Goal: Task Accomplishment & Management: Use online tool/utility

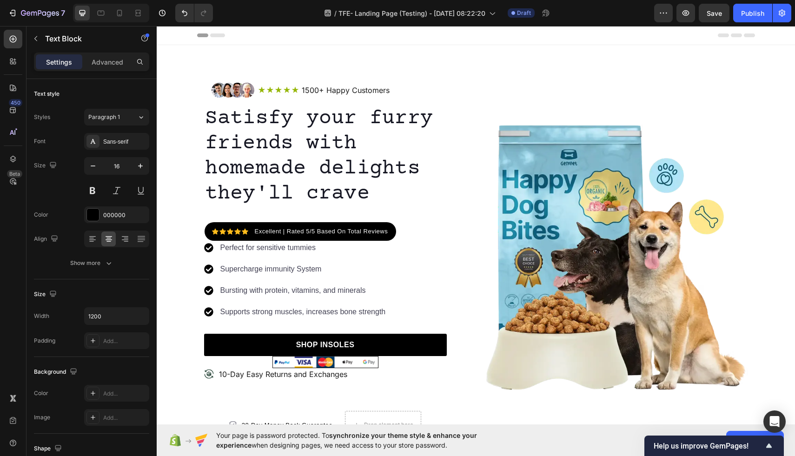
scroll to position [343, 0]
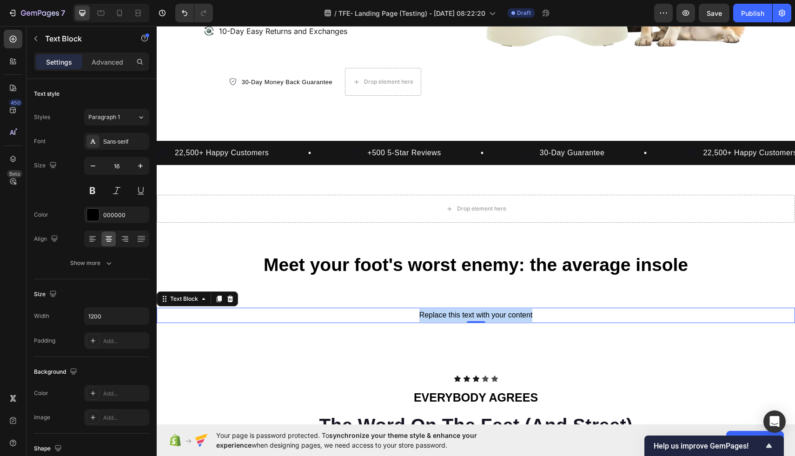
drag, startPoint x: 536, startPoint y: 311, endPoint x: 415, endPoint y: 311, distance: 120.8
click at [415, 311] on p "Replace this text with your content" at bounding box center [476, 315] width 556 height 13
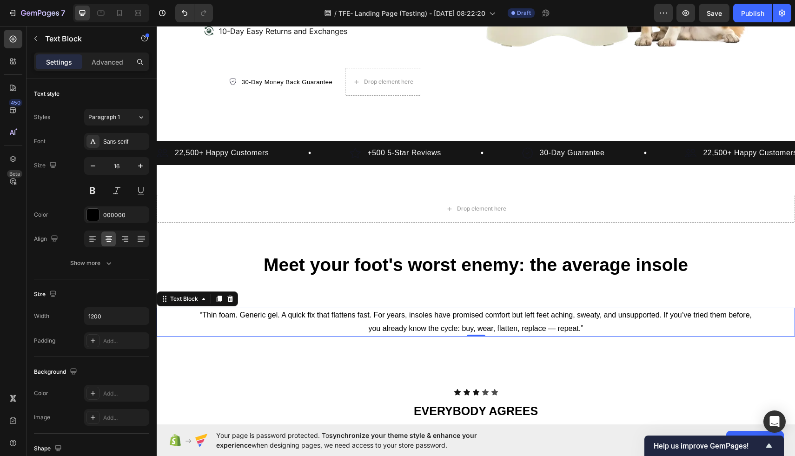
click at [197, 314] on div "“Thin foam. Generic gel. A quick fix that flattens fast. For years, insoles hav…" at bounding box center [476, 322] width 638 height 29
click at [197, 315] on div "“Thin foam. Generic gel. A quick fix that flattens fast. For years, insoles hav…" at bounding box center [476, 322] width 558 height 29
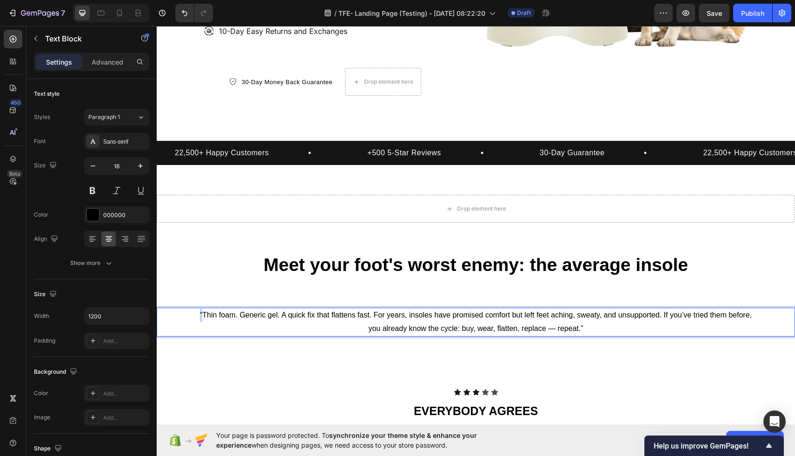
click at [197, 315] on div "“Thin foam. Generic gel. A quick fix that flattens fast. For years, insoles hav…" at bounding box center [476, 322] width 558 height 29
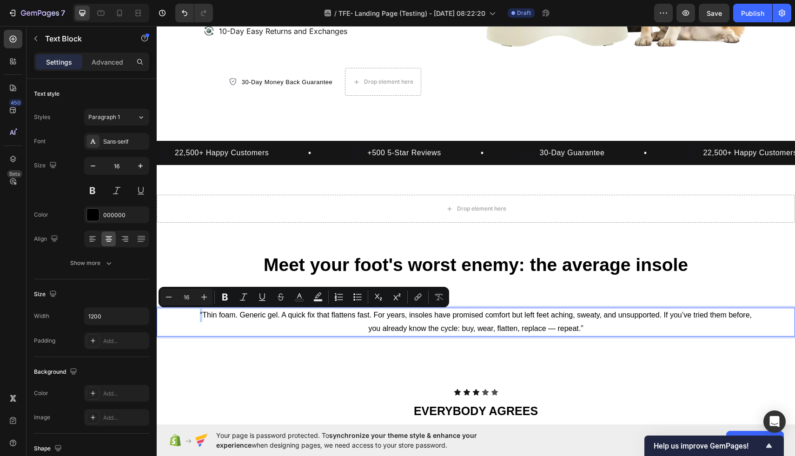
click at [196, 315] on div "“Thin foam. Generic gel. A quick fix that flattens fast. For years, insoles hav…" at bounding box center [476, 322] width 638 height 29
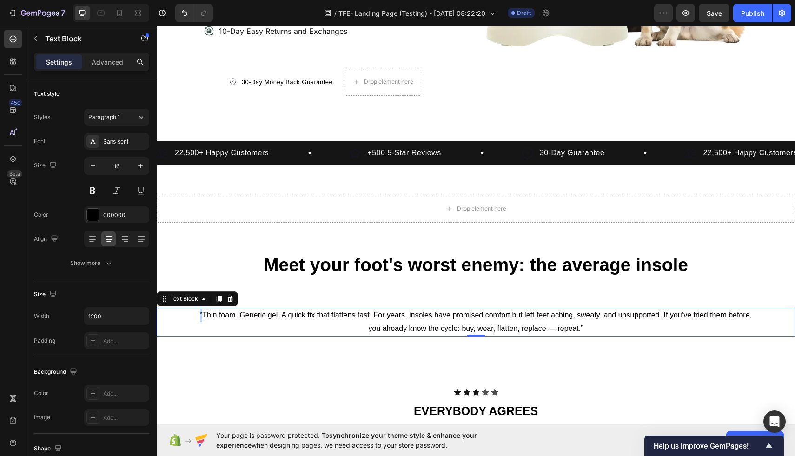
click at [199, 318] on p "“Thin foam. Generic gel. A quick fix that flattens fast. For years, insoles hav…" at bounding box center [476, 322] width 556 height 27
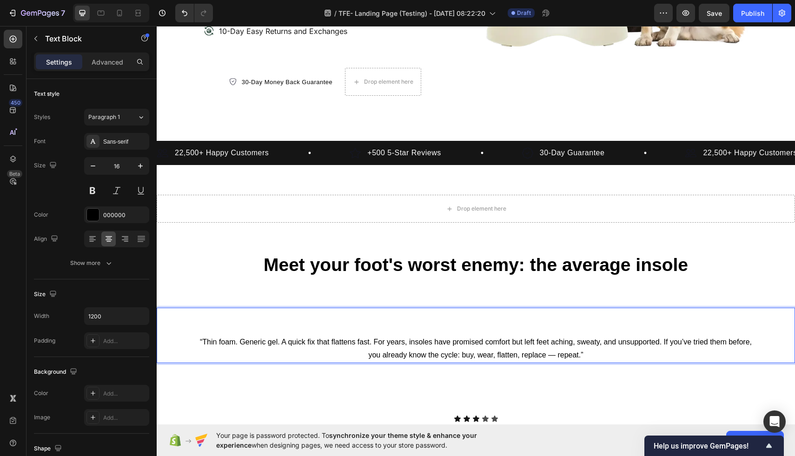
click at [220, 314] on p "Rich Text Editor. Editing area: main" at bounding box center [476, 315] width 556 height 13
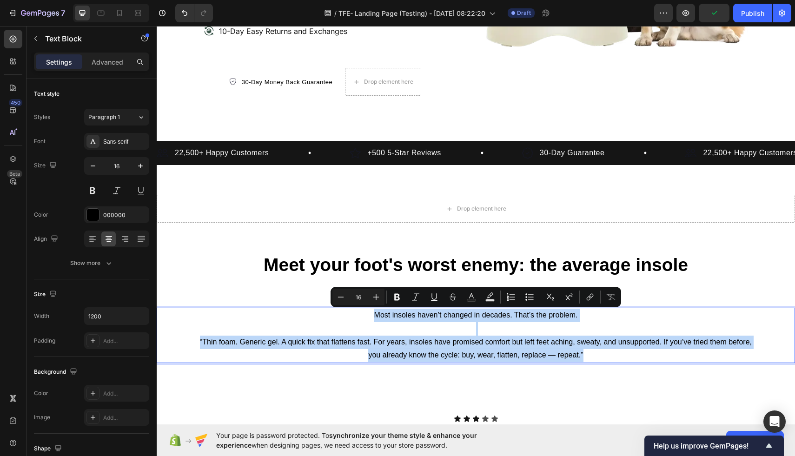
drag, startPoint x: 601, startPoint y: 358, endPoint x: 377, endPoint y: 309, distance: 229.3
click at [377, 309] on div "Most insoles haven’t changed in decades. That’s the problem. “Thin foam. Generi…" at bounding box center [476, 335] width 558 height 55
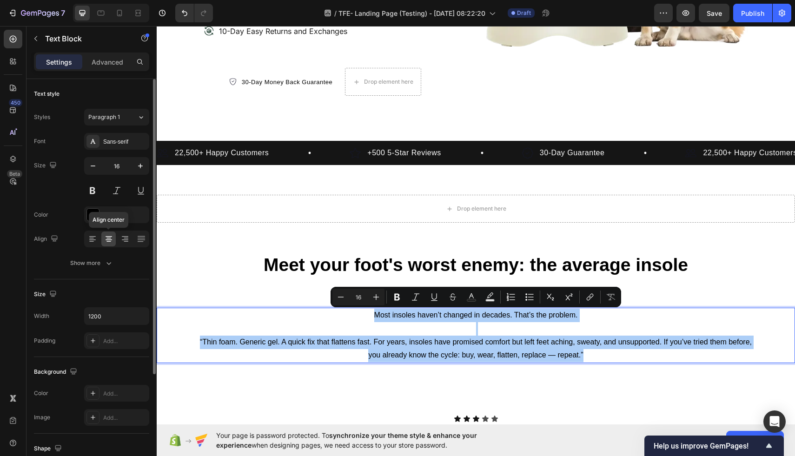
click at [110, 241] on icon at bounding box center [108, 241] width 5 height 1
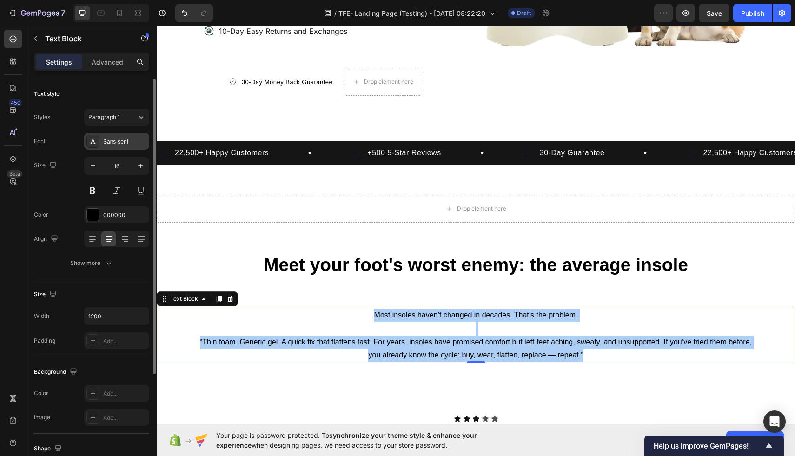
click at [106, 145] on div "Sans-serif" at bounding box center [125, 142] width 44 height 8
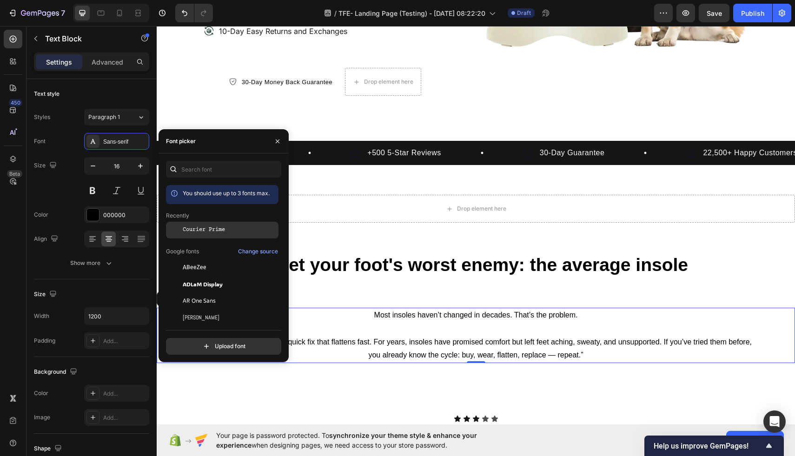
click at [198, 228] on span "Courier Prime" at bounding box center [204, 230] width 42 height 8
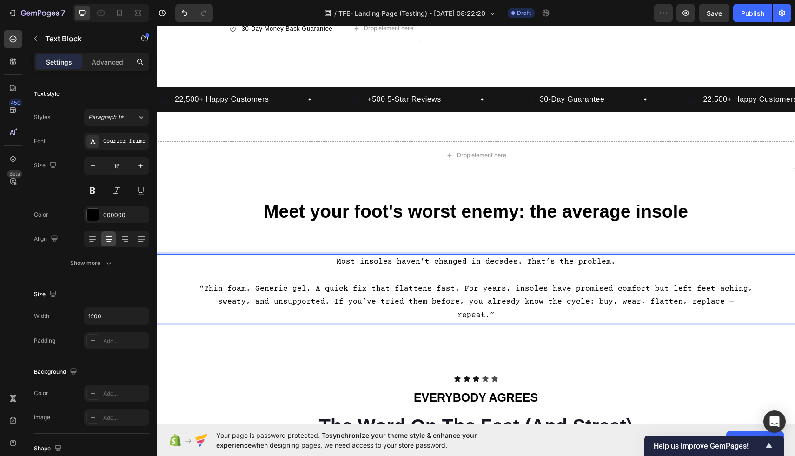
scroll to position [398, 0]
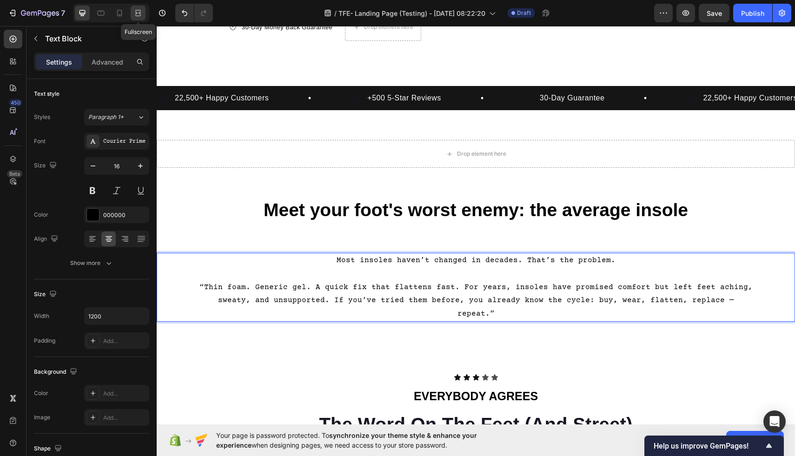
click at [142, 10] on icon at bounding box center [137, 12] width 9 height 9
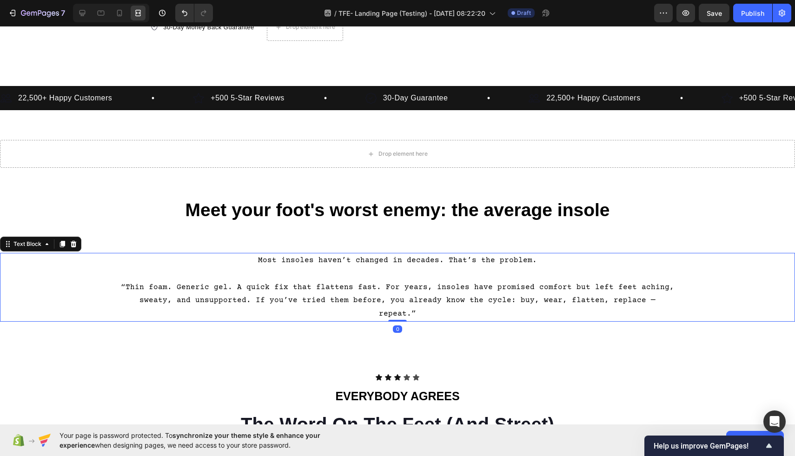
click at [178, 289] on p "“Thin foam. Generic gel. A quick fix that flattens fast. For years, insoles hav…" at bounding box center [397, 301] width 556 height 40
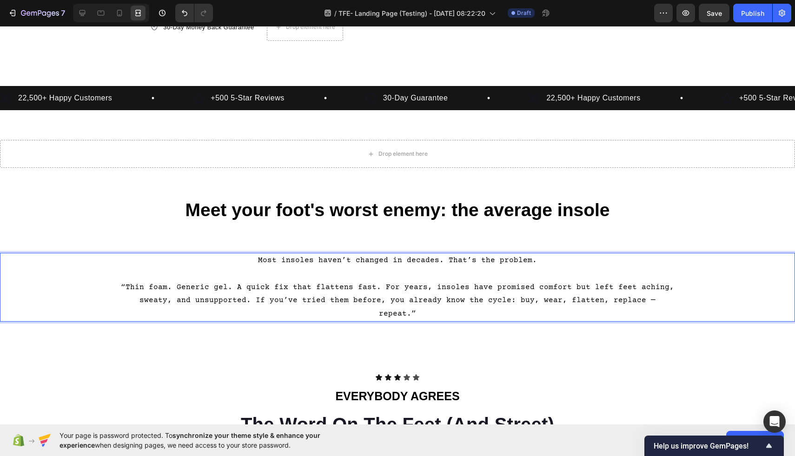
click at [138, 287] on p "“Thin foam. Generic gel. A quick fix that flattens fast. For years, insoles hav…" at bounding box center [397, 301] width 556 height 40
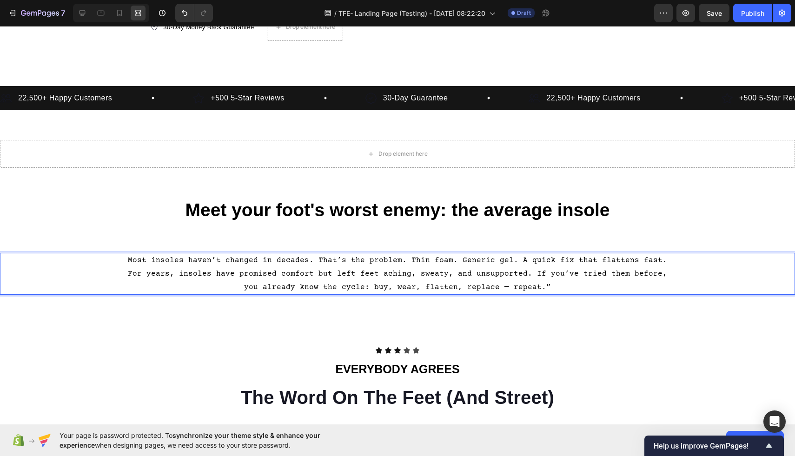
click at [508, 262] on p "Most insoles haven’t changed in decades. That’s the problem. Thin foam. Generic…" at bounding box center [397, 274] width 556 height 40
click at [400, 259] on p "Most insoles haven’t changed in decades. That’s the problem. Thin foam. Generic…" at bounding box center [397, 274] width 556 height 40
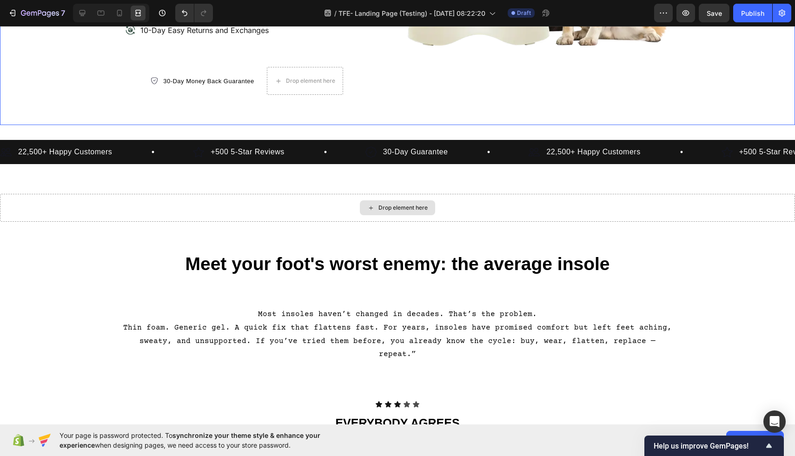
scroll to position [347, 0]
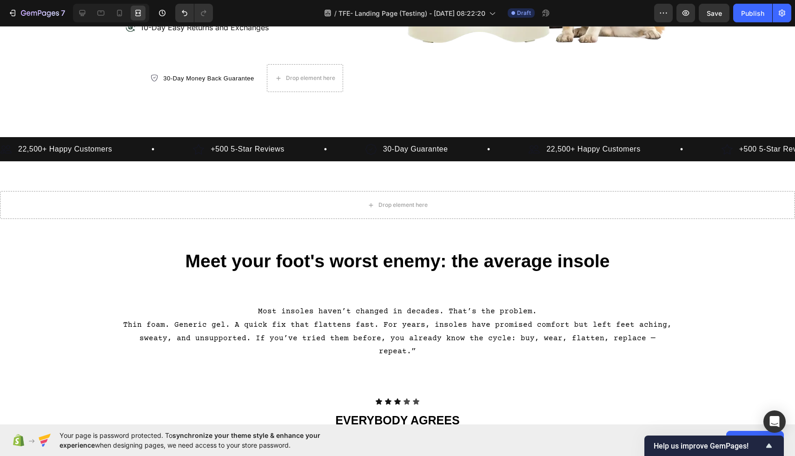
click at [205, 316] on p "Most insoles haven’t changed in decades. That’s the problem." at bounding box center [397, 311] width 556 height 13
click at [544, 310] on p "Most insoles haven’t changed in decades. That’s the problem." at bounding box center [397, 311] width 556 height 13
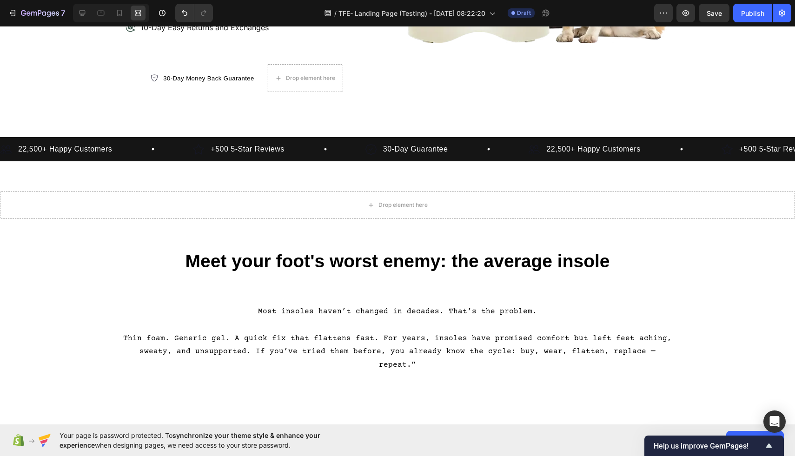
click at [130, 337] on p "Thin foam. Generic gel. A quick fix that flattens fast. For years, insoles have…" at bounding box center [397, 352] width 556 height 40
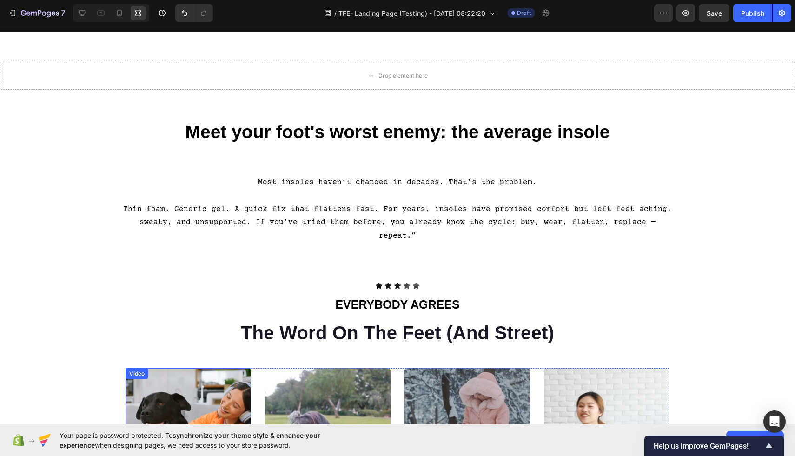
scroll to position [448, 0]
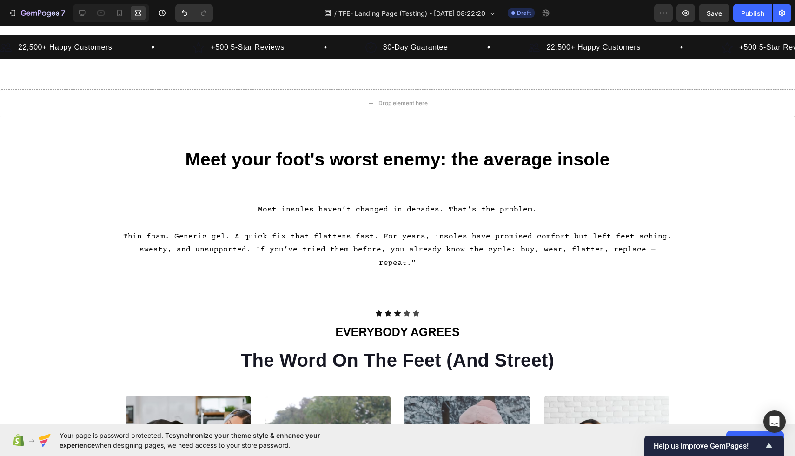
click at [159, 242] on p "Thin foam. Generic gel. A quick fix that flattens fast. For years, insoles have…" at bounding box center [397, 250] width 556 height 40
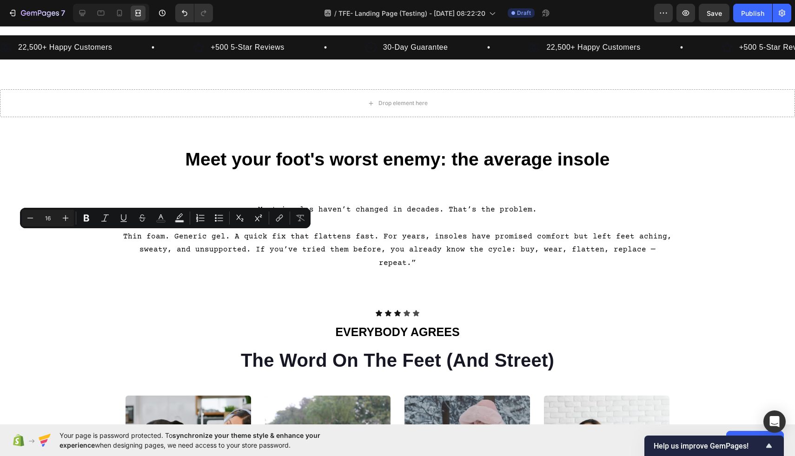
click at [135, 236] on p "Thin foam. Generic gel. A quick fix that flattens fast. For years, insoles have…" at bounding box center [397, 250] width 556 height 40
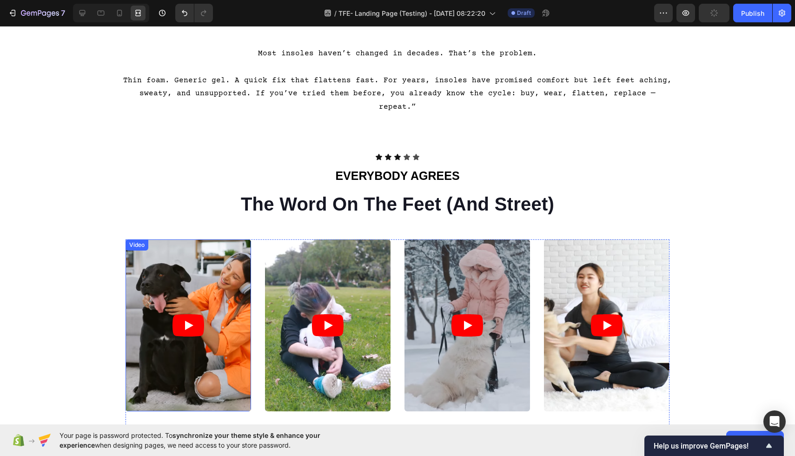
scroll to position [496, 0]
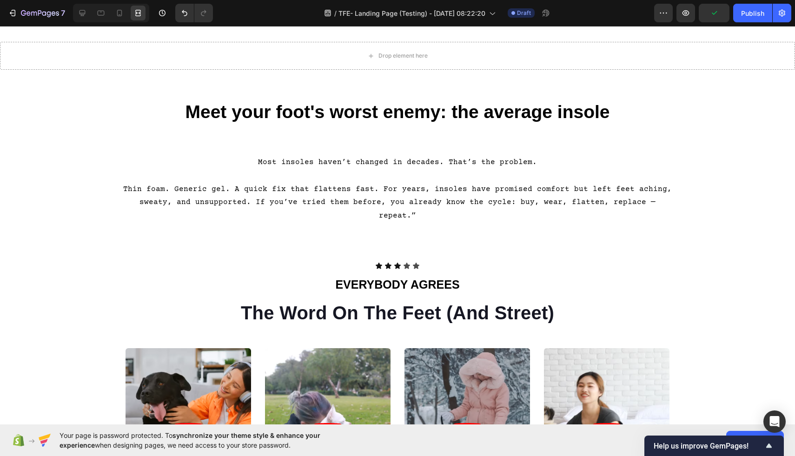
click at [353, 202] on p "Thin foam. Generic gel. A quick fix that flattens fast. For years, insoles have…" at bounding box center [397, 203] width 556 height 40
click at [359, 195] on p "Thin foam. Generic gel. A quick fix that flattens fast. For years, insoles have…" at bounding box center [397, 203] width 556 height 40
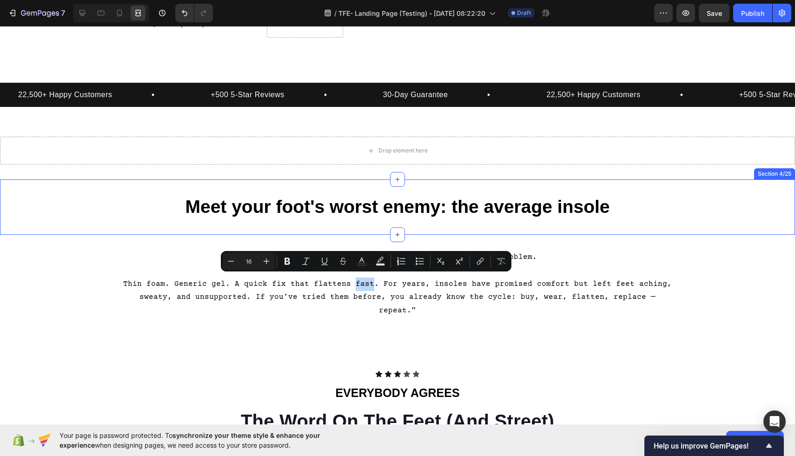
scroll to position [399, 0]
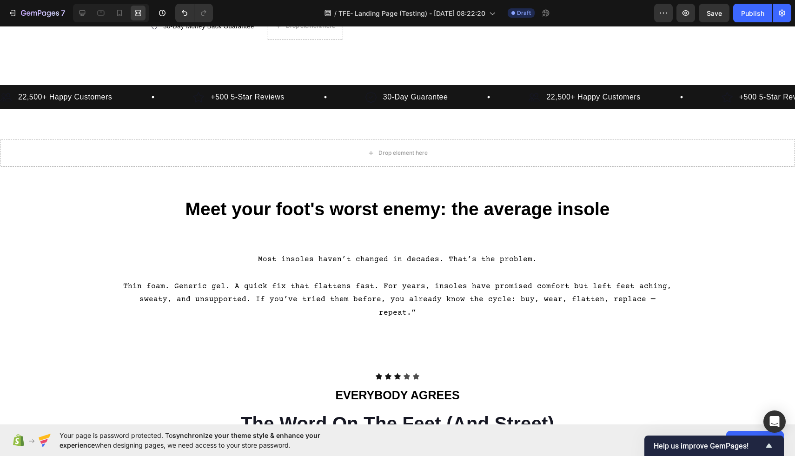
click at [485, 300] on p "Thin foam. Generic gel. A quick fix that flattens fast. For years, insoles have…" at bounding box center [397, 300] width 556 height 40
click at [683, 304] on div "Most insoles haven’t changed in decades. That’s the problem. Thin foam. Generic…" at bounding box center [397, 286] width 795 height 69
click at [670, 303] on p "Thin foam. Generic gel. A quick fix that flattens fast. For years, insoles have…" at bounding box center [397, 300] width 556 height 40
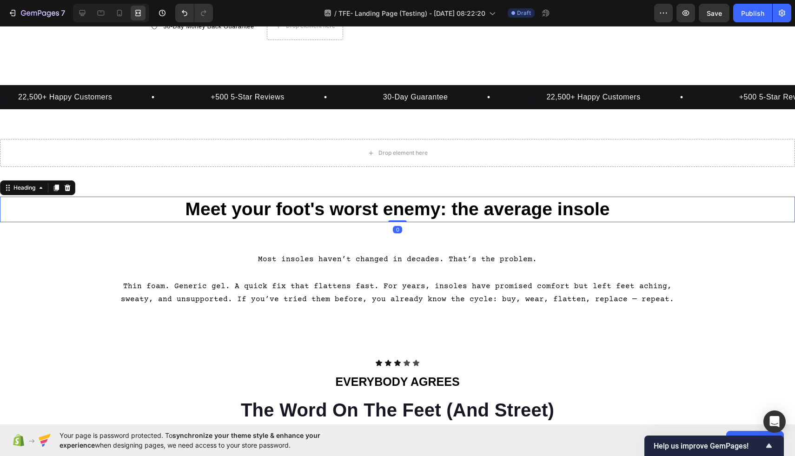
click at [265, 214] on h2 "Meet your foot's worst enemy: the average insole" at bounding box center [397, 210] width 795 height 26
click at [266, 215] on h2 "Meet your foot's worst enemy: the average insole" at bounding box center [397, 210] width 795 height 26
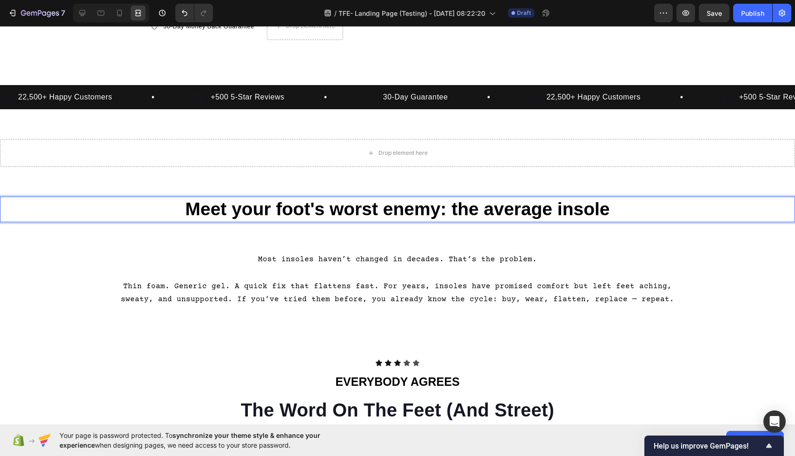
click at [272, 215] on p "Meet your foot's worst enemy: the average insole" at bounding box center [397, 209] width 793 height 24
drag, startPoint x: 272, startPoint y: 215, endPoint x: 211, endPoint y: 213, distance: 60.9
click at [211, 213] on p "Meet your foot's worst enemy: the average insole" at bounding box center [397, 209] width 793 height 24
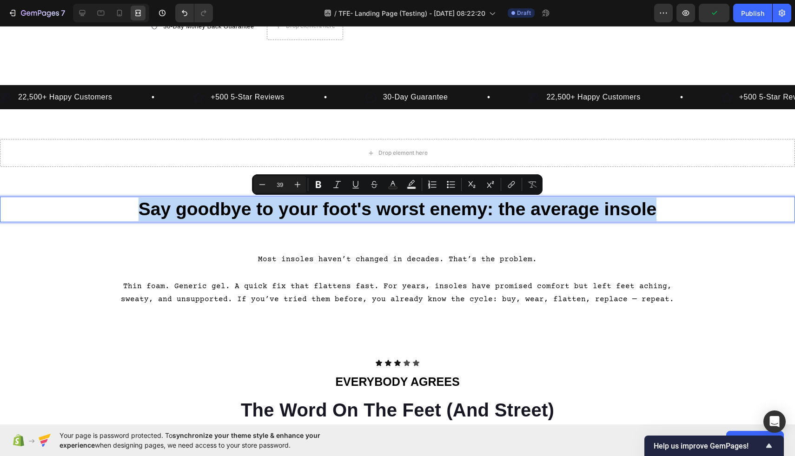
drag, startPoint x: 677, startPoint y: 203, endPoint x: 91, endPoint y: 198, distance: 586.9
click at [91, 198] on p "Say goodbye to your foot's worst enemy: the average insole" at bounding box center [397, 209] width 793 height 24
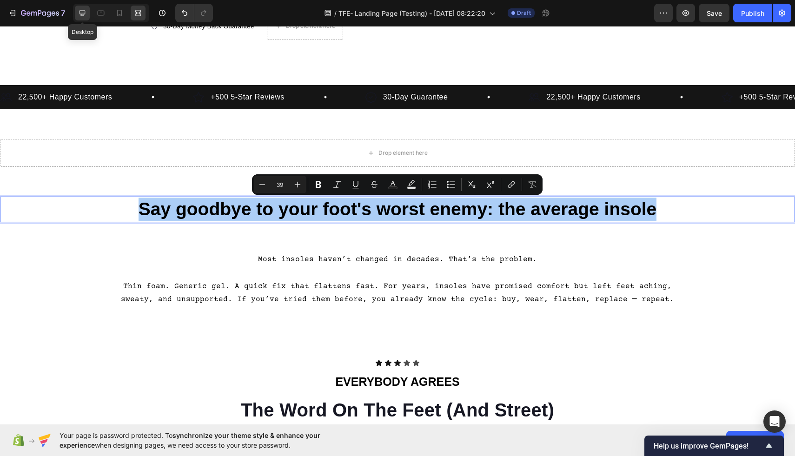
click at [83, 16] on icon at bounding box center [82, 12] width 9 height 9
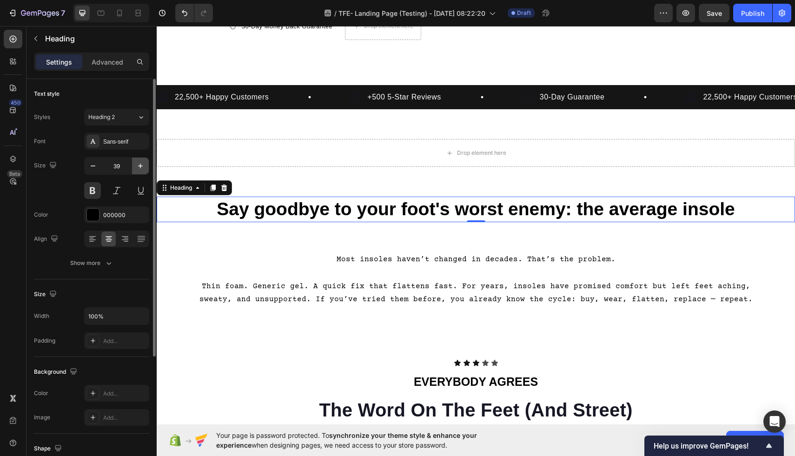
click at [134, 169] on button "button" at bounding box center [140, 166] width 17 height 17
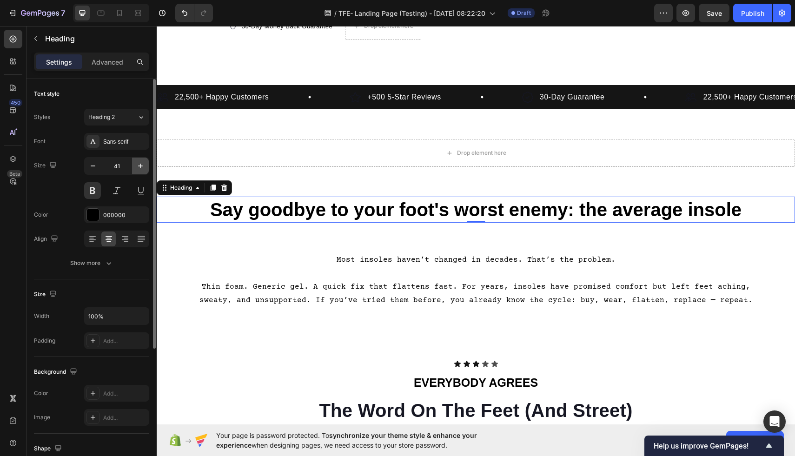
click at [135, 169] on button "button" at bounding box center [140, 166] width 17 height 17
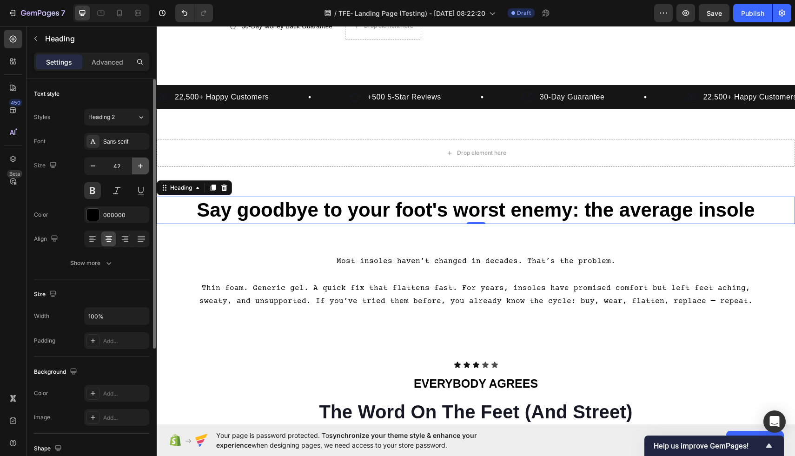
click at [135, 169] on button "button" at bounding box center [140, 166] width 17 height 17
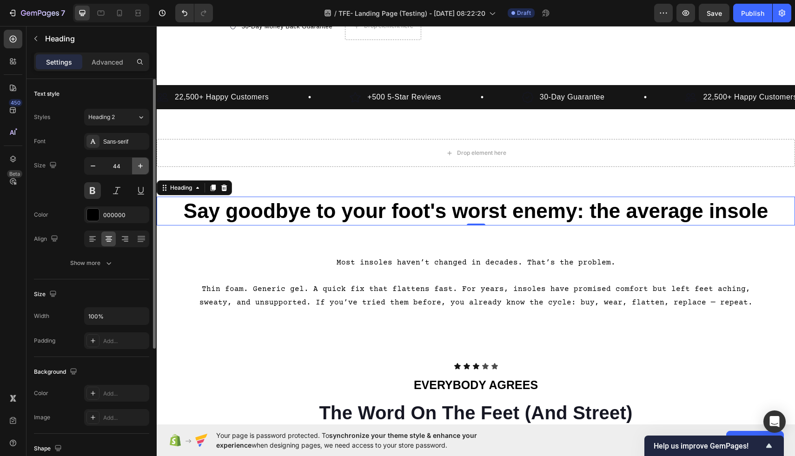
click at [135, 169] on button "button" at bounding box center [140, 166] width 17 height 17
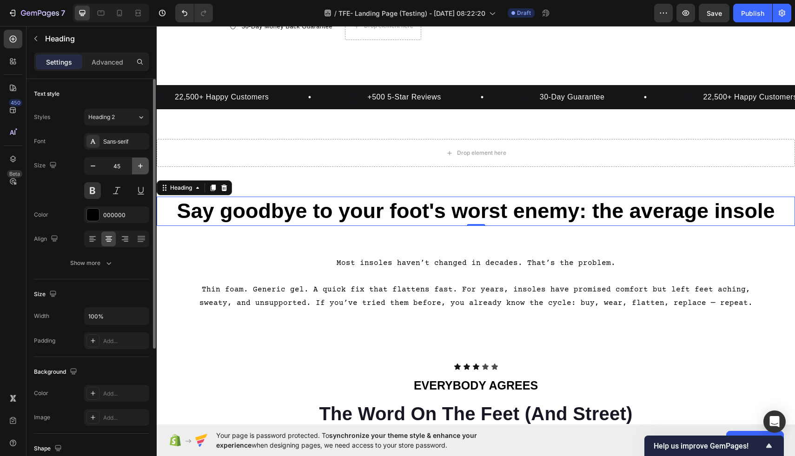
click at [135, 169] on button "button" at bounding box center [140, 166] width 17 height 17
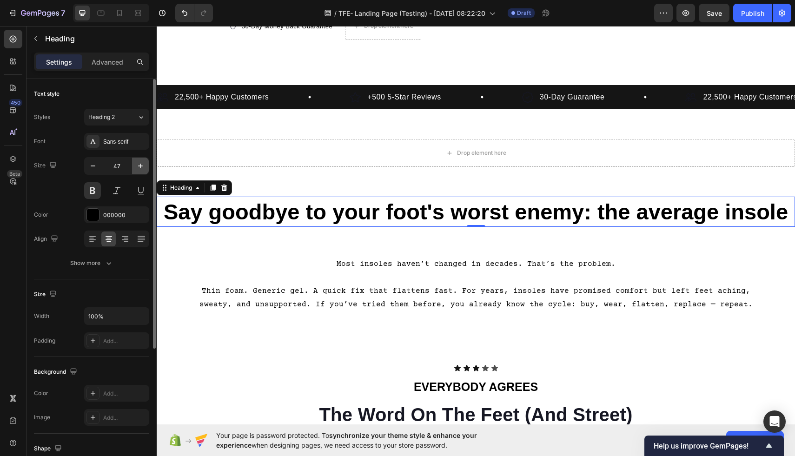
click at [142, 171] on button "button" at bounding box center [140, 166] width 17 height 17
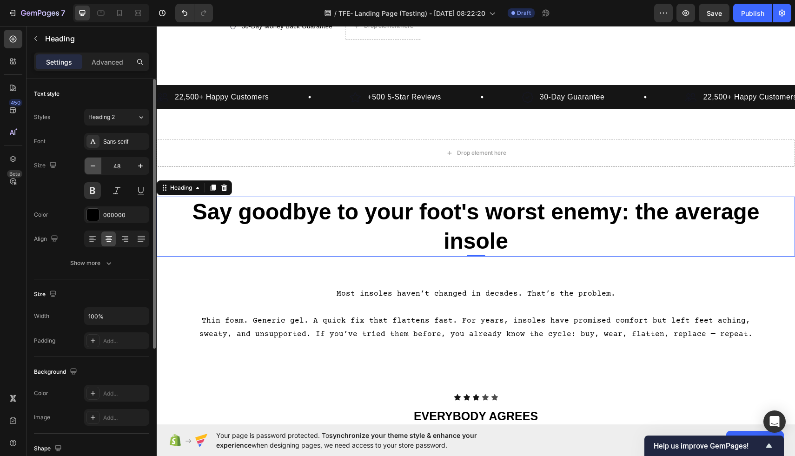
click at [99, 170] on button "button" at bounding box center [93, 166] width 17 height 17
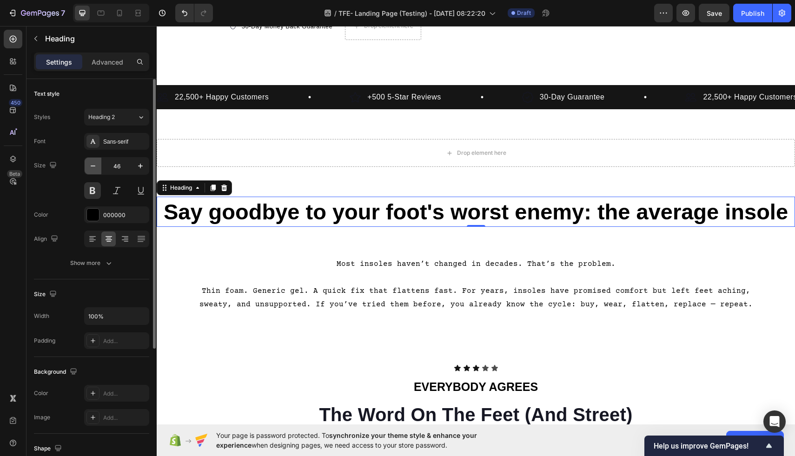
click at [99, 170] on button "button" at bounding box center [93, 166] width 17 height 17
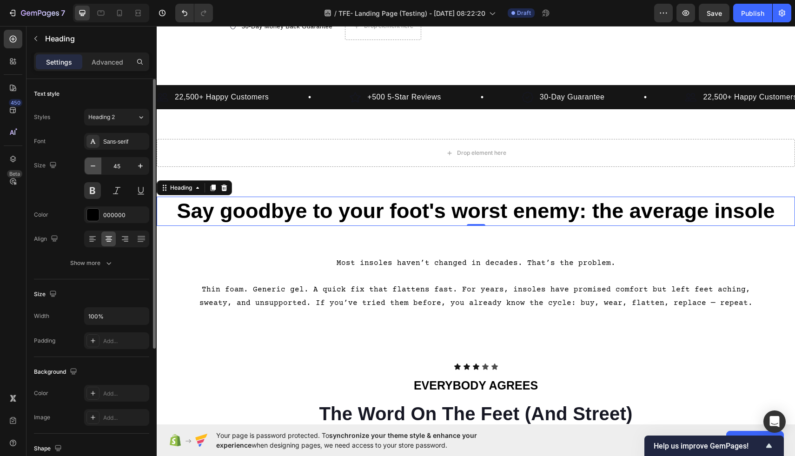
click at [99, 170] on button "button" at bounding box center [93, 166] width 17 height 17
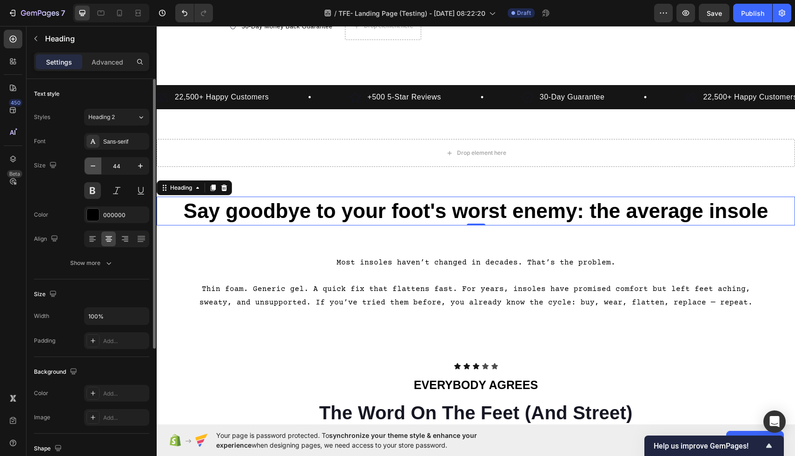
click at [99, 170] on button "button" at bounding box center [93, 166] width 17 height 17
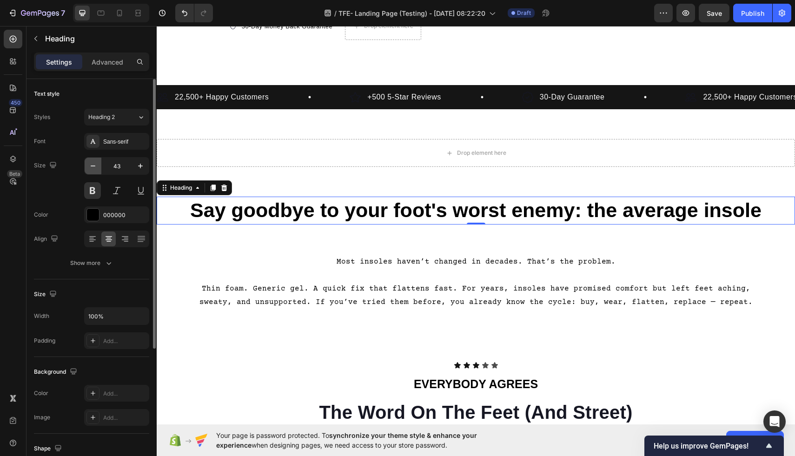
type input "42"
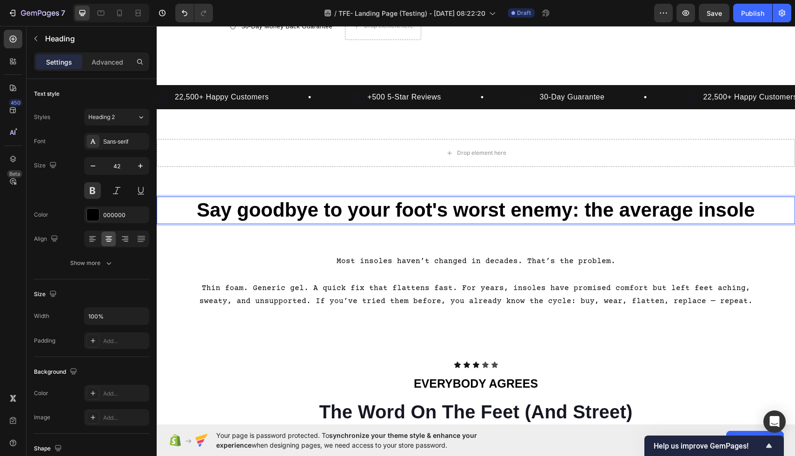
click at [322, 213] on p "Say goodbye to your foot's worst enemy: the average insole" at bounding box center [476, 210] width 636 height 26
click at [454, 215] on p "Say goodbye to your foot's worst enemy: the average insole" at bounding box center [476, 210] width 636 height 26
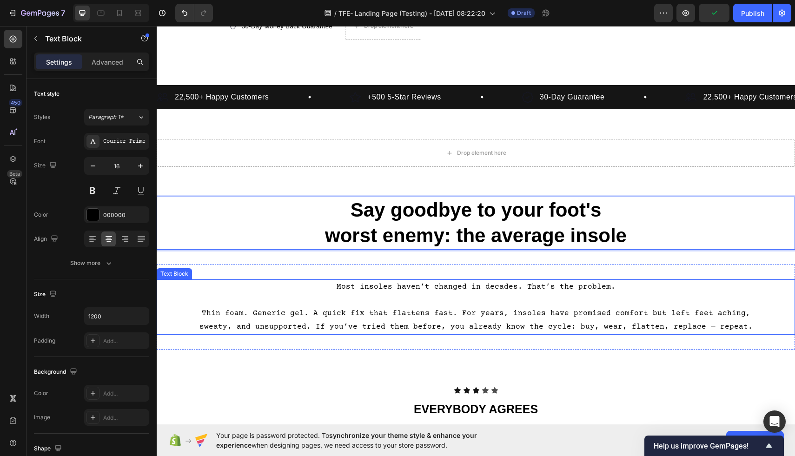
click at [529, 300] on p "Rich Text Editor. Editing area: main" at bounding box center [476, 299] width 556 height 13
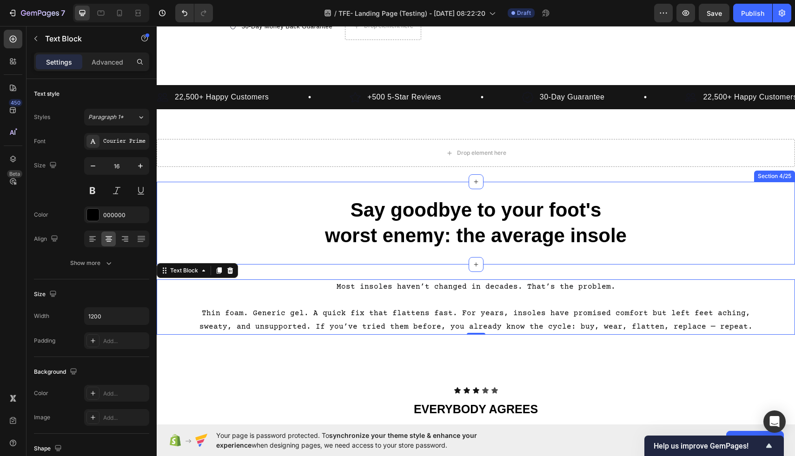
click at [563, 258] on div "Say goodbye to your foot's worst enemy: the average insole Heading Section 4/25" at bounding box center [476, 223] width 638 height 82
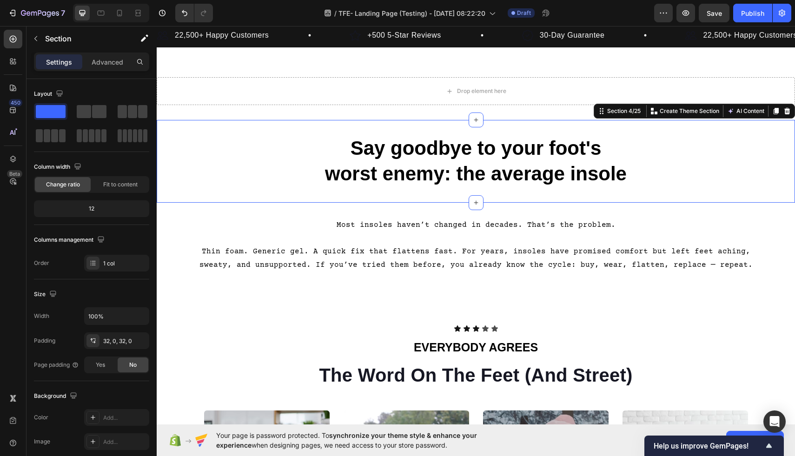
scroll to position [465, 0]
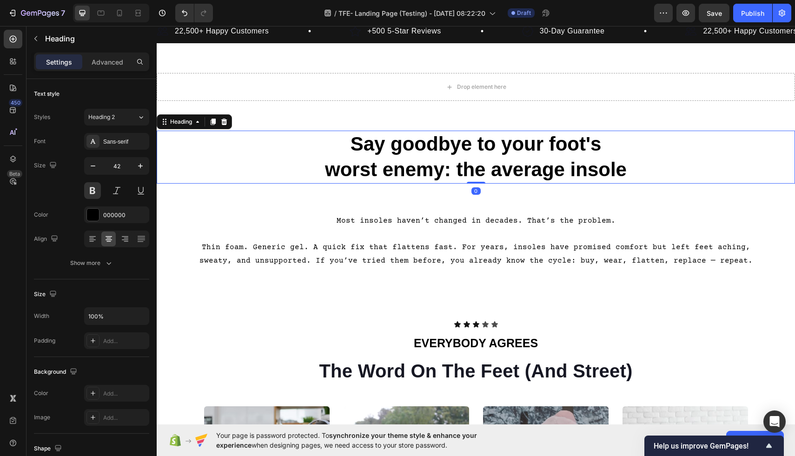
click at [315, 178] on p "Say goodbye to your foot's worst enemy: the average insole" at bounding box center [476, 156] width 636 height 51
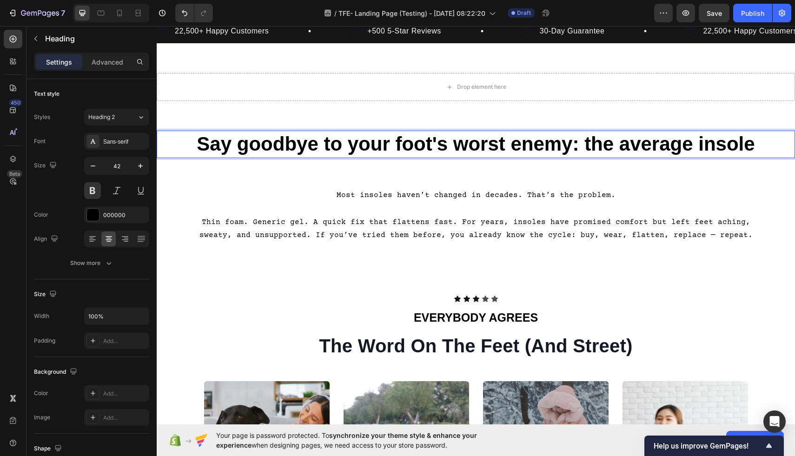
click at [580, 151] on p "Say goodbye to your foot's worst enemy: the average insole" at bounding box center [476, 144] width 636 height 26
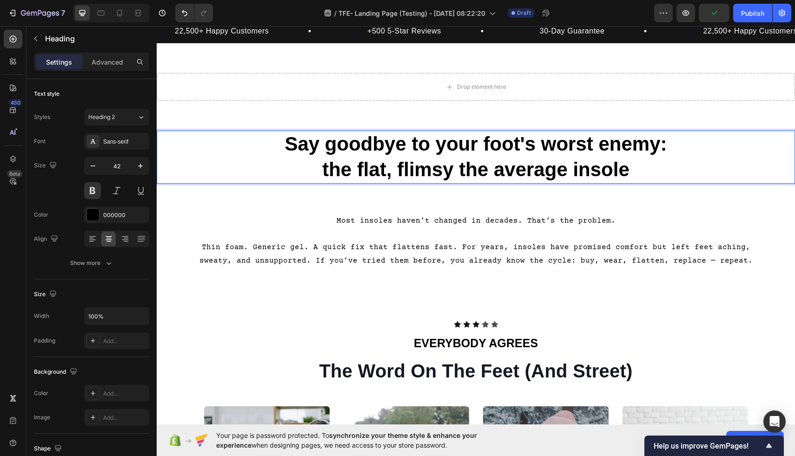
click at [489, 179] on p "Say goodbye to your foot's worst enemy: the flat, flimsy the average insole" at bounding box center [476, 156] width 636 height 51
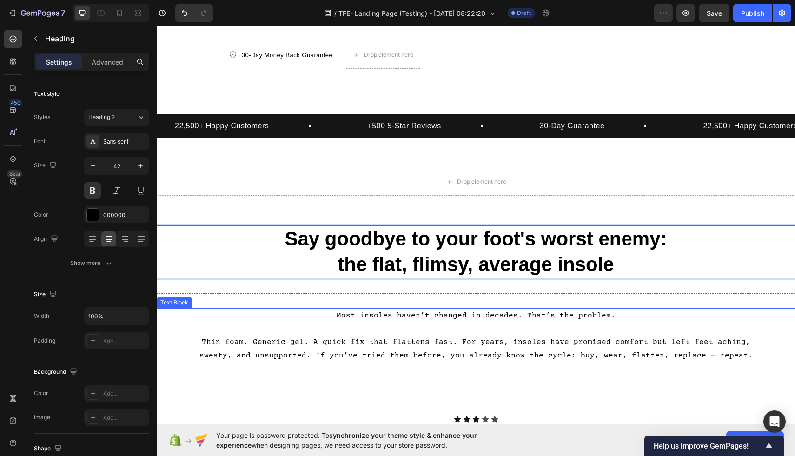
scroll to position [369, 0]
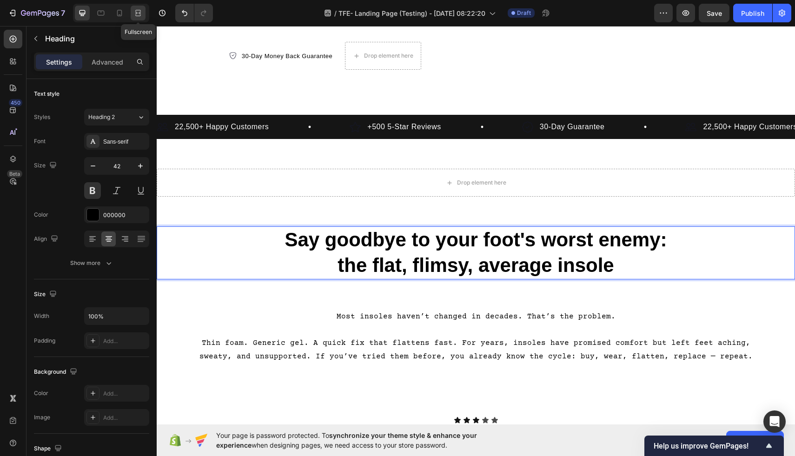
click at [138, 11] on icon at bounding box center [137, 12] width 9 height 9
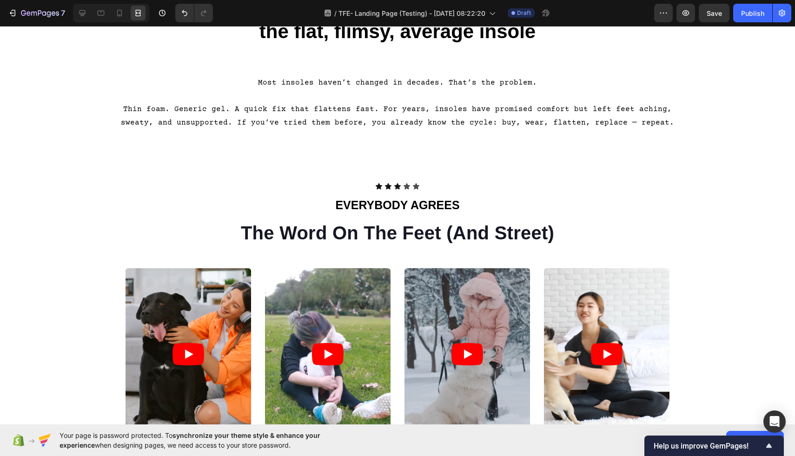
scroll to position [523, 0]
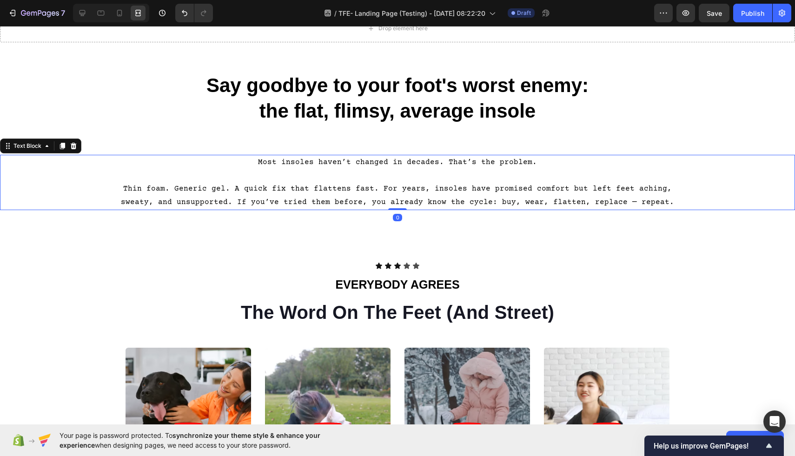
click at [294, 192] on p "Thin foam. Generic gel. A quick fix that flattens fast. For years, insoles have…" at bounding box center [397, 195] width 556 height 27
click at [85, 13] on icon at bounding box center [82, 12] width 9 height 9
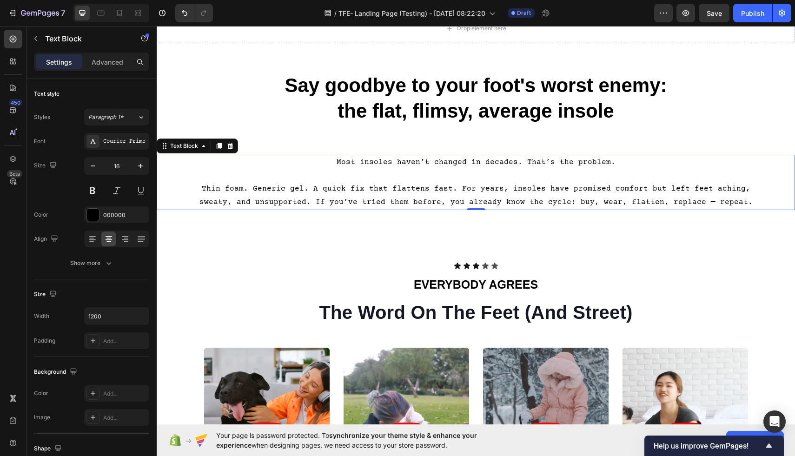
click at [213, 188] on p "Thin foam. Generic gel. A quick fix that flattens fast. For years, insoles have…" at bounding box center [476, 195] width 556 height 27
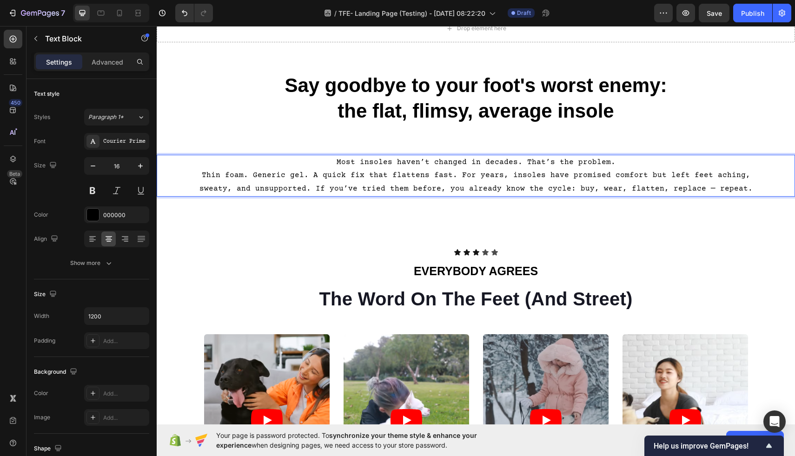
click at [462, 177] on p "Thin foam. Generic gel. A quick fix that flattens fast. For years, insoles have…" at bounding box center [476, 182] width 556 height 27
click at [507, 176] on p "Thin foam. Generic gel. A quick fix that flattens fast. For years, insoles have…" at bounding box center [476, 182] width 556 height 27
click at [510, 175] on p "Thin foam. Generic gel. A quick fix that flattens fast. For years, insoles have…" at bounding box center [476, 182] width 556 height 27
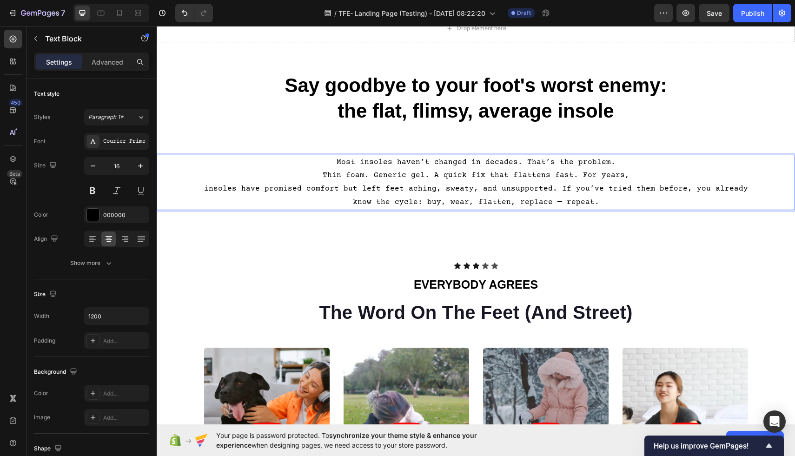
click at [591, 190] on p "insoles have promised comfort but left feet aching, sweaty, and unsupported. If…" at bounding box center [476, 195] width 556 height 27
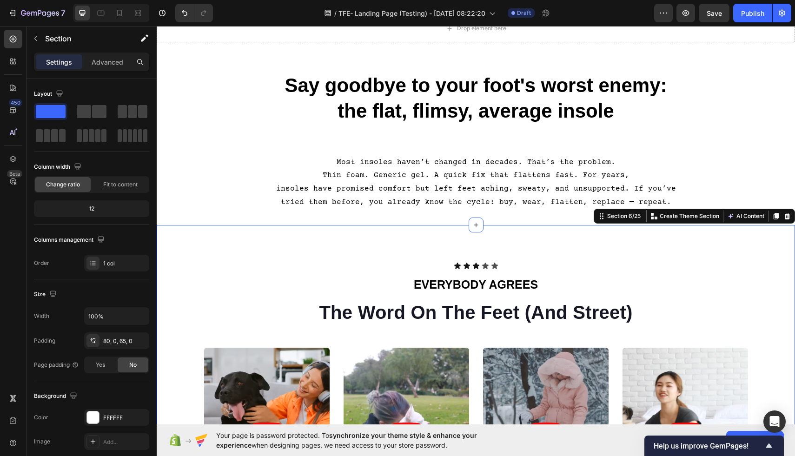
click at [601, 236] on div "Icon Icon Icon Icon Icon Icon List EVERYBODY AGREES Text Block The Word On The …" at bounding box center [476, 401] width 638 height 353
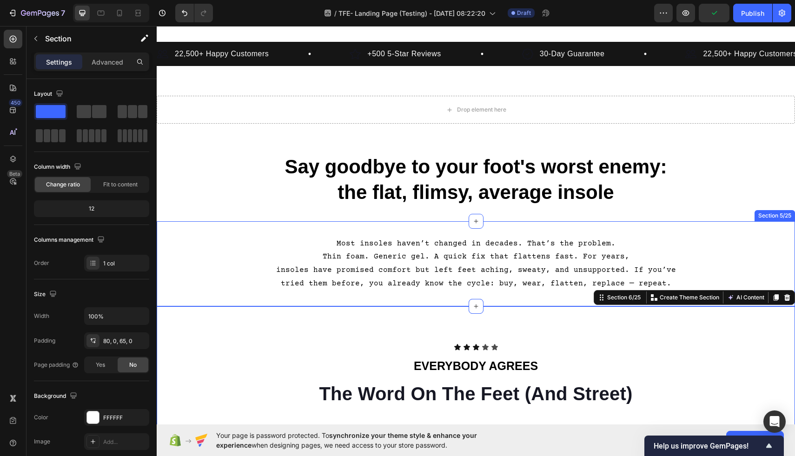
scroll to position [438, 0]
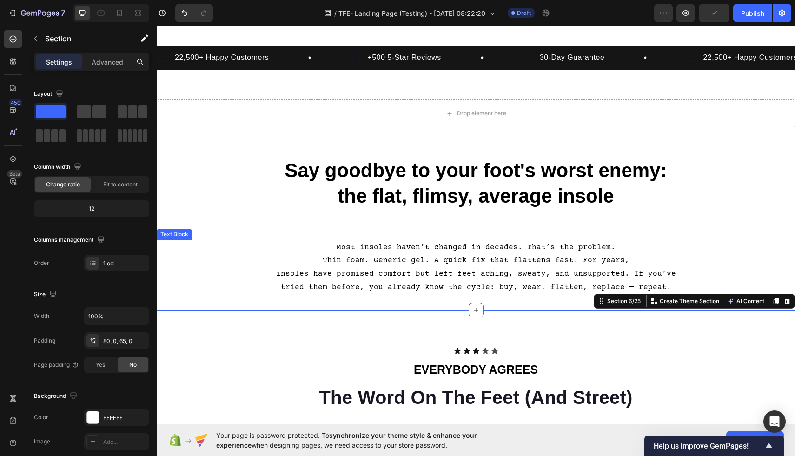
click at [557, 266] on p "Thin foam. Generic gel. A quick fix that flattens fast. For years," at bounding box center [476, 260] width 556 height 13
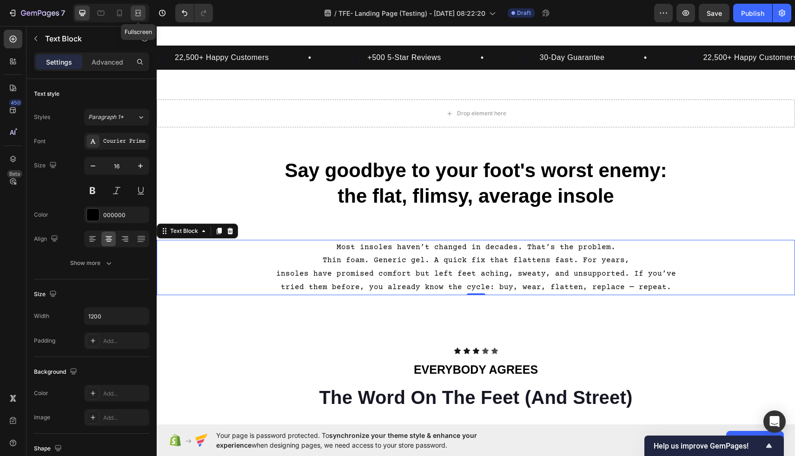
drag, startPoint x: 141, startPoint y: 11, endPoint x: 177, endPoint y: 57, distance: 58.2
click at [141, 11] on icon at bounding box center [137, 12] width 9 height 9
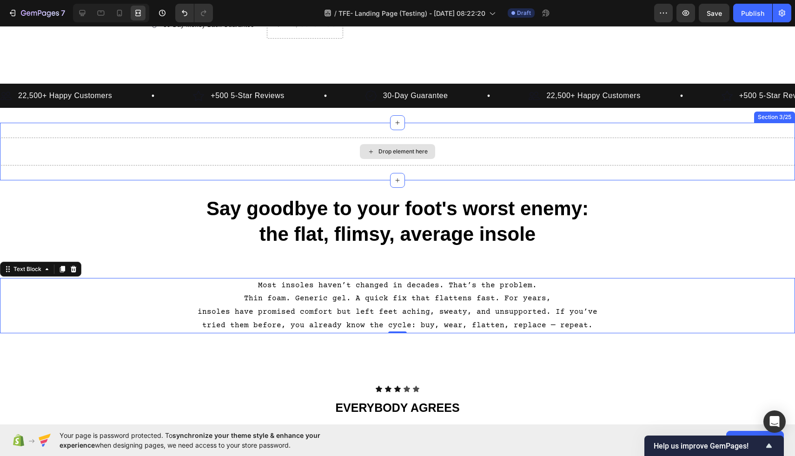
scroll to position [342, 0]
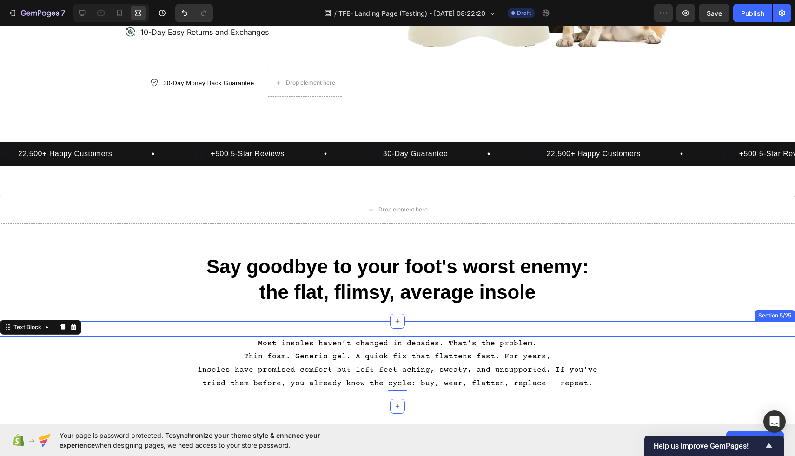
click at [164, 329] on div "Most insoles haven’t changed in decades. That’s the problem. Thin foam. Generic…" at bounding box center [397, 363] width 795 height 85
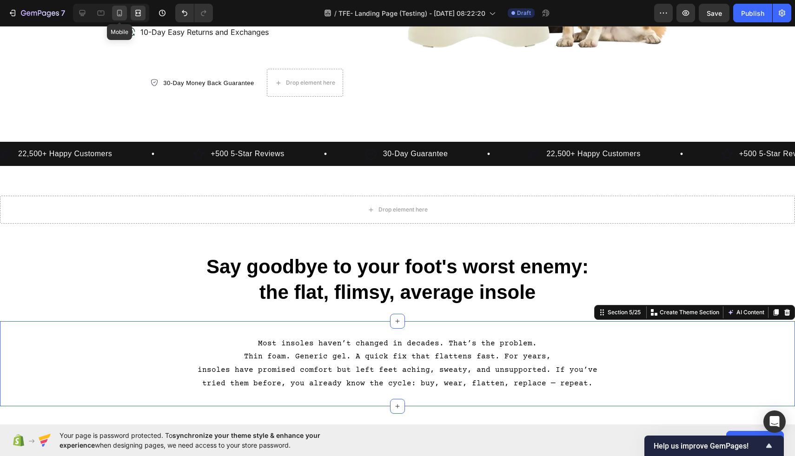
click at [121, 13] on icon at bounding box center [119, 12] width 9 height 9
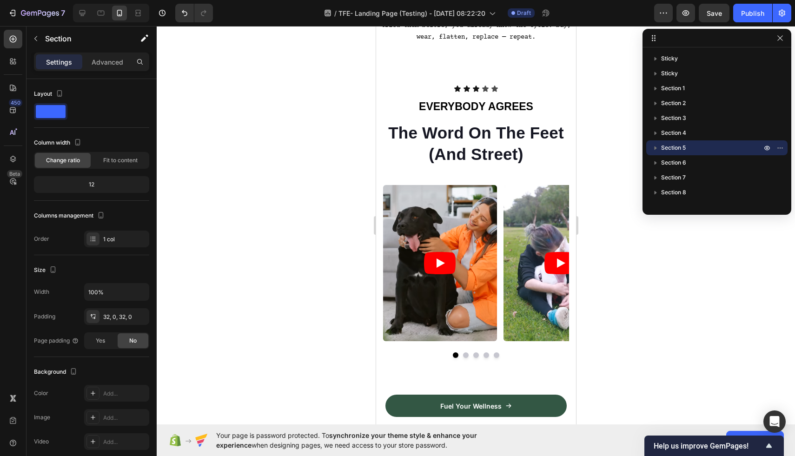
scroll to position [824, 0]
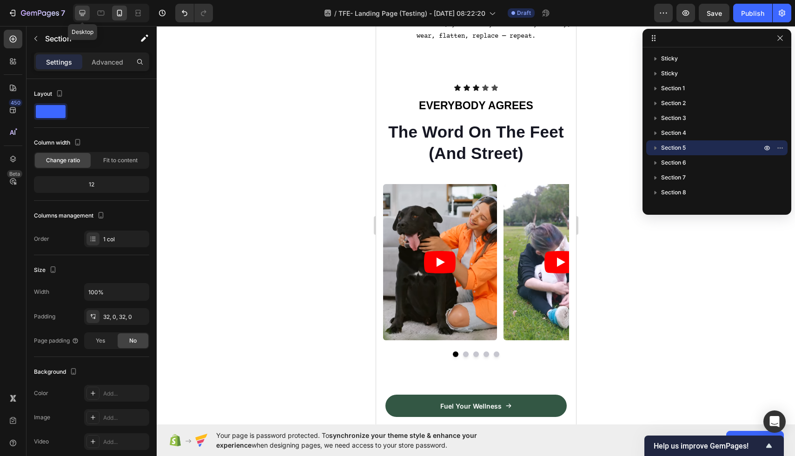
click at [82, 11] on icon at bounding box center [82, 12] width 9 height 9
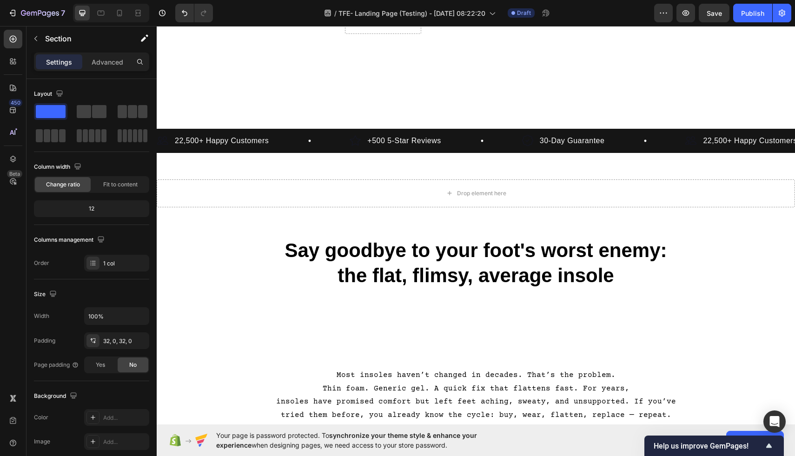
scroll to position [390, 0]
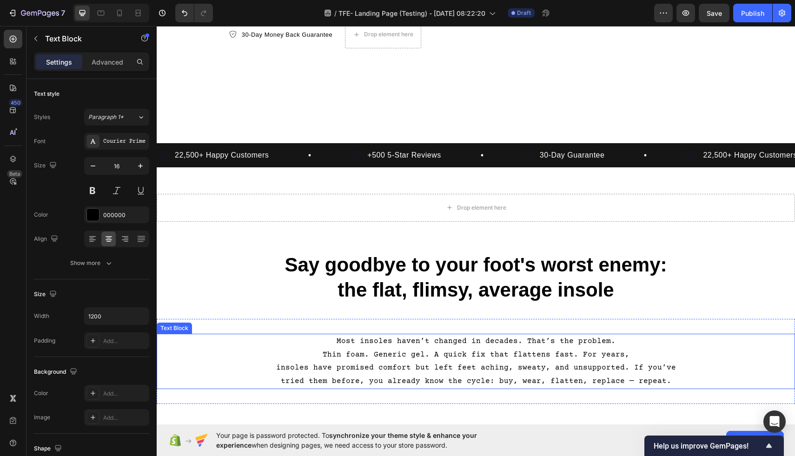
click at [418, 348] on p "Thin foam. Generic gel. A quick fix that flattens fast. For years," at bounding box center [476, 354] width 556 height 13
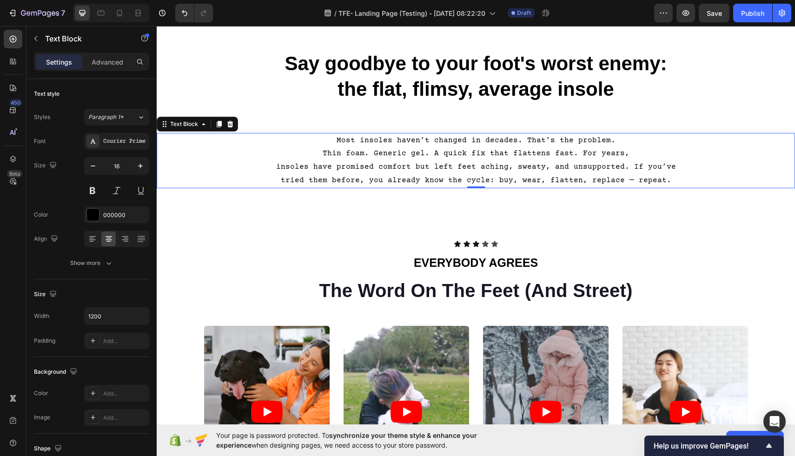
scroll to position [548, 0]
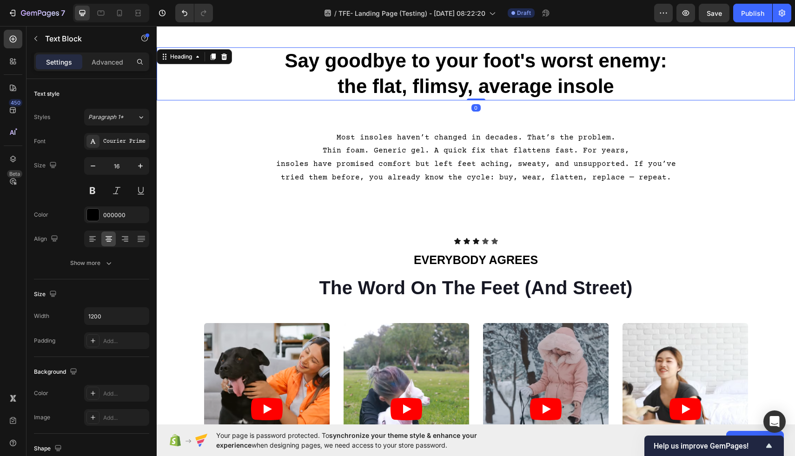
click at [385, 78] on h2 "Say goodbye to your foot's worst enemy: the flat, flimsy, average insole" at bounding box center [476, 73] width 638 height 53
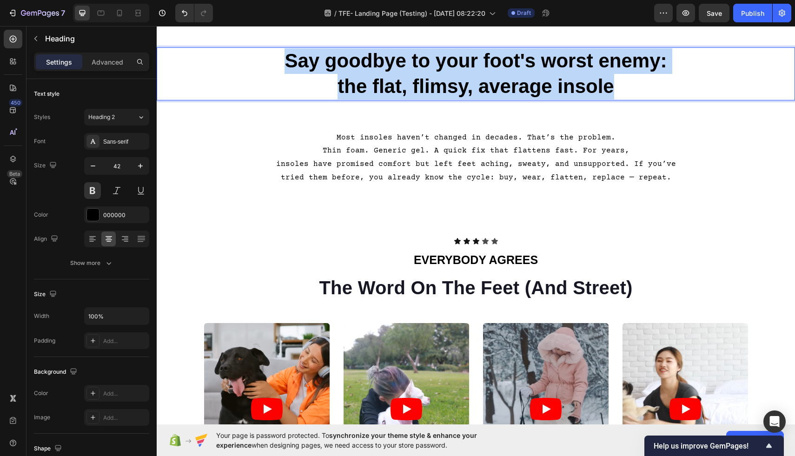
drag, startPoint x: 614, startPoint y: 87, endPoint x: 288, endPoint y: 60, distance: 327.8
click at [288, 60] on p "Say goodbye to your foot's worst enemy: the flat, flimsy, average insole" at bounding box center [476, 73] width 636 height 51
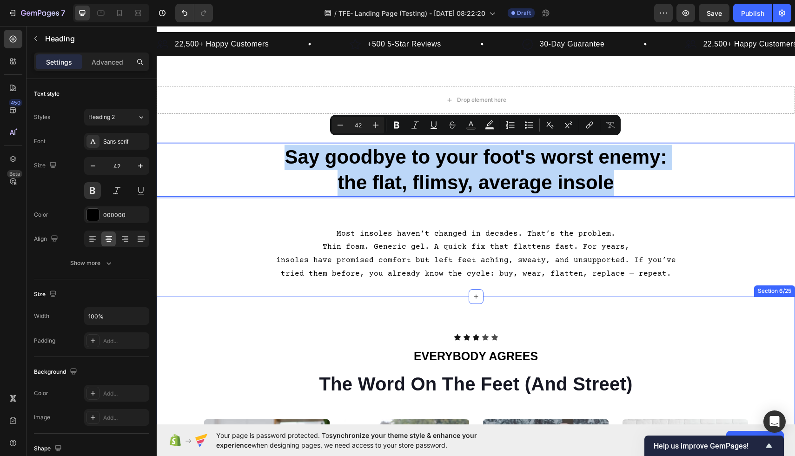
scroll to position [450, 0]
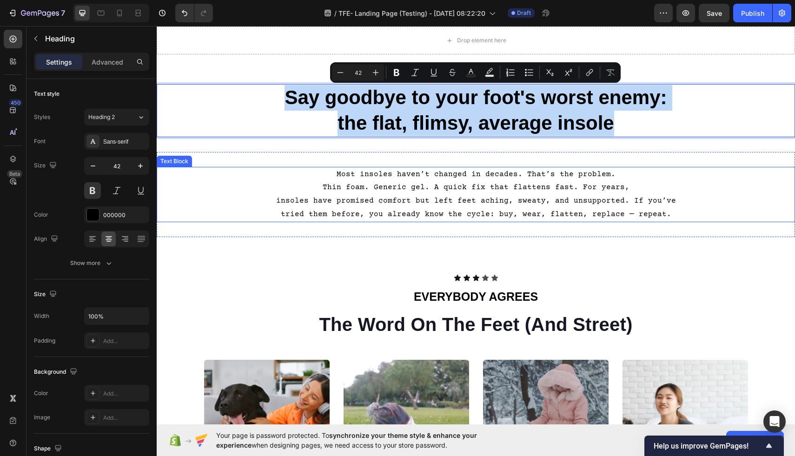
type input "16"
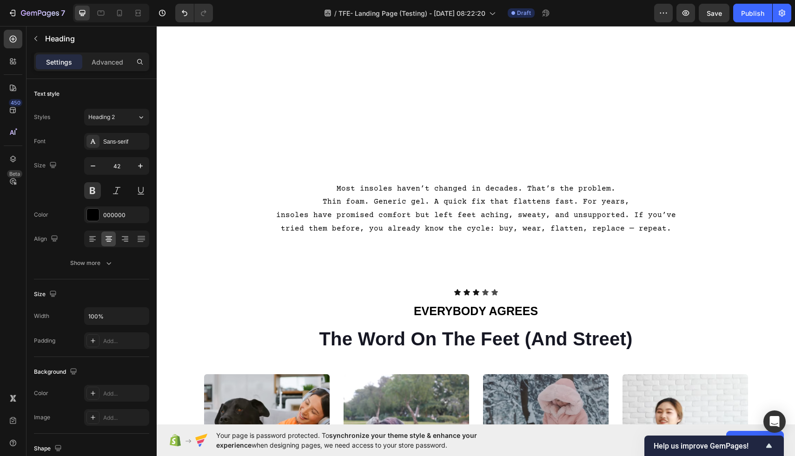
scroll to position [413, 0]
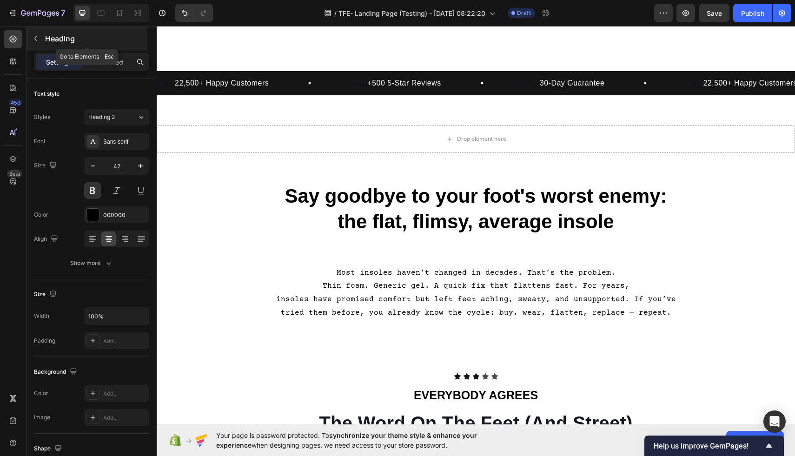
click at [36, 37] on icon "button" at bounding box center [35, 38] width 3 height 5
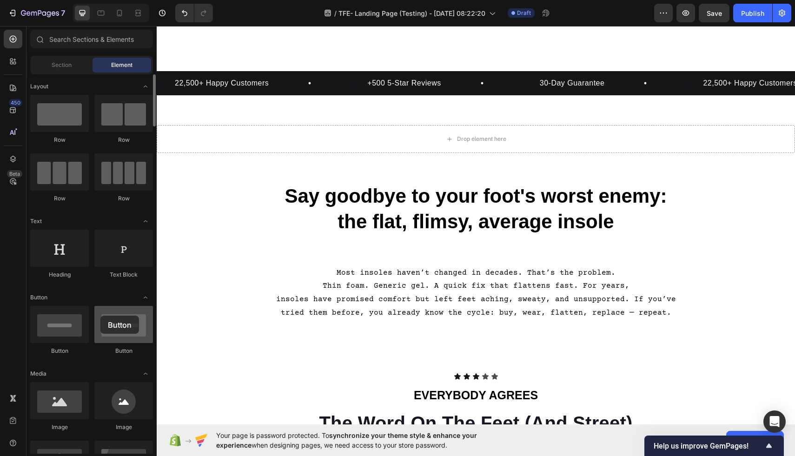
drag, startPoint x: 118, startPoint y: 322, endPoint x: 102, endPoint y: 321, distance: 16.3
click at [102, 321] on div at bounding box center [123, 324] width 59 height 37
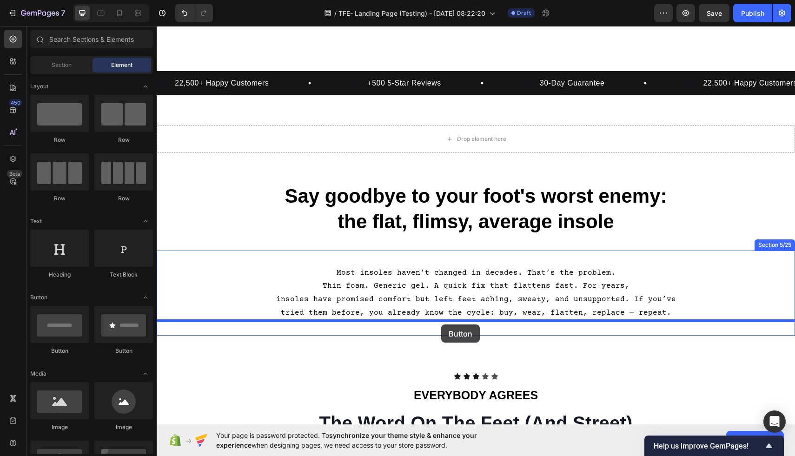
drag, startPoint x: 206, startPoint y: 351, endPoint x: 441, endPoint y: 324, distance: 236.2
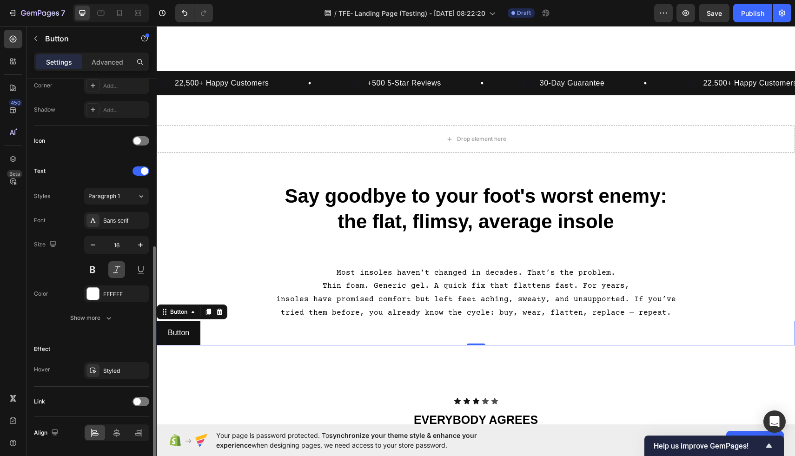
scroll to position [232, 0]
click at [118, 432] on icon at bounding box center [116, 433] width 9 height 9
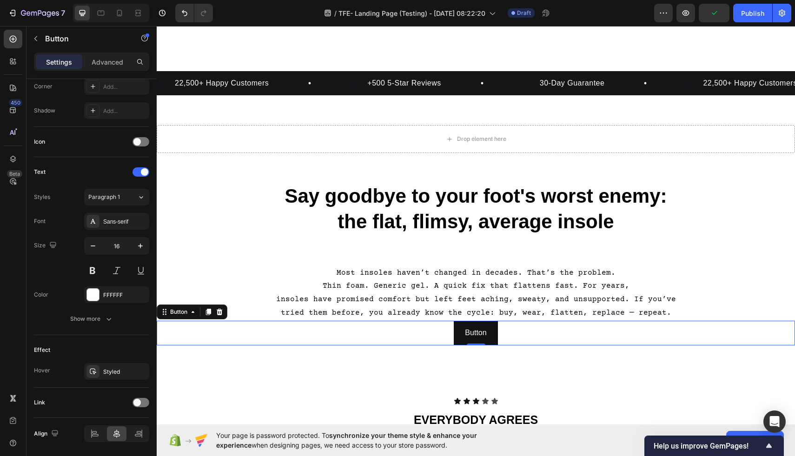
click at [363, 357] on div "Most insoles haven’t changed in decades. That’s the problem. Thin foam. Generic…" at bounding box center [476, 305] width 638 height 110
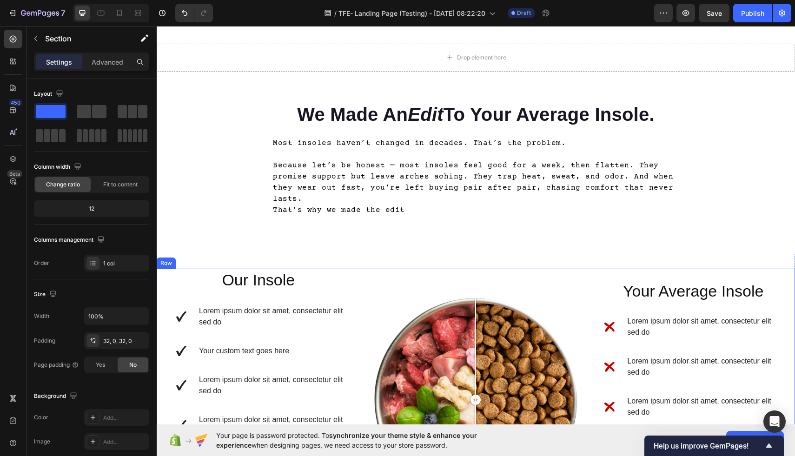
scroll to position [1079, 0]
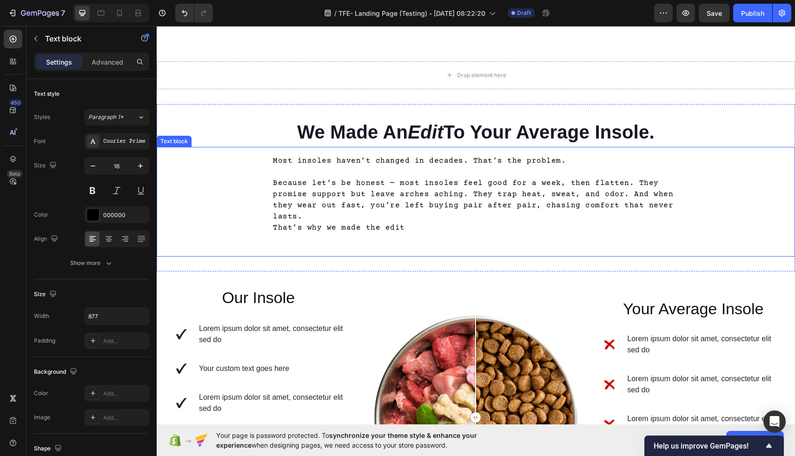
click at [410, 211] on p "Because let’s be honest — most insoles feel good for a week, then flatten. They…" at bounding box center [476, 199] width 406 height 45
click at [411, 213] on p "Because let’s be honest — most insoles feel good for a week, then flatten. They…" at bounding box center [476, 199] width 406 height 45
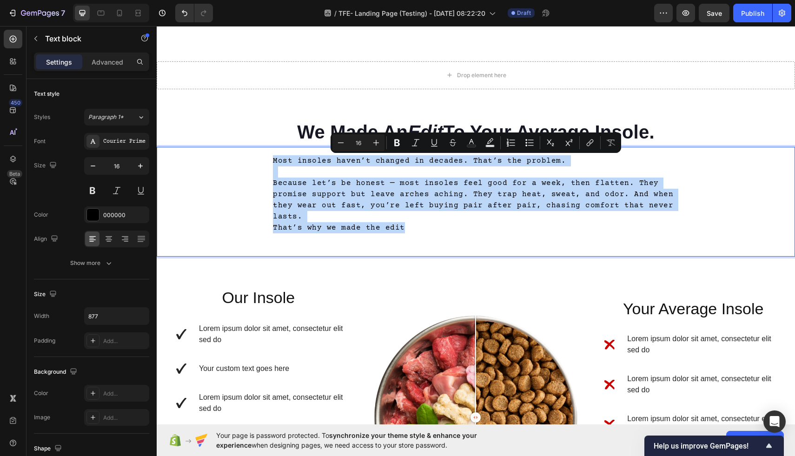
drag, startPoint x: 428, startPoint y: 231, endPoint x: 270, endPoint y: 158, distance: 174.8
click at [270, 158] on div "Most insoles haven’t changed in decades. That’s the problem. Because let’s be h…" at bounding box center [476, 194] width 638 height 80
copy div "Most insoles haven’t changed in decades. That’s the problem. Because let’s be h…"
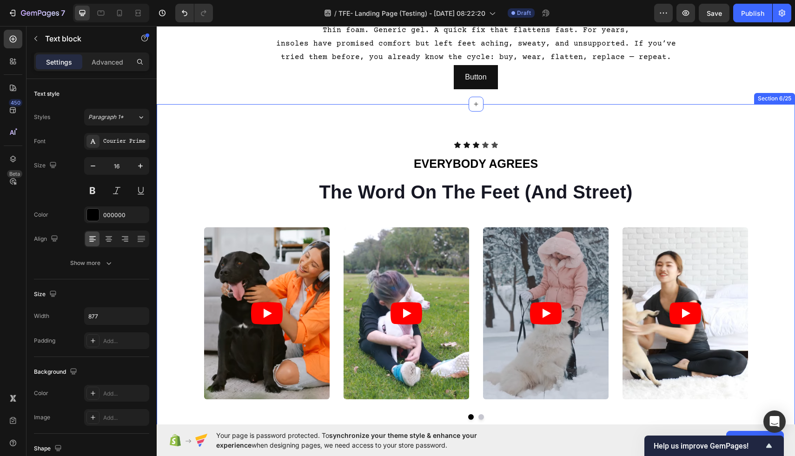
scroll to position [567, 0]
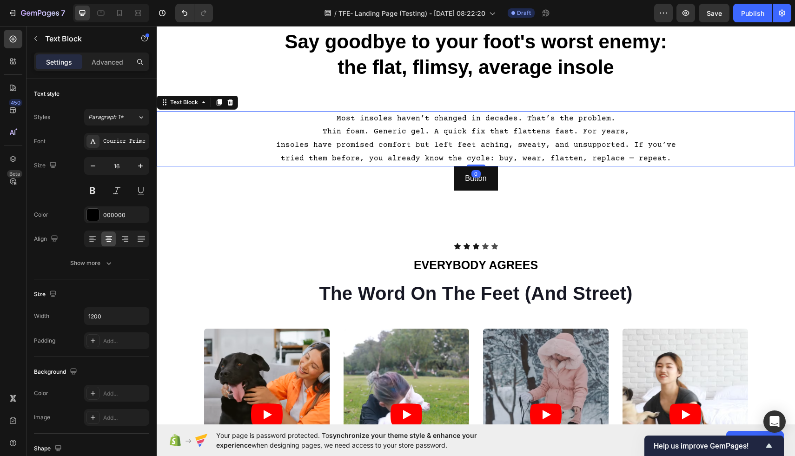
click at [683, 152] on p "tried them before, you already know the cycle: buy, wear, flatten, replace — re…" at bounding box center [476, 158] width 556 height 13
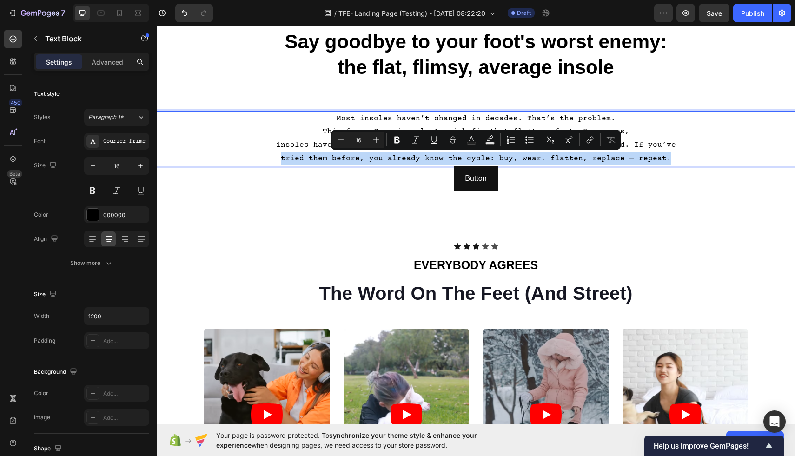
click at [683, 154] on p "tried them before, you already know the cycle: buy, wear, flatten, replace — re…" at bounding box center [476, 158] width 556 height 13
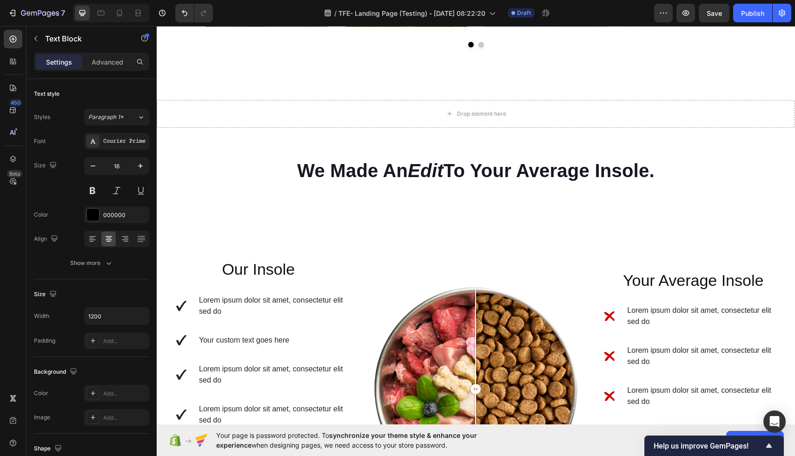
scroll to position [1160, 0]
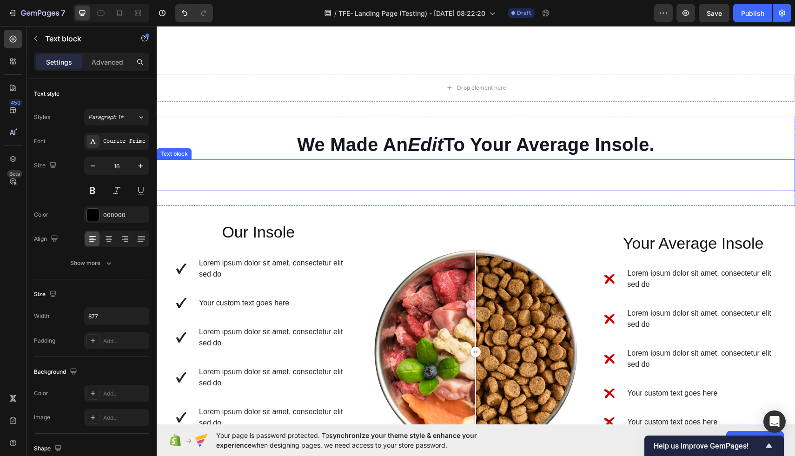
click at [546, 169] on div "Text block" at bounding box center [476, 175] width 638 height 32
click at [546, 171] on div "Text block 0" at bounding box center [476, 175] width 638 height 32
click at [526, 171] on div "Text block 0" at bounding box center [476, 175] width 638 height 32
click at [513, 174] on div "Text block 0" at bounding box center [476, 175] width 638 height 32
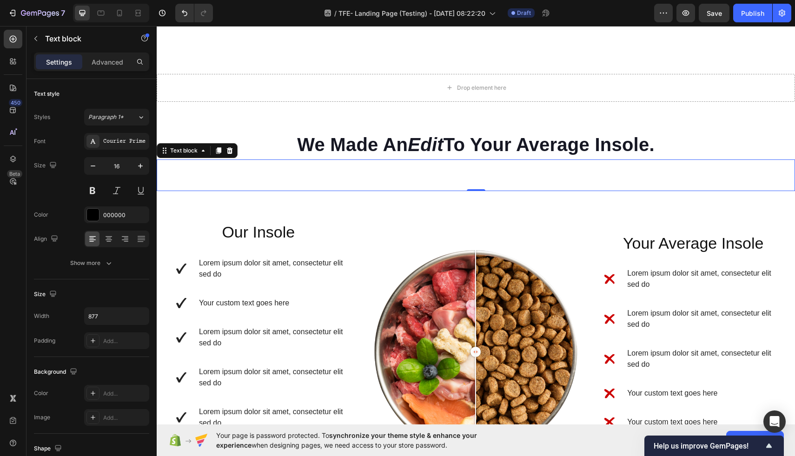
click at [480, 180] on div "Text block 0" at bounding box center [476, 175] width 638 height 32
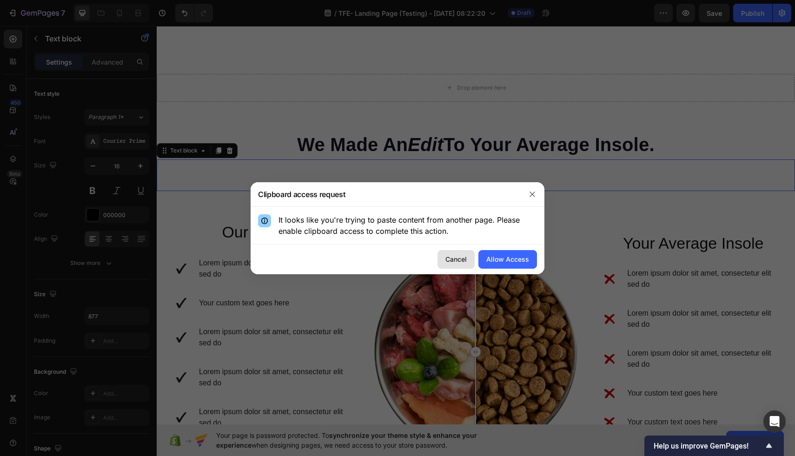
click at [464, 256] on div "Cancel" at bounding box center [455, 259] width 21 height 10
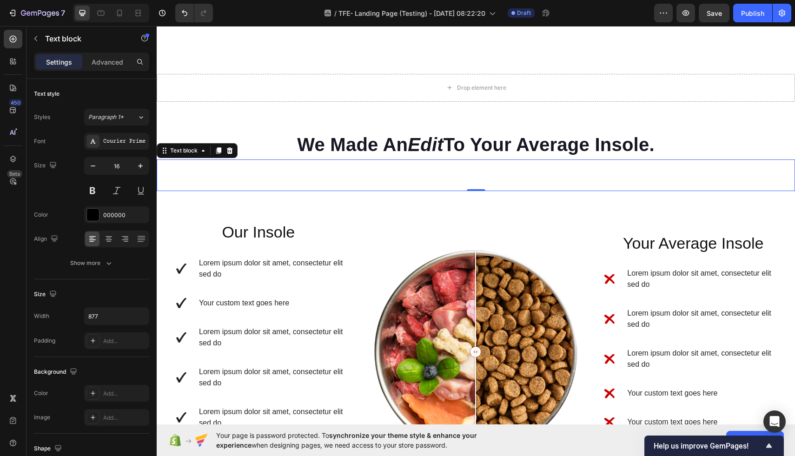
click at [510, 177] on div "Text block 0" at bounding box center [476, 175] width 638 height 32
click at [482, 171] on div "Text block 0" at bounding box center [476, 175] width 638 height 32
click at [40, 33] on button "button" at bounding box center [35, 38] width 15 height 15
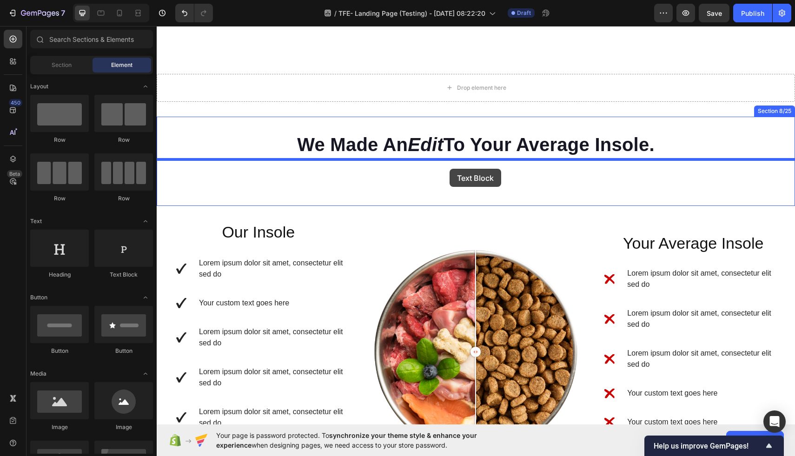
drag, startPoint x: 279, startPoint y: 283, endPoint x: 450, endPoint y: 168, distance: 206.5
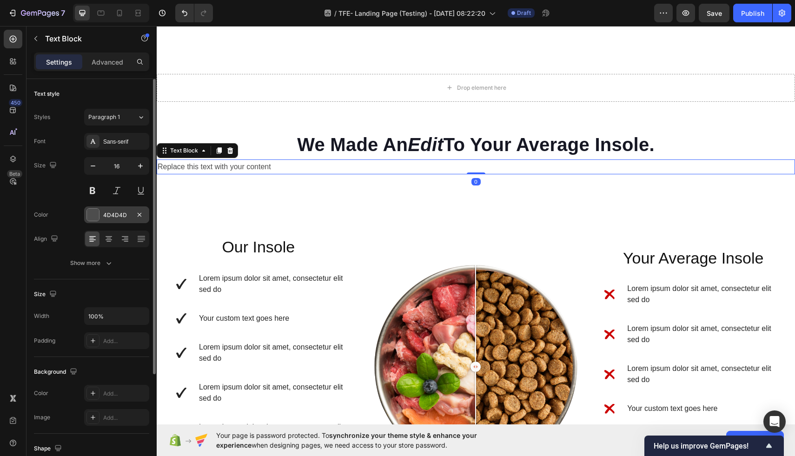
drag, startPoint x: 92, startPoint y: 216, endPoint x: 140, endPoint y: 220, distance: 48.0
click at [92, 216] on div at bounding box center [93, 215] width 12 height 12
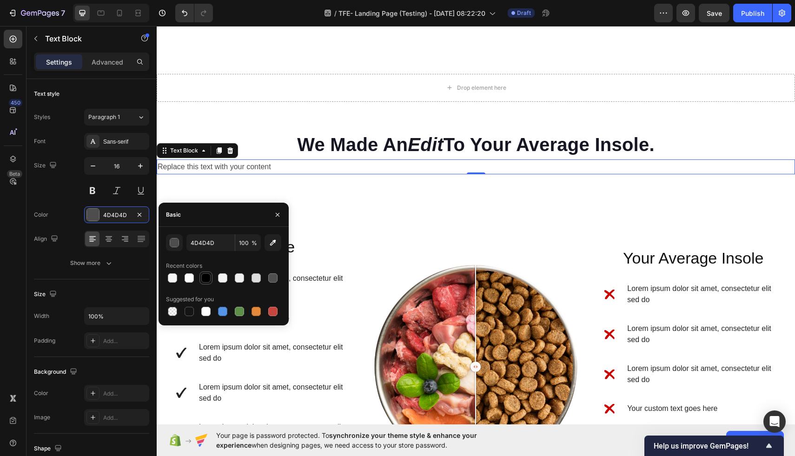
click at [204, 279] on div at bounding box center [205, 277] width 9 height 9
type input "000000"
click at [111, 243] on icon at bounding box center [108, 238] width 9 height 9
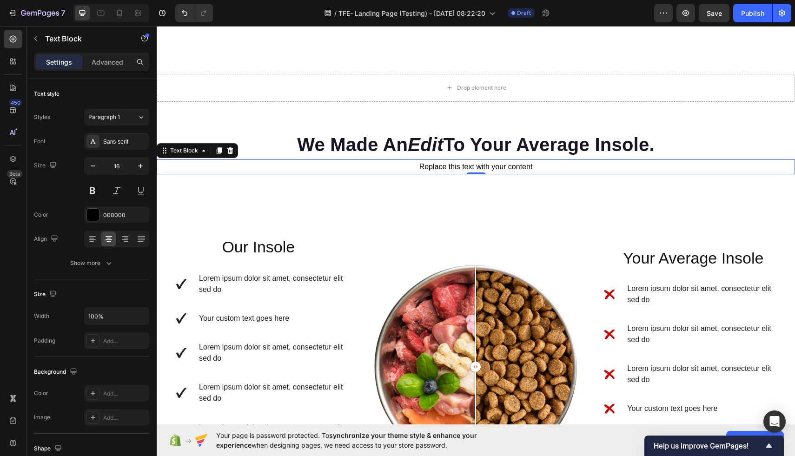
click at [571, 172] on div "Replace this text with your content" at bounding box center [476, 166] width 638 height 15
click at [542, 167] on p "Replace this text with your content" at bounding box center [476, 166] width 636 height 13
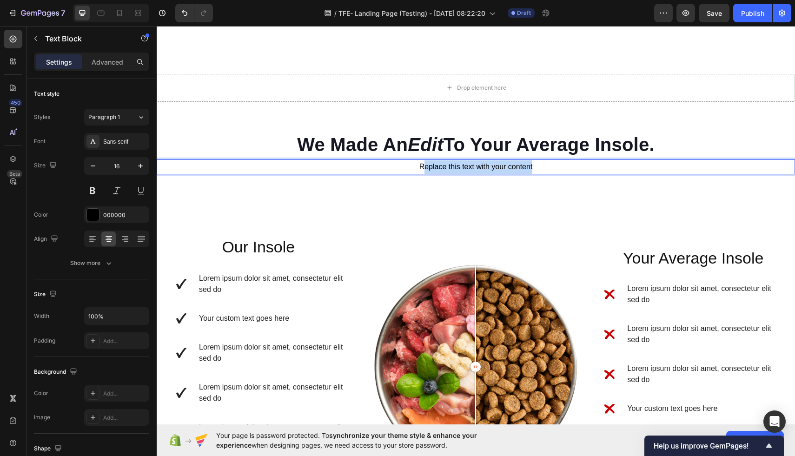
drag, startPoint x: 542, startPoint y: 167, endPoint x: 418, endPoint y: 165, distance: 123.6
click at [418, 165] on p "Replace this text with your content" at bounding box center [476, 166] width 636 height 13
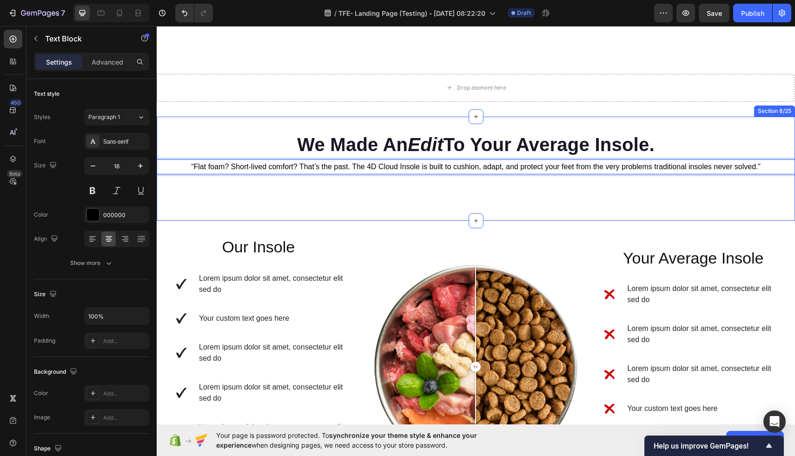
click at [433, 217] on div "We Made An Edit To Your Average Insole. Heading Heading Row “Flat foam? Short-l…" at bounding box center [476, 169] width 638 height 105
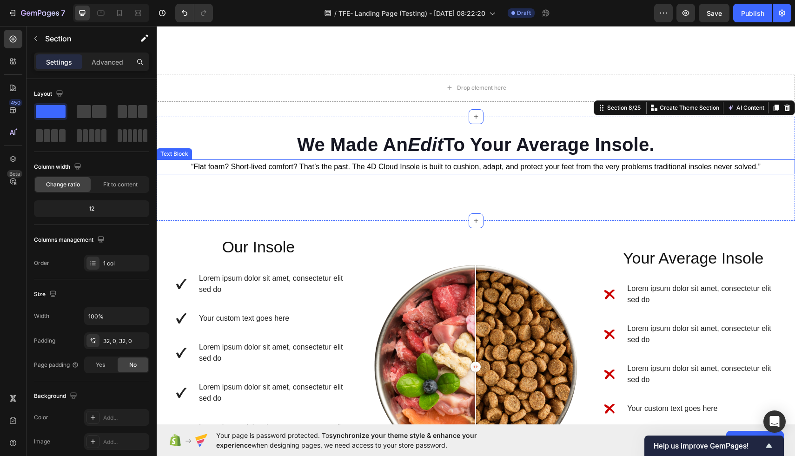
click at [388, 164] on p "“Flat foam? Short-lived comfort? That’s the past. The 4D Cloud Insole is built …" at bounding box center [476, 166] width 636 height 13
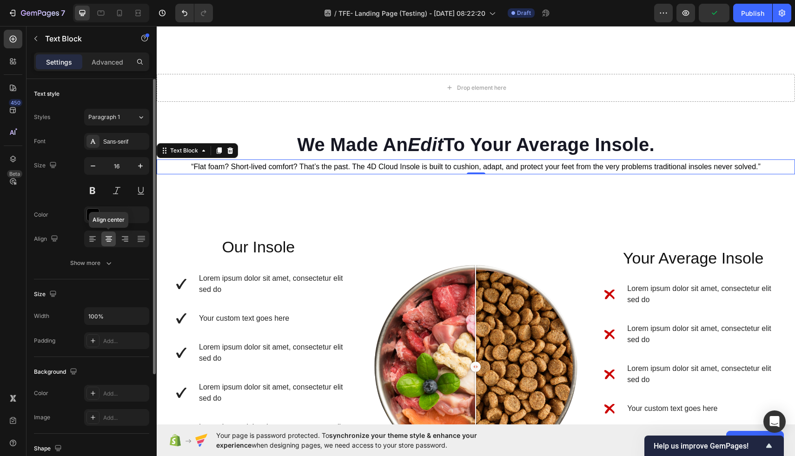
click at [112, 239] on icon at bounding box center [108, 238] width 9 height 9
click at [117, 145] on div "Sans-serif" at bounding box center [125, 142] width 44 height 8
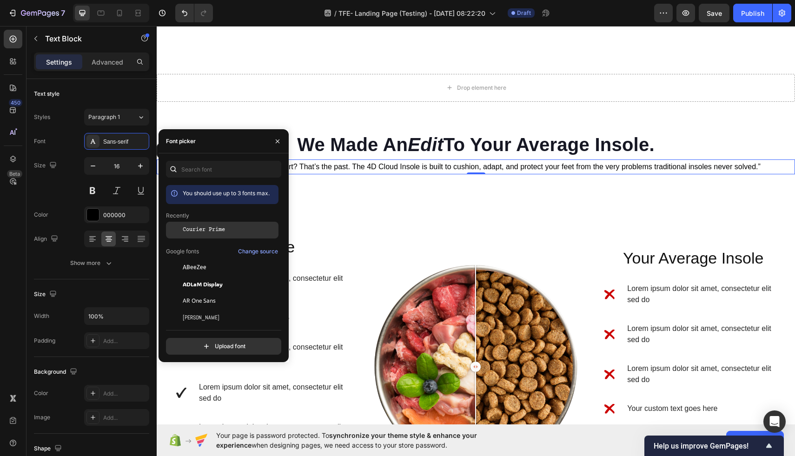
click at [212, 231] on span "Courier Prime" at bounding box center [204, 230] width 42 height 8
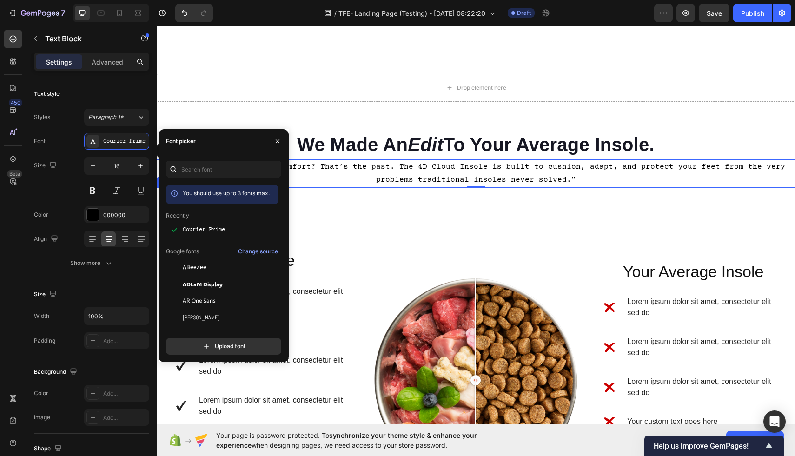
click at [481, 213] on div "Text block" at bounding box center [476, 204] width 638 height 32
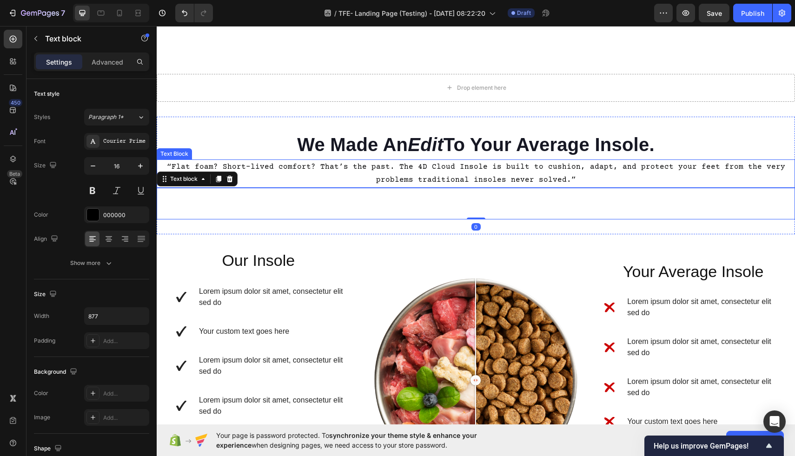
click at [165, 165] on p "“Flat foam? Short-lived comfort? That’s the past. The 4D Cloud Insole is built …" at bounding box center [476, 173] width 636 height 27
click at [164, 167] on p "“Flat foam? Short-lived comfort? That’s the past. The 4D Cloud Insole is built …" at bounding box center [476, 173] width 636 height 27
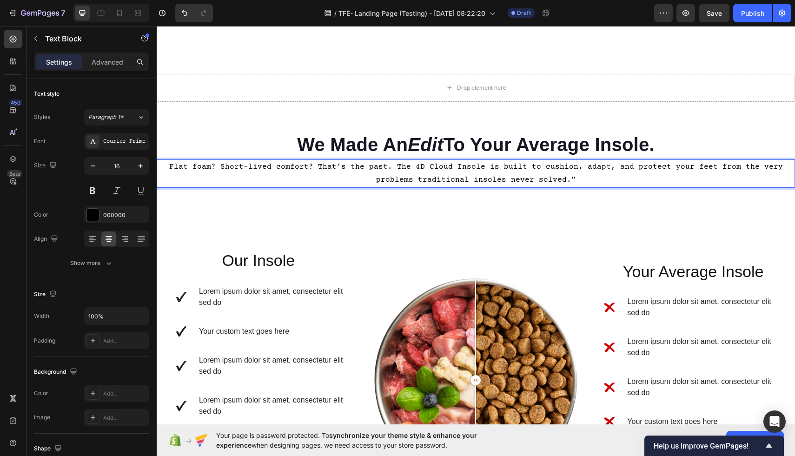
click at [380, 166] on p "Flat foam? Short-lived comfort? That’s the past. The 4D Cloud Insole is built t…" at bounding box center [476, 173] width 636 height 27
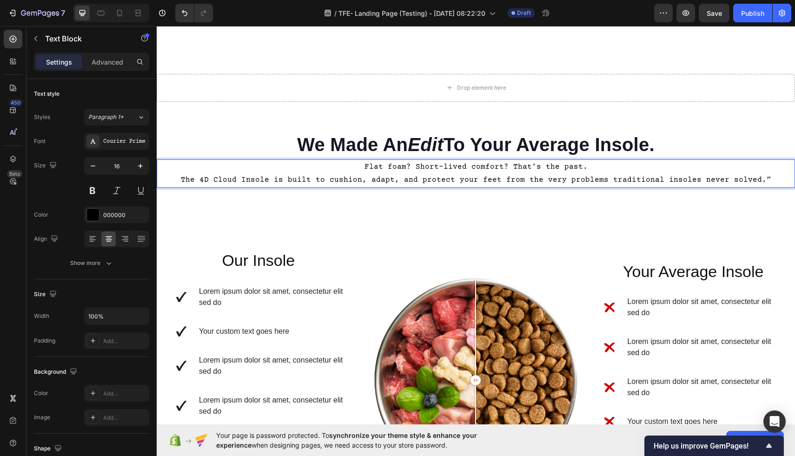
click at [248, 177] on p "The 4D Cloud Insole is built to cushion, adapt, and protect your feet from the …" at bounding box center [476, 179] width 636 height 13
drag, startPoint x: 250, startPoint y: 179, endPoint x: 197, endPoint y: 177, distance: 52.5
click at [197, 177] on p "The 4D Cloud Insole is built to cushion, adapt, and protect your feet from the …" at bounding box center [476, 179] width 636 height 13
click at [235, 181] on p "Our Insole is built to cushion, adapt, and protect your feet from the very prob…" at bounding box center [476, 179] width 636 height 13
click at [747, 184] on p "Our insole is built to cushion, adapt, and protect your feet from the very prob…" at bounding box center [476, 179] width 636 height 13
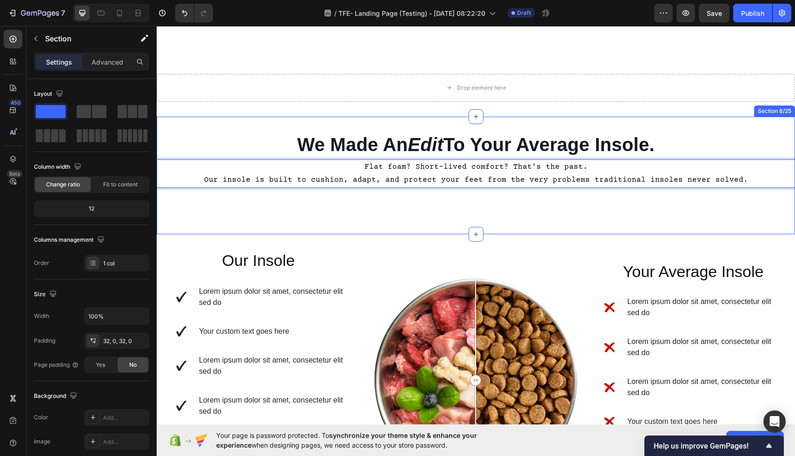
click at [638, 222] on div "We Made An Edit To Your Average Insole. Heading Heading Row Flat foam? Short-li…" at bounding box center [476, 176] width 638 height 118
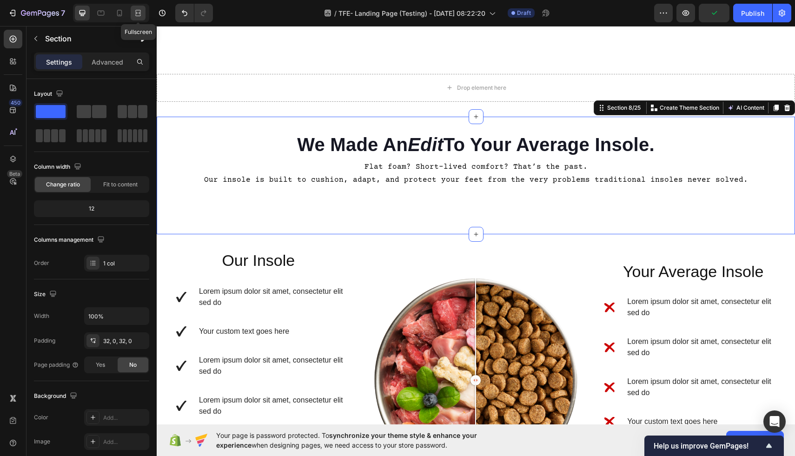
drag, startPoint x: 140, startPoint y: 15, endPoint x: 197, endPoint y: 117, distance: 116.7
click at [140, 15] on icon at bounding box center [138, 15] width 6 height 2
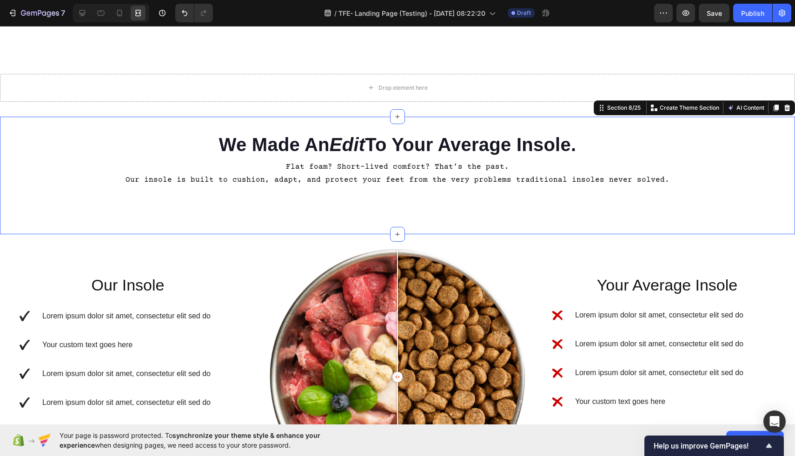
click at [272, 220] on div "We Made An Edit To Your Average Insole. Heading Heading Row Flat foam? Short-li…" at bounding box center [397, 176] width 795 height 118
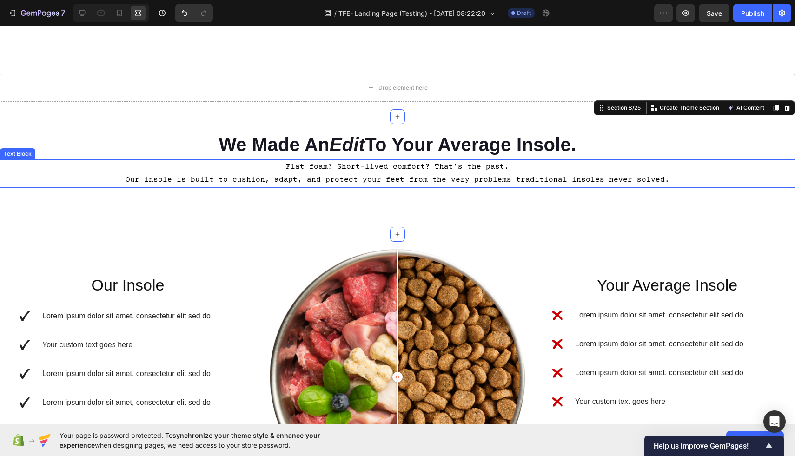
click at [516, 169] on p "Flat foam? Short-lived comfort? That’s the past." at bounding box center [397, 166] width 793 height 13
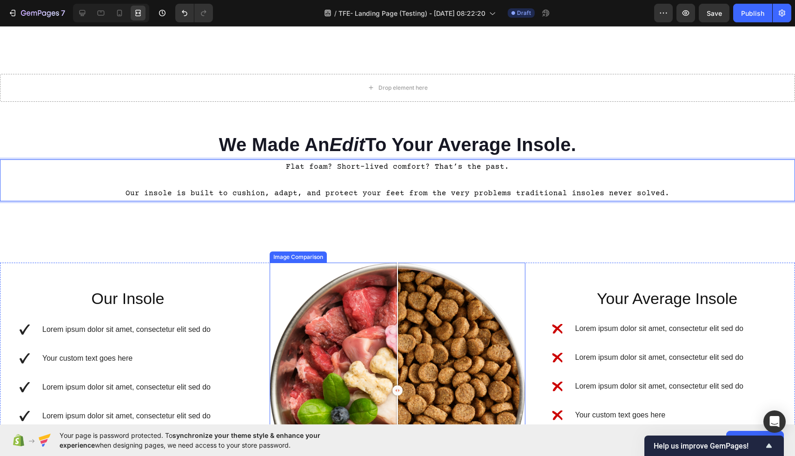
click at [278, 263] on div at bounding box center [397, 391] width 256 height 256
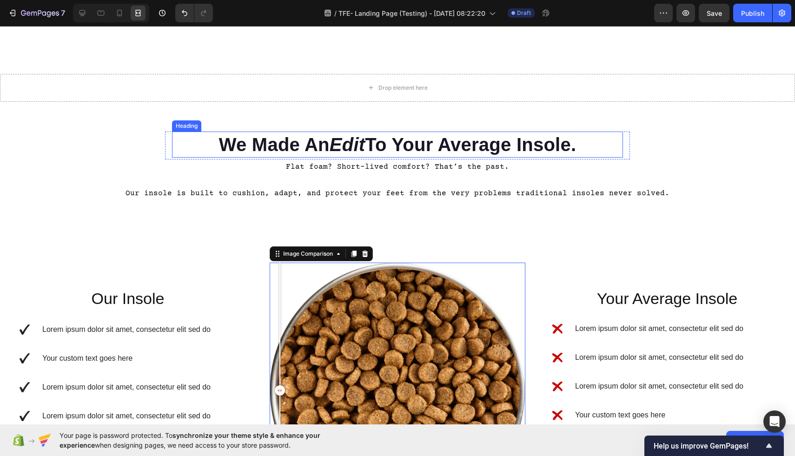
click at [500, 129] on div "We Made An Edit To Your Average Insole. Heading Heading Row Flat foam? Short-li…" at bounding box center [397, 182] width 795 height 131
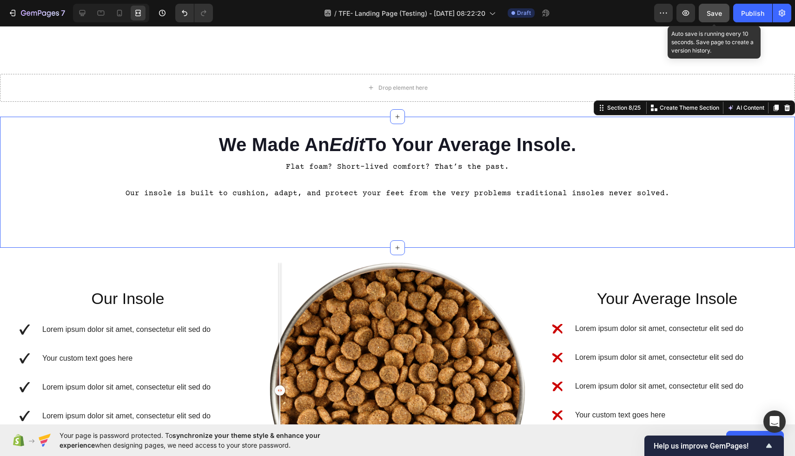
click at [716, 15] on span "Save" at bounding box center [713, 13] width 15 height 8
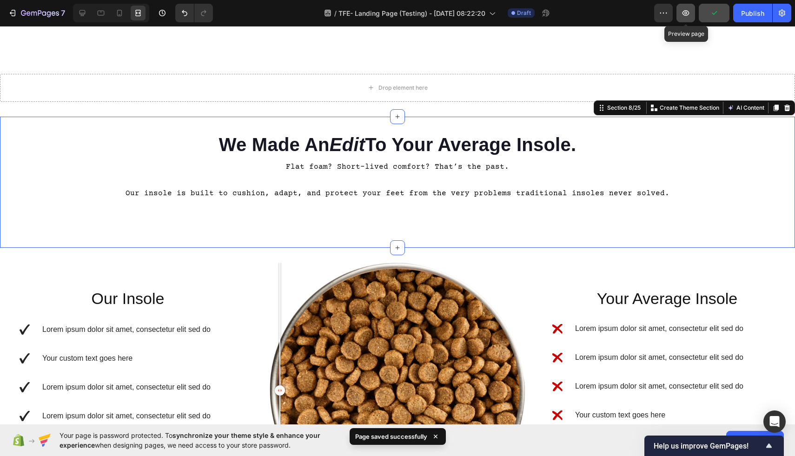
click at [686, 12] on icon "button" at bounding box center [685, 12] width 9 height 9
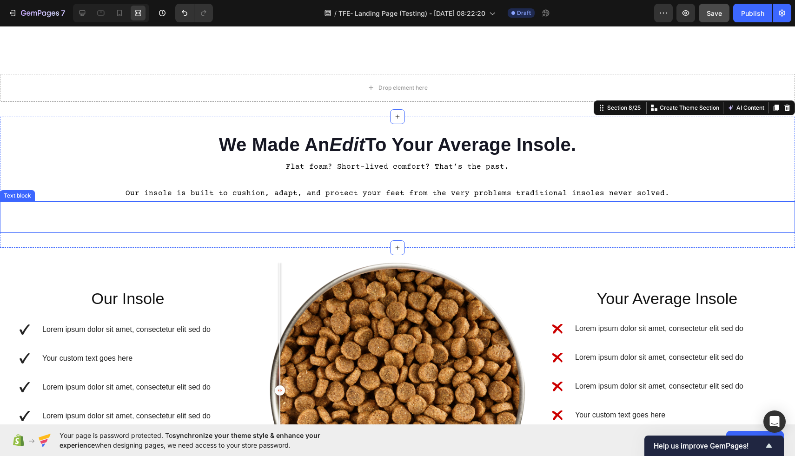
click at [475, 217] on div "Text block" at bounding box center [397, 217] width 795 height 32
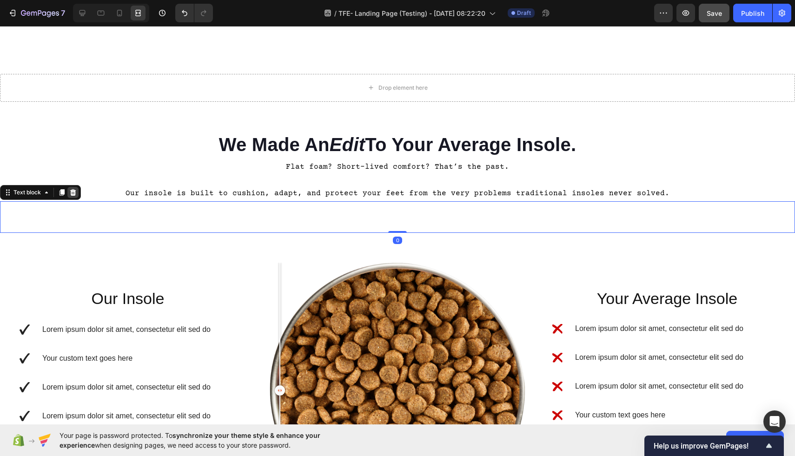
click at [76, 191] on icon at bounding box center [72, 192] width 7 height 7
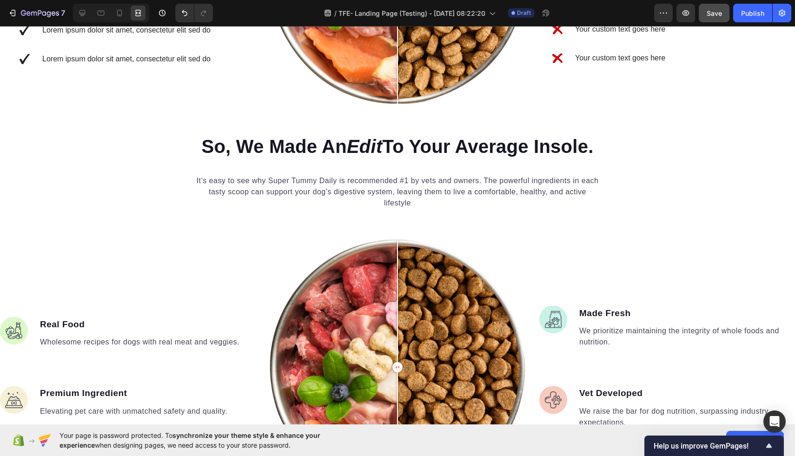
scroll to position [1525, 0]
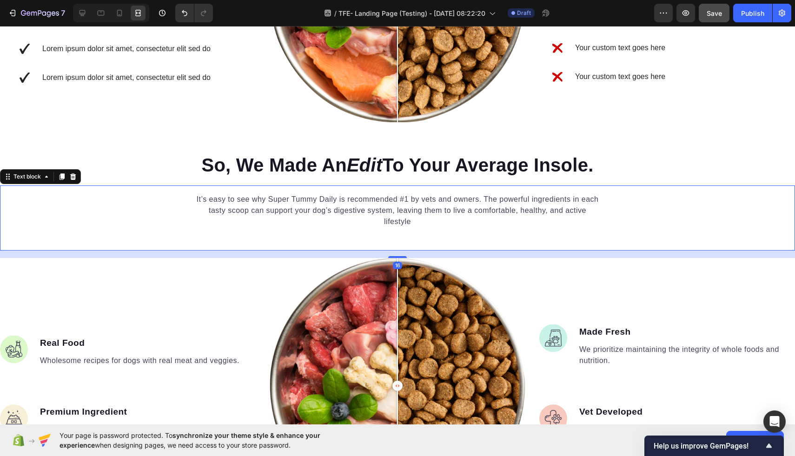
click at [391, 210] on p "It’s easy to see why Super Tummy Daily is recommended #1 by vets and owners. Th…" at bounding box center [398, 210] width 406 height 33
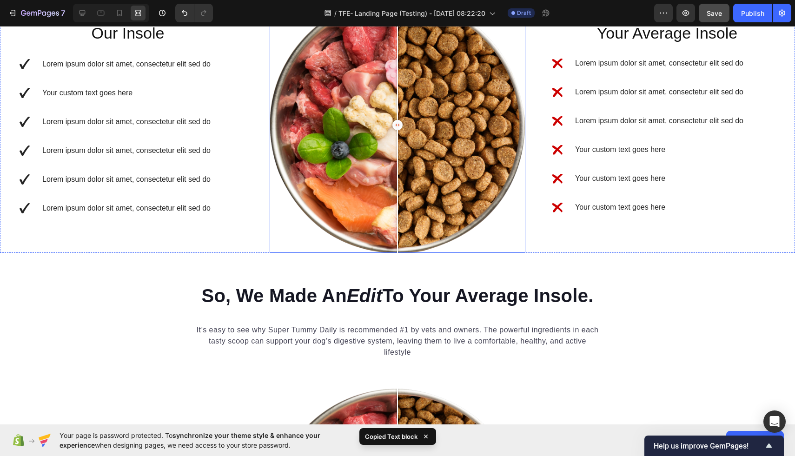
scroll to position [1405, 0]
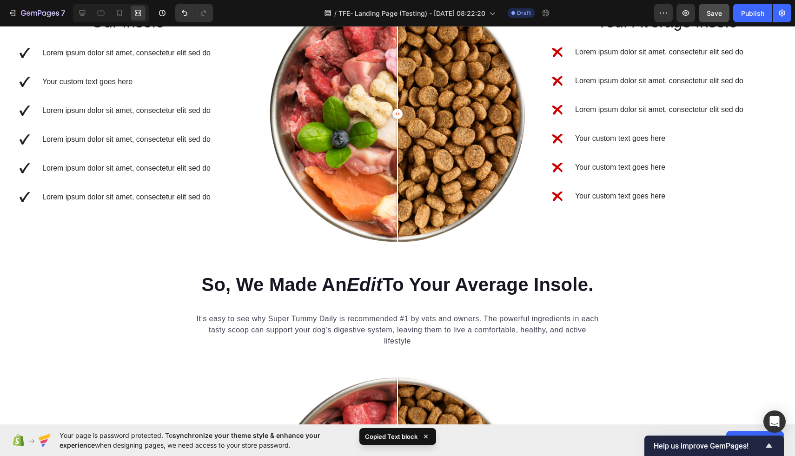
click at [317, 320] on p "It’s easy to see why Super Tummy Daily is recommended #1 by vets and owners. Th…" at bounding box center [398, 329] width 406 height 33
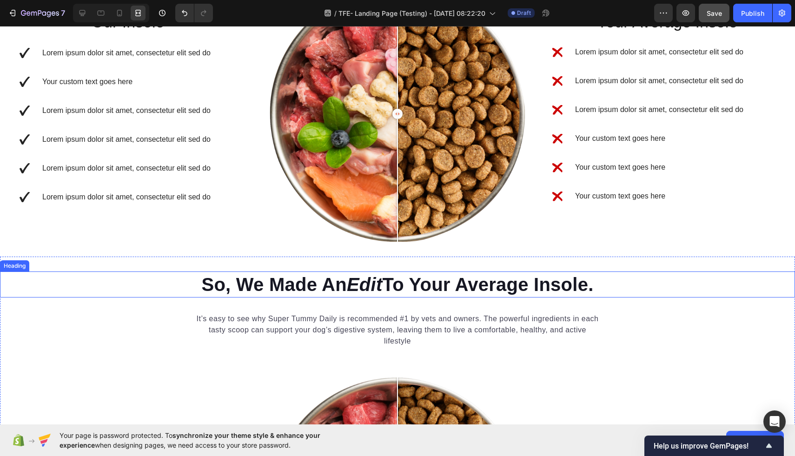
click at [329, 289] on h2 "So, We Made An Edit To Your Average Insole." at bounding box center [397, 284] width 795 height 26
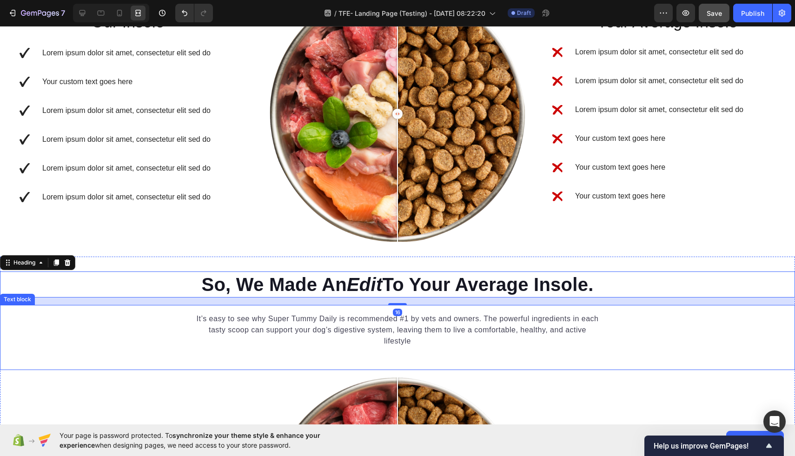
click at [334, 322] on p "It’s easy to see why Super Tummy Daily is recommended #1 by vets and owners. Th…" at bounding box center [398, 329] width 406 height 33
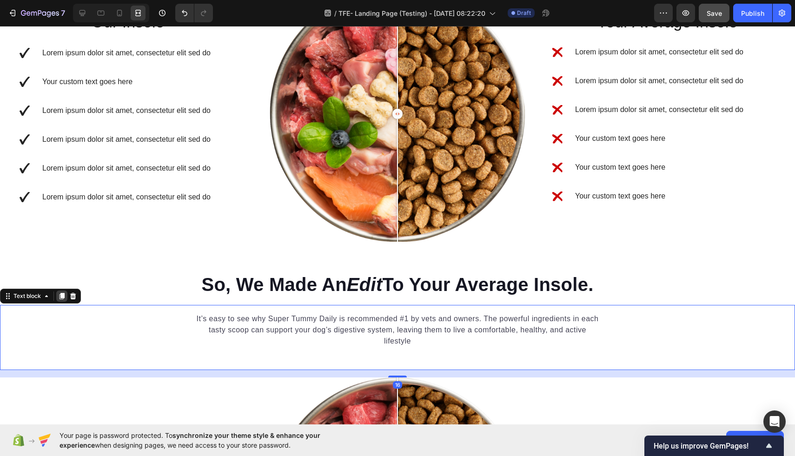
click at [61, 296] on icon at bounding box center [61, 296] width 5 height 7
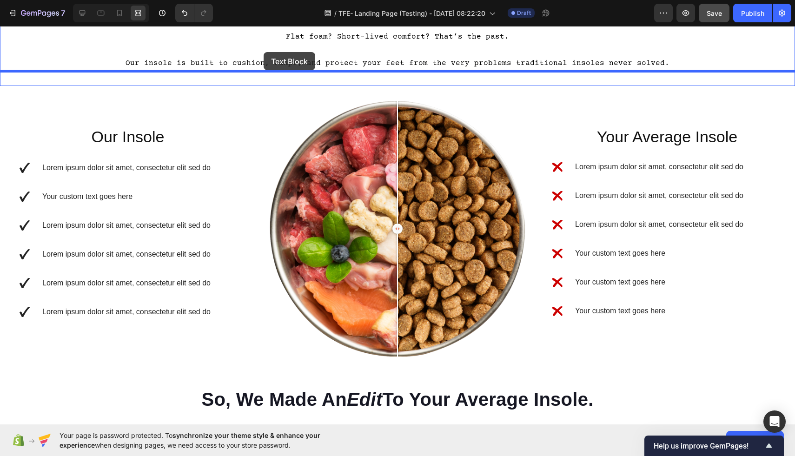
scroll to position [1279, 0]
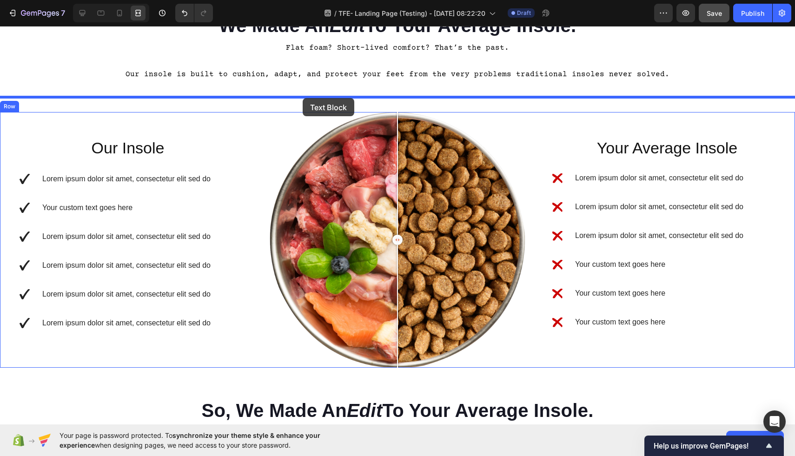
drag, startPoint x: 236, startPoint y: 383, endPoint x: 302, endPoint y: 99, distance: 292.1
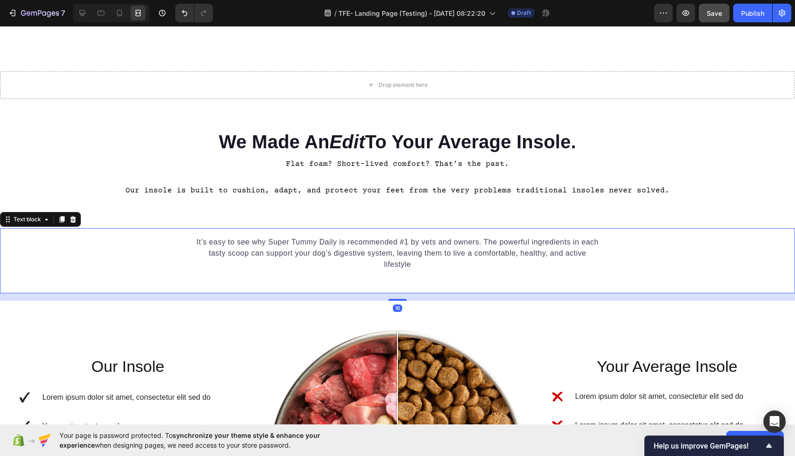
scroll to position [1146, 0]
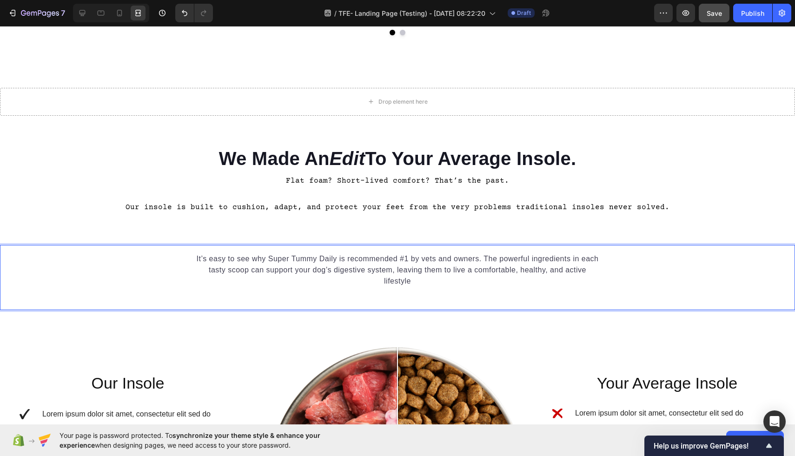
click at [348, 269] on p "It’s easy to see why Super Tummy Daily is recommended #1 by vets and owners. Th…" at bounding box center [398, 269] width 406 height 33
click at [404, 273] on p "It’s easy to see why Super Tummy Daily is recommended #1 by vets and owners. Th…" at bounding box center [398, 269] width 406 height 33
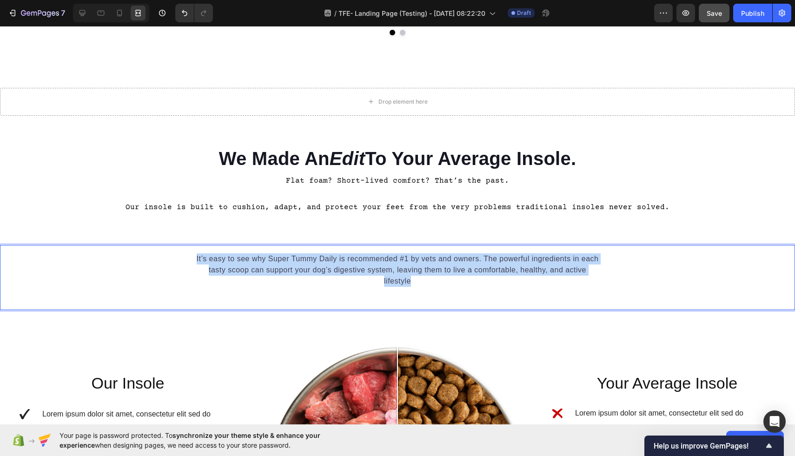
drag, startPoint x: 418, startPoint y: 283, endPoint x: 188, endPoint y: 257, distance: 231.5
click at [188, 257] on div "It’s easy to see why Super Tummy Daily is recommended #1 by vets and owners. Th…" at bounding box center [397, 269] width 795 height 35
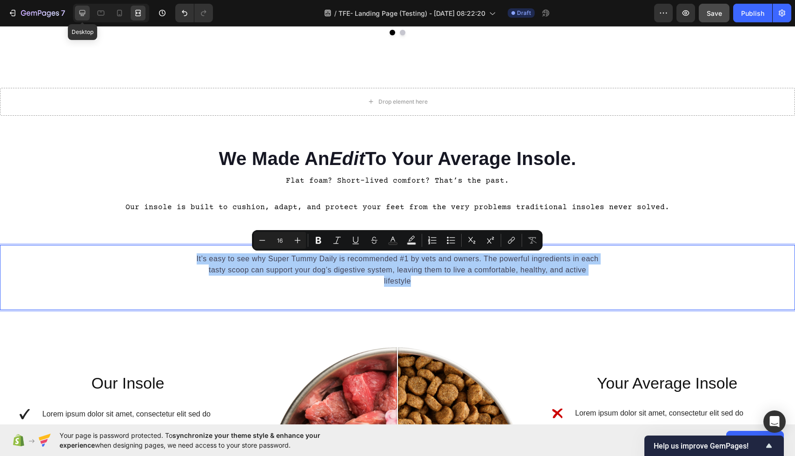
click at [81, 10] on icon at bounding box center [82, 12] width 9 height 9
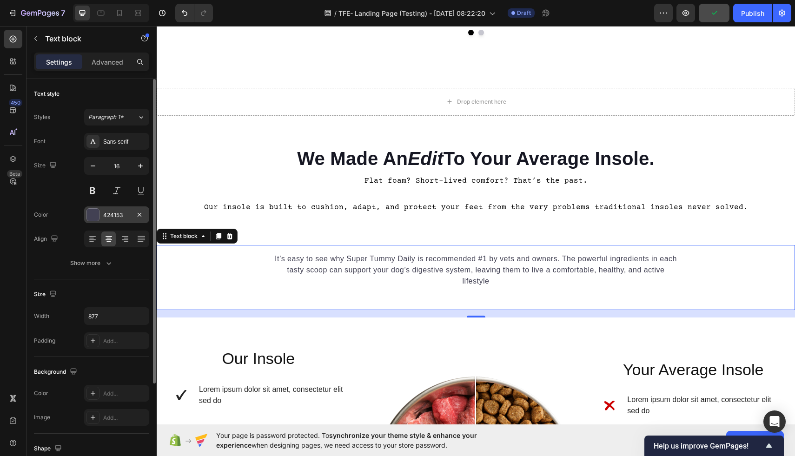
click at [92, 216] on div at bounding box center [93, 215] width 12 height 12
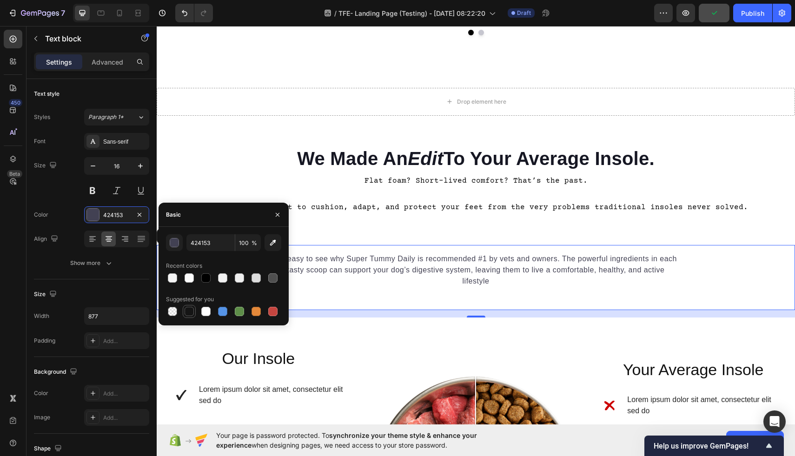
click at [191, 313] on div at bounding box center [188, 311] width 9 height 9
click at [204, 282] on div at bounding box center [205, 277] width 9 height 9
type input "000000"
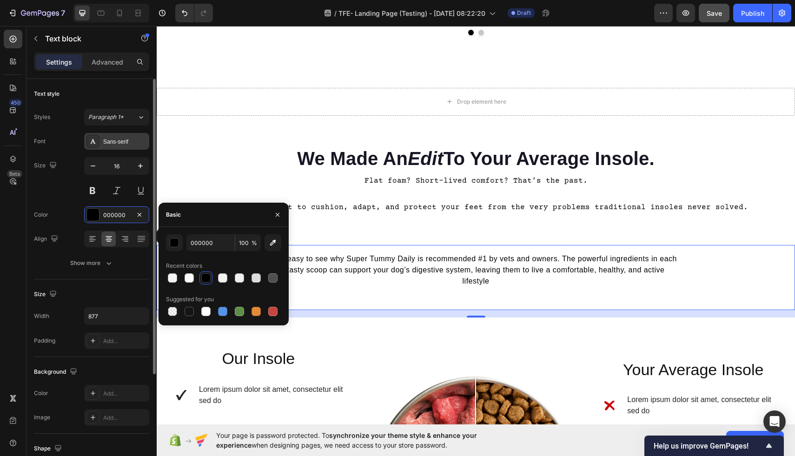
click at [122, 145] on div "Sans-serif" at bounding box center [116, 141] width 65 height 17
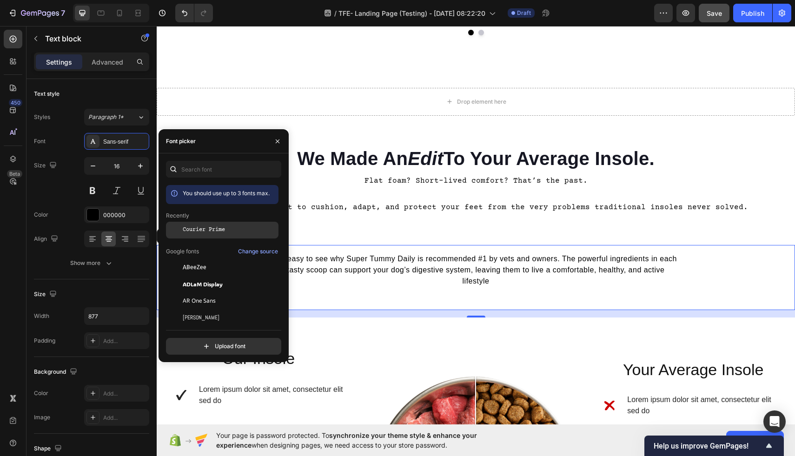
click at [213, 228] on span "Courier Prime" at bounding box center [204, 230] width 42 height 8
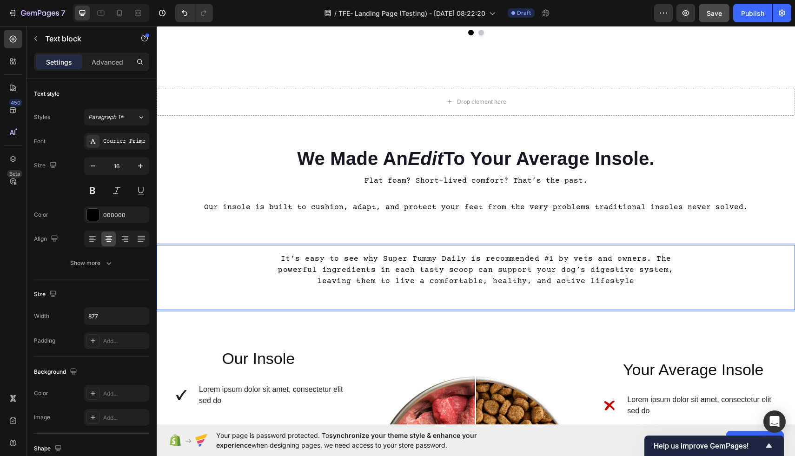
click at [610, 280] on p "It’s easy to see why Super Tummy Daily is recommended #1 by vets and owners. Th…" at bounding box center [476, 269] width 406 height 33
click at [632, 280] on p "It’s easy to see why Super Tummy Daily is recommended #1 by vets and owners. Th…" at bounding box center [476, 269] width 406 height 33
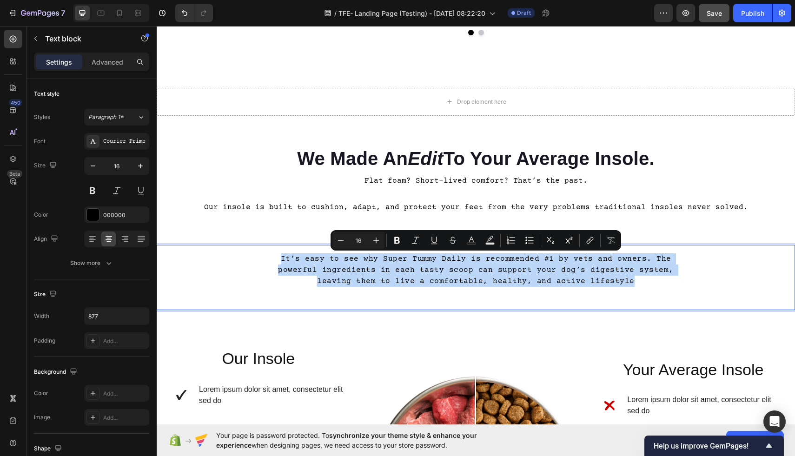
drag, startPoint x: 632, startPoint y: 281, endPoint x: 285, endPoint y: 250, distance: 348.0
click at [285, 250] on div "It’s easy to see why Super Tummy Daily is recommended #1 by vets and owners. Th…" at bounding box center [476, 277] width 638 height 65
copy p "It’s easy to see why Super Tummy Daily is recommended #1 by vets and owners. Th…"
click at [592, 294] on div "It’s easy to see why Super Tummy Daily is recommended #1 by vets and owners. Th…" at bounding box center [476, 277] width 638 height 65
click at [634, 285] on p "It’s easy to see why Super Tummy Daily is recommended #1 by vets and owners. Th…" at bounding box center [476, 269] width 406 height 33
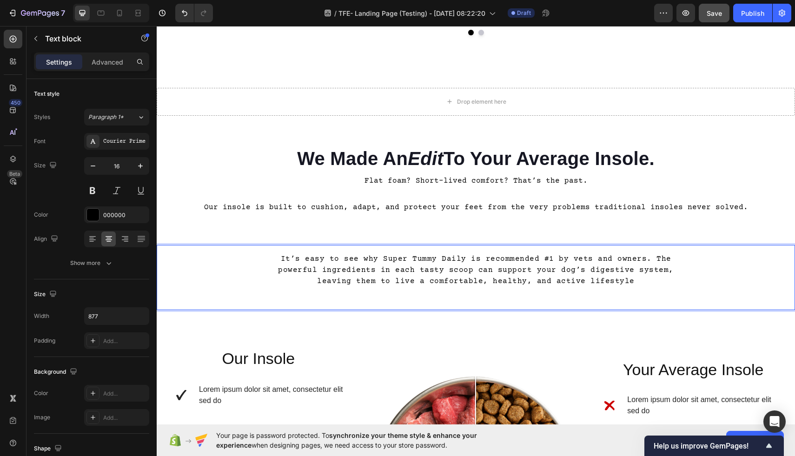
click at [634, 284] on p "It’s easy to see why Super Tummy Daily is recommended #1 by vets and owners. Th…" at bounding box center [476, 269] width 406 height 33
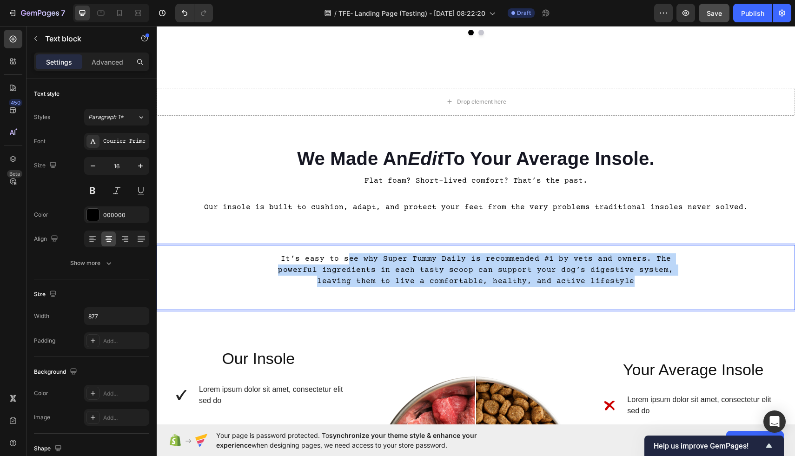
drag, startPoint x: 634, startPoint y: 283, endPoint x: 355, endPoint y: 260, distance: 280.6
click at [355, 260] on p "It’s easy to see why Super Tummy Daily is recommended #1 by vets and owners. Th…" at bounding box center [476, 269] width 406 height 33
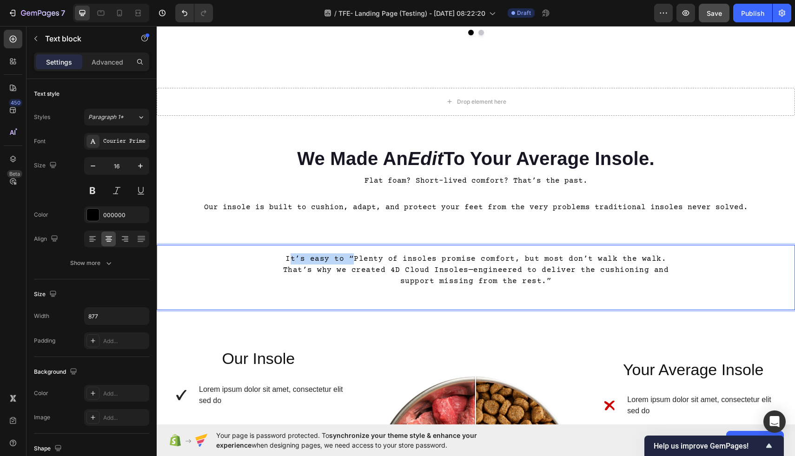
drag, startPoint x: 341, startPoint y: 259, endPoint x: 279, endPoint y: 256, distance: 61.9
click at [279, 256] on p "It’s easy to “Plenty of insoles promise comfort, but most don’t walk the walk. …" at bounding box center [476, 269] width 406 height 33
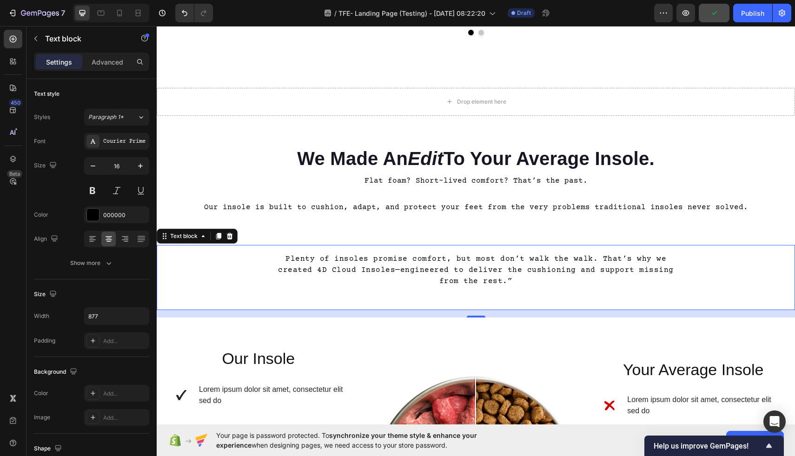
click at [680, 261] on div "Plenty of insoles promise comfort, but most don’t walk the walk. That’s why we …" at bounding box center [476, 269] width 638 height 35
click at [680, 260] on div "Plenty of insoles promise comfort, but most don’t walk the walk. That’s why we …" at bounding box center [476, 269] width 638 height 35
click at [678, 260] on div "Plenty of insoles promise comfort, but most don’t walk the walk. That’s why we …" at bounding box center [476, 269] width 408 height 35
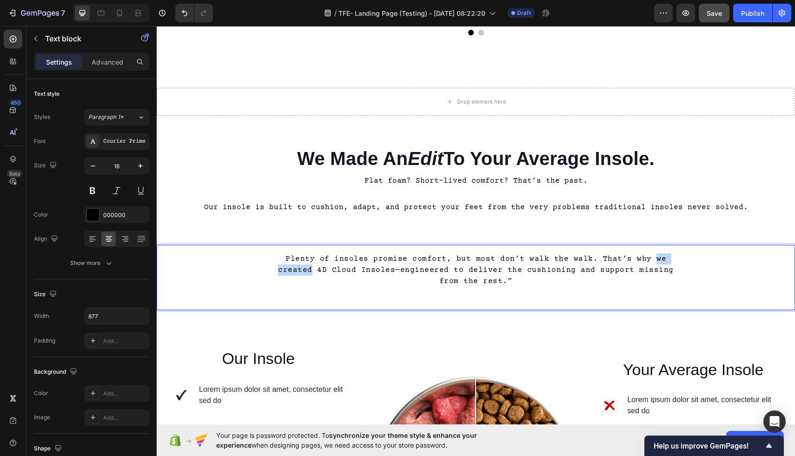
drag, startPoint x: 678, startPoint y: 258, endPoint x: 631, endPoint y: 257, distance: 46.9
click at [631, 257] on div "Plenty of insoles promise comfort, but most don’t walk the walk. That’s why we …" at bounding box center [476, 269] width 408 height 35
drag, startPoint x: 335, startPoint y: 272, endPoint x: 273, endPoint y: 270, distance: 62.3
click at [273, 270] on p "Plenty of insoles promise comfort, but most don’t walk the walk. That’s why our…" at bounding box center [476, 269] width 406 height 33
drag, startPoint x: 458, startPoint y: 269, endPoint x: 524, endPoint y: 269, distance: 66.4
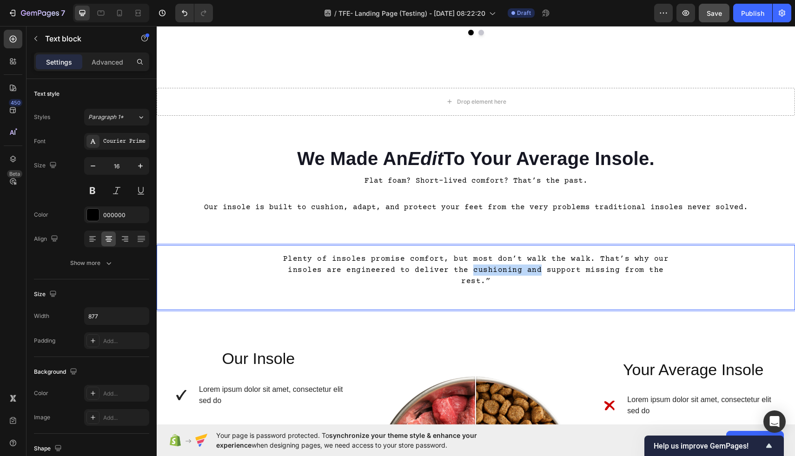
click at [524, 269] on p "Plenty of insoles promise comfort, but most don’t walk the walk. That’s why our…" at bounding box center [476, 269] width 406 height 33
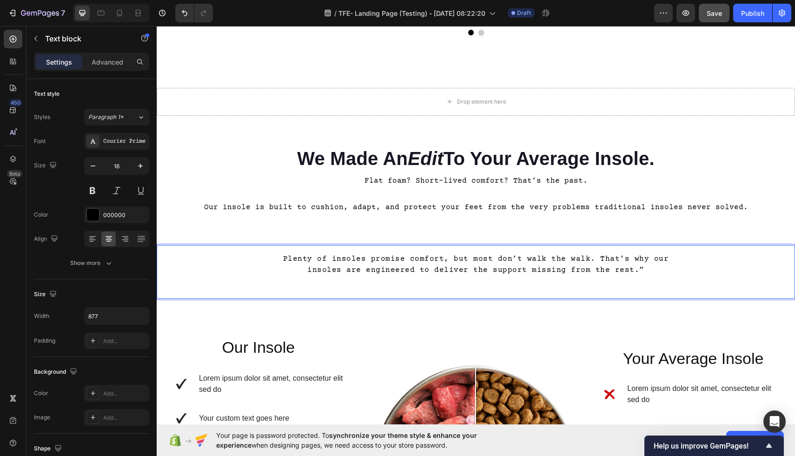
click at [531, 266] on p "Plenty of insoles promise comfort, but most don’t walk the walk. That’s why our…" at bounding box center [476, 264] width 406 height 22
click at [664, 271] on p "Plenty of insoles promise comfort, but most don’t walk the walk. That’s why our…" at bounding box center [476, 264] width 406 height 22
click at [562, 210] on p "Our insole is built to cushion, adapt, and protect your feet from the very prob…" at bounding box center [476, 207] width 636 height 13
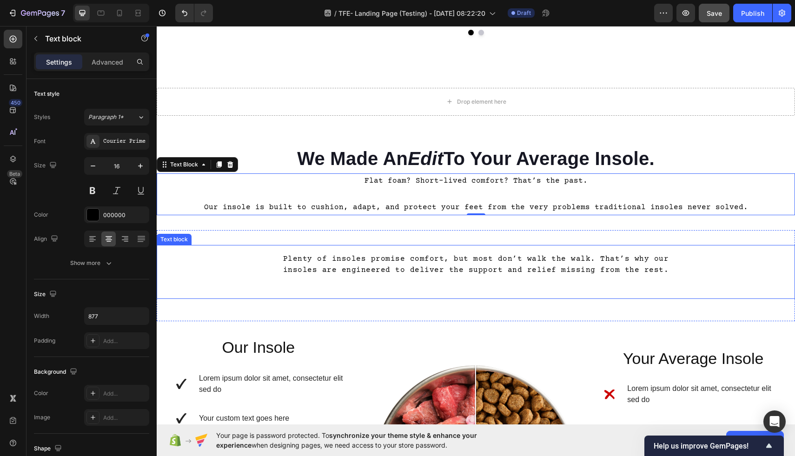
click at [440, 262] on p "Plenty of insoles promise comfort, but most don’t walk the walk. That’s why our…" at bounding box center [476, 264] width 406 height 22
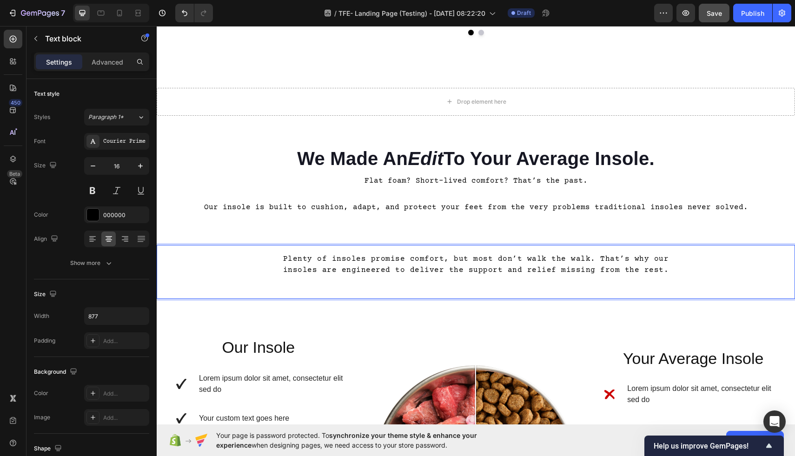
click at [443, 260] on p "Plenty of insoles promise comfort, but most don’t walk the walk. That’s why our…" at bounding box center [476, 264] width 406 height 22
drag, startPoint x: 443, startPoint y: 260, endPoint x: 428, endPoint y: 259, distance: 14.9
click at [428, 259] on p "Plenty of insoles promise comfort, but most don’t walk the walk. That’s why our…" at bounding box center [476, 264] width 406 height 22
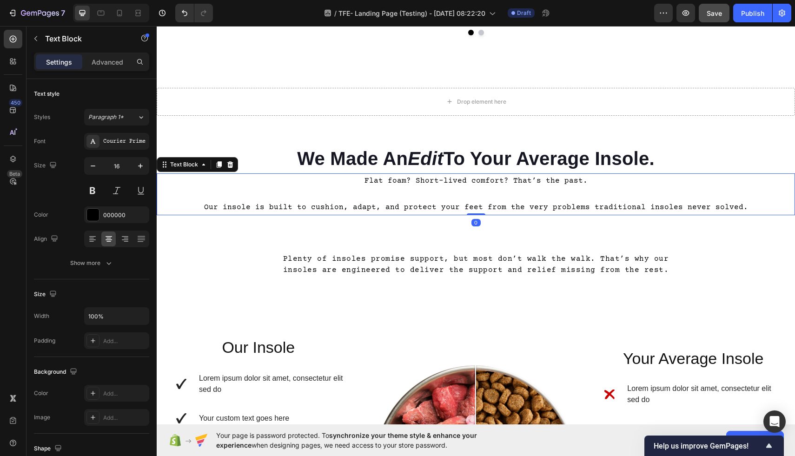
click at [551, 201] on p "Our insole is built to cushion, adapt, and protect your feet from the very prob…" at bounding box center [476, 207] width 636 height 13
click at [669, 207] on p "Our insole is built to cushion, adapt, and protect your feet from the very prob…" at bounding box center [476, 207] width 636 height 13
click at [736, 208] on p "Our insole is built to cushion, adapt, and protect your feet from the very prob…" at bounding box center [476, 207] width 636 height 13
click at [380, 182] on p "Flat foam? Short-lived comfort? That’s the past." at bounding box center [476, 180] width 636 height 13
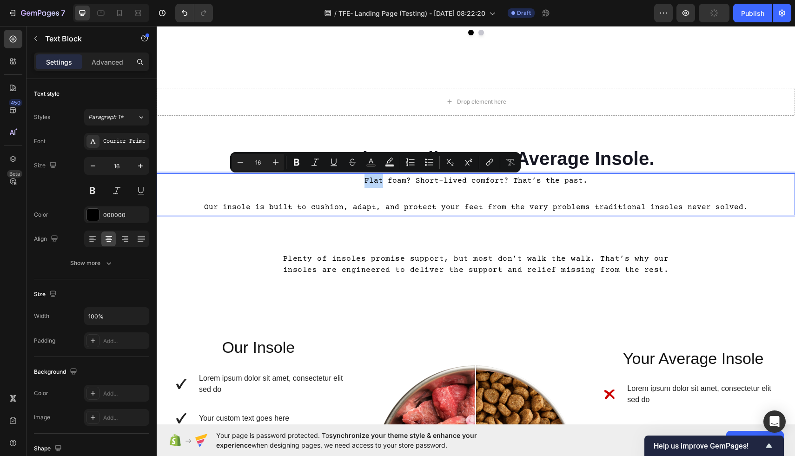
click at [362, 182] on p "Flat foam? Short-lived comfort? That’s the past." at bounding box center [476, 180] width 636 height 13
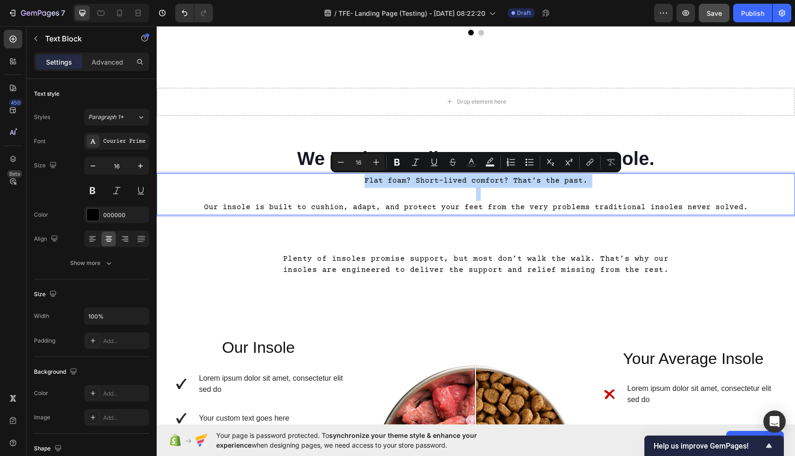
drag, startPoint x: 363, startPoint y: 182, endPoint x: 589, endPoint y: 179, distance: 226.3
click at [589, 180] on p "Flat foam? Short-lived comfort? That’s the past." at bounding box center [476, 180] width 636 height 13
copy p "Flat foam? Short-lived comfort? That’s the past."
click at [722, 215] on div "Flat foam? Short-lived comfort? That’s the past. Our insole is built to cushion…" at bounding box center [476, 194] width 638 height 42
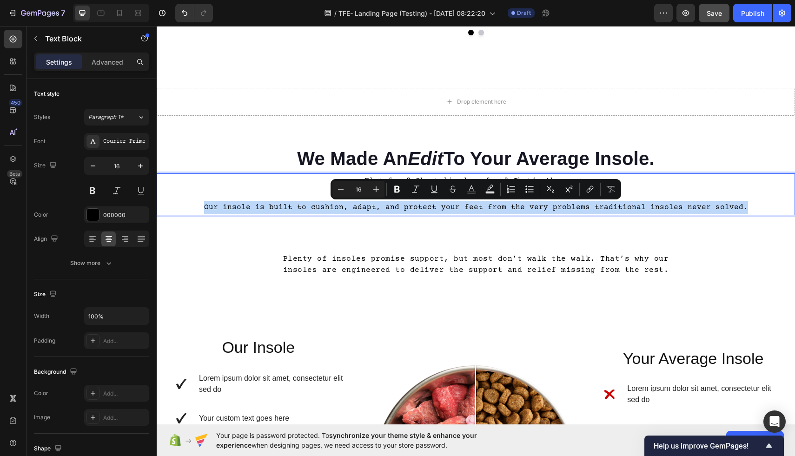
drag, startPoint x: 731, startPoint y: 207, endPoint x: 193, endPoint y: 204, distance: 538.5
click at [193, 204] on p "Our insole is built to cushion, adapt, and protect your feet from the very prob…" at bounding box center [476, 207] width 636 height 13
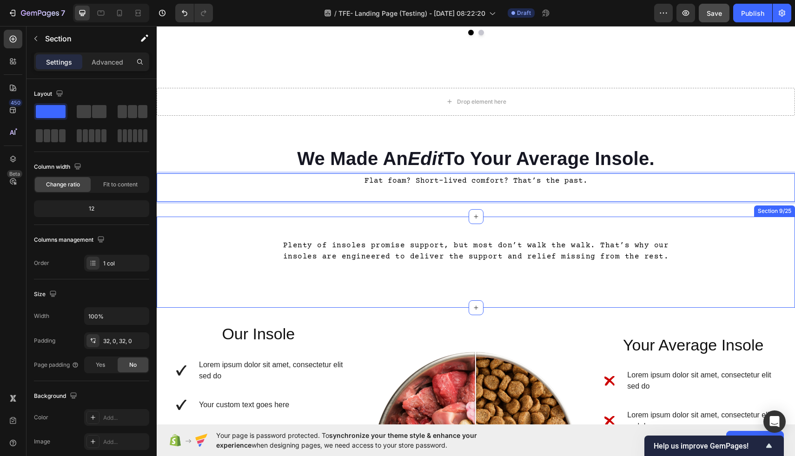
click at [256, 229] on div "Plenty of insoles promise support, but most don’t walk the walk. That’s why our…" at bounding box center [476, 262] width 638 height 91
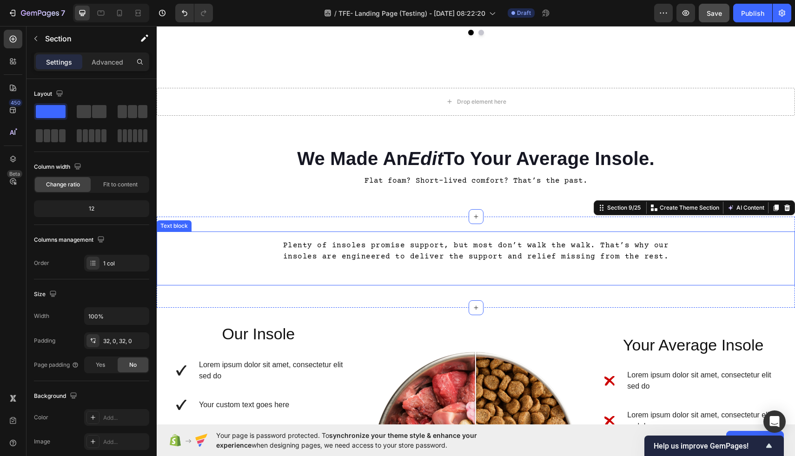
click at [626, 261] on p "Plenty of insoles promise support, but most don’t walk the walk. That’s why our…" at bounding box center [476, 251] width 406 height 22
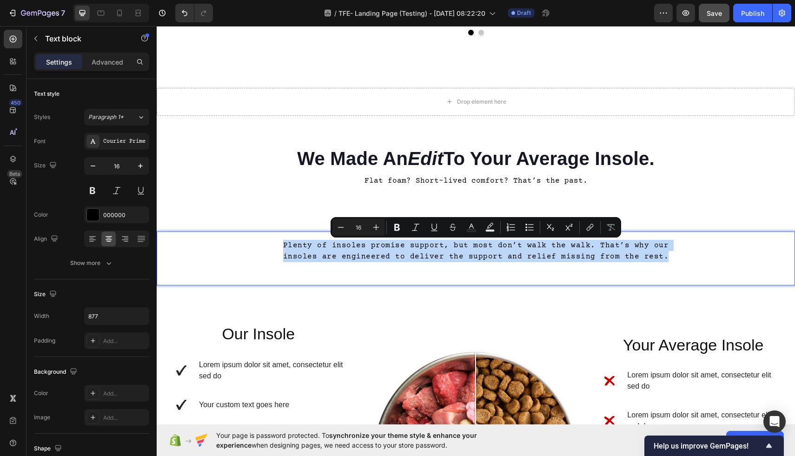
drag, startPoint x: 665, startPoint y: 257, endPoint x: 256, endPoint y: 244, distance: 409.6
click at [256, 244] on div "Plenty of insoles promise support, but most don’t walk the walk. That’s why our…" at bounding box center [476, 251] width 638 height 24
copy p "Plenty of insoles promise support, but most don’t walk the walk. That’s why our…"
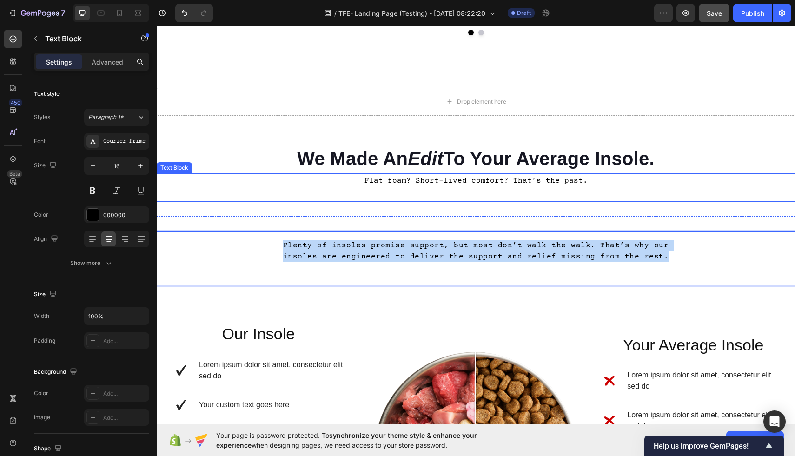
click at [476, 195] on p "Rich Text Editor. Editing area: main" at bounding box center [476, 193] width 636 height 13
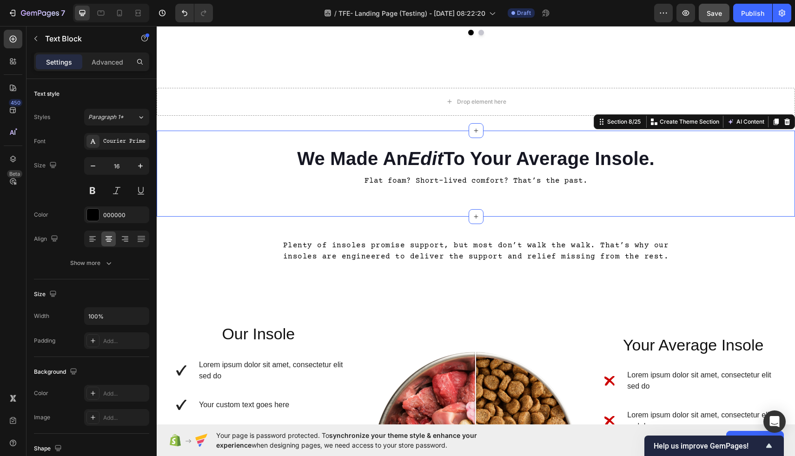
click at [449, 204] on div "We Made An Edit To Your Average Insole. Heading Heading Row Flat foam? Short-li…" at bounding box center [476, 174] width 638 height 86
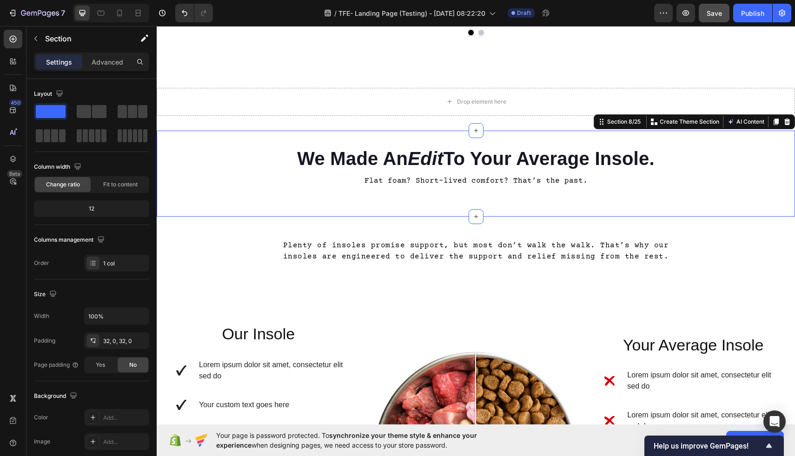
click at [555, 203] on div "We Made An Edit To Your Average Insole. Heading Heading Row Flat foam? Short-li…" at bounding box center [476, 174] width 638 height 86
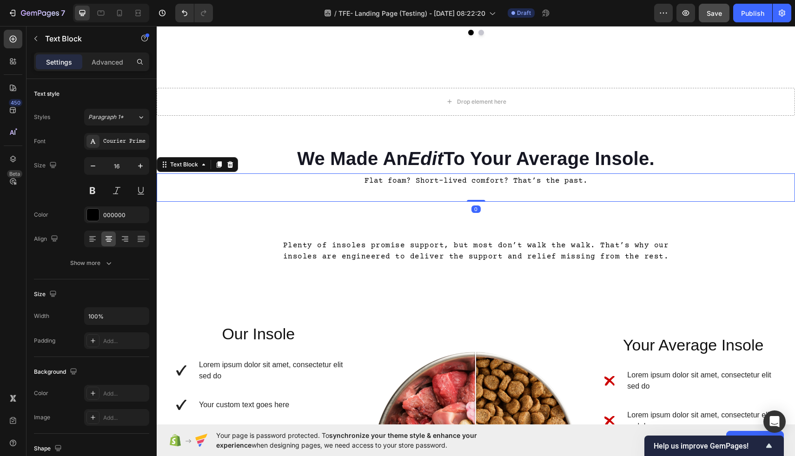
click at [597, 187] on p "Flat foam? Short-lived comfort? That’s the past." at bounding box center [476, 180] width 636 height 13
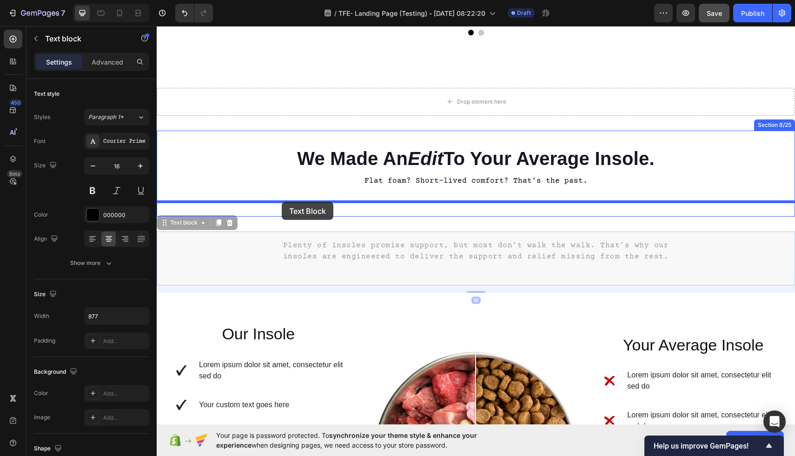
drag, startPoint x: 255, startPoint y: 256, endPoint x: 282, endPoint y: 202, distance: 60.9
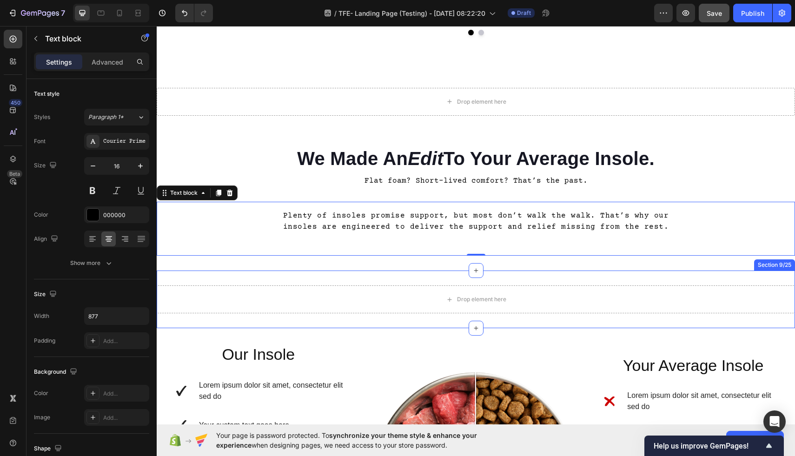
click at [370, 276] on div "Drop element here Section 9/25" at bounding box center [476, 299] width 638 height 58
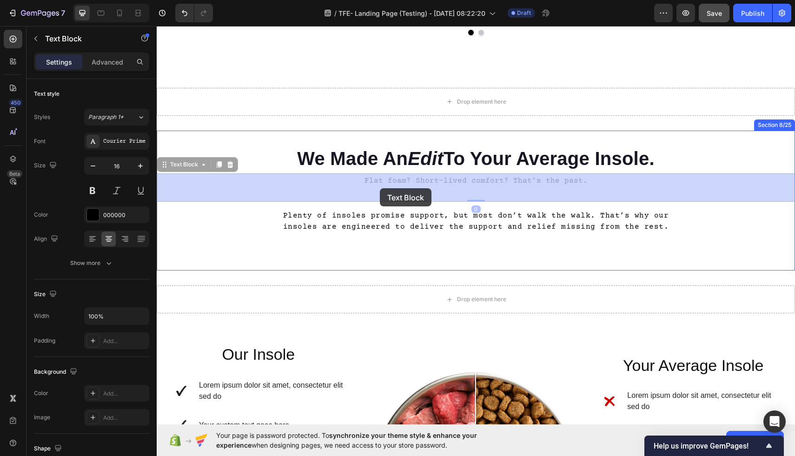
drag, startPoint x: 374, startPoint y: 183, endPoint x: 380, endPoint y: 188, distance: 7.9
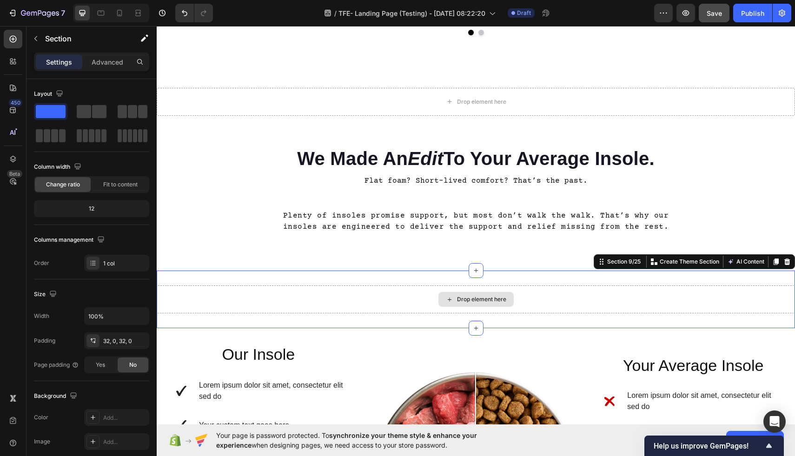
click at [287, 311] on div "Drop element here" at bounding box center [476, 299] width 638 height 28
click at [686, 12] on icon "button" at bounding box center [685, 13] width 3 height 3
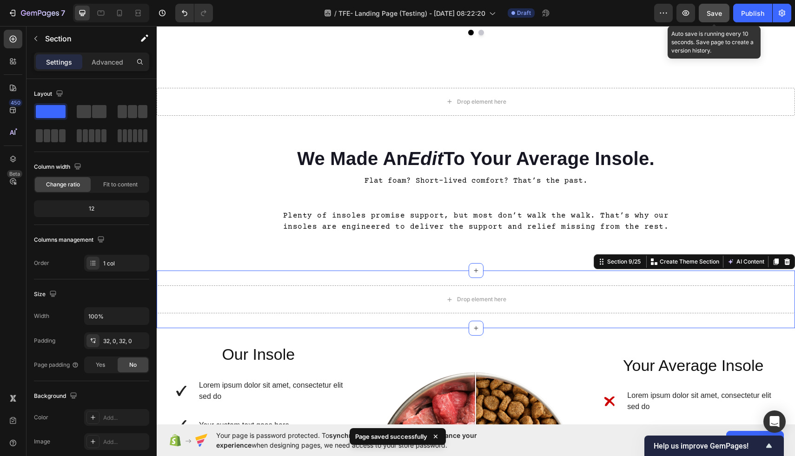
click at [709, 15] on span "Save" at bounding box center [713, 13] width 15 height 8
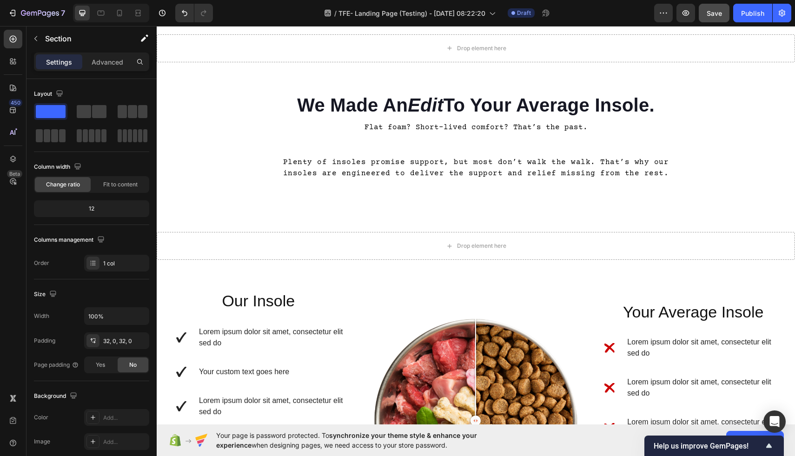
scroll to position [1214, 0]
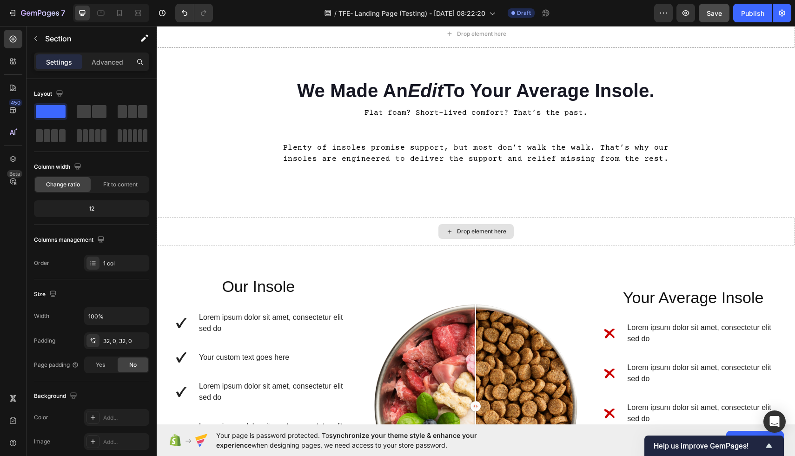
click at [554, 217] on div "Drop element here" at bounding box center [476, 231] width 638 height 28
click at [578, 236] on div "Drop element here" at bounding box center [476, 231] width 638 height 28
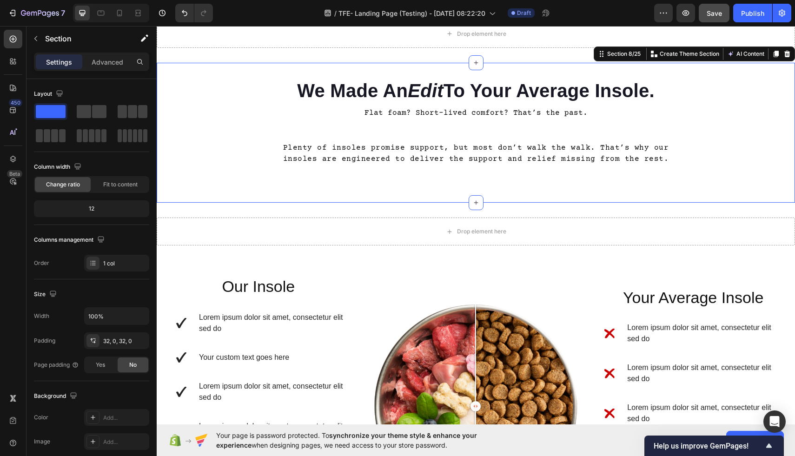
click at [552, 200] on div "We Made An Edit To Your Average Insole. Heading Heading Row Flat foam? Short-li…" at bounding box center [476, 133] width 638 height 140
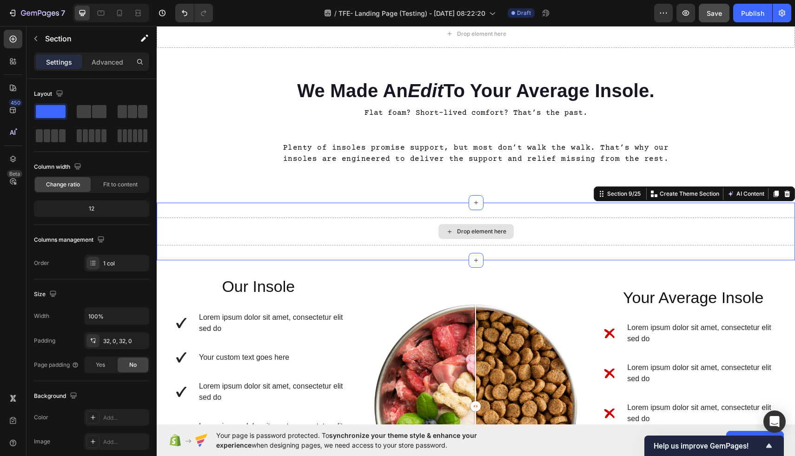
click at [552, 241] on div "Drop element here" at bounding box center [476, 231] width 638 height 28
click at [785, 195] on icon at bounding box center [787, 194] width 6 height 7
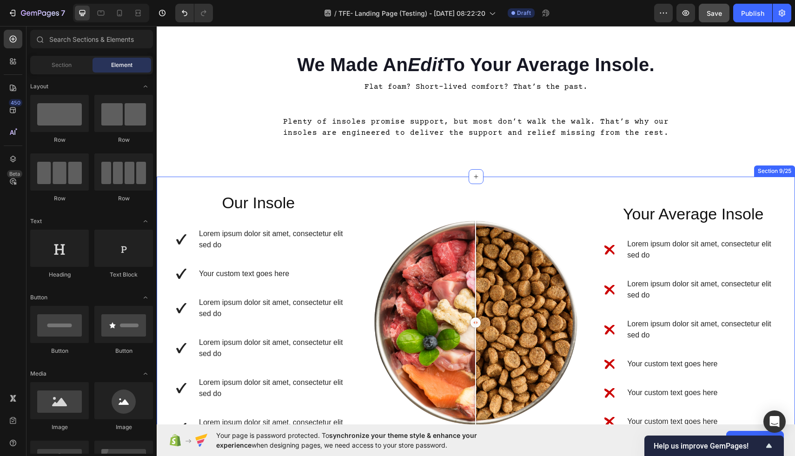
scroll to position [1240, 0]
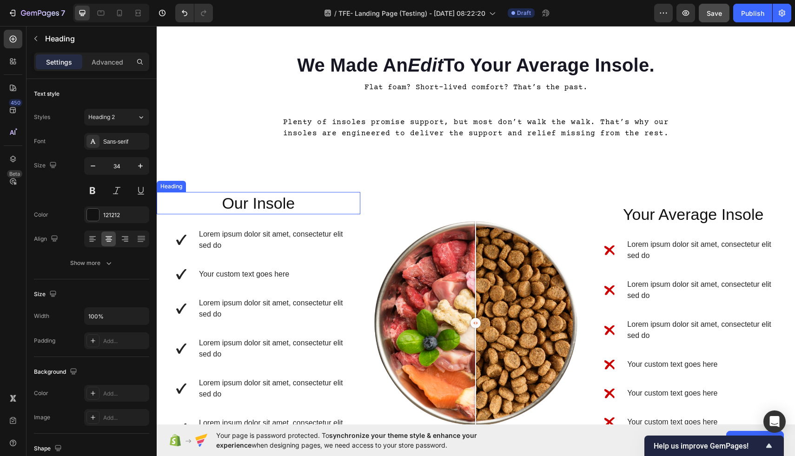
click at [302, 204] on h2 "Our Insole" at bounding box center [259, 203] width 204 height 22
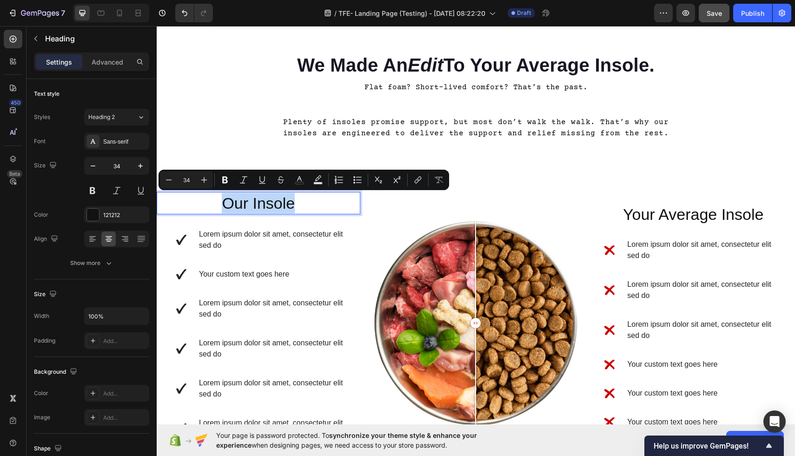
drag, startPoint x: 302, startPoint y: 204, endPoint x: 219, endPoint y: 203, distance: 82.7
click at [219, 203] on p "Our Insole" at bounding box center [259, 203] width 202 height 20
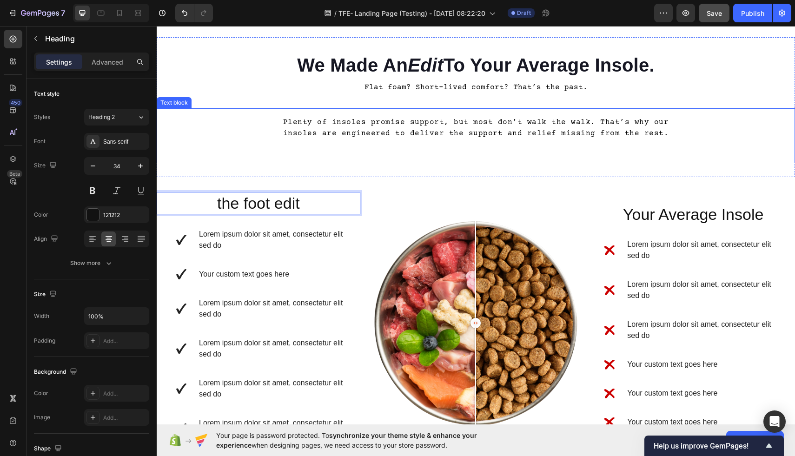
click at [716, 152] on div "Plenty of insoles promise support, but most don’t walk the walk. That’s why our…" at bounding box center [476, 135] width 638 height 54
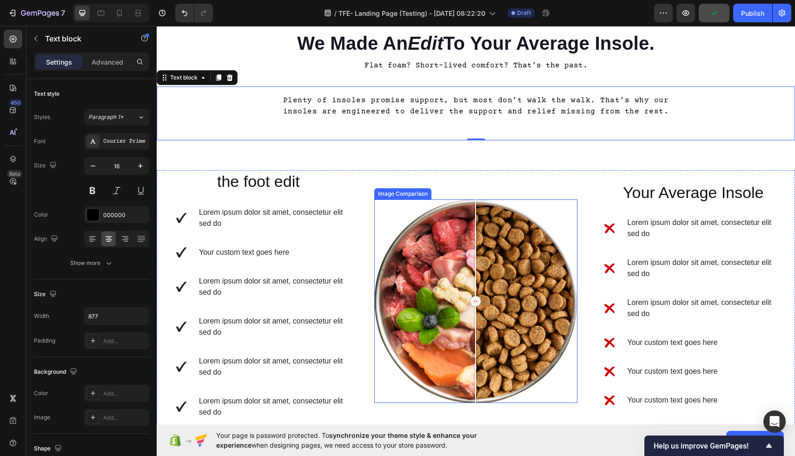
scroll to position [1259, 0]
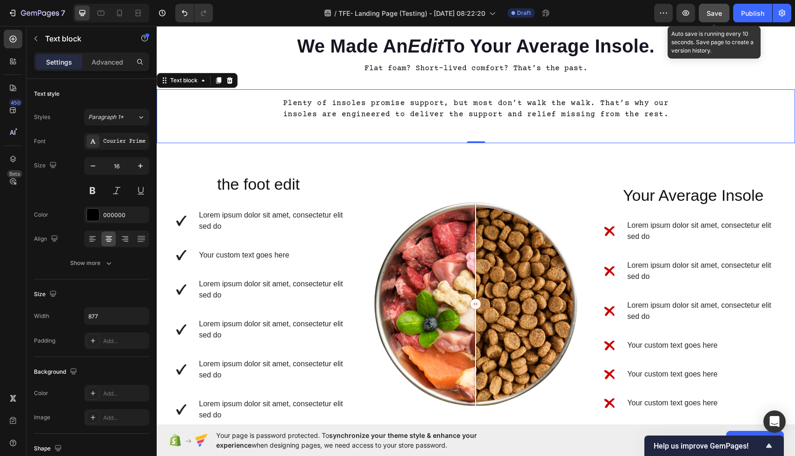
click at [712, 18] on button "Save" at bounding box center [713, 13] width 31 height 19
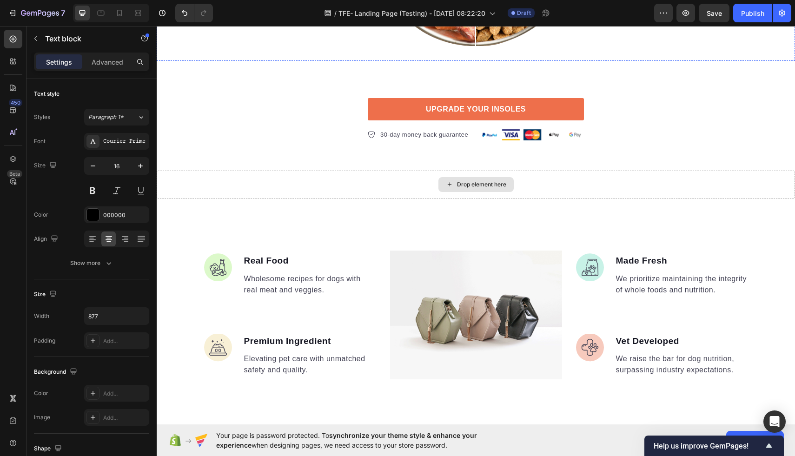
scroll to position [1980, 0]
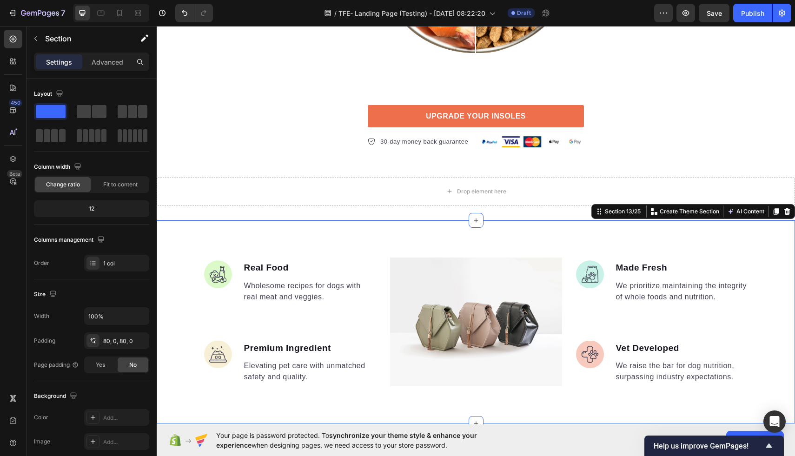
click at [568, 223] on div "Image Real Food Text block Wholesome recipes for dogs with real meat and veggie…" at bounding box center [476, 322] width 638 height 204
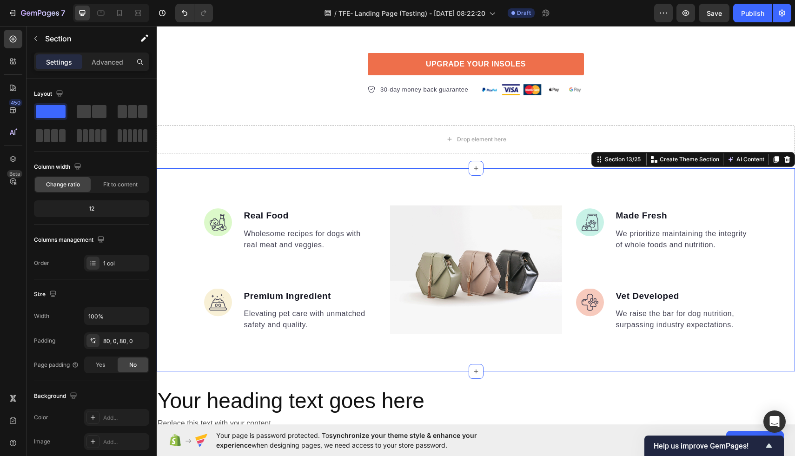
scroll to position [2044, 0]
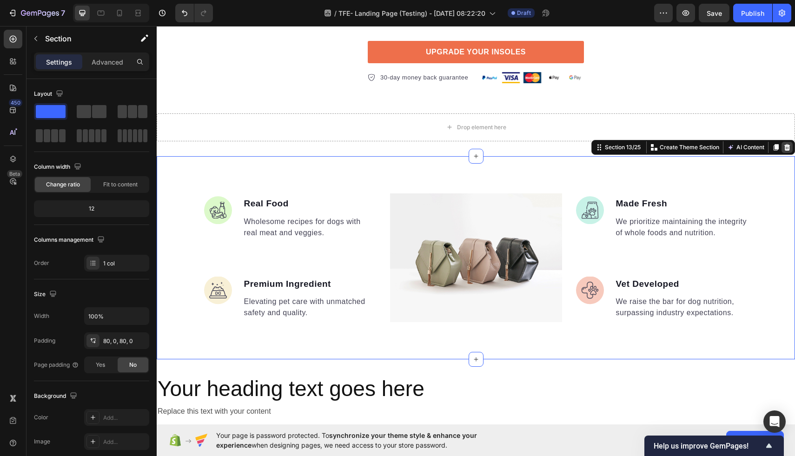
click at [786, 148] on icon at bounding box center [786, 147] width 7 height 7
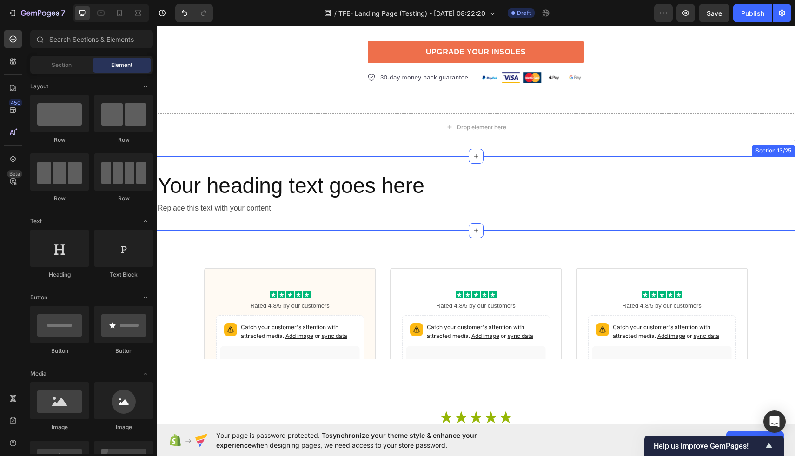
scroll to position [2026, 0]
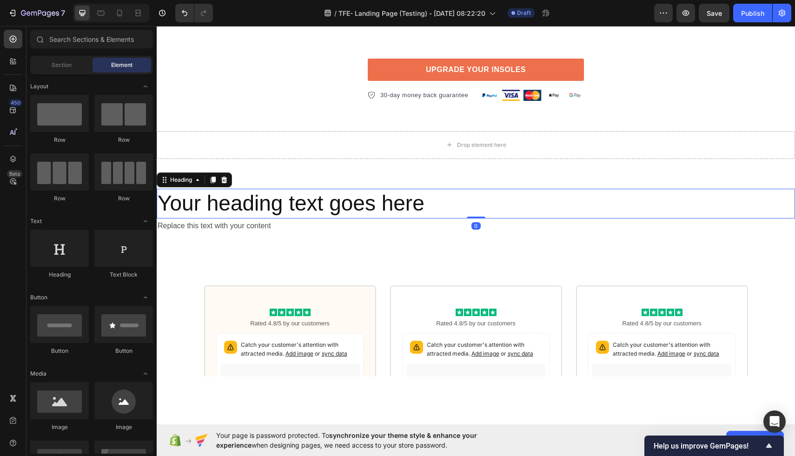
click at [623, 217] on h2 "Your heading text goes here" at bounding box center [476, 204] width 638 height 30
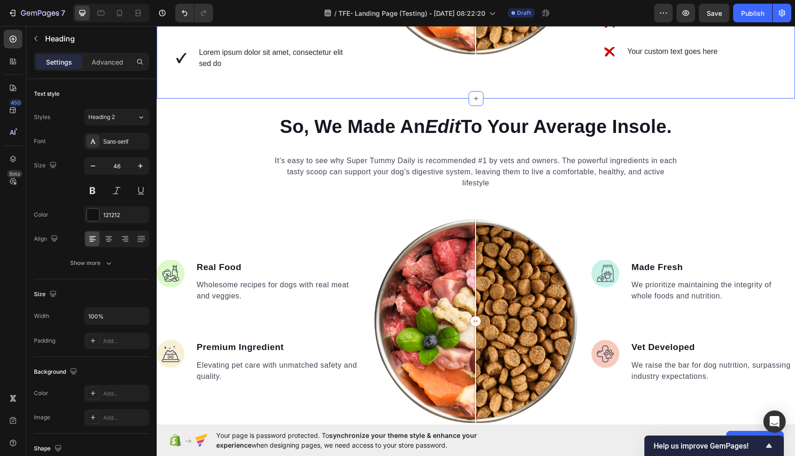
scroll to position [1625, 0]
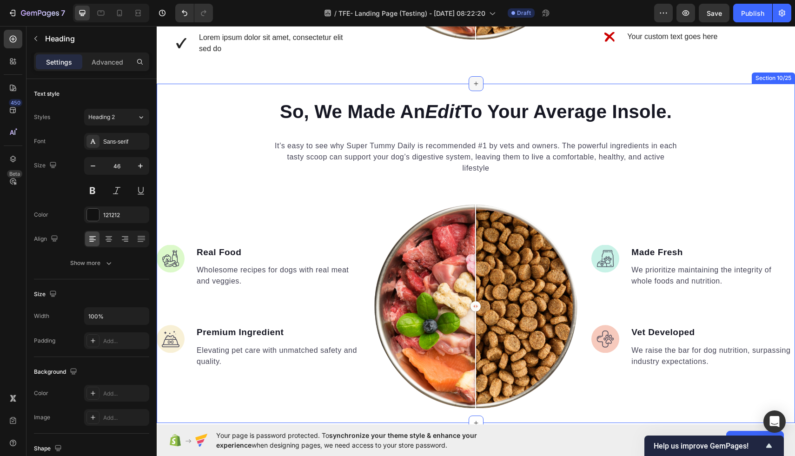
click at [472, 87] on div at bounding box center [475, 83] width 15 height 15
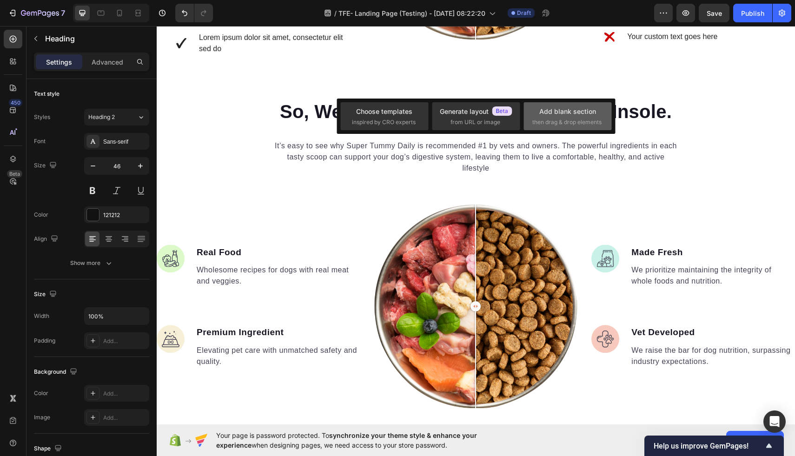
click at [550, 118] on span "then drag & drop elements" at bounding box center [566, 122] width 69 height 8
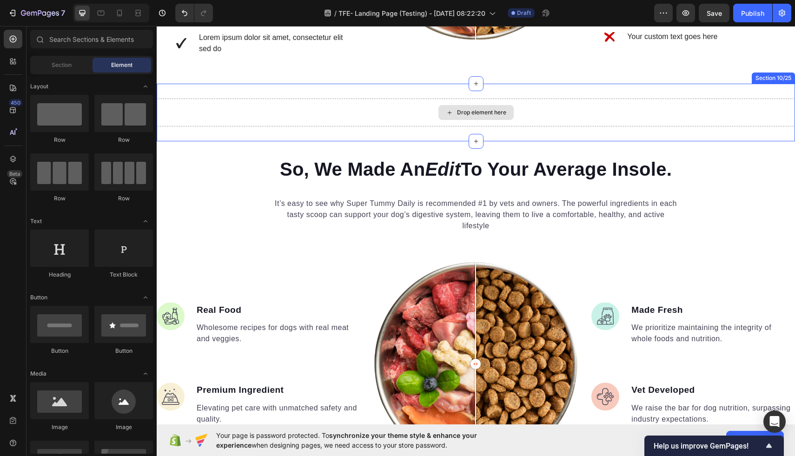
click at [463, 118] on div "Drop element here" at bounding box center [475, 112] width 75 height 15
click at [441, 119] on div "Drop element here" at bounding box center [475, 112] width 75 height 15
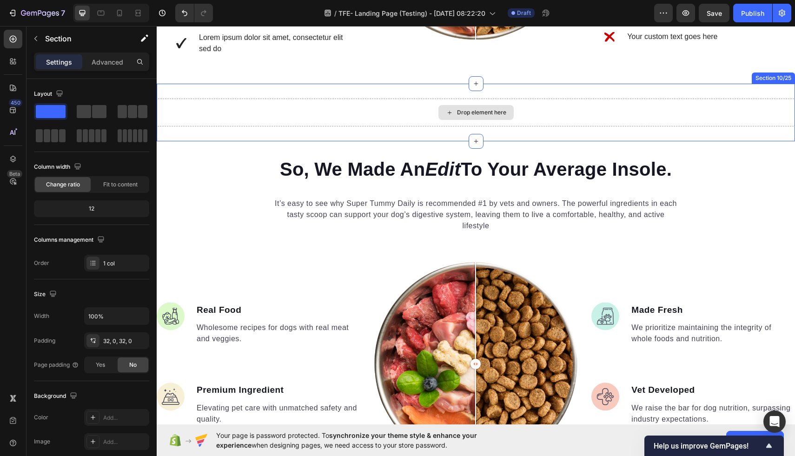
click at [756, 114] on div "Drop element here" at bounding box center [476, 113] width 638 height 28
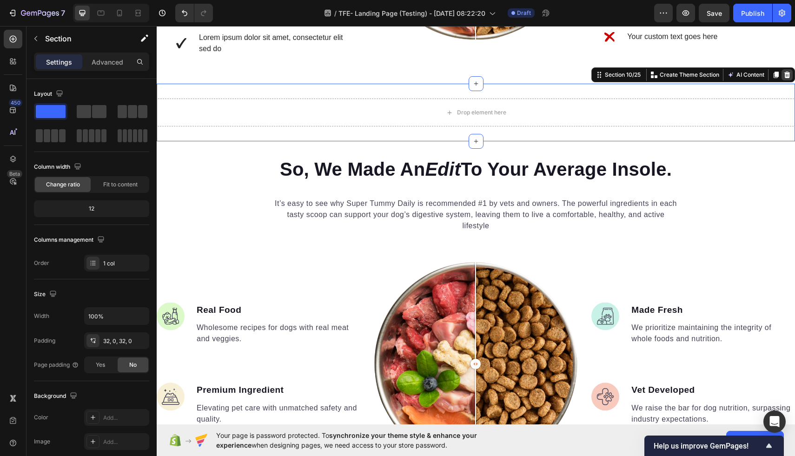
click at [784, 75] on icon at bounding box center [787, 75] width 6 height 7
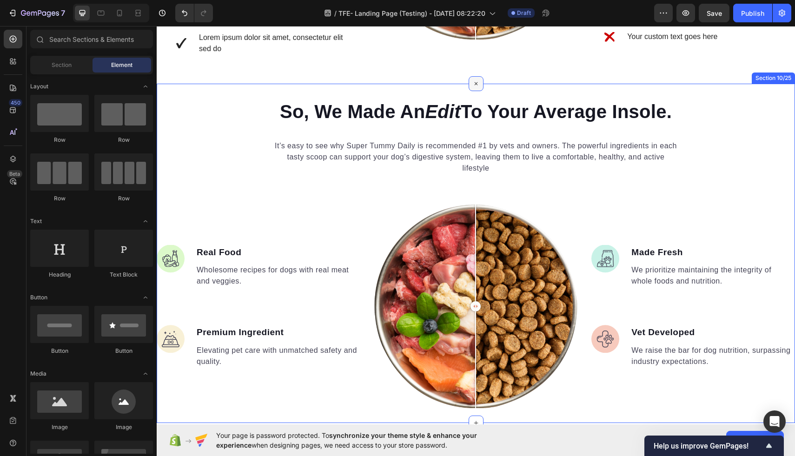
click at [474, 87] on icon at bounding box center [475, 84] width 11 height 11
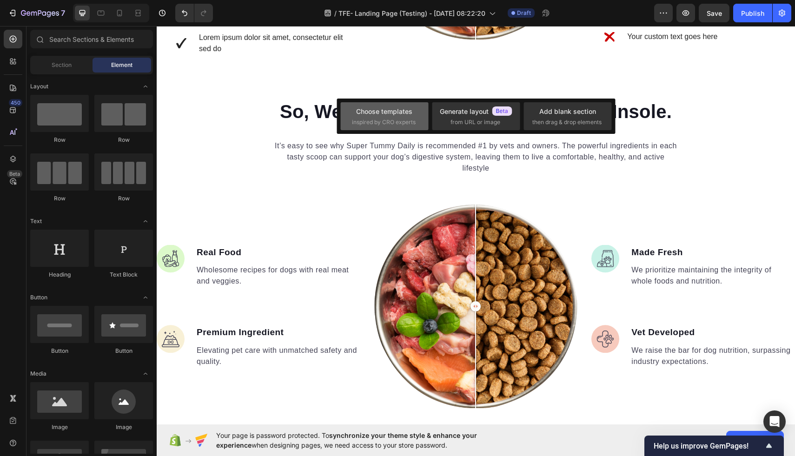
click at [394, 118] on span "inspired by CRO experts" at bounding box center [384, 122] width 64 height 8
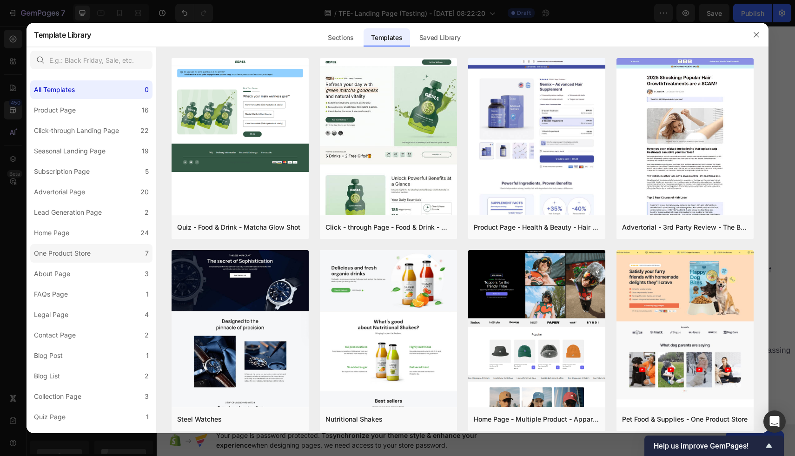
click at [80, 253] on div "One Product Store" at bounding box center [62, 253] width 57 height 11
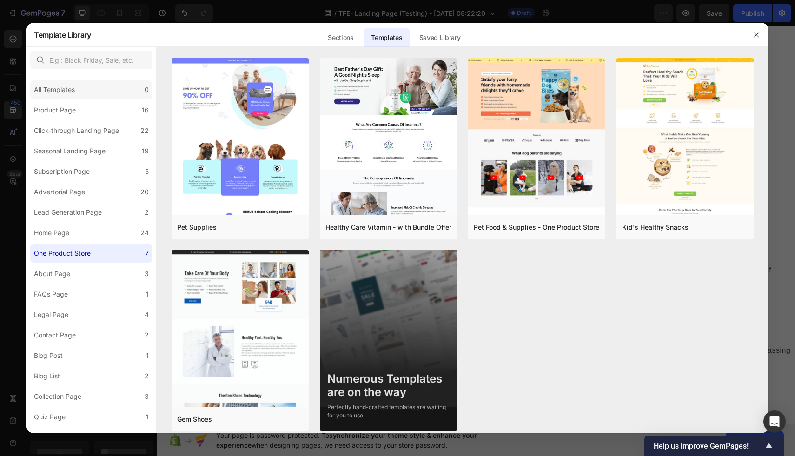
click at [91, 85] on div "All Templates 0" at bounding box center [91, 89] width 122 height 19
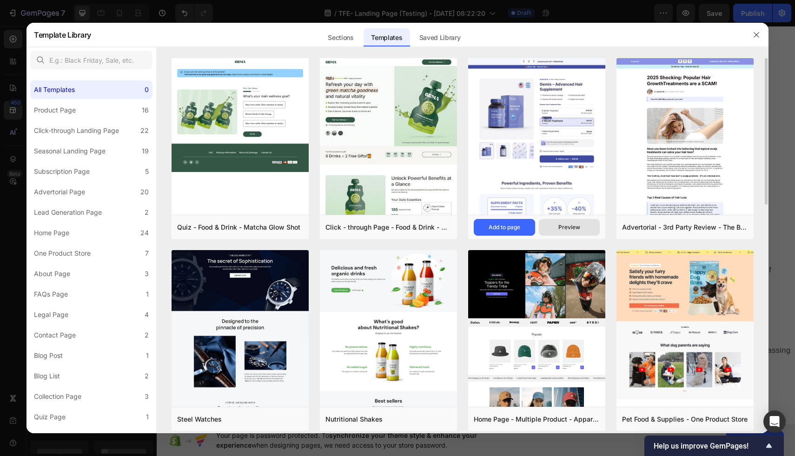
click at [566, 221] on button "Preview" at bounding box center [569, 227] width 61 height 17
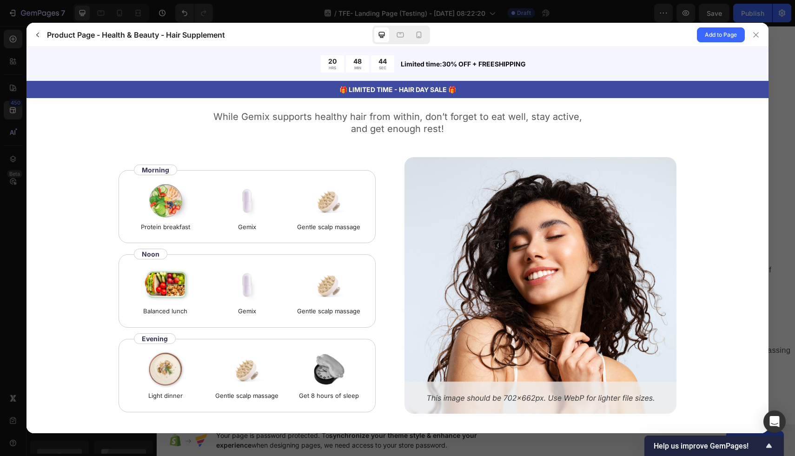
scroll to position [1475, 0]
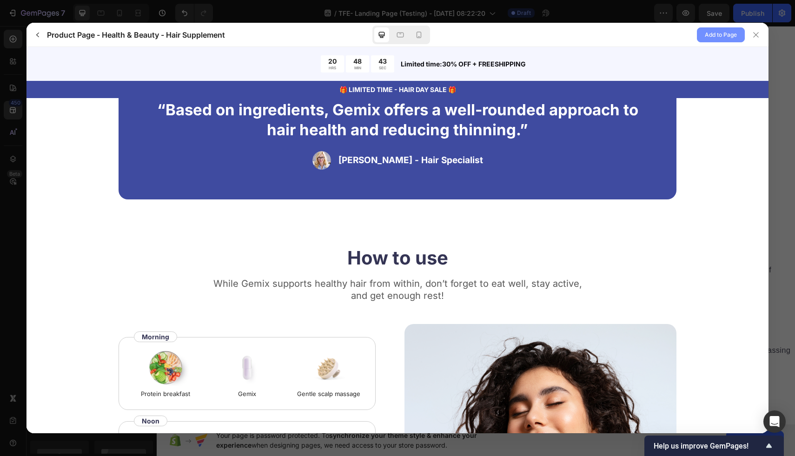
click at [703, 36] on button "Add to Page" at bounding box center [721, 34] width 48 height 15
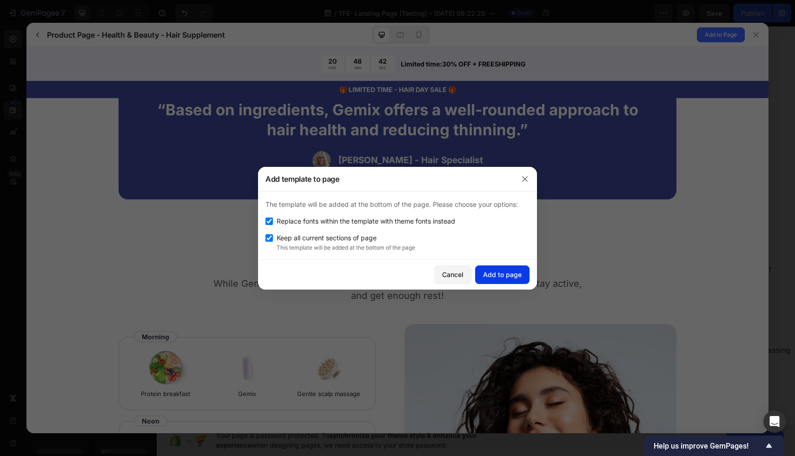
click at [497, 280] on button "Add to page" at bounding box center [502, 274] width 54 height 19
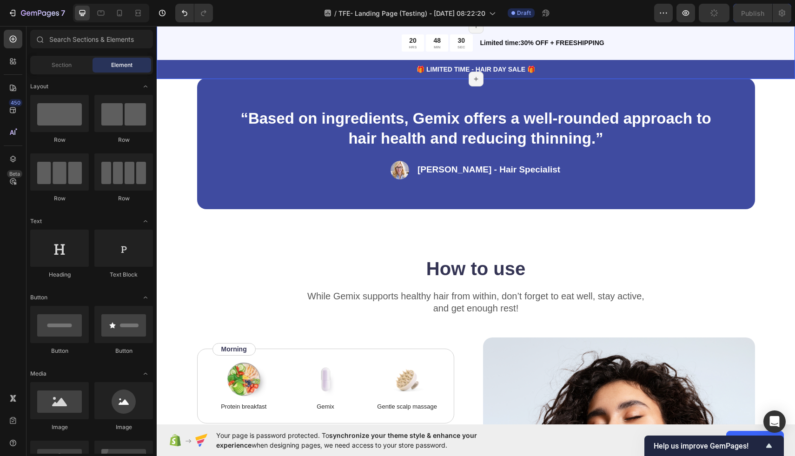
scroll to position [2995, 0]
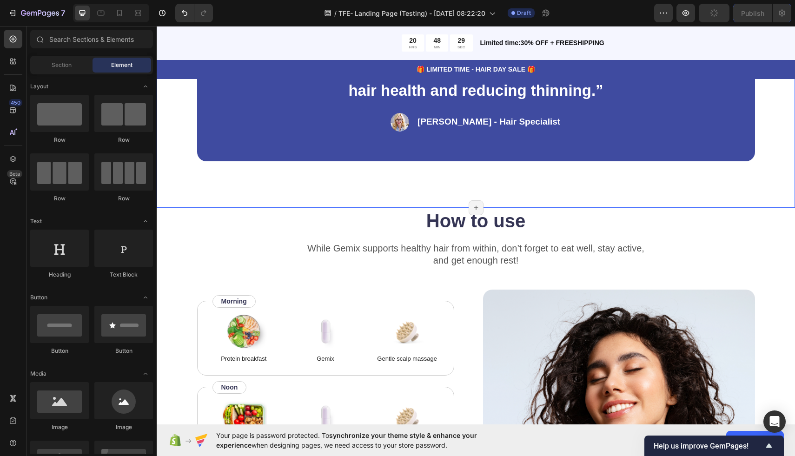
click at [276, 208] on div "“Based on ingredients, Gemix offers a well-rounded approach to hair health and …" at bounding box center [476, 96] width 638 height 224
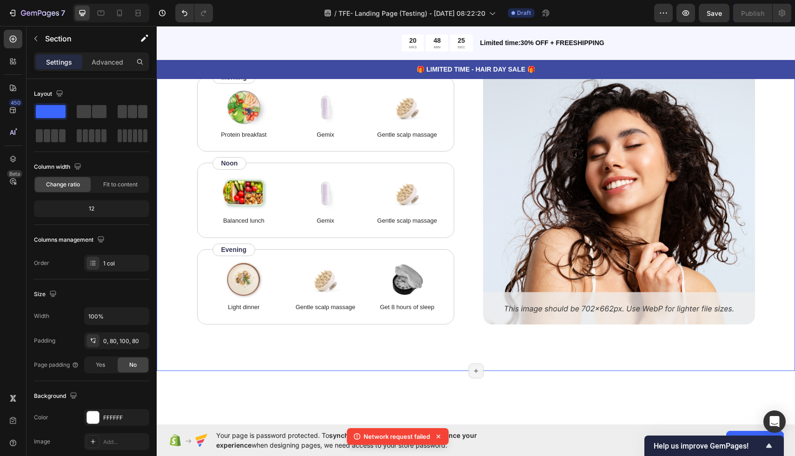
click at [185, 214] on div "How to use Heading 0 While Gemix supports healthy hair from within, don’t forge…" at bounding box center [476, 177] width 638 height 387
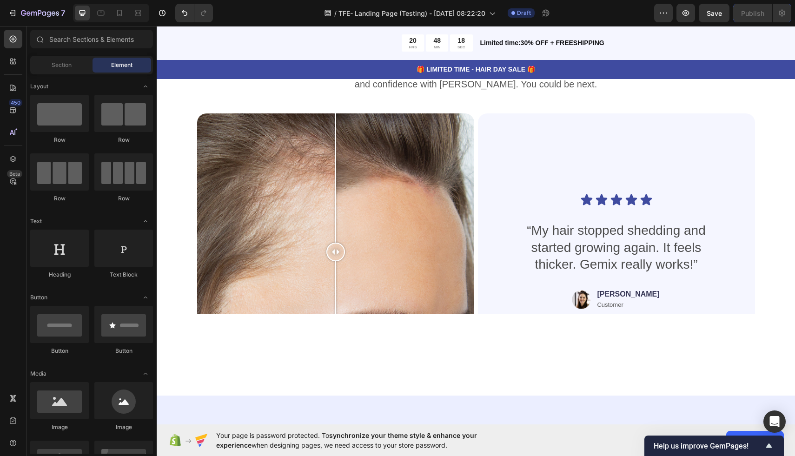
scroll to position [2993, 0]
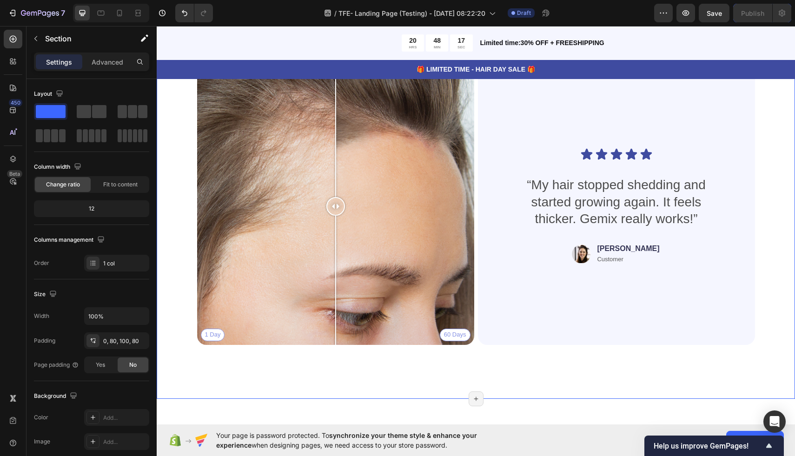
click at [766, 207] on div "Real People. Real Hair Results Heading 0 Thousands have seen visible improvemen…" at bounding box center [476, 192] width 638 height 413
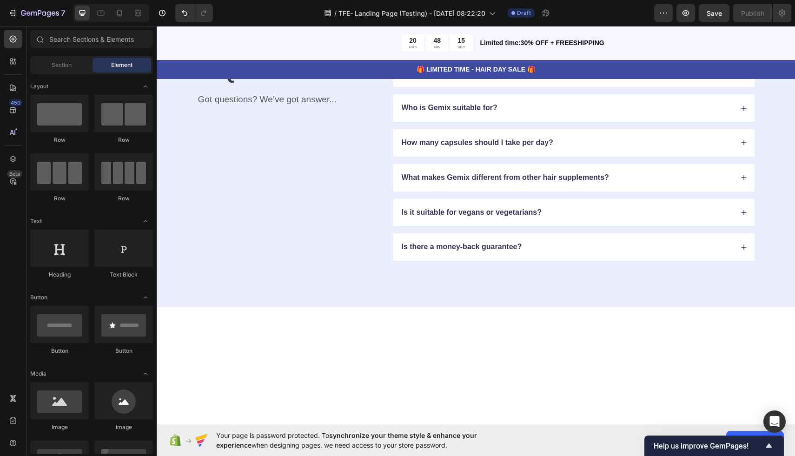
scroll to position [3052, 0]
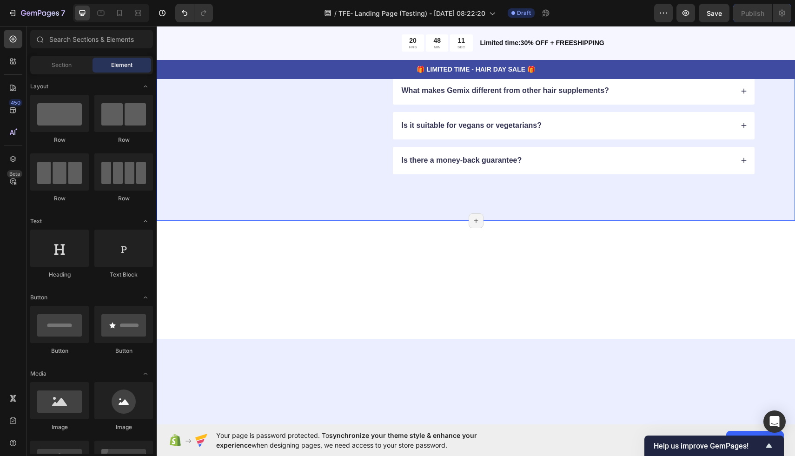
click at [593, 154] on div "FAQs Heading Got questions? We’ve got answer... Text Block How long does it tak…" at bounding box center [476, 74] width 638 height 294
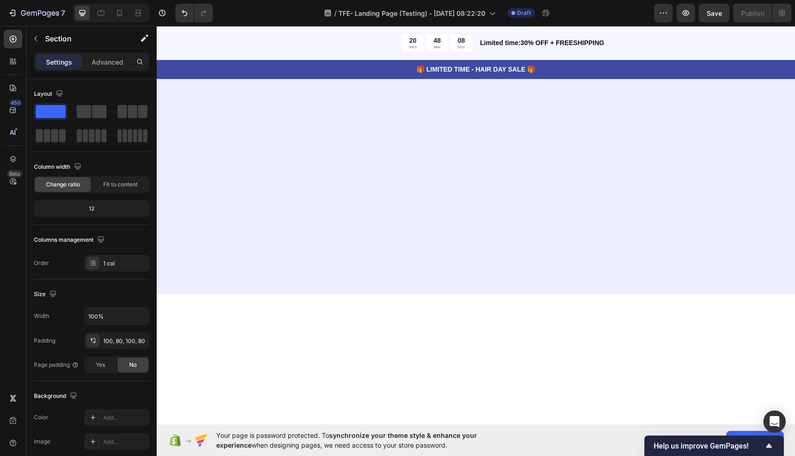
click at [557, 294] on div at bounding box center [476, 170] width 638 height 250
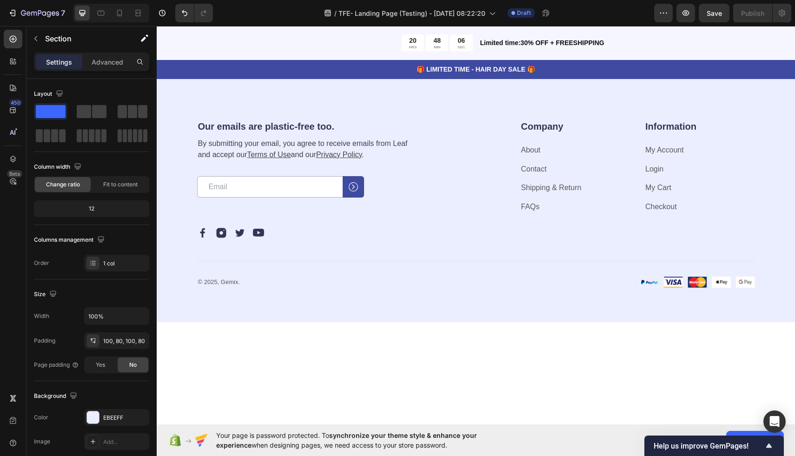
scroll to position [3031, 0]
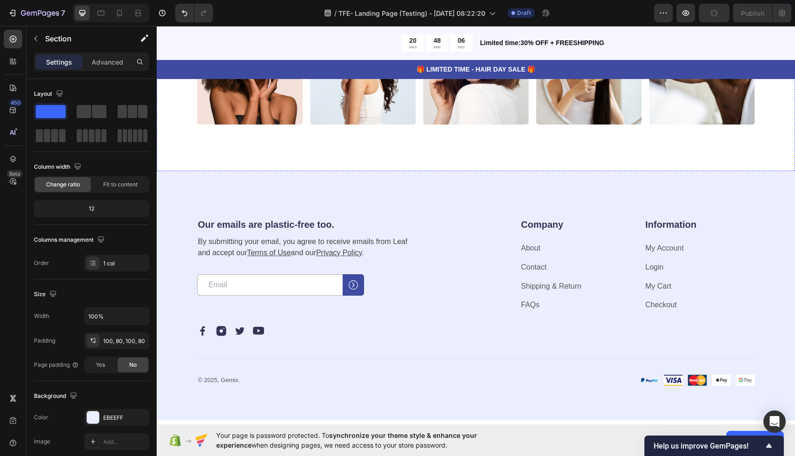
click at [595, 171] on div "Icon gemix.official Text Block Row Image Image Image Image Image Image Image Im…" at bounding box center [476, 58] width 638 height 223
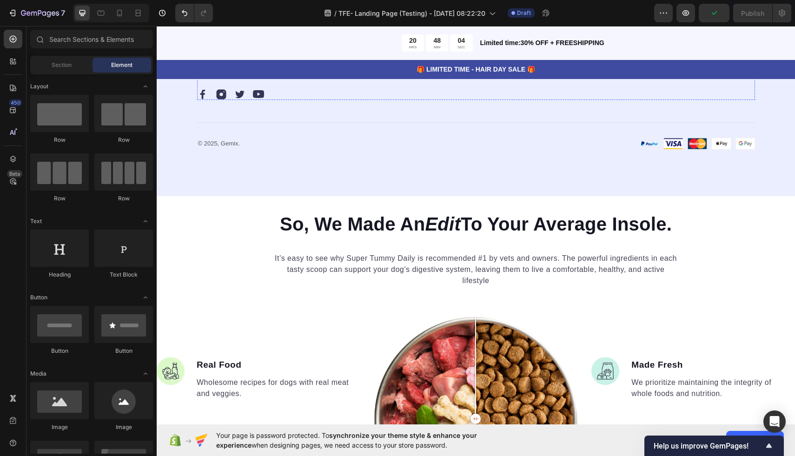
scroll to position [3046, 0]
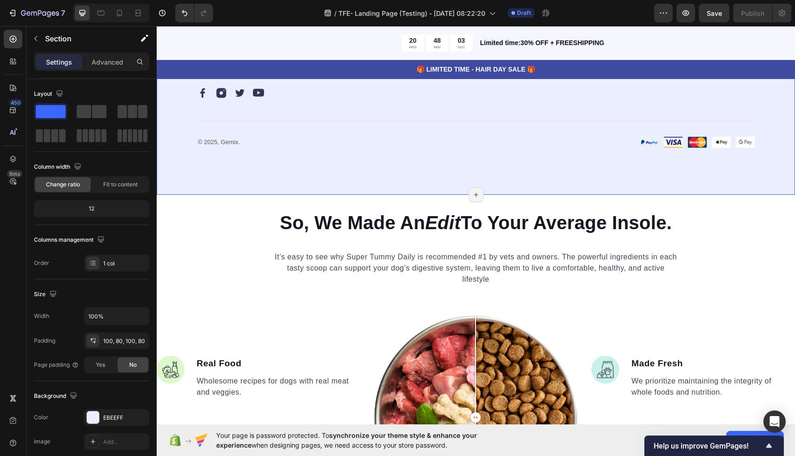
click at [681, 151] on div "Our emails are plastic-free too. Heading By submitting your email, you agree to…" at bounding box center [476, 64] width 638 height 262
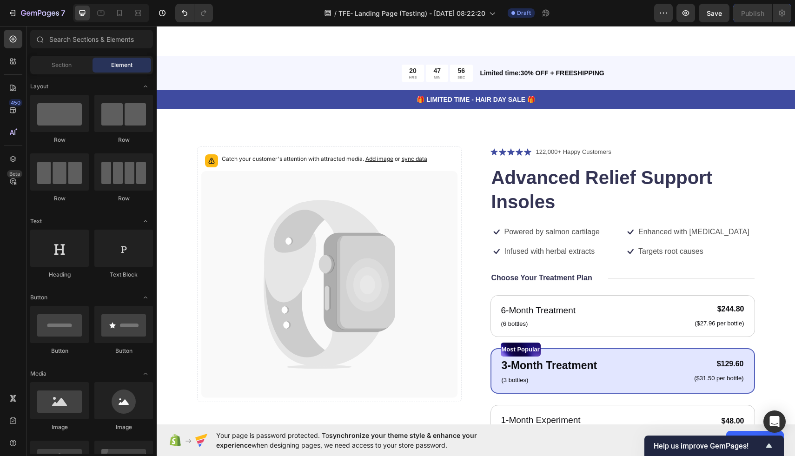
scroll to position [1665, 0]
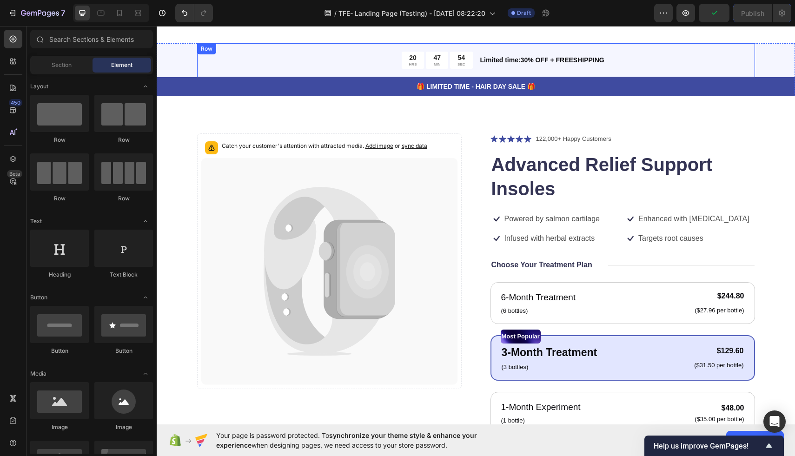
click at [720, 66] on div "Limited time:30% OFF + FREESHIPPING Text Block" at bounding box center [617, 60] width 276 height 17
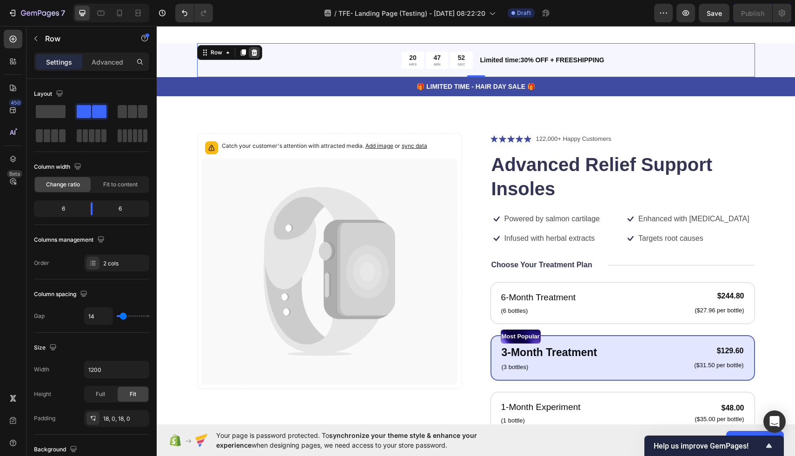
click at [254, 52] on icon at bounding box center [253, 52] width 7 height 7
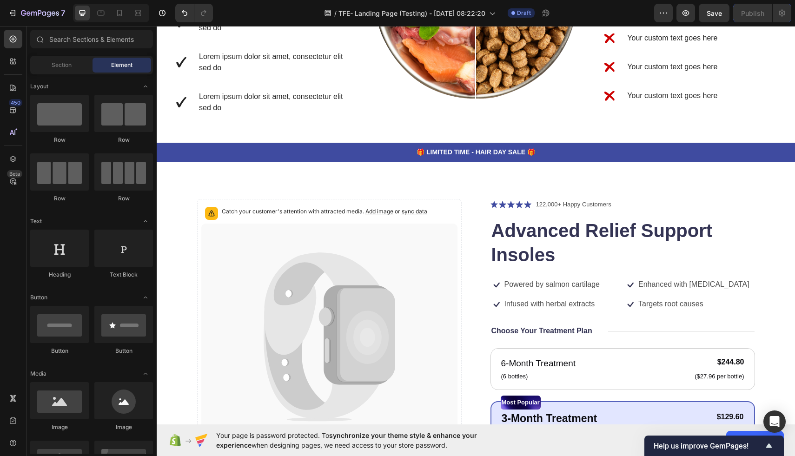
scroll to position [1581, 0]
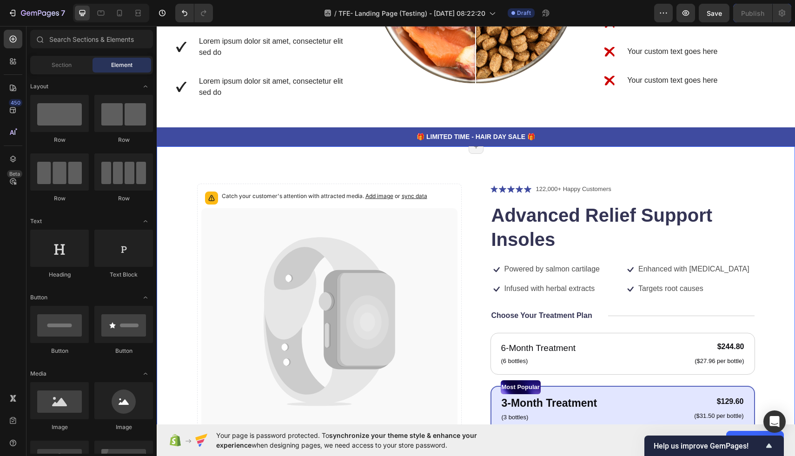
click at [634, 158] on div "Catch your customer's attention with attracted media. Add image or sync data Pr…" at bounding box center [476, 424] width 638 height 556
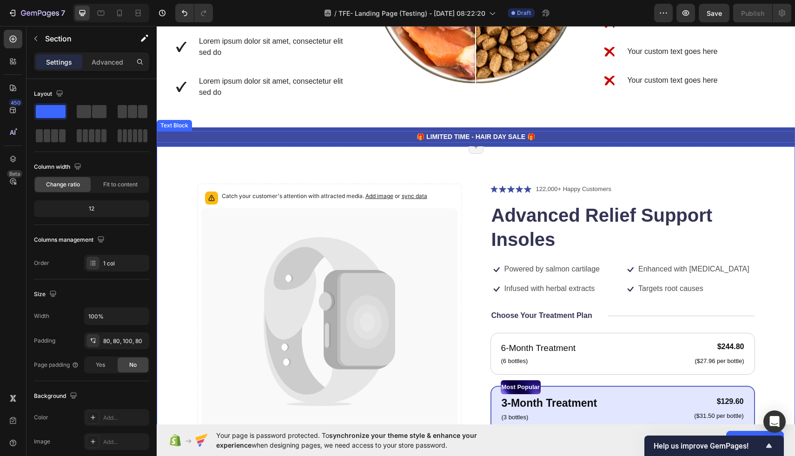
click at [678, 137] on p "🎁 LIMITED TIME - HAIR DAY SALE 🎁" at bounding box center [476, 137] width 636 height 10
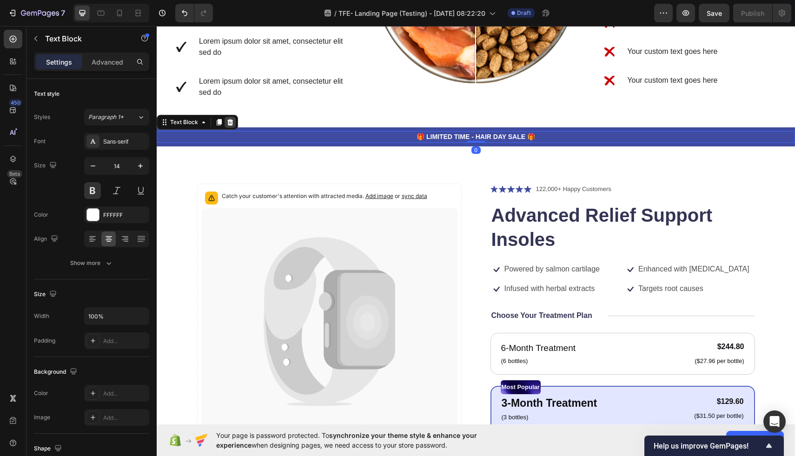
click at [234, 122] on div at bounding box center [229, 122] width 11 height 11
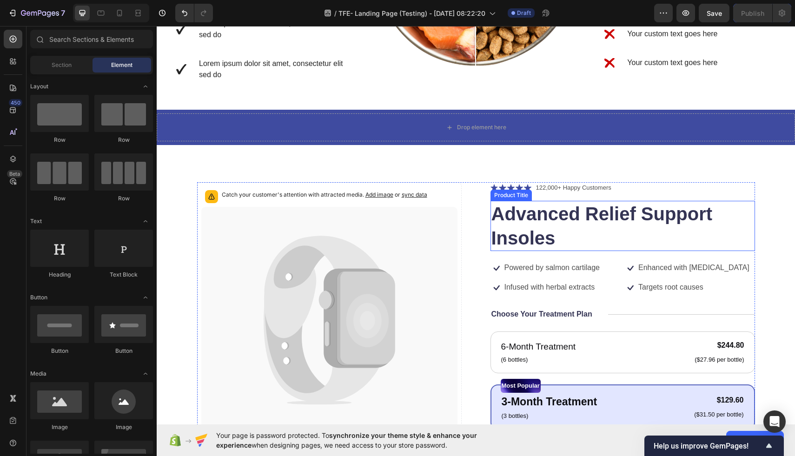
scroll to position [1604, 0]
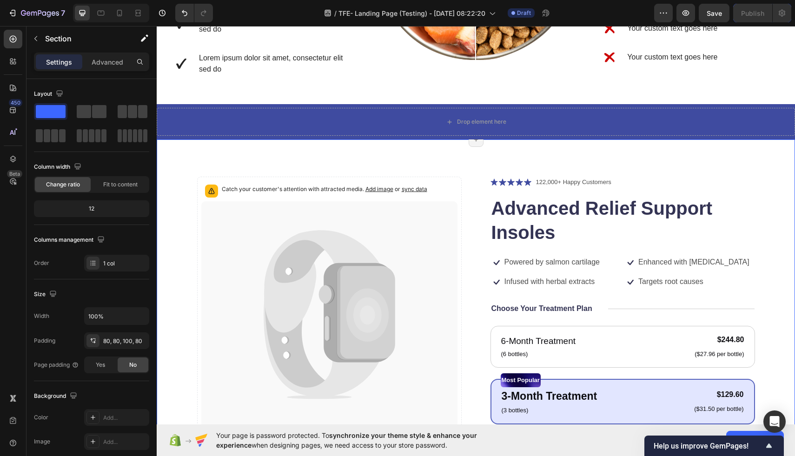
click at [584, 161] on div "Catch your customer's attention with attracted media. Add image or sync data Pr…" at bounding box center [476, 410] width 638 height 543
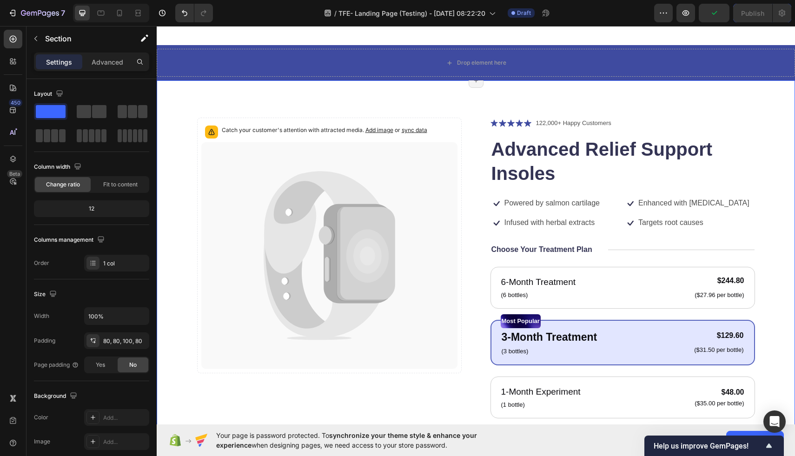
click at [572, 95] on div "Catch your customer's attention with attracted media. Add image or sync data Pr…" at bounding box center [476, 351] width 638 height 543
click at [582, 66] on div "Drop element here" at bounding box center [476, 63] width 638 height 28
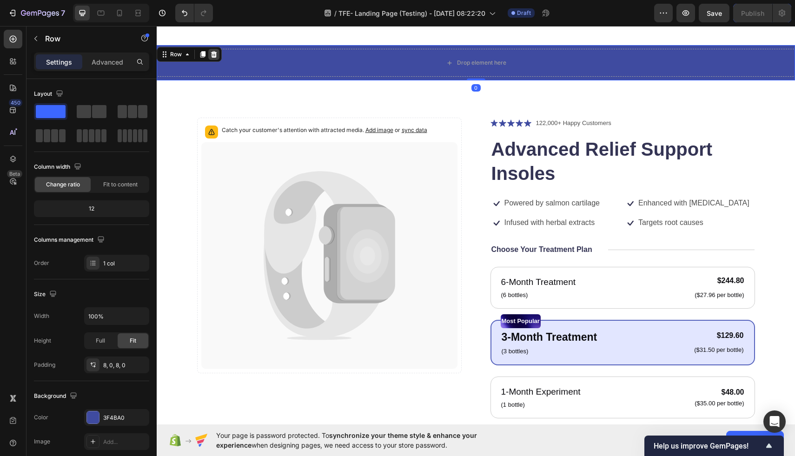
click at [215, 56] on icon at bounding box center [214, 54] width 6 height 7
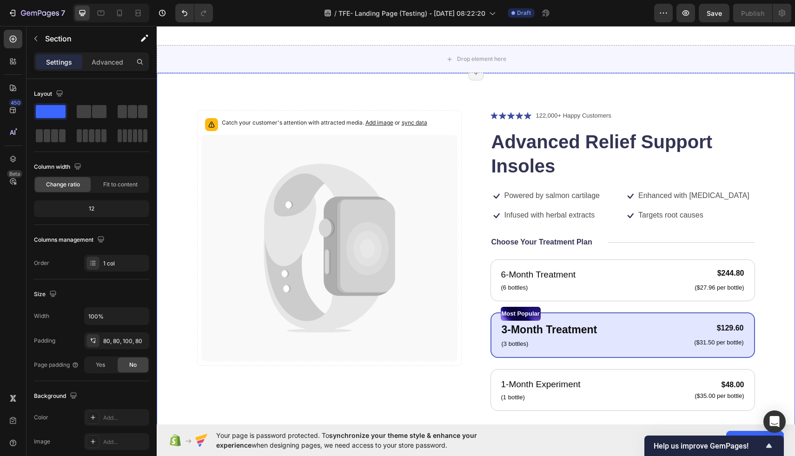
click at [486, 90] on div "Catch your customer's attention with attracted media. Add image or sync data Pr…" at bounding box center [476, 344] width 638 height 543
click at [341, 91] on div "Catch your customer's attention with attracted media. Add image or sync data Pr…" at bounding box center [476, 344] width 638 height 543
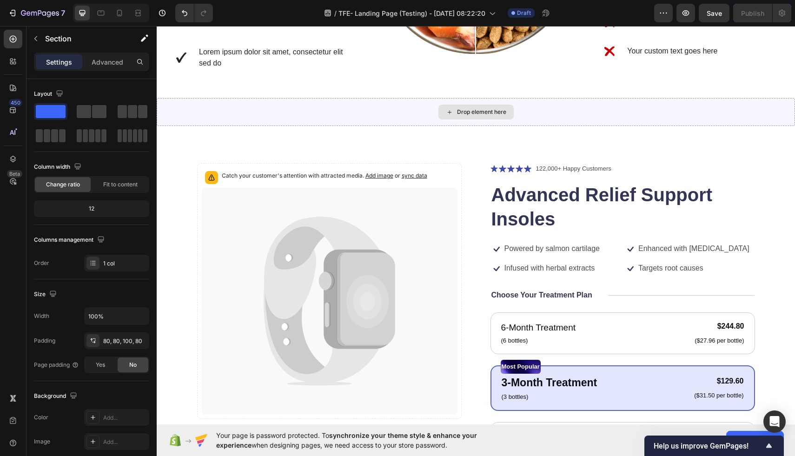
scroll to position [1617, 0]
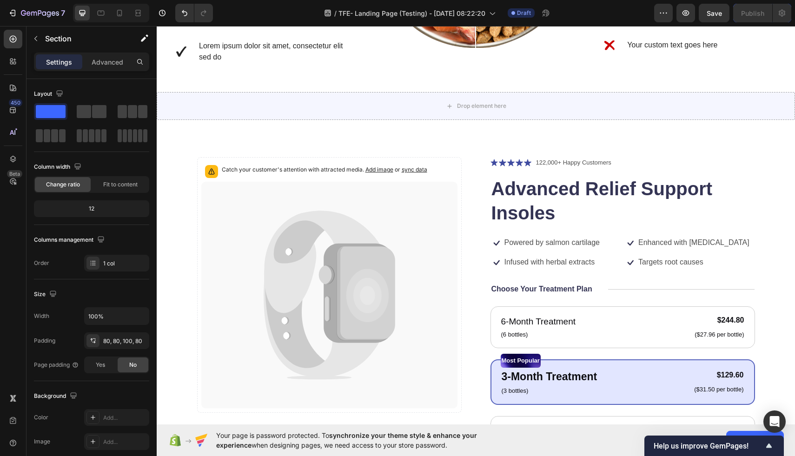
click at [598, 135] on div "Catch your customer's attention with attracted media. Add image or sync data Pr…" at bounding box center [476, 398] width 638 height 556
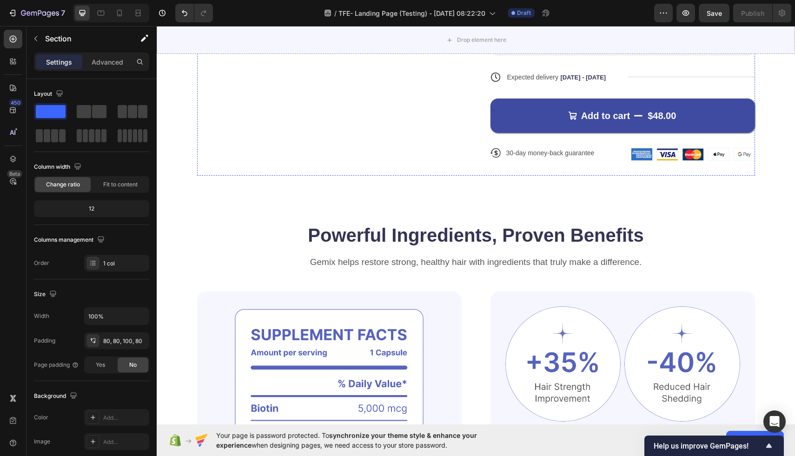
scroll to position [2090, 0]
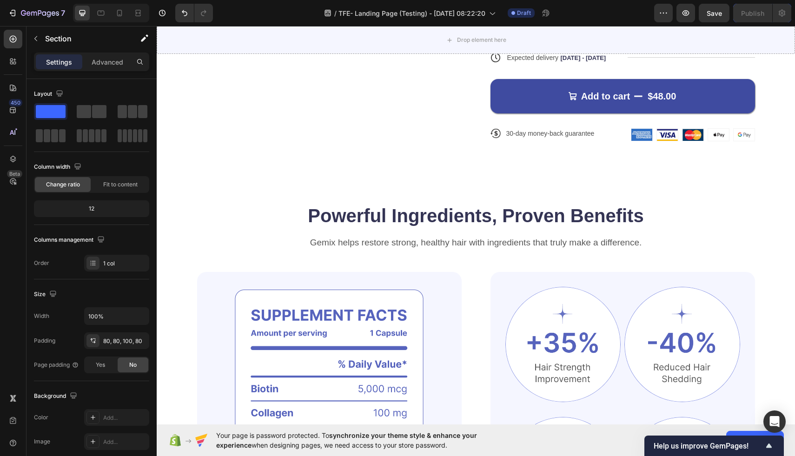
click at [644, 203] on h2 "Powerful Ingredients, Proven Benefits" at bounding box center [476, 216] width 558 height 26
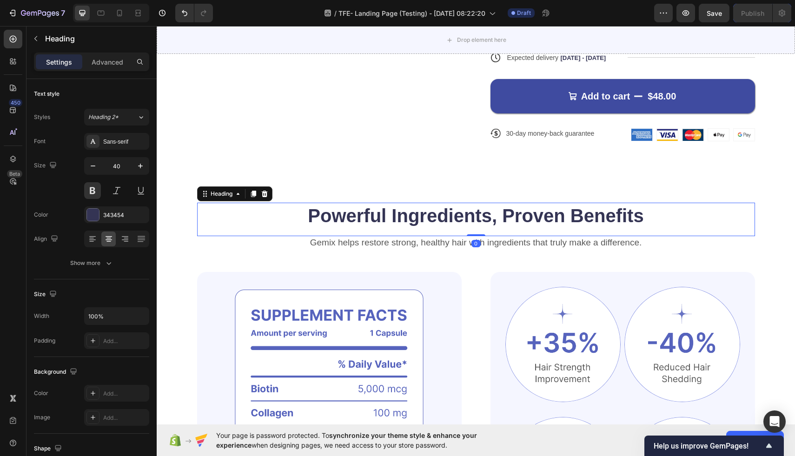
click at [664, 215] on h2 "Powerful Ingredients, Proven Benefits" at bounding box center [476, 216] width 558 height 26
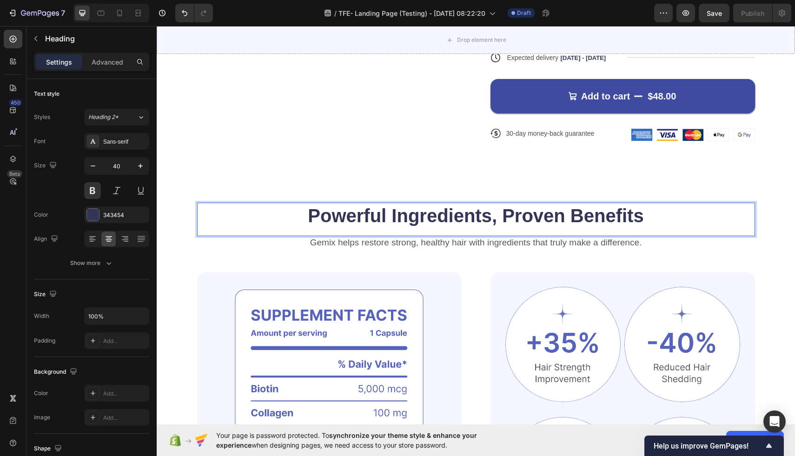
click at [275, 206] on p "Powerful Ingredients, Proven Benefits" at bounding box center [476, 216] width 556 height 24
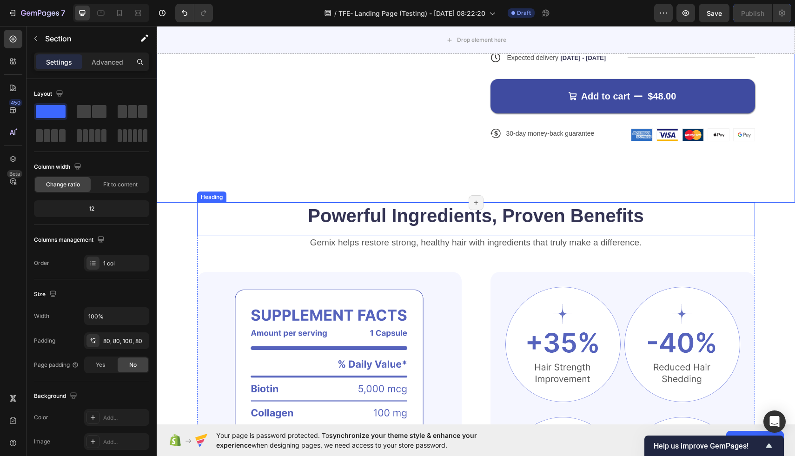
click at [285, 220] on p "Powerful Ingredients, Proven Benefits" at bounding box center [476, 216] width 556 height 24
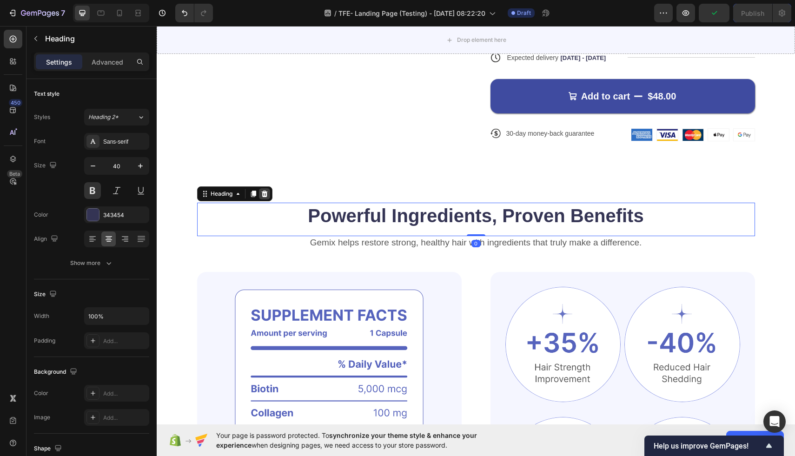
click at [263, 195] on icon at bounding box center [264, 194] width 6 height 7
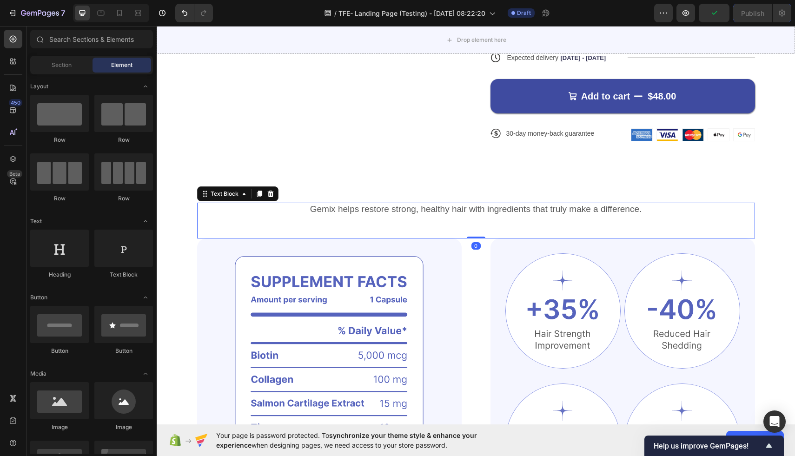
click at [266, 208] on p "Gemix helps restore strong, healthy hair with ingredients that truly make a dif…" at bounding box center [476, 210] width 556 height 12
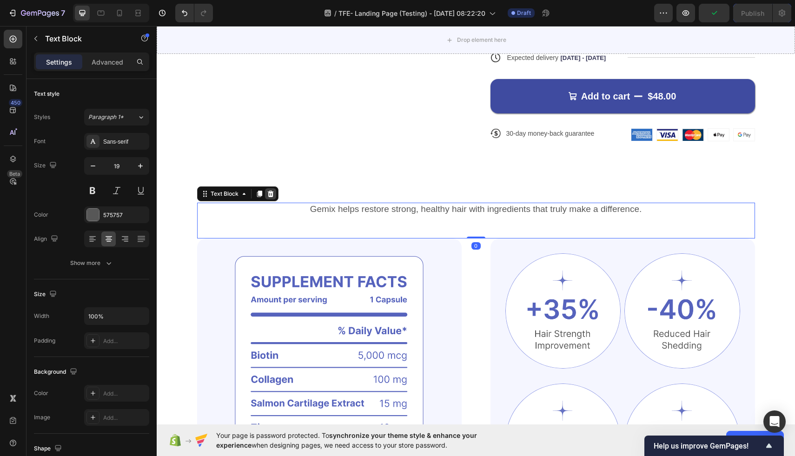
click at [273, 195] on icon at bounding box center [270, 193] width 7 height 7
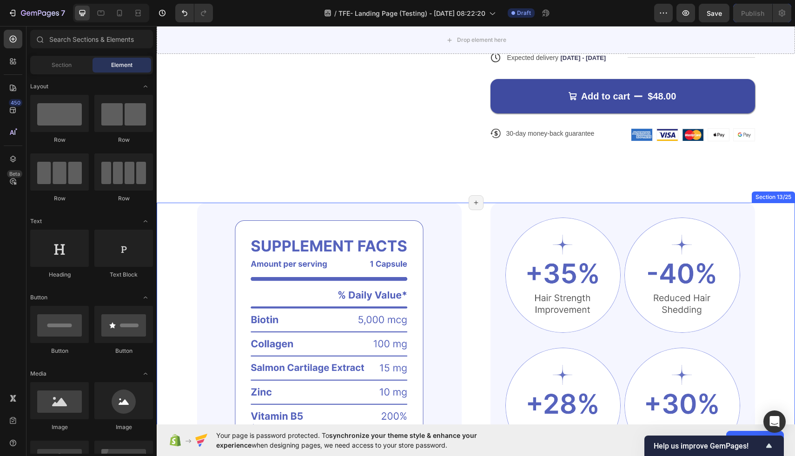
click at [184, 243] on div "Image Image Image Row Image Image Row Clinically Proven Benefits for Stronger, …" at bounding box center [476, 377] width 638 height 348
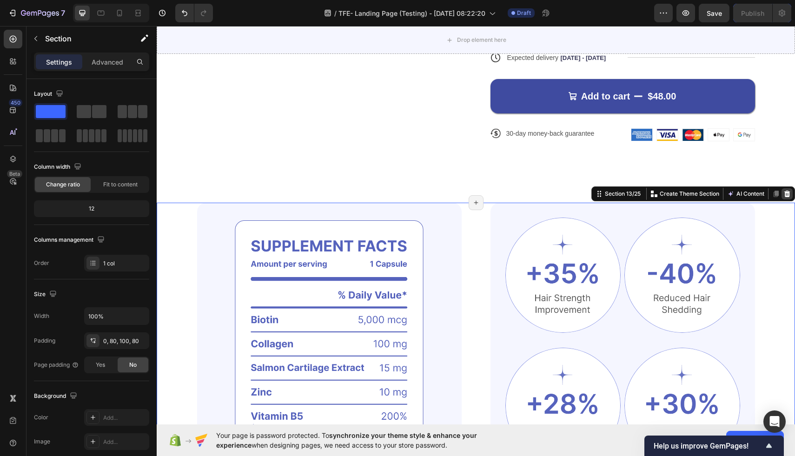
click at [789, 191] on icon at bounding box center [786, 193] width 7 height 7
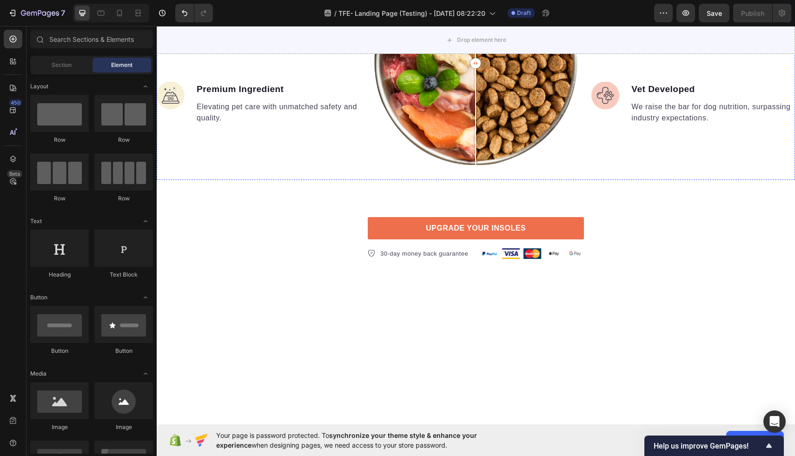
scroll to position [2693, 0]
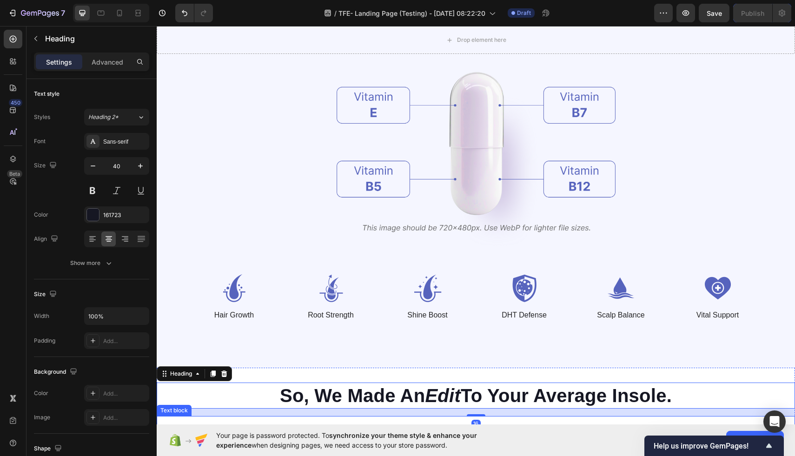
scroll to position [2381, 0]
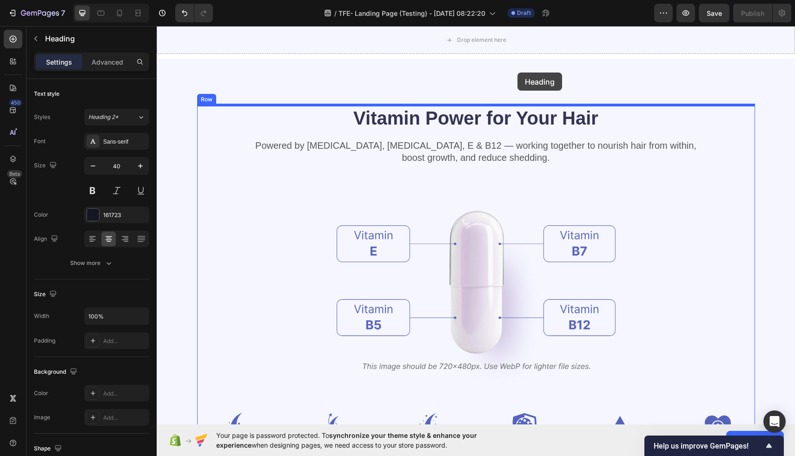
scroll to position [2232, 0]
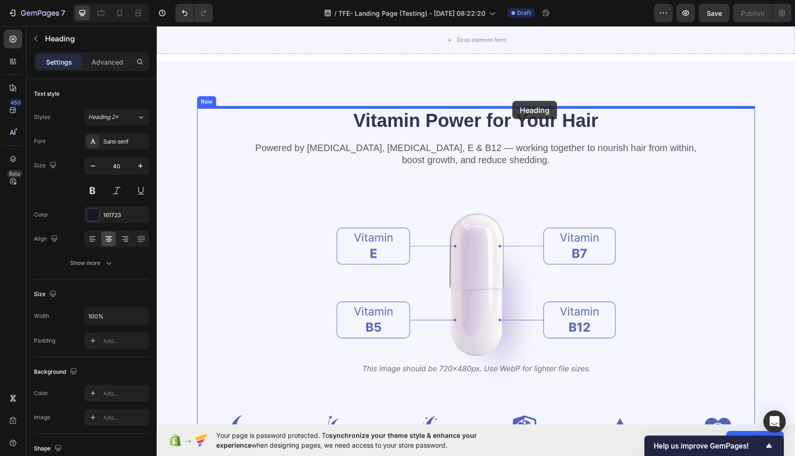
drag, startPoint x: 485, startPoint y: 330, endPoint x: 512, endPoint y: 102, distance: 229.8
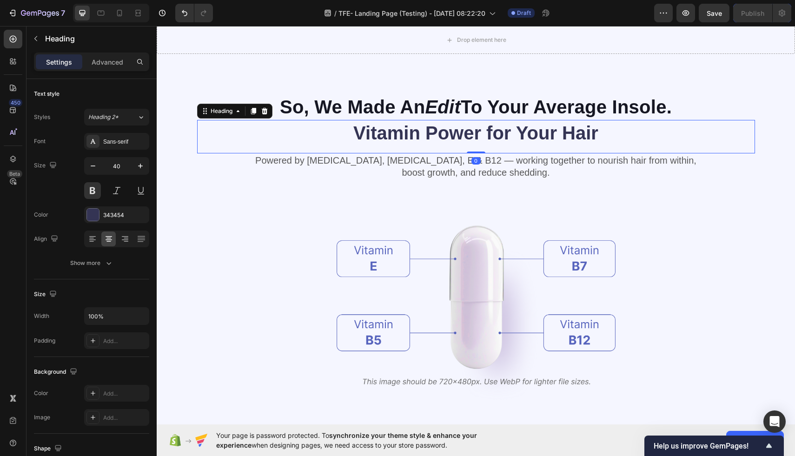
click at [582, 145] on h2 "Vitamin Power for Your Hair" at bounding box center [476, 133] width 558 height 26
click at [264, 114] on icon at bounding box center [264, 111] width 6 height 7
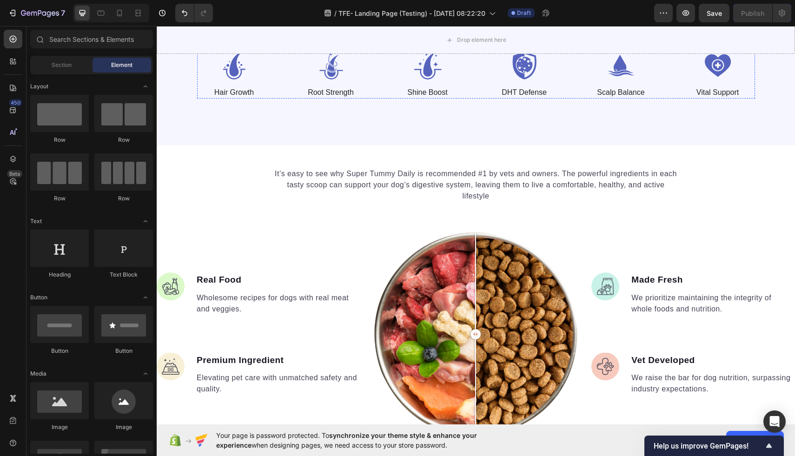
scroll to position [2576, 0]
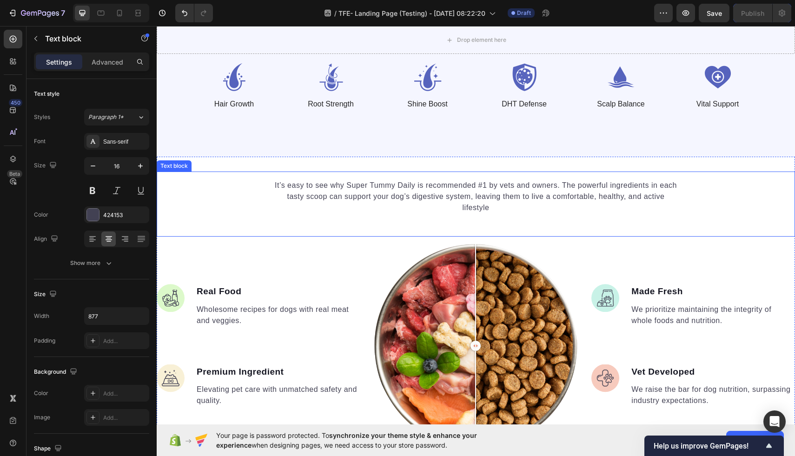
click at [427, 192] on p "It’s easy to see why Super Tummy Daily is recommended #1 by vets and owners. Th…" at bounding box center [476, 196] width 406 height 33
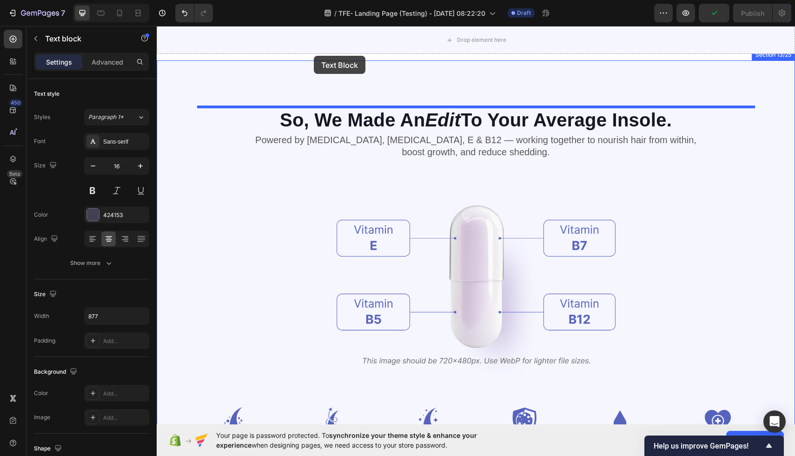
scroll to position [2231, 0]
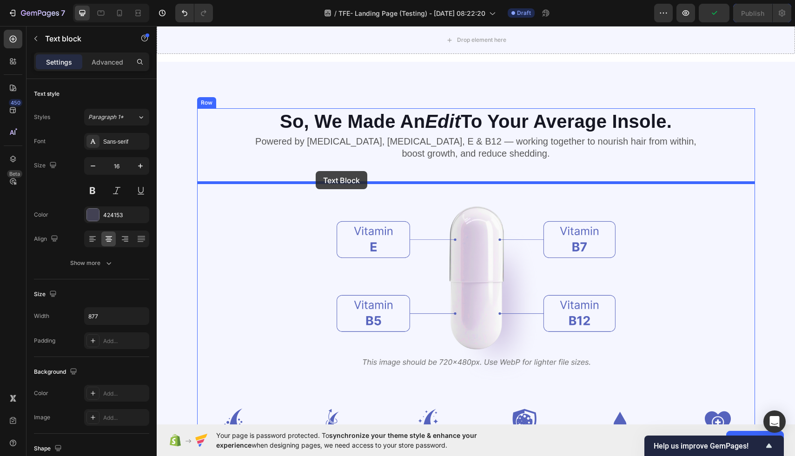
drag, startPoint x: 287, startPoint y: 204, endPoint x: 315, endPoint y: 171, distance: 43.5
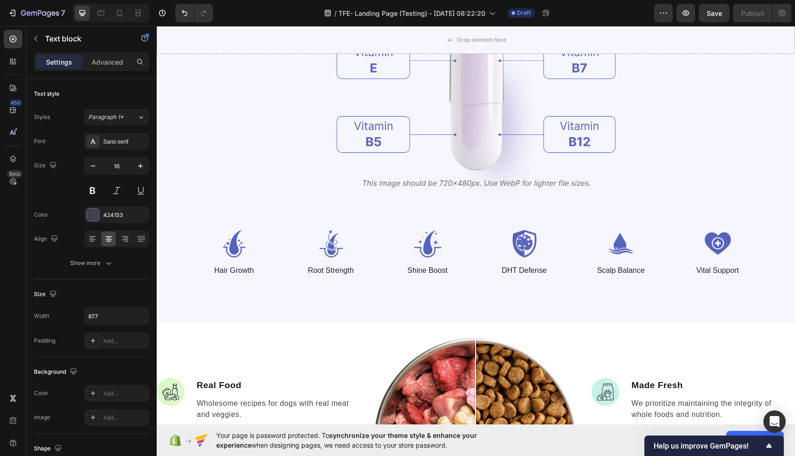
scroll to position [2565, 0]
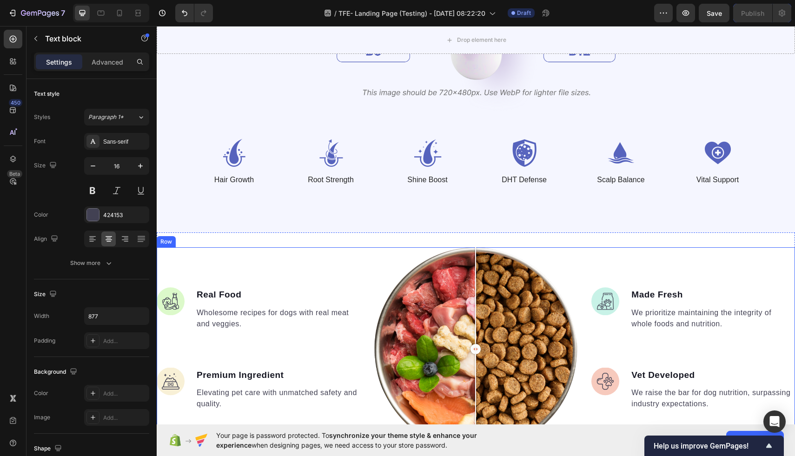
click at [345, 257] on div "Image Real Food Text block Wholesome recipes for dogs with real meat and veggie…" at bounding box center [259, 349] width 204 height 204
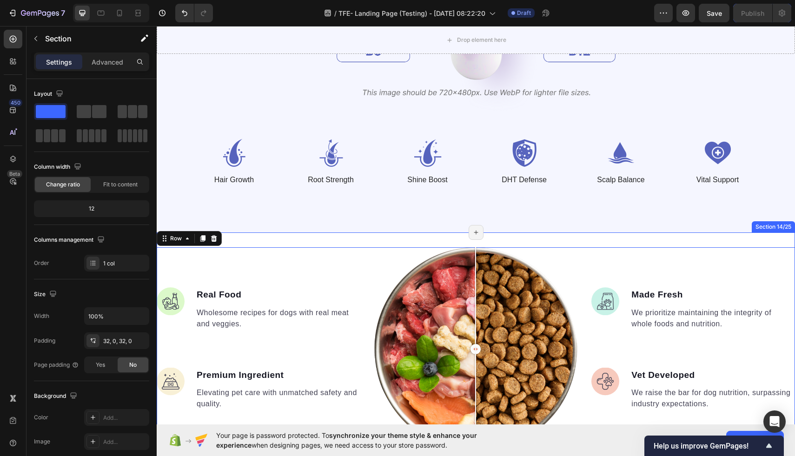
click at [317, 240] on div "Image Real Food Text block Wholesome recipes for dogs with real meat and veggie…" at bounding box center [476, 348] width 638 height 233
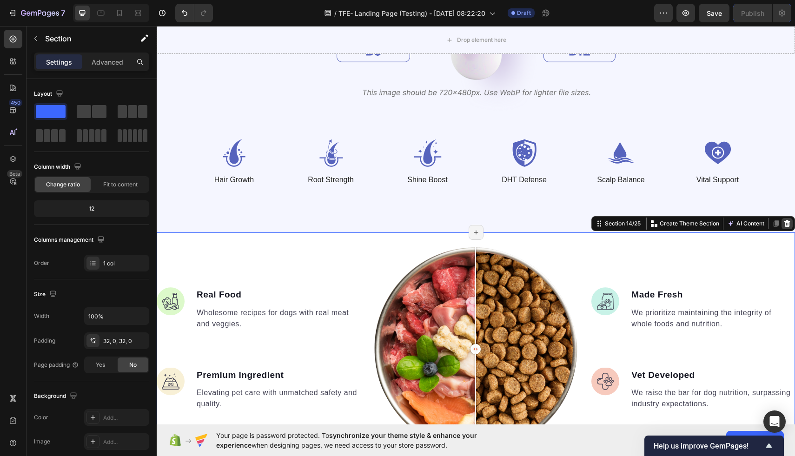
click at [788, 225] on icon at bounding box center [787, 223] width 6 height 7
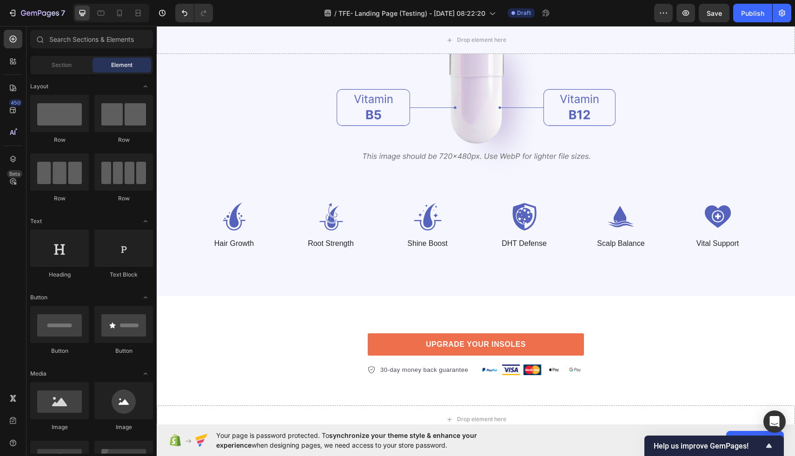
scroll to position [2504, 0]
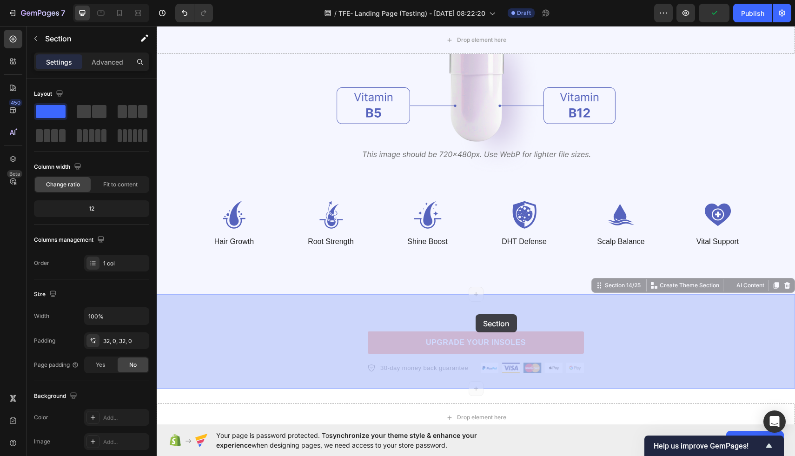
drag, startPoint x: 626, startPoint y: 320, endPoint x: 475, endPoint y: 314, distance: 150.7
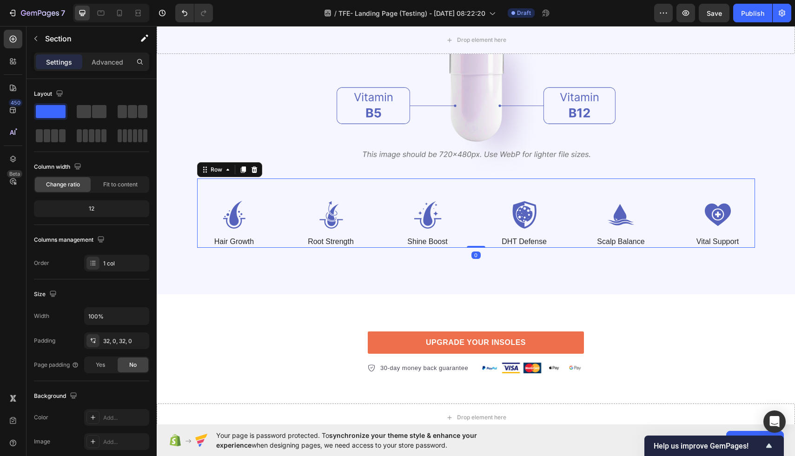
click at [484, 204] on div "Image Hair Growth Text Block Image Root Strength Text Block Image Shine Boost T…" at bounding box center [476, 212] width 558 height 69
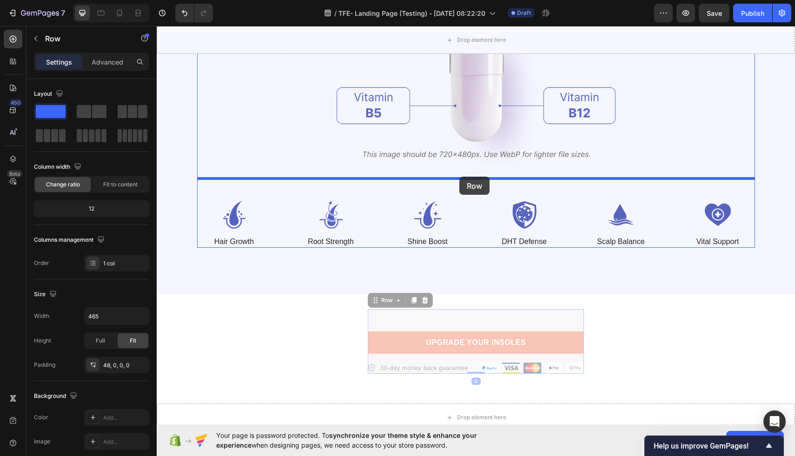
drag, startPoint x: 463, startPoint y: 315, endPoint x: 459, endPoint y: 177, distance: 138.1
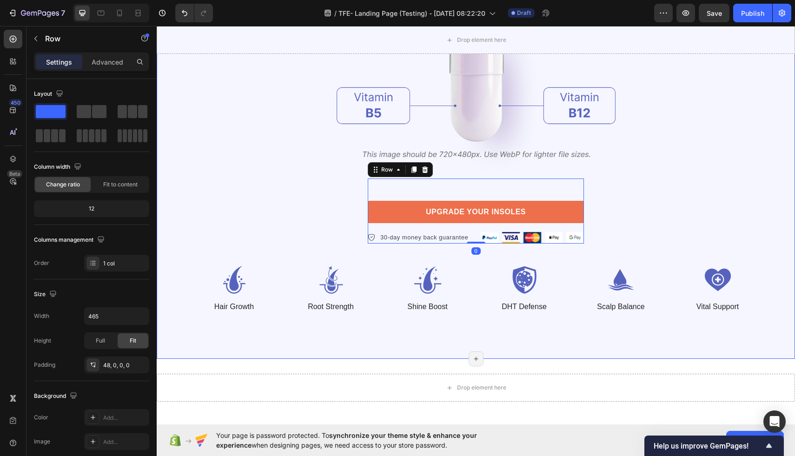
click at [517, 351] on div "So, We Made An Edit To Your Average Insole. Heading Powered by Biotin, Vitamin …" at bounding box center [476, 74] width 638 height 570
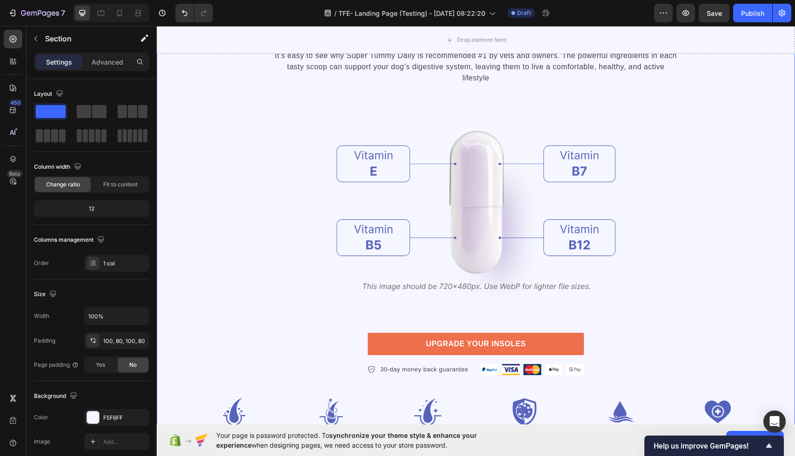
scroll to position [2371, 0]
click at [181, 16] on icon "Undo/Redo" at bounding box center [184, 12] width 9 height 9
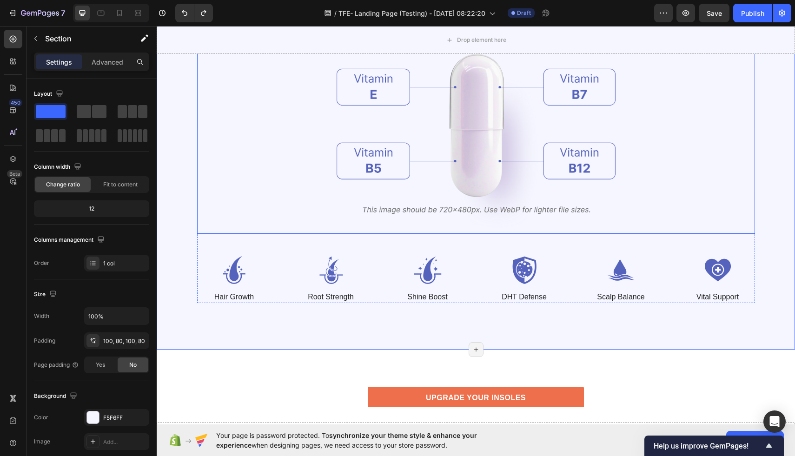
scroll to position [2508, 0]
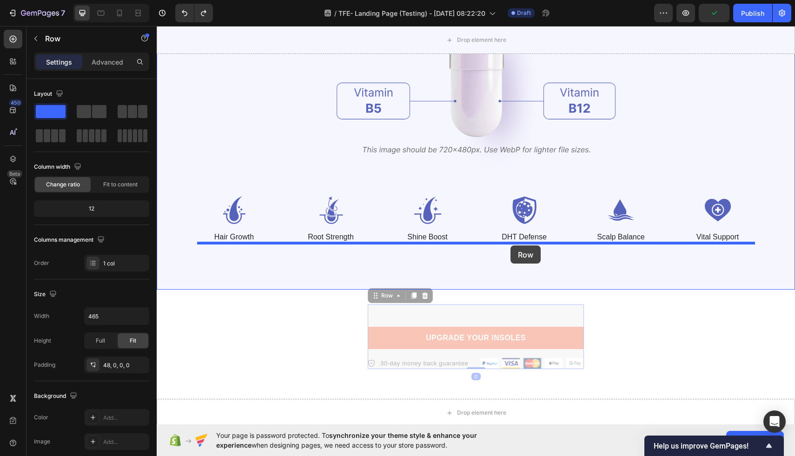
drag, startPoint x: 513, startPoint y: 310, endPoint x: 510, endPoint y: 245, distance: 65.1
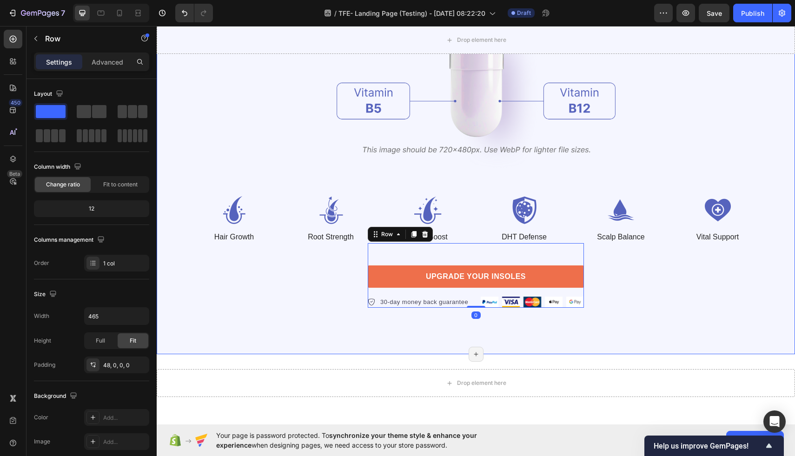
click at [655, 286] on div "So, We Made An Edit To Your Average Insole. Heading Powered by Biotin, Vitamin …" at bounding box center [476, 69] width 564 height 477
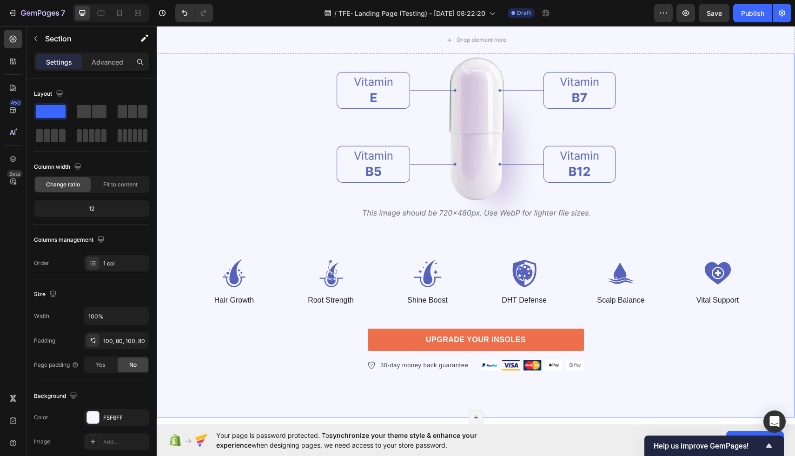
scroll to position [2425, 0]
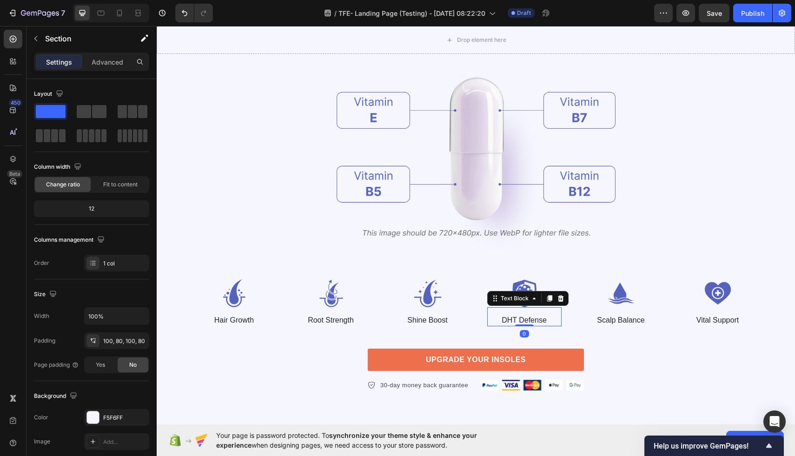
click at [508, 304] on div "Text Block" at bounding box center [527, 298] width 81 height 15
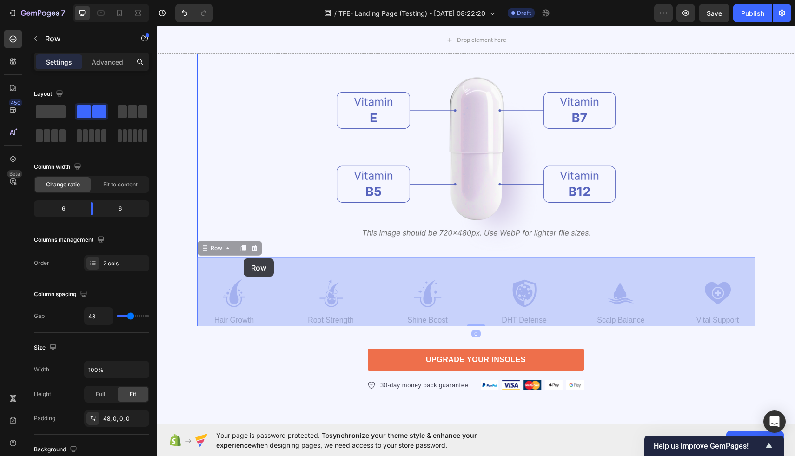
drag, startPoint x: 242, startPoint y: 269, endPoint x: 243, endPoint y: 258, distance: 11.3
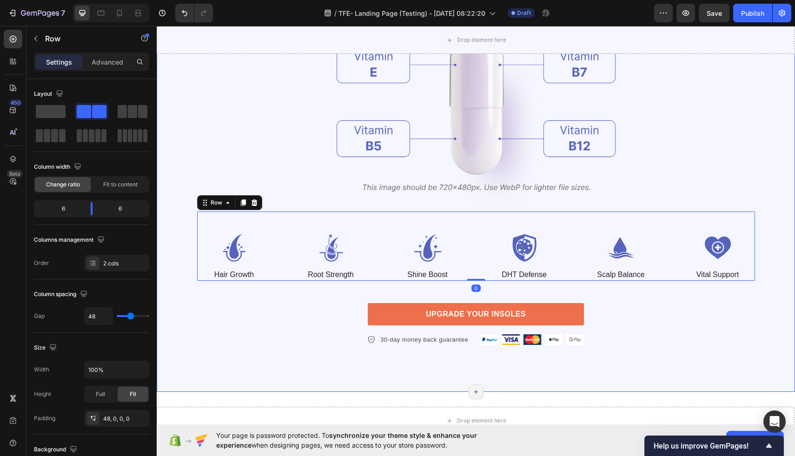
scroll to position [2576, 0]
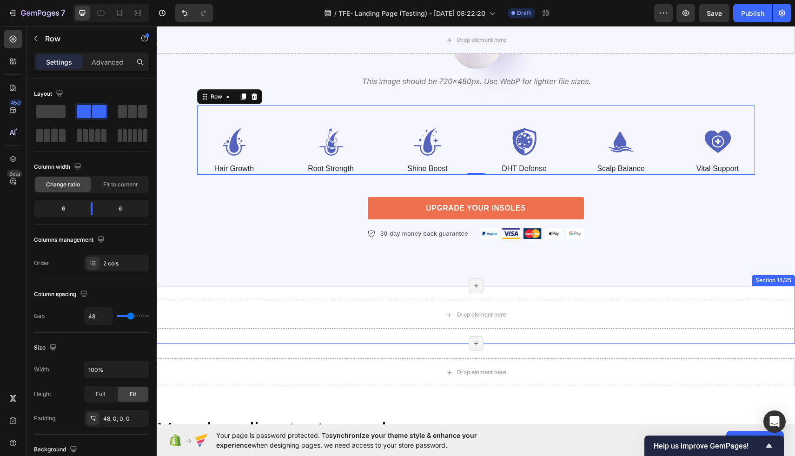
click at [435, 332] on div "Drop element here Section 14/25 Page has reached Shopify’s 25 section-limit Pag…" at bounding box center [476, 315] width 638 height 58
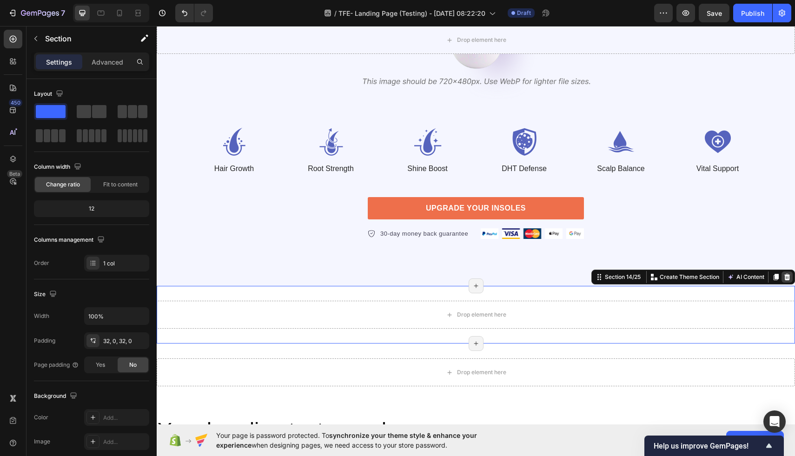
click at [783, 279] on icon at bounding box center [786, 276] width 7 height 7
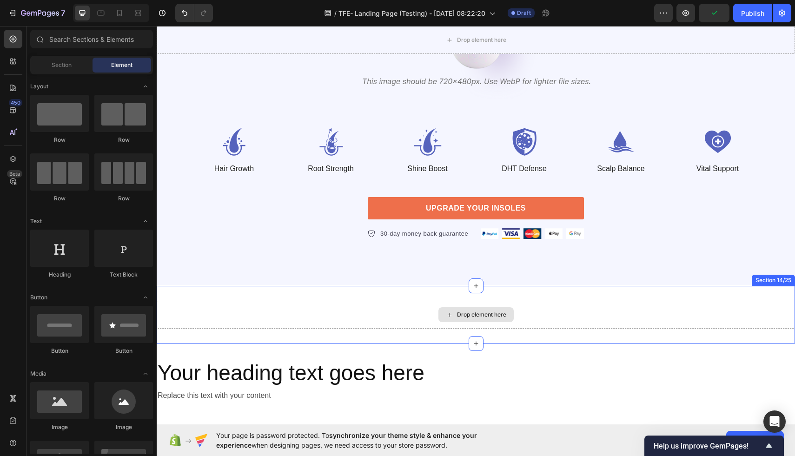
click at [636, 316] on div "Drop element here" at bounding box center [476, 315] width 638 height 28
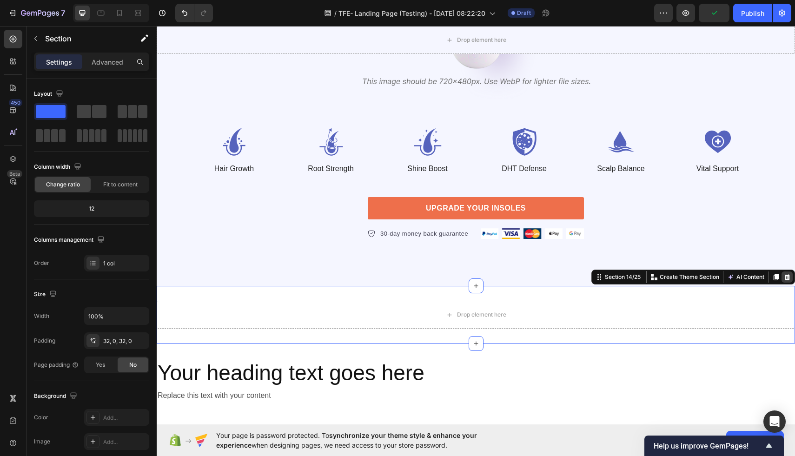
click at [787, 277] on icon at bounding box center [786, 276] width 7 height 7
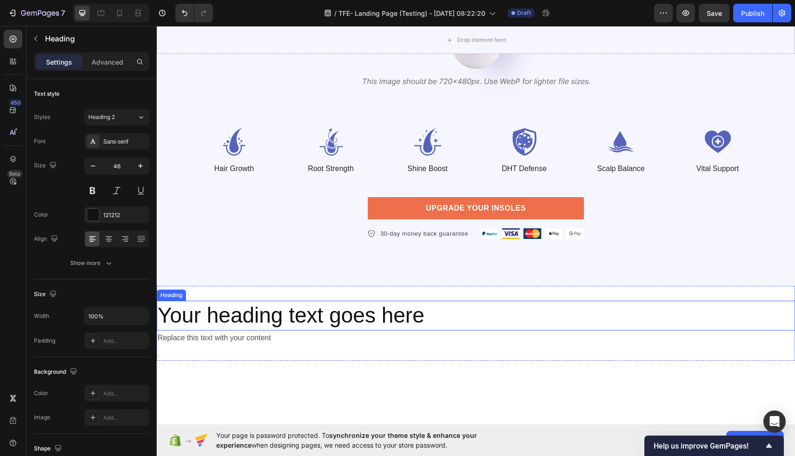
click at [501, 322] on h2 "Your heading text goes here" at bounding box center [476, 316] width 638 height 30
click at [226, 288] on icon at bounding box center [223, 291] width 7 height 7
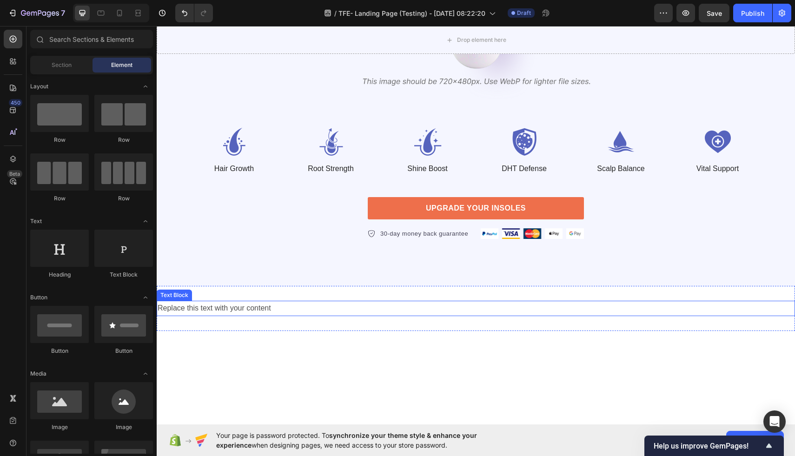
click at [283, 309] on div "Replace this text with your content" at bounding box center [476, 308] width 638 height 15
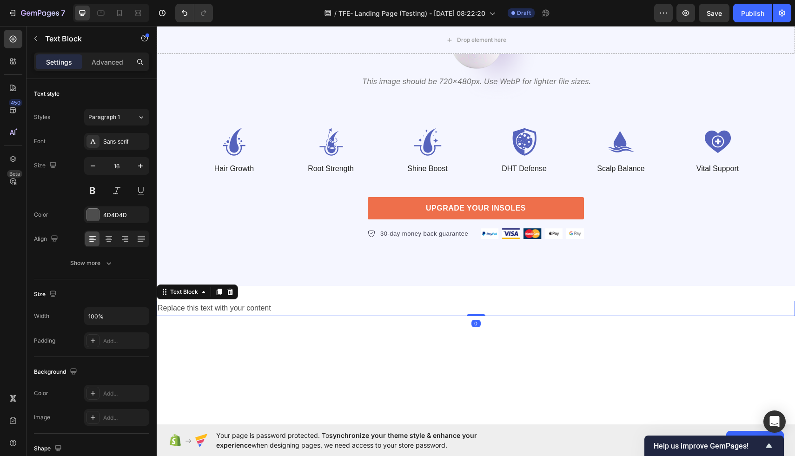
drag, startPoint x: 230, startPoint y: 293, endPoint x: 243, endPoint y: 293, distance: 13.5
click at [230, 293] on icon at bounding box center [229, 291] width 7 height 7
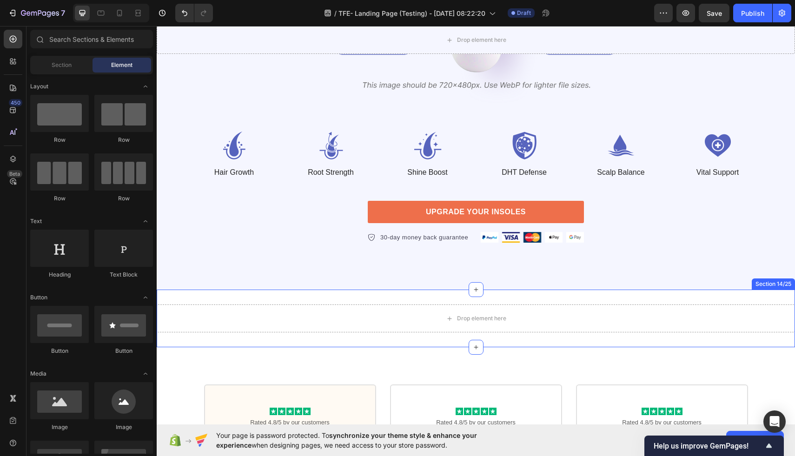
scroll to position [2569, 0]
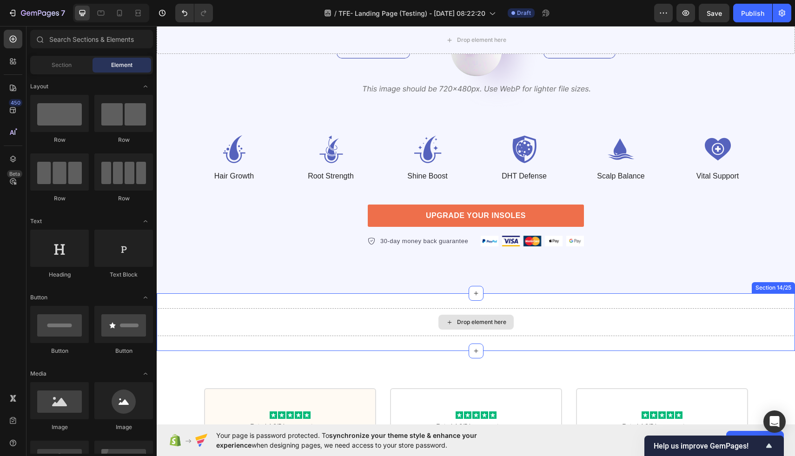
click at [341, 329] on div "Drop element here" at bounding box center [476, 322] width 638 height 28
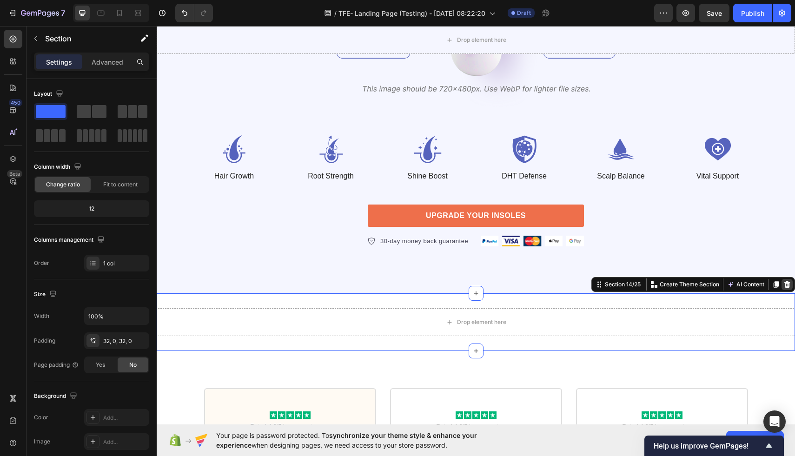
click at [787, 289] on div at bounding box center [786, 284] width 11 height 11
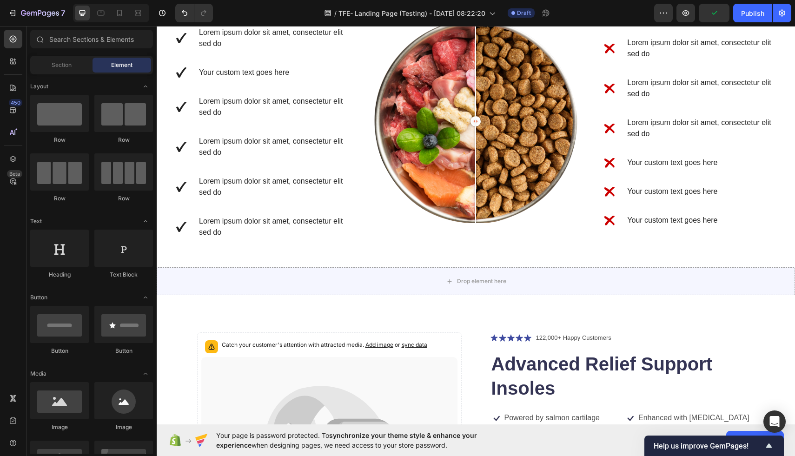
scroll to position [1412, 0]
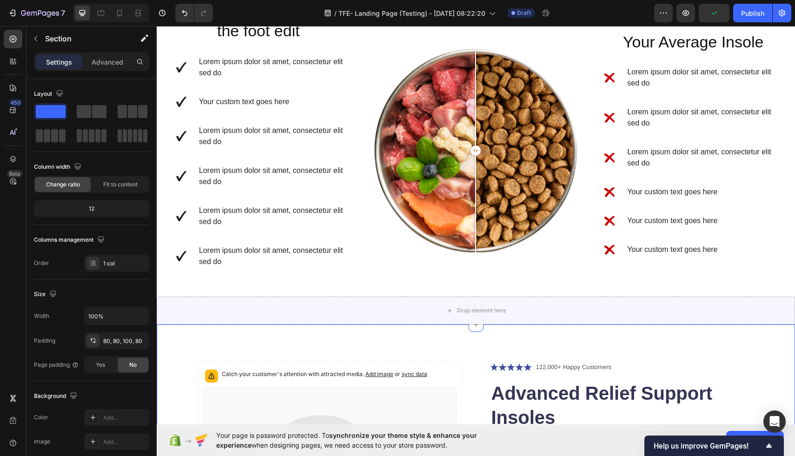
click at [553, 317] on div "Drop element here" at bounding box center [476, 310] width 638 height 28
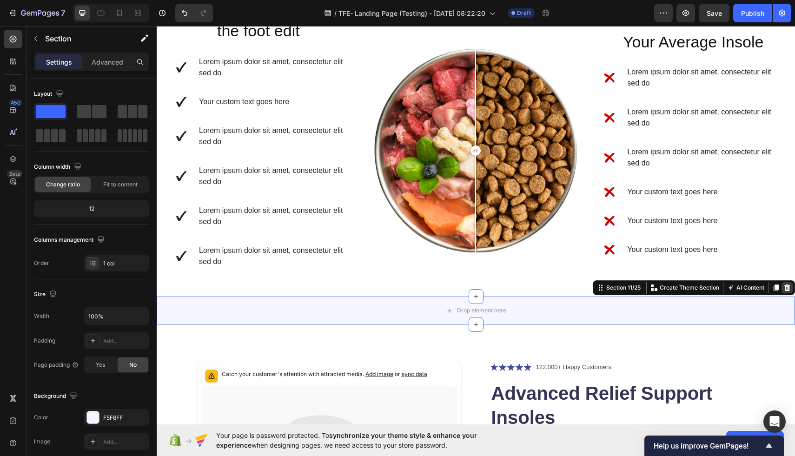
click at [786, 289] on icon at bounding box center [786, 287] width 7 height 7
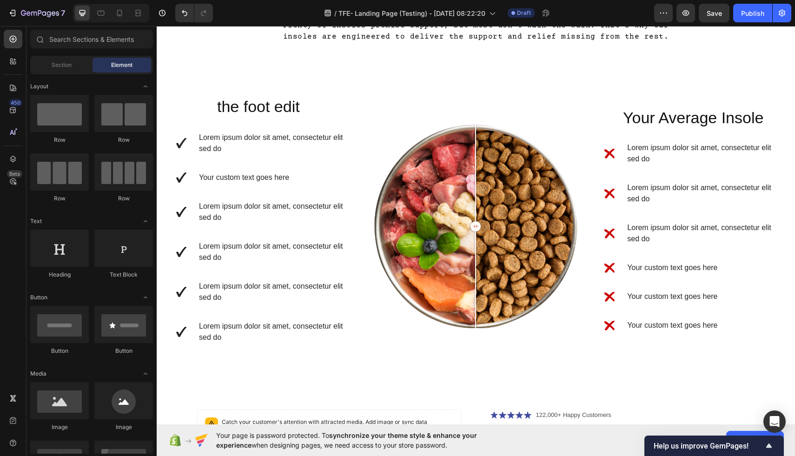
scroll to position [1400, 0]
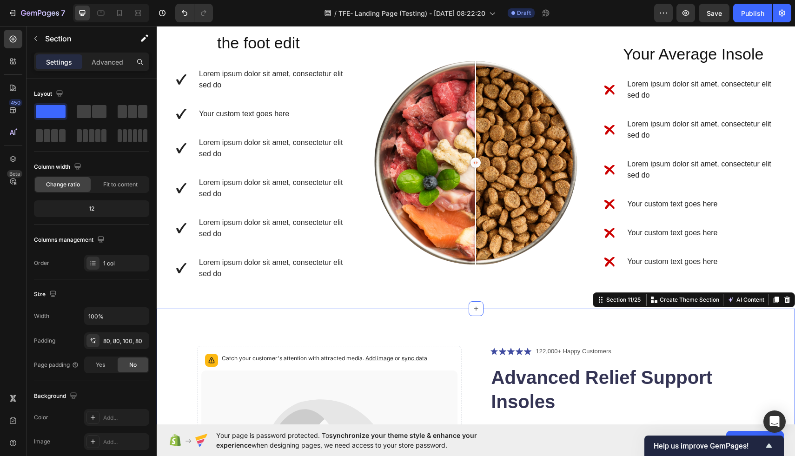
click at [786, 298] on icon at bounding box center [787, 299] width 6 height 7
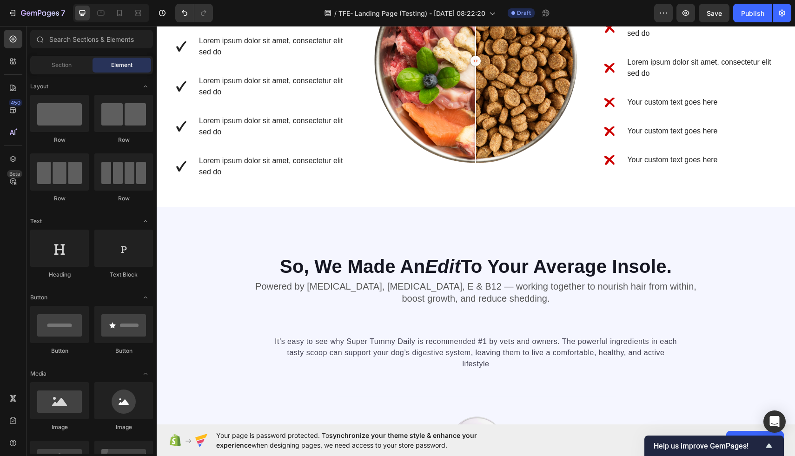
scroll to position [1499, 0]
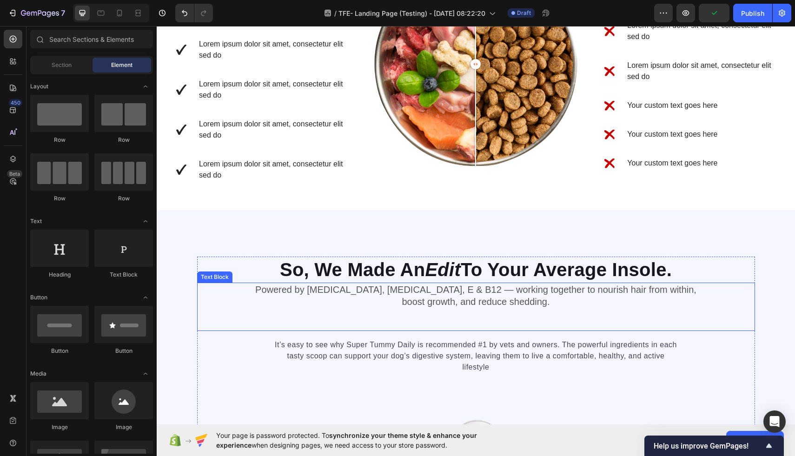
click at [523, 302] on p "Powered by Biotin, Vitamin B5, E & B12 — working together to nourish hair from …" at bounding box center [476, 295] width 556 height 24
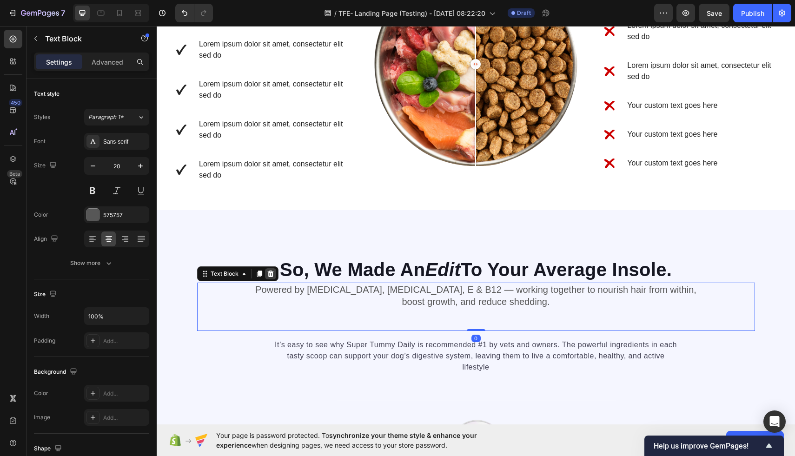
click at [271, 274] on icon at bounding box center [270, 273] width 6 height 7
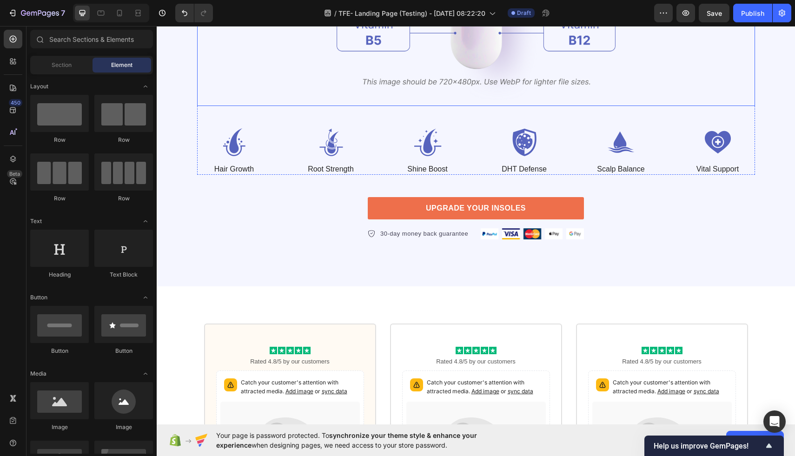
scroll to position [1938, 0]
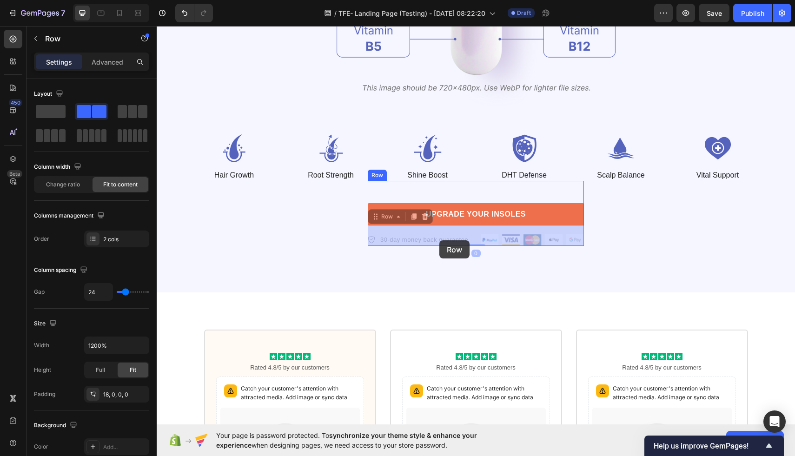
drag, startPoint x: 440, startPoint y: 233, endPoint x: 439, endPoint y: 240, distance: 7.0
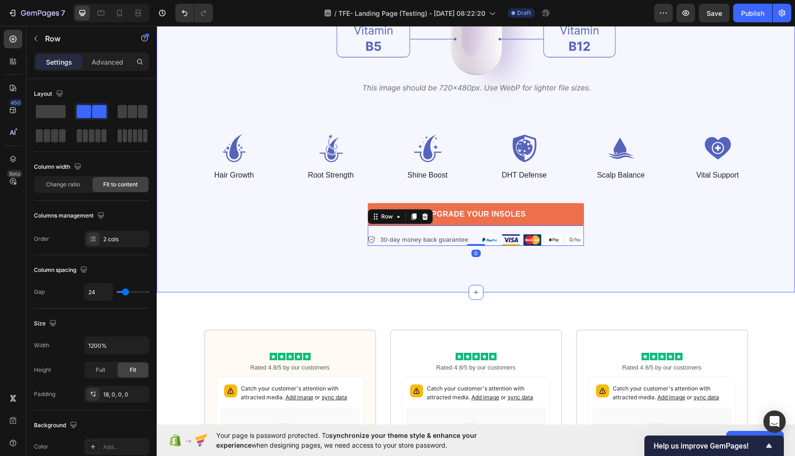
click at [446, 288] on div "So, We Made An Edit To Your Average Insole. Heading It’s easy to see why Super …" at bounding box center [476, 31] width 638 height 522
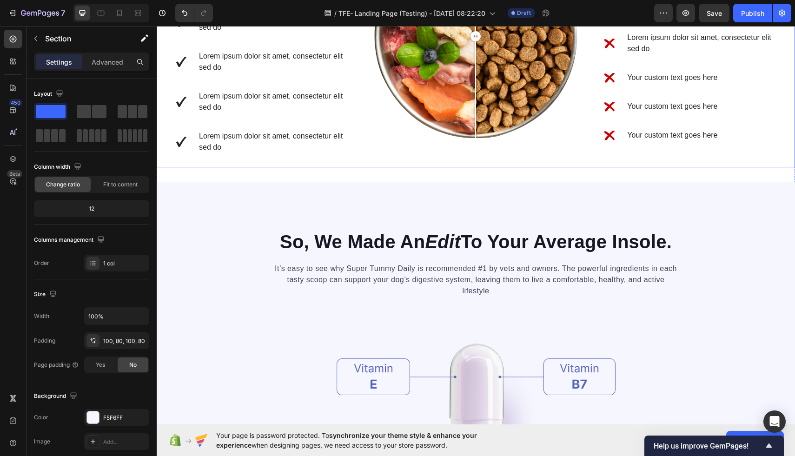
scroll to position [1535, 0]
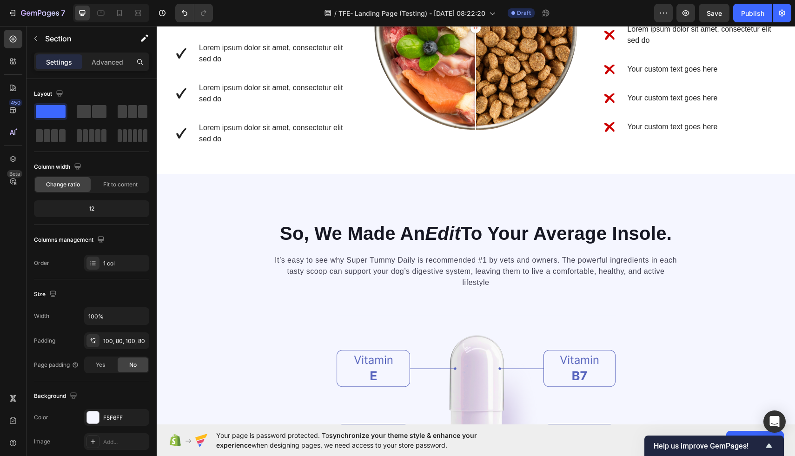
click at [441, 194] on div "So, We Made An Edit To Your Average Insole. Heading It’s easy to see why Super …" at bounding box center [476, 435] width 638 height 522
click at [252, 182] on div "So, We Made An Edit To Your Average Insole. Heading It’s easy to see why Super …" at bounding box center [476, 435] width 638 height 522
click at [178, 278] on div "So, We Made An Edit To Your Average Insole. Heading It’s easy to see why Super …" at bounding box center [476, 435] width 638 height 522
click at [285, 217] on div "So, We Made An Edit To Your Average Insole. Heading It’s easy to see why Super …" at bounding box center [476, 435] width 638 height 522
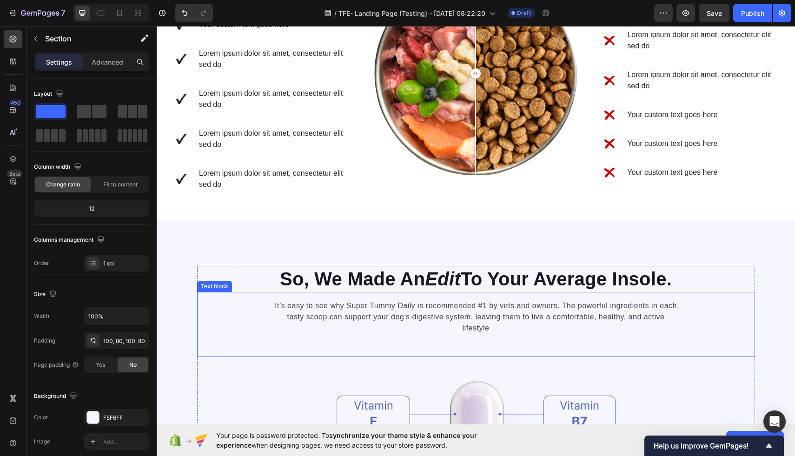
scroll to position [1484, 0]
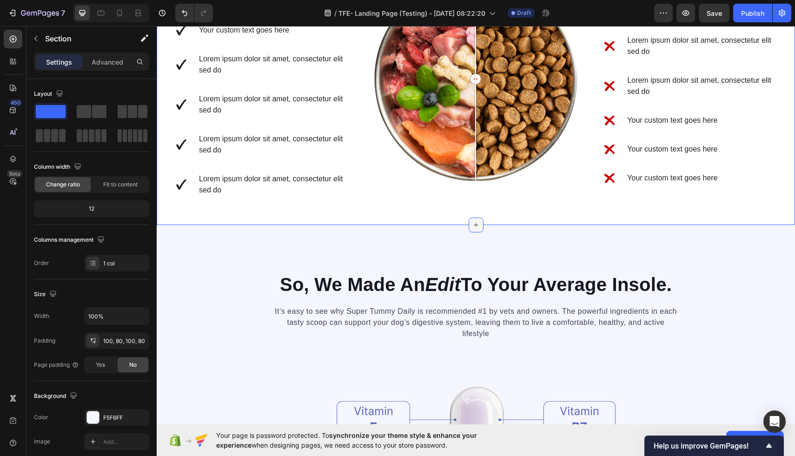
click at [476, 222] on icon at bounding box center [475, 224] width 7 height 7
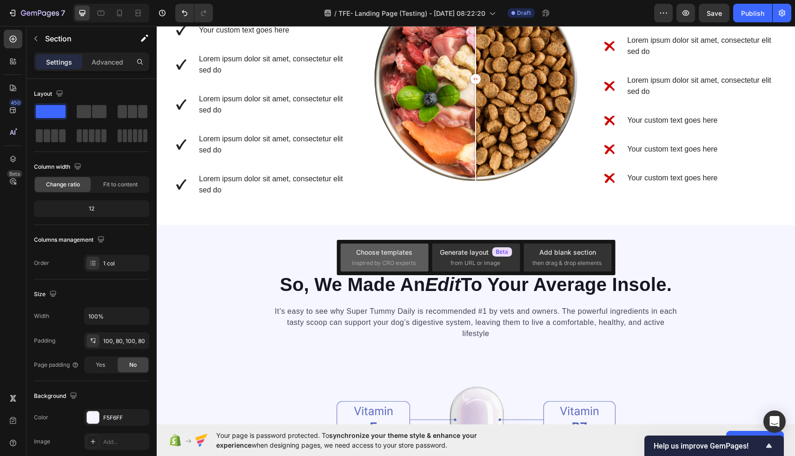
click at [394, 254] on div "Choose templates" at bounding box center [384, 252] width 56 height 10
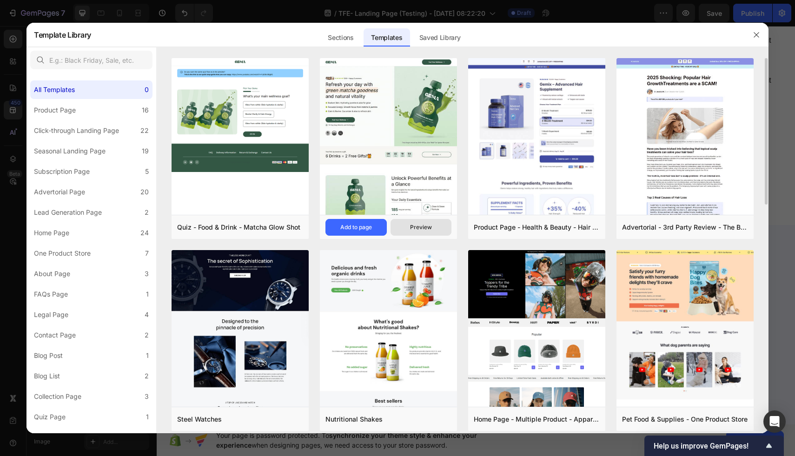
click at [424, 230] on div "Preview" at bounding box center [421, 227] width 22 height 8
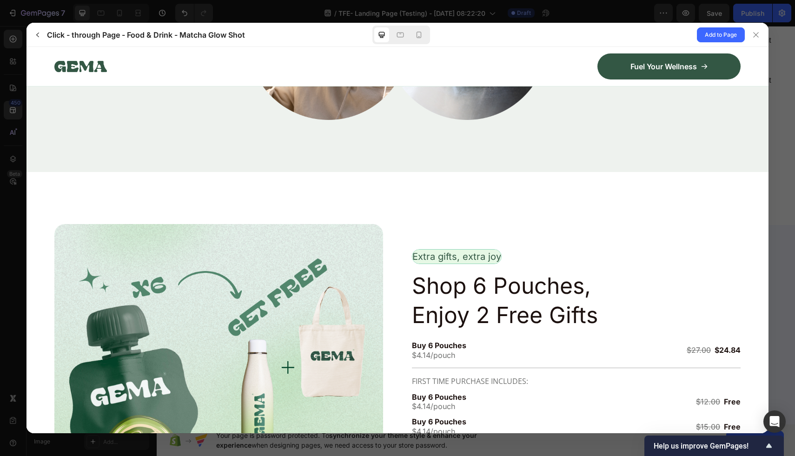
scroll to position [2342, 0]
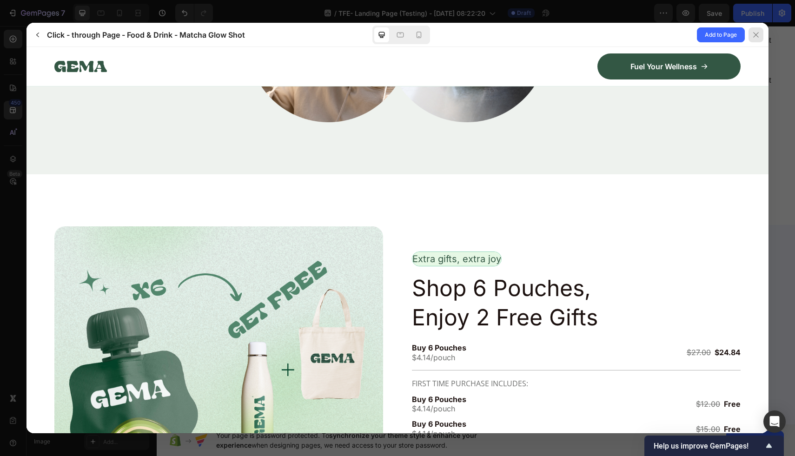
click at [757, 34] on icon at bounding box center [755, 34] width 7 height 7
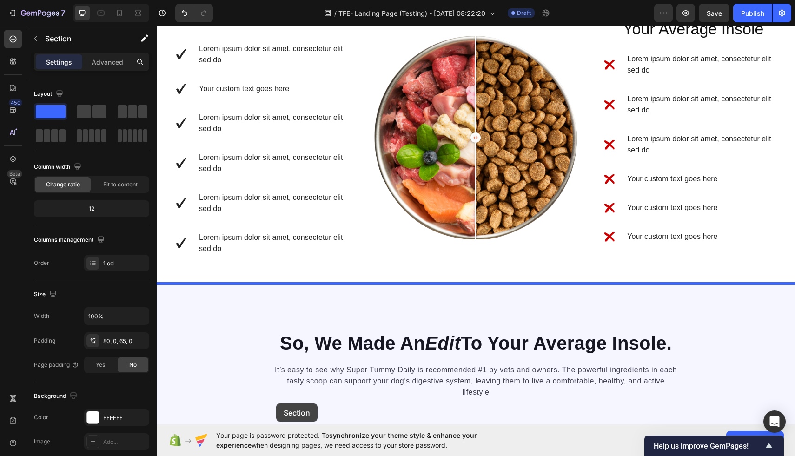
scroll to position [1434, 0]
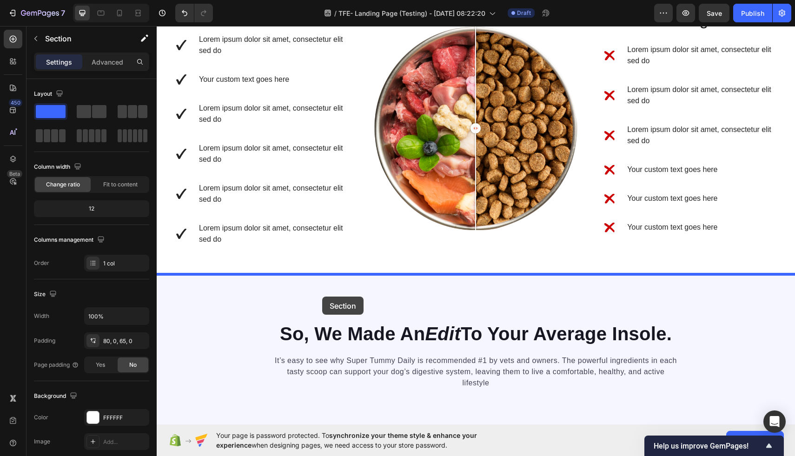
drag, startPoint x: 221, startPoint y: 77, endPoint x: 324, endPoint y: 293, distance: 239.0
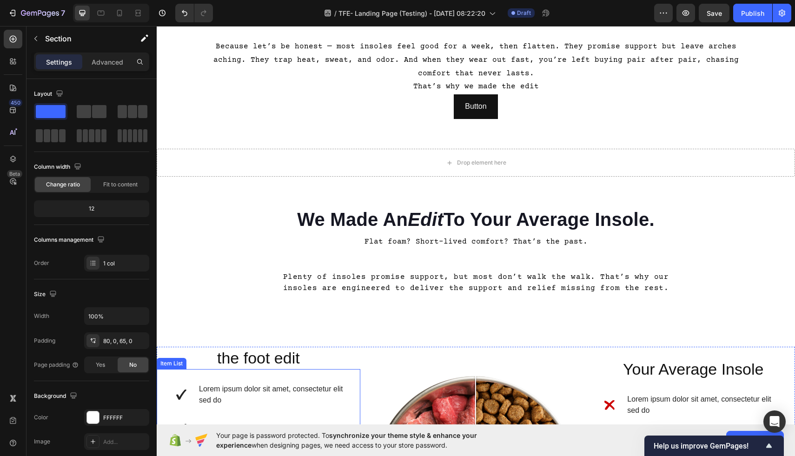
scroll to position [545, 0]
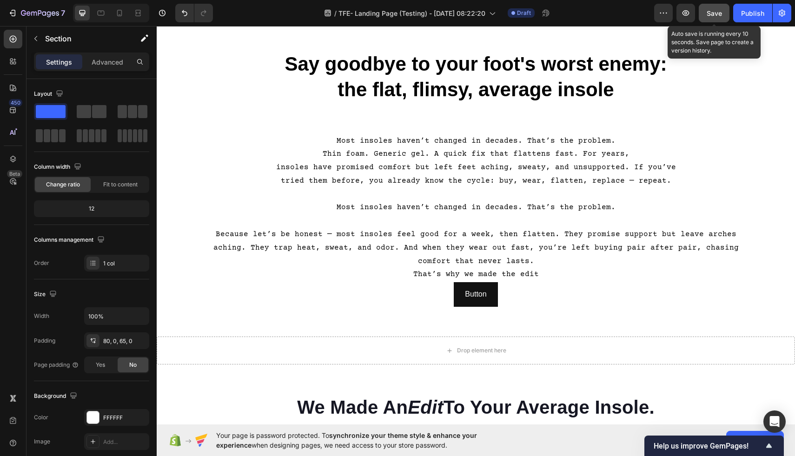
click at [709, 11] on span "Save" at bounding box center [713, 13] width 15 height 8
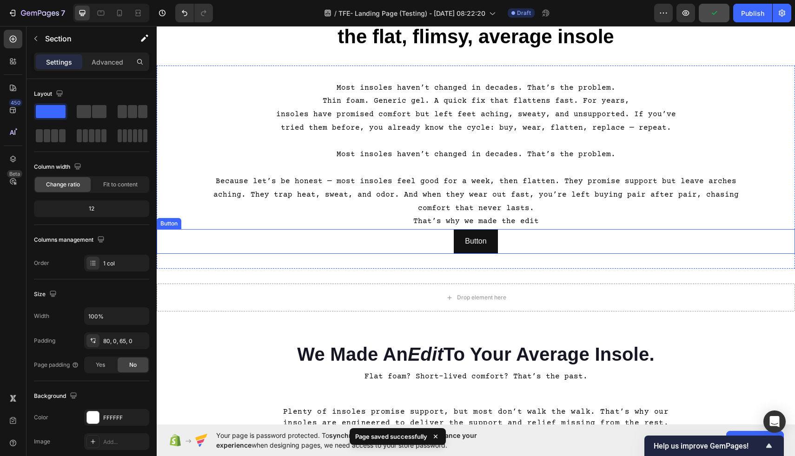
scroll to position [637, 0]
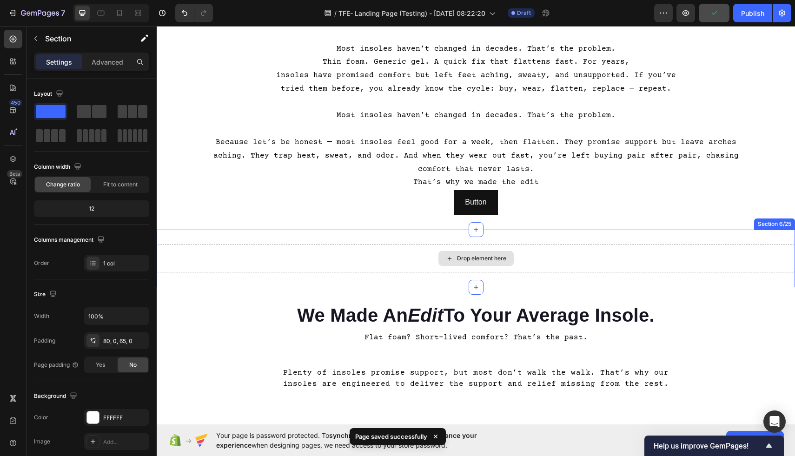
click at [436, 248] on div "Drop element here" at bounding box center [476, 258] width 638 height 28
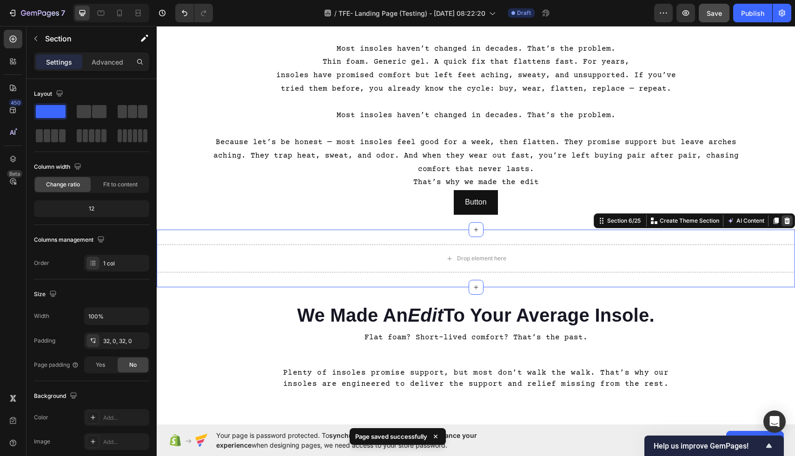
click at [789, 218] on icon at bounding box center [787, 220] width 6 height 7
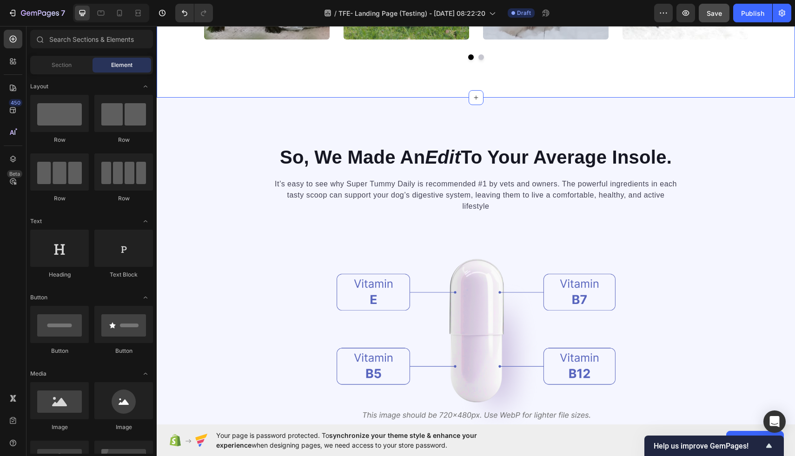
scroll to position [1556, 0]
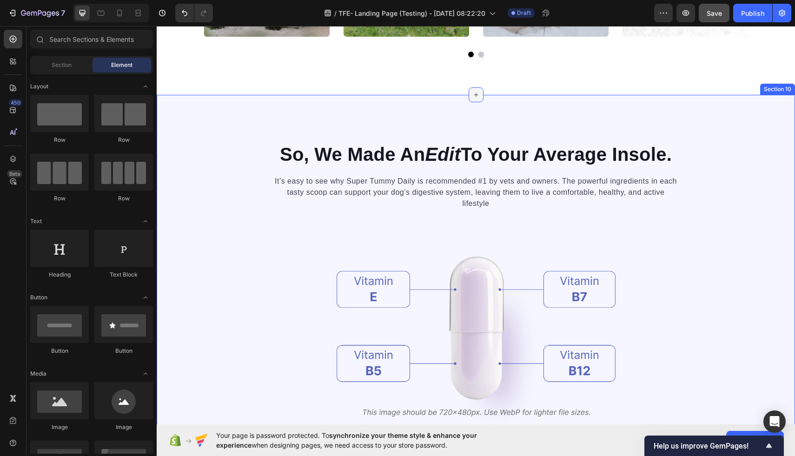
click at [475, 99] on div at bounding box center [475, 94] width 15 height 15
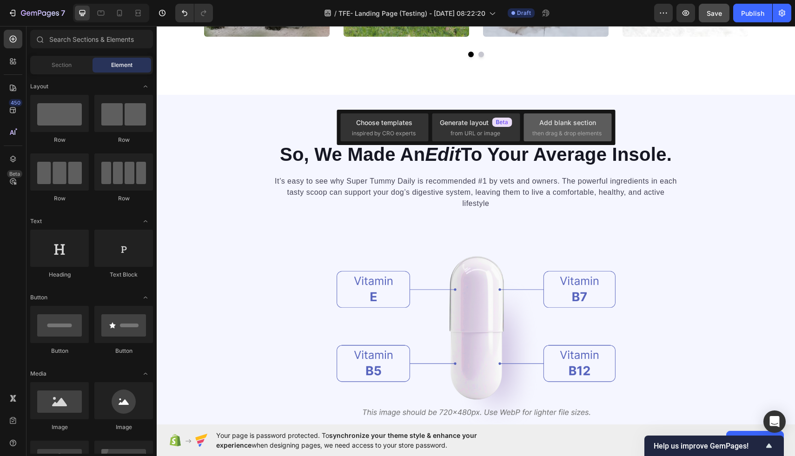
click at [572, 126] on div "Add blank section" at bounding box center [567, 123] width 57 height 10
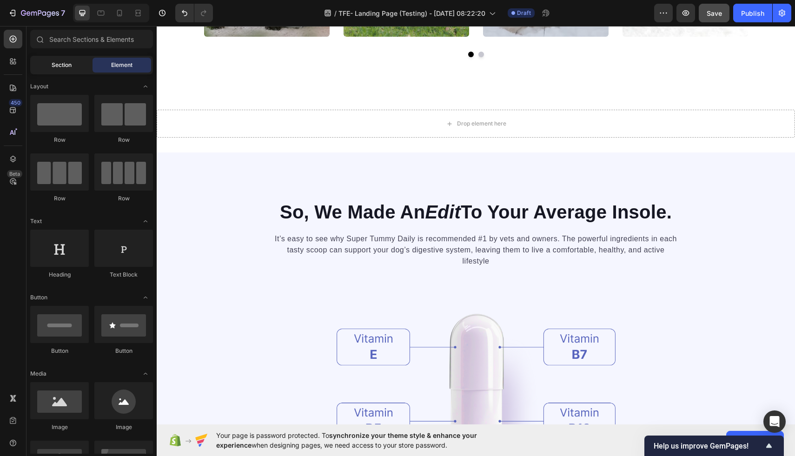
click at [48, 64] on div "Section" at bounding box center [61, 65] width 59 height 15
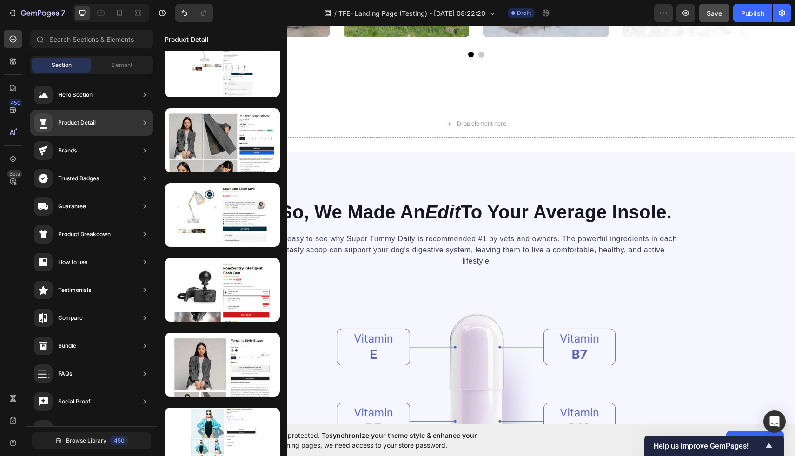
scroll to position [2133, 0]
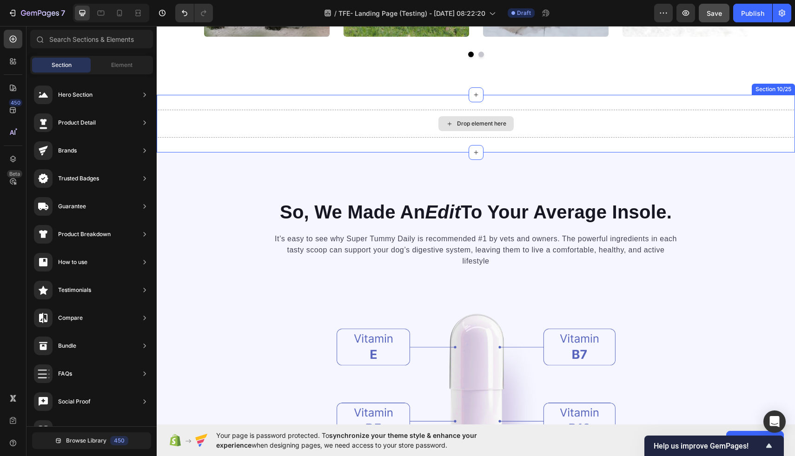
click at [487, 125] on div "Drop element here" at bounding box center [481, 123] width 49 height 7
click at [471, 122] on div "Drop element here" at bounding box center [481, 123] width 49 height 7
click at [496, 128] on div "Drop element here" at bounding box center [475, 123] width 75 height 15
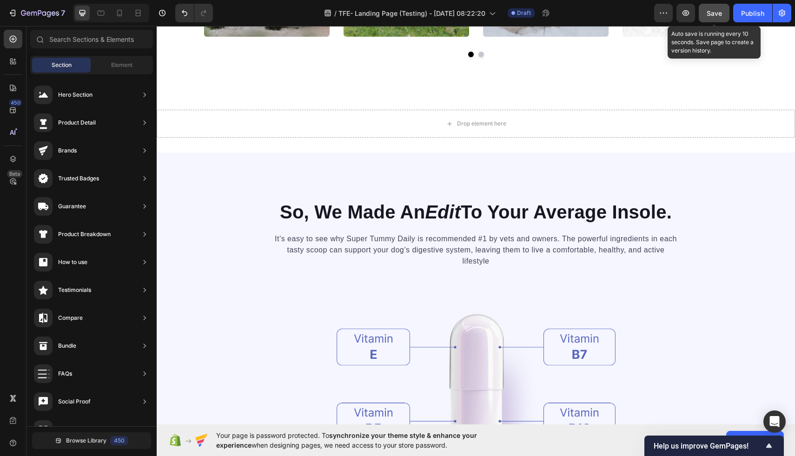
click at [719, 13] on span "Save" at bounding box center [713, 13] width 15 height 8
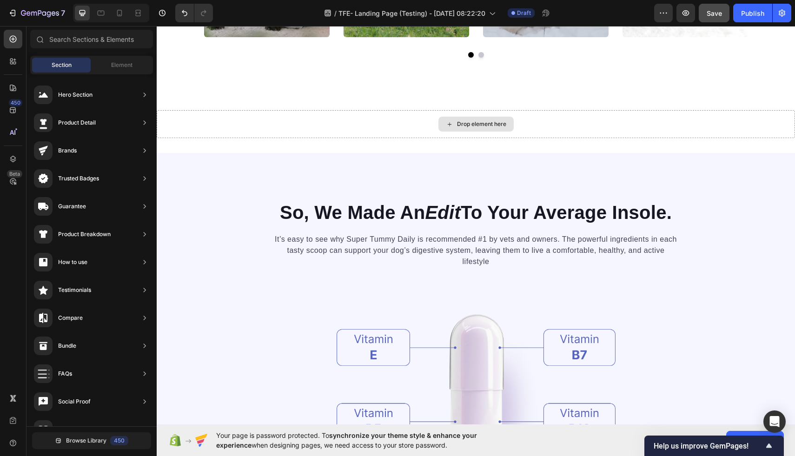
scroll to position [1556, 0]
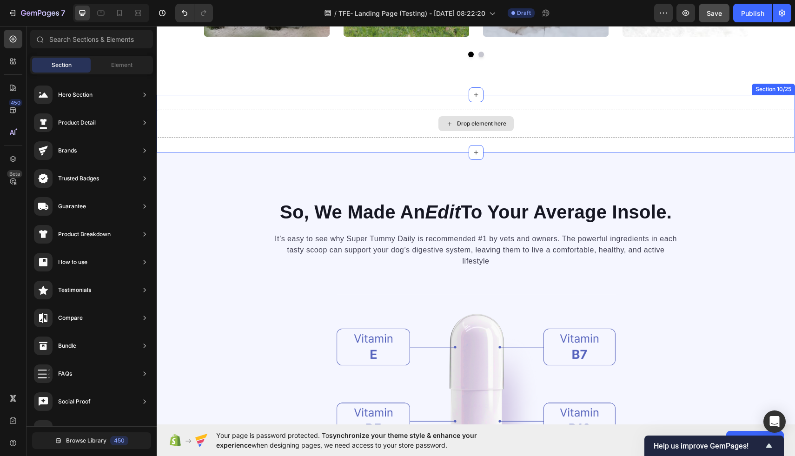
click at [490, 125] on div "Drop element here" at bounding box center [481, 123] width 49 height 7
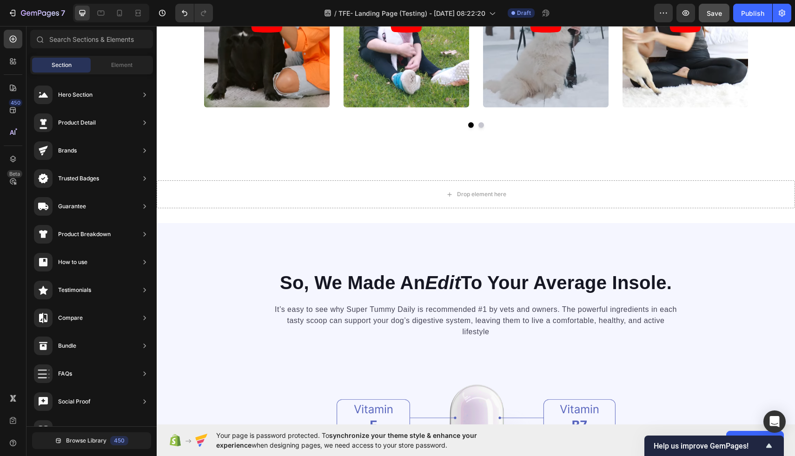
scroll to position [1492, 0]
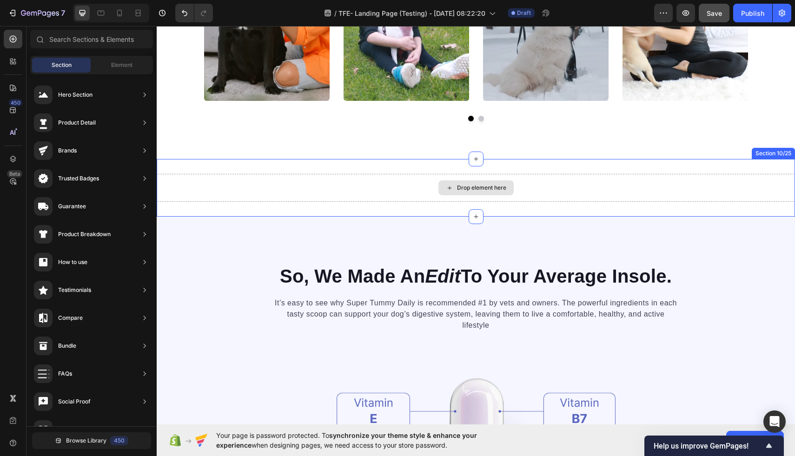
click at [477, 190] on div "Drop element here" at bounding box center [481, 187] width 49 height 7
click at [773, 173] on div "Drop element here Section 10/25" at bounding box center [476, 188] width 638 height 58
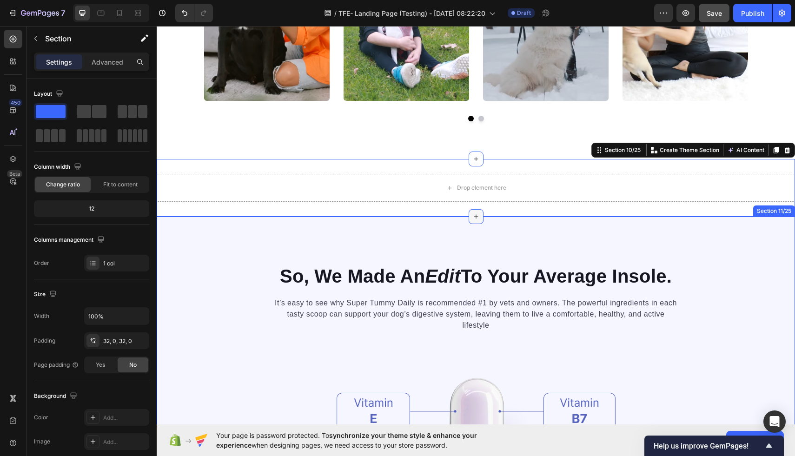
click at [472, 220] on div at bounding box center [475, 216] width 15 height 15
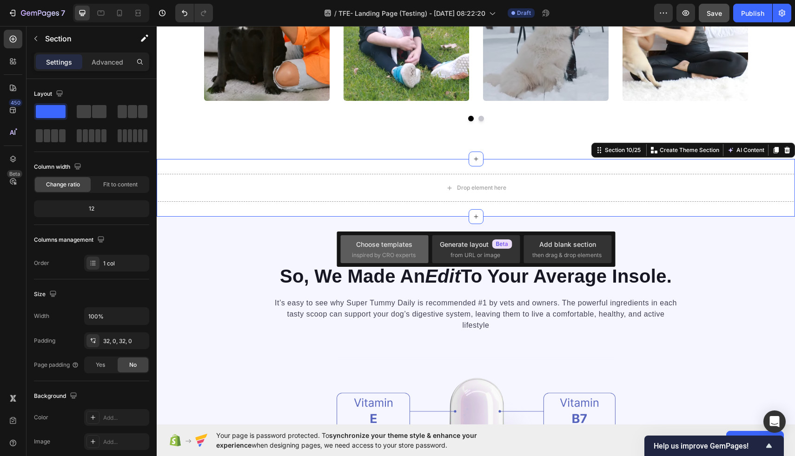
click at [398, 250] on div "Choose templates inspired by CRO experts" at bounding box center [384, 249] width 65 height 20
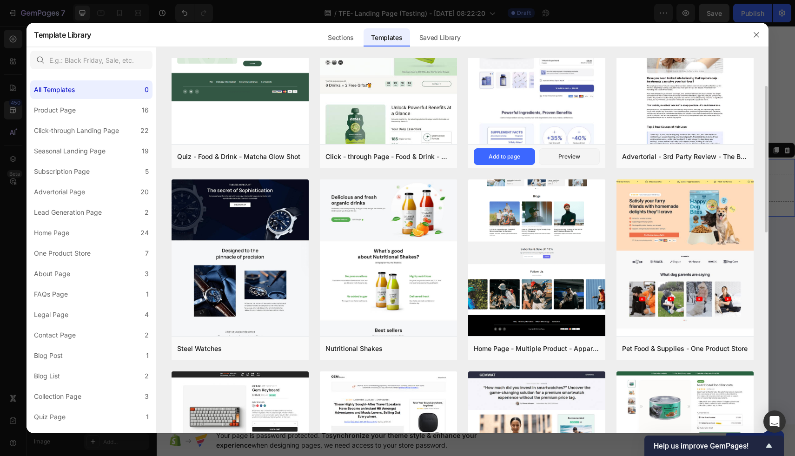
scroll to position [72, 0]
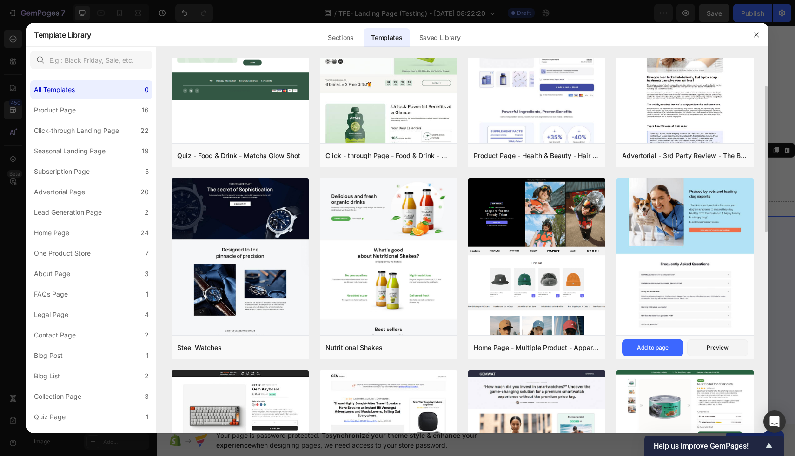
click at [703, 286] on img at bounding box center [684, 0] width 137 height 669
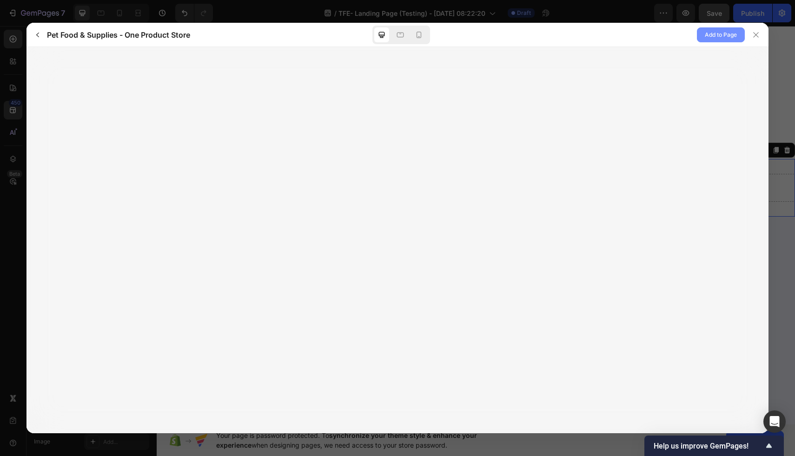
click at [717, 37] on span "Add to Page" at bounding box center [720, 34] width 32 height 11
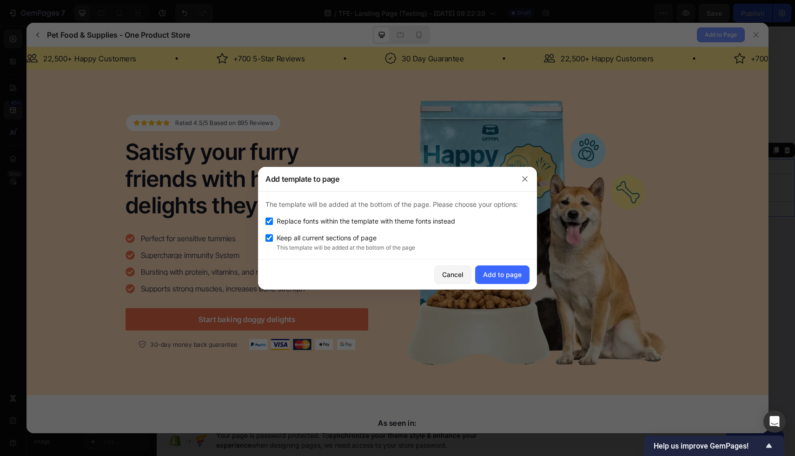
scroll to position [0, 0]
click at [500, 276] on div "Add to page" at bounding box center [502, 274] width 39 height 10
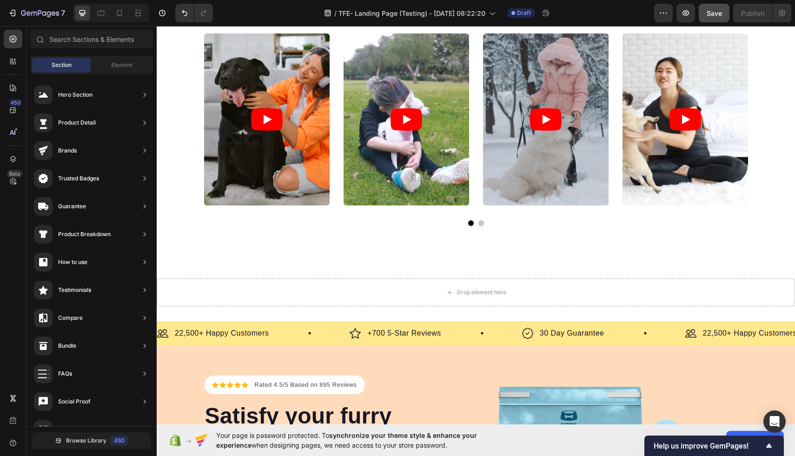
scroll to position [1633, 0]
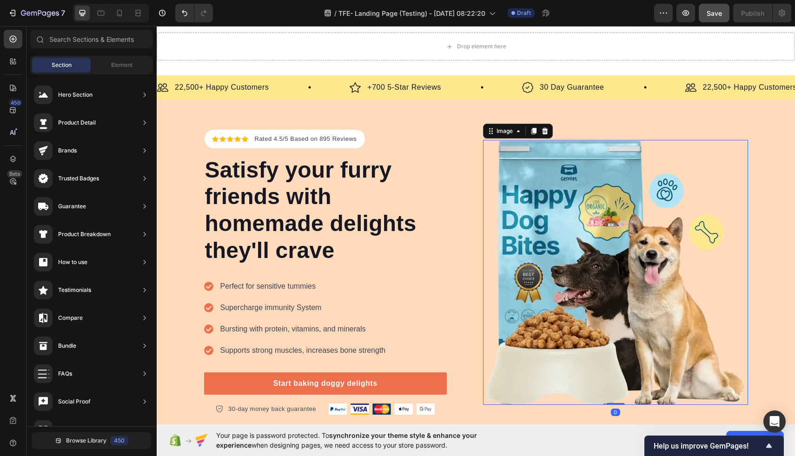
click at [719, 146] on img at bounding box center [615, 272] width 265 height 265
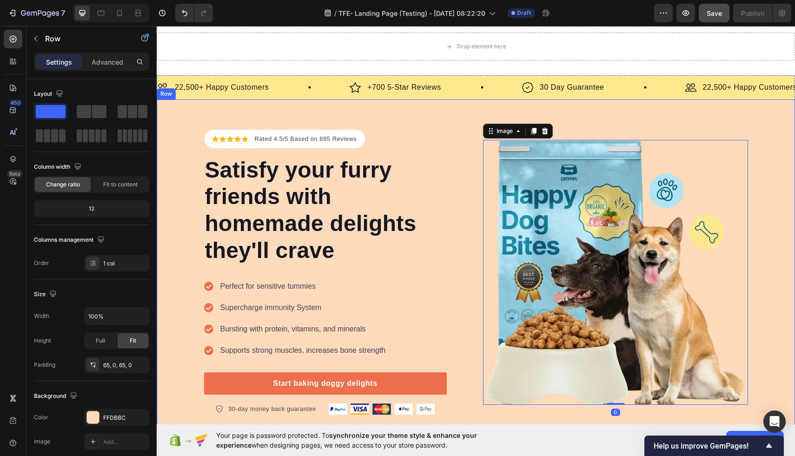
click at [483, 117] on div "Icon Icon Icon Icon Icon Icon List Hoz Rated 4.5/5 Based on 895 Reviews Text bl…" at bounding box center [476, 271] width 638 height 345
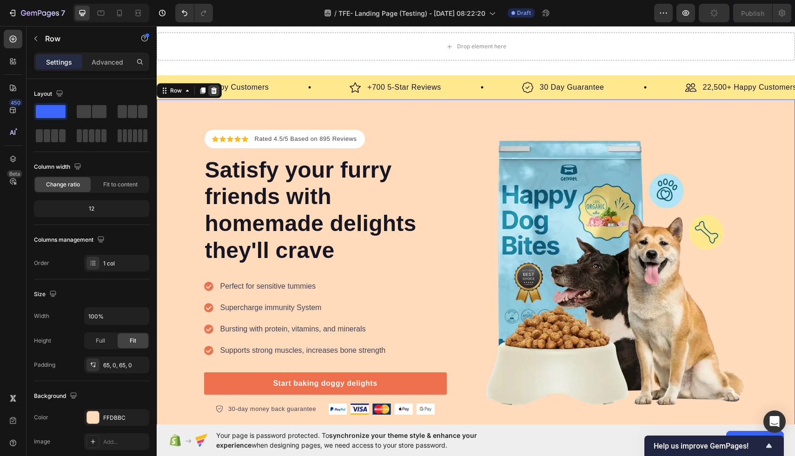
click at [213, 93] on icon at bounding box center [214, 90] width 6 height 7
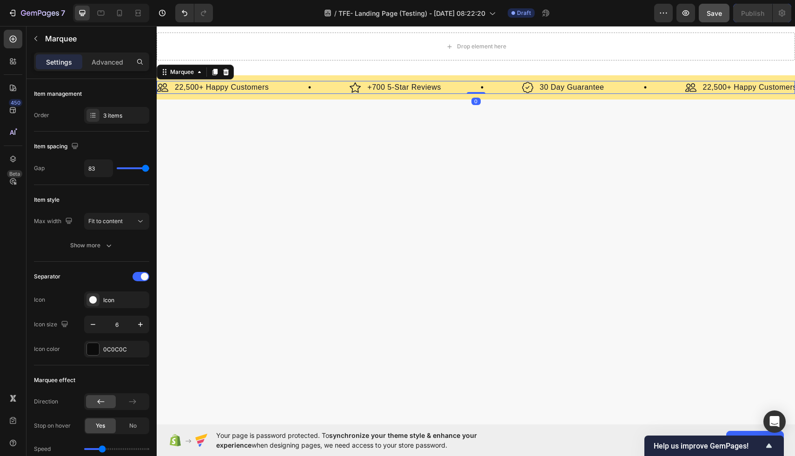
click at [281, 92] on div "Image 22,500+ Happy Customers Text Block Row" at bounding box center [253, 87] width 192 height 13
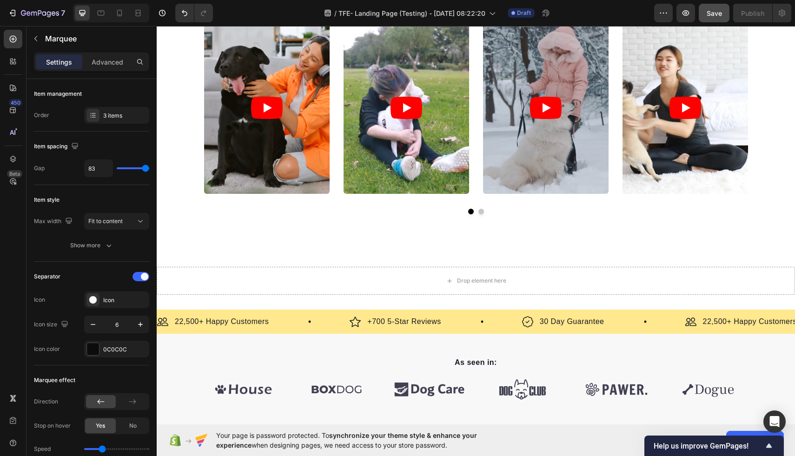
scroll to position [1408, 0]
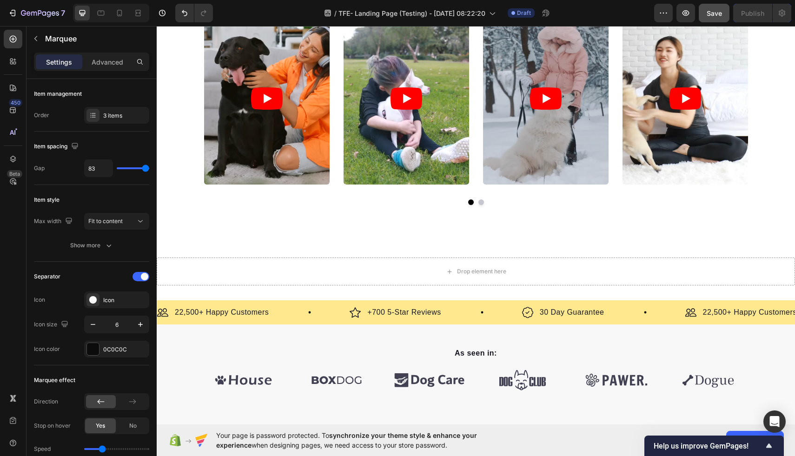
click at [278, 307] on div "Image 22,500+ Happy Customers Text Block Row" at bounding box center [253, 312] width 192 height 13
click at [283, 306] on div "Image 22,500+ Happy Customers Text Block Row" at bounding box center [253, 312] width 192 height 13
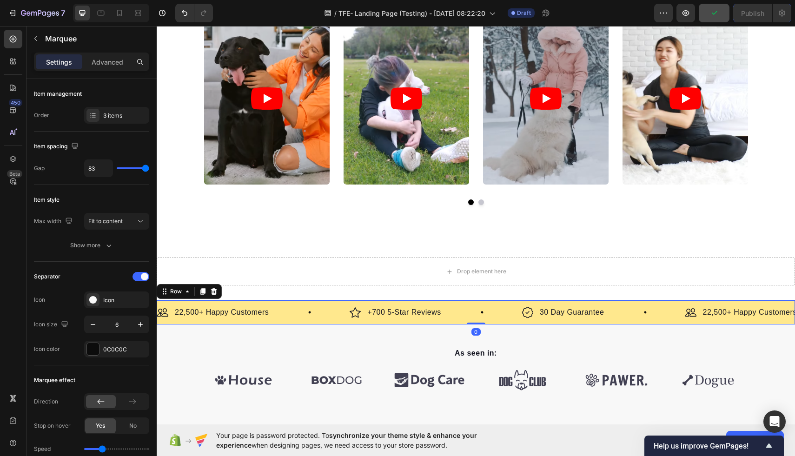
click at [283, 303] on div "Image 22,500+ Happy Customers Text Block Row Image +700 5-Star Reviews Text Blo…" at bounding box center [476, 312] width 638 height 24
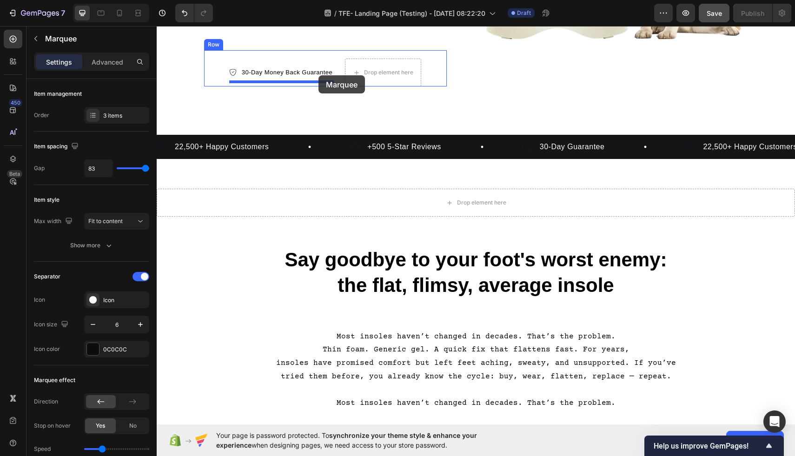
scroll to position [347, 0]
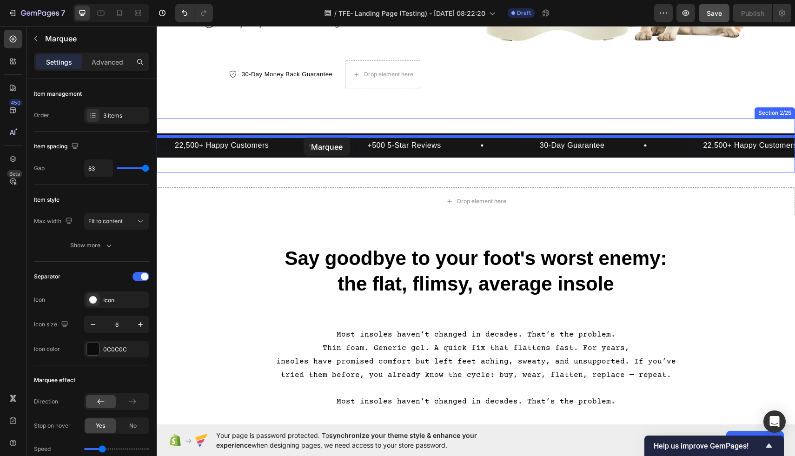
drag, startPoint x: 296, startPoint y: 312, endPoint x: 303, endPoint y: 138, distance: 174.4
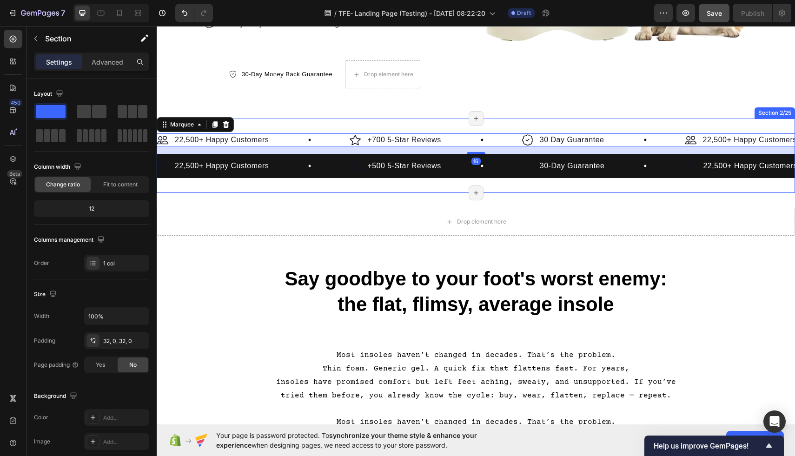
click at [322, 193] on div "Image 22,500+ Happy Customers Text Block Row Image +700 5-Star Reviews Text Blo…" at bounding box center [476, 155] width 638 height 74
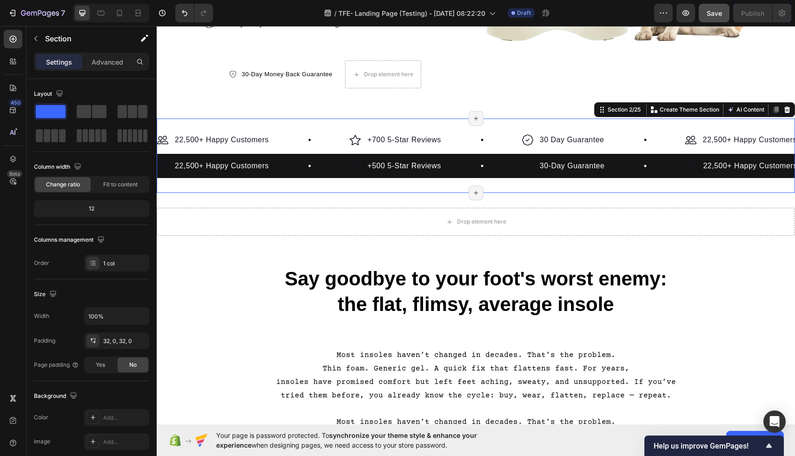
click at [335, 131] on div "Image 22,500+ Happy Customers Text Block Row Image +700 5-Star Reviews Text Blo…" at bounding box center [476, 155] width 638 height 74
click at [184, 17] on icon "Undo/Redo" at bounding box center [184, 12] width 9 height 9
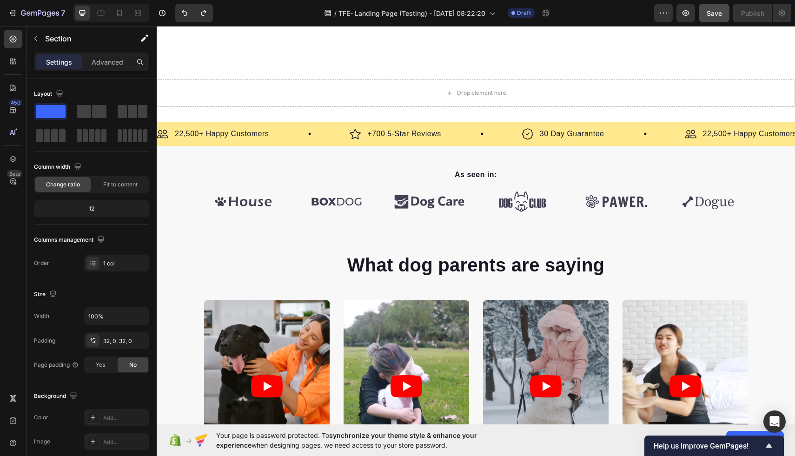
scroll to position [1533, 0]
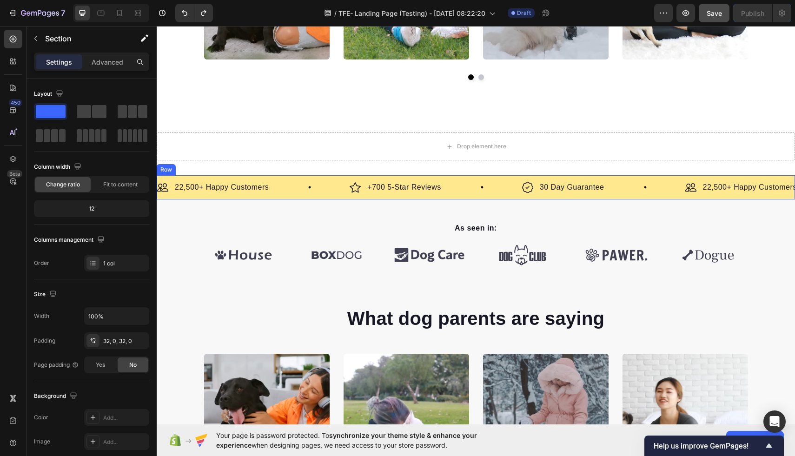
click at [284, 195] on div "Image 22,500+ Happy Customers Text Block Row Image +700 5-Star Reviews Text Blo…" at bounding box center [476, 187] width 638 height 24
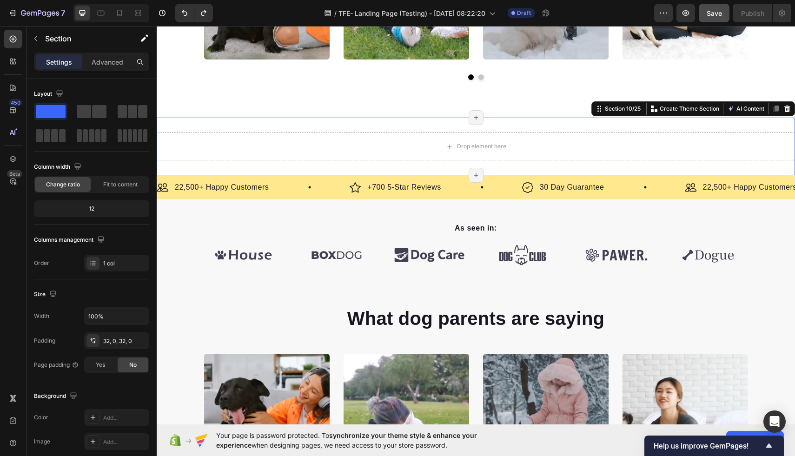
click at [290, 173] on div "Drop element here Section 10/25 You can create reusable sections Create Theme S…" at bounding box center [476, 147] width 638 height 58
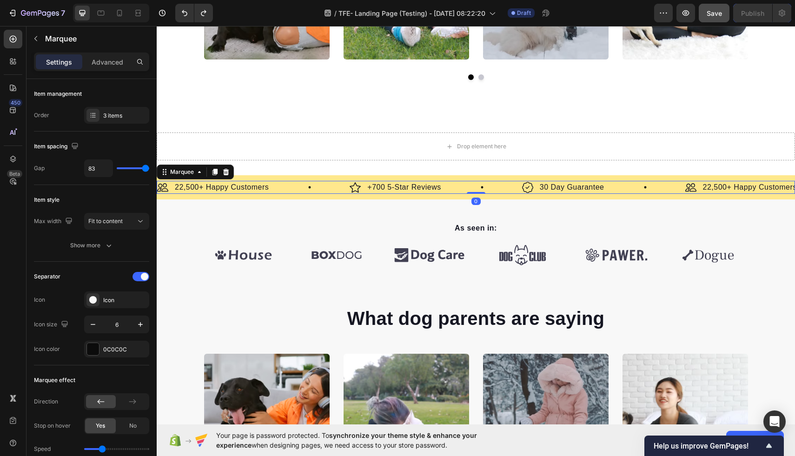
click at [292, 181] on div "Image 22,500+ Happy Customers Text Block Row" at bounding box center [253, 187] width 192 height 13
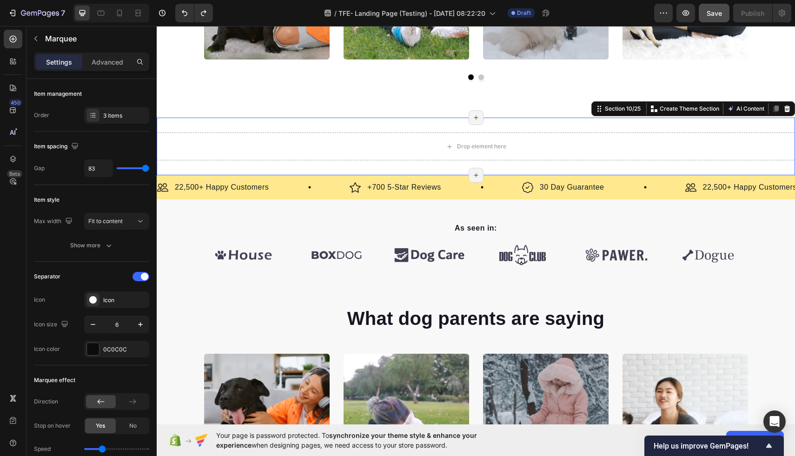
click at [275, 169] on div "Drop element here Section 10/25 You can create reusable sections Create Theme S…" at bounding box center [476, 147] width 638 height 58
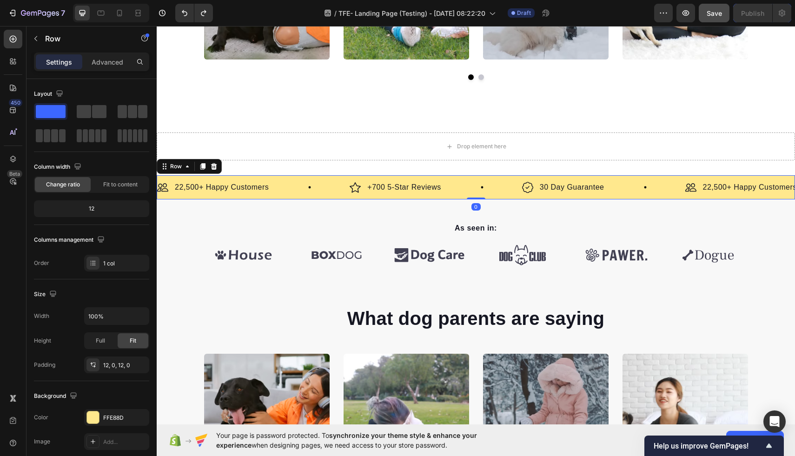
click at [271, 196] on div "Image 22,500+ Happy Customers Text Block Row Image +700 5-Star Reviews Text Blo…" at bounding box center [476, 187] width 638 height 24
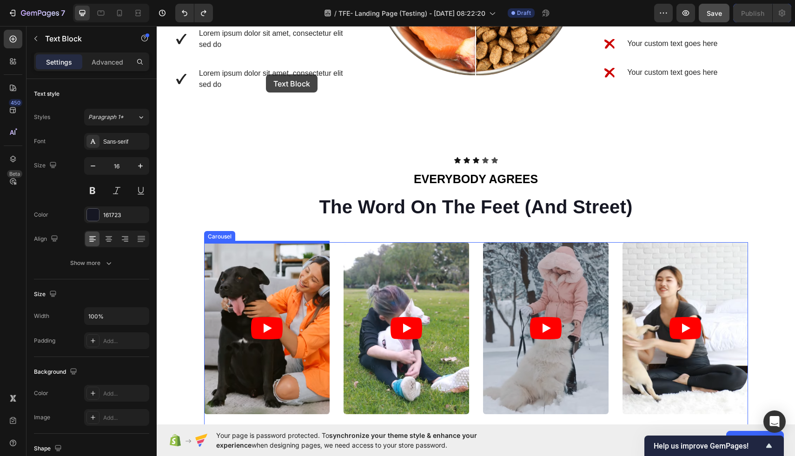
scroll to position [1171, 0]
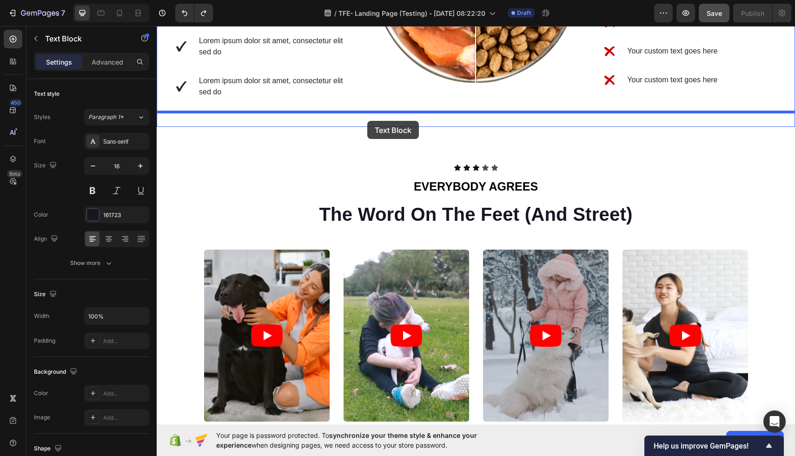
drag, startPoint x: 268, startPoint y: 191, endPoint x: 367, endPoint y: 121, distance: 122.0
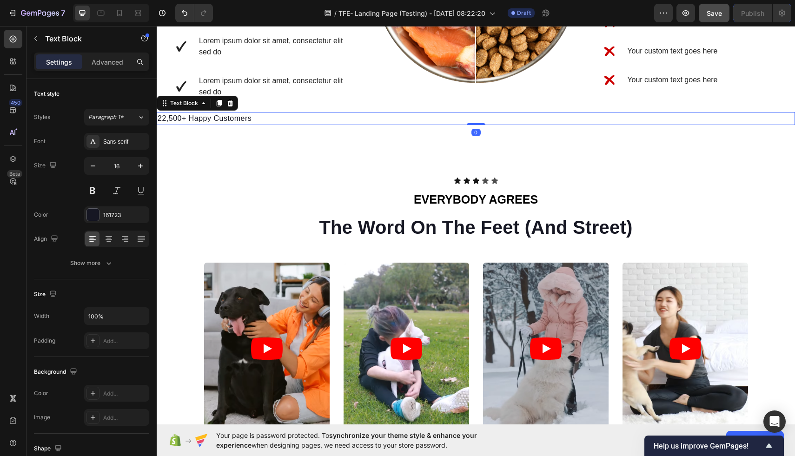
scroll to position [1181, 0]
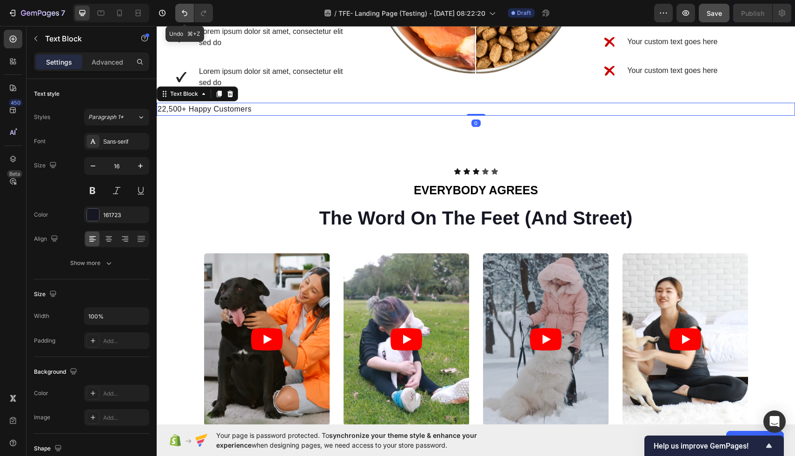
click at [181, 14] on icon "Undo/Redo" at bounding box center [184, 12] width 9 height 9
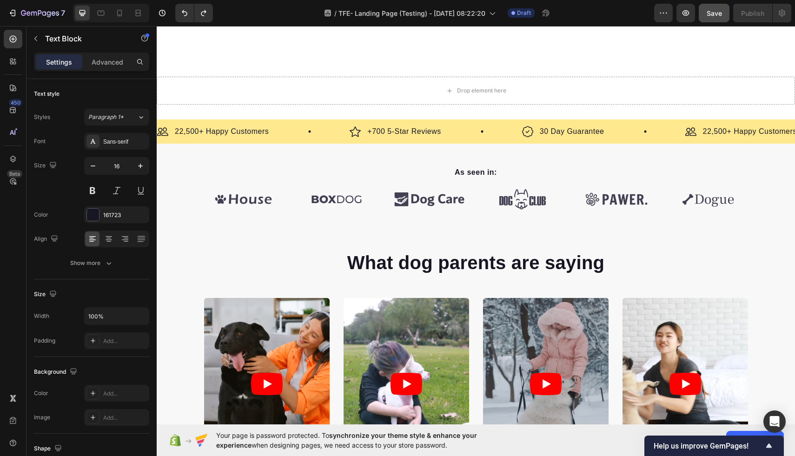
scroll to position [1626, 0]
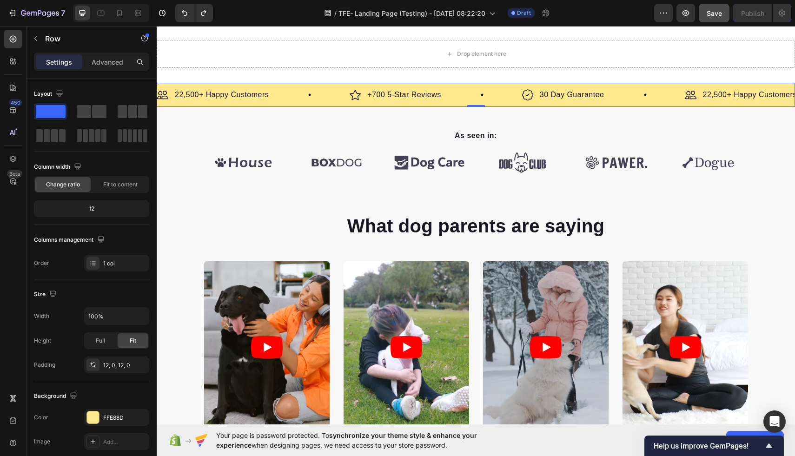
click at [281, 101] on div "Image 22,500+ Happy Customers Text Block Row Image +700 5-Star Reviews Text Blo…" at bounding box center [476, 95] width 638 height 24
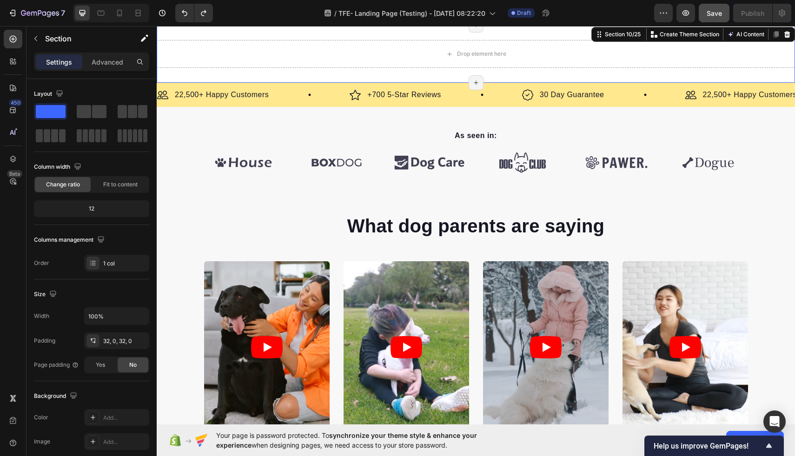
click at [462, 72] on div "Drop element here Section 10/25 You can create reusable sections Create Theme S…" at bounding box center [476, 54] width 638 height 58
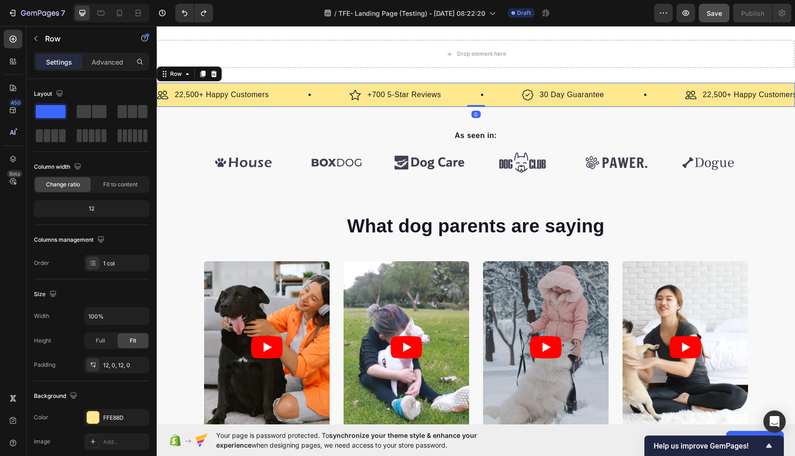
click at [473, 104] on div "Image 22,500+ Happy Customers Text Block Row Image +700 5-Star Reviews Text Blo…" at bounding box center [476, 95] width 638 height 24
click at [467, 99] on div "Image +700 5-Star Reviews Text Block Row" at bounding box center [435, 94] width 172 height 13
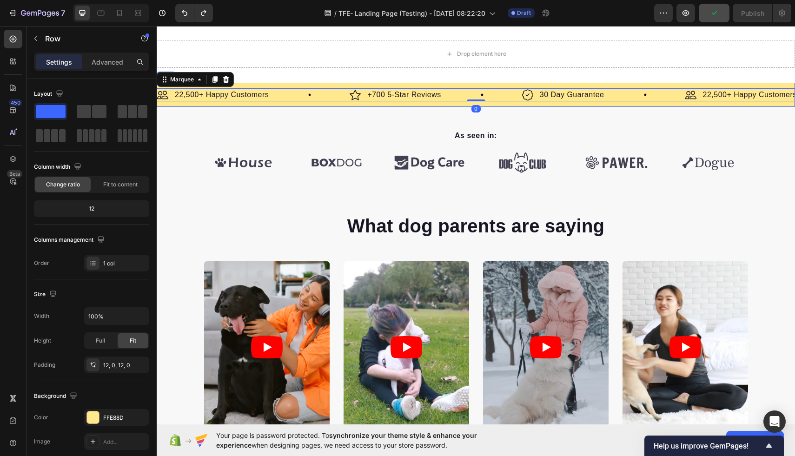
click at [283, 84] on div "Image 22,500+ Happy Customers Text Block Row Image +700 5-Star Reviews Text Blo…" at bounding box center [476, 95] width 638 height 24
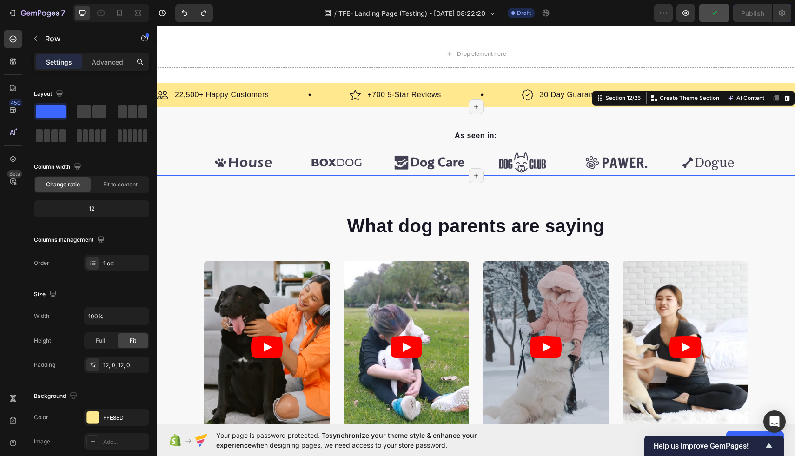
click at [185, 110] on div "As seen in: Text block Image Image Image Image Image Image Carousel Row Section…" at bounding box center [476, 141] width 638 height 69
click at [168, 85] on div "Image 22,500+ Happy Customers Text Block Row Image +700 5-Star Reviews Text Blo…" at bounding box center [476, 95] width 638 height 24
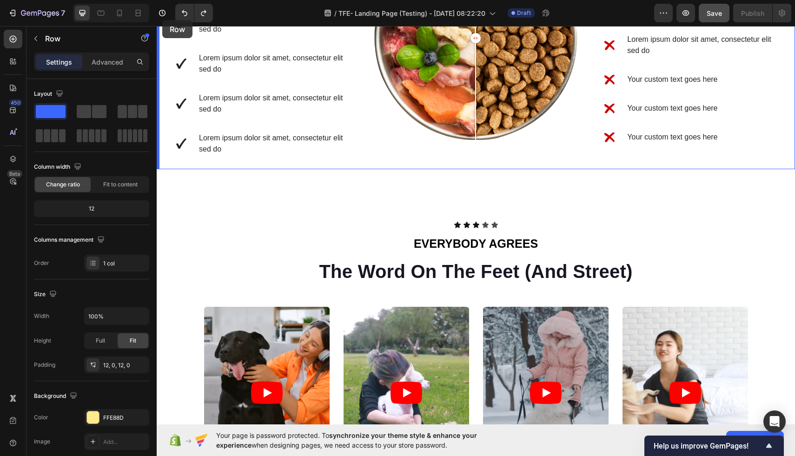
scroll to position [1096, 0]
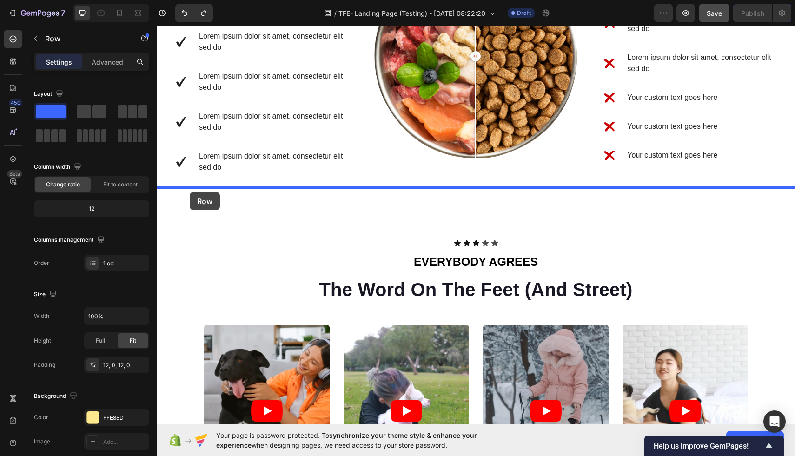
drag, startPoint x: 161, startPoint y: 73, endPoint x: 190, endPoint y: 192, distance: 122.3
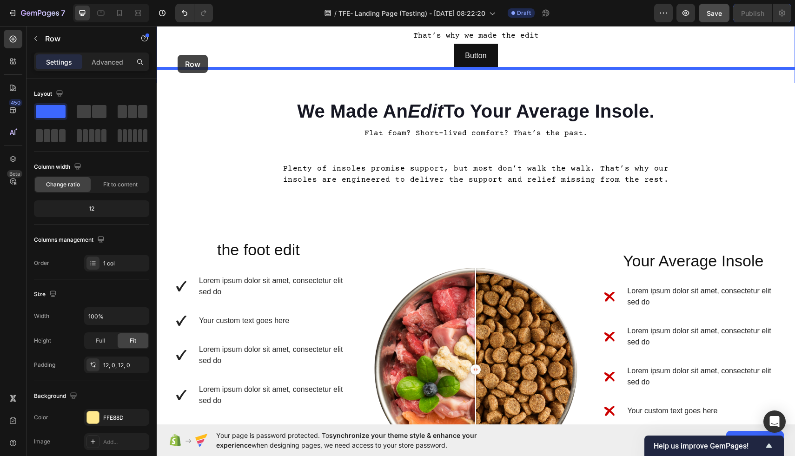
scroll to position [750, 0]
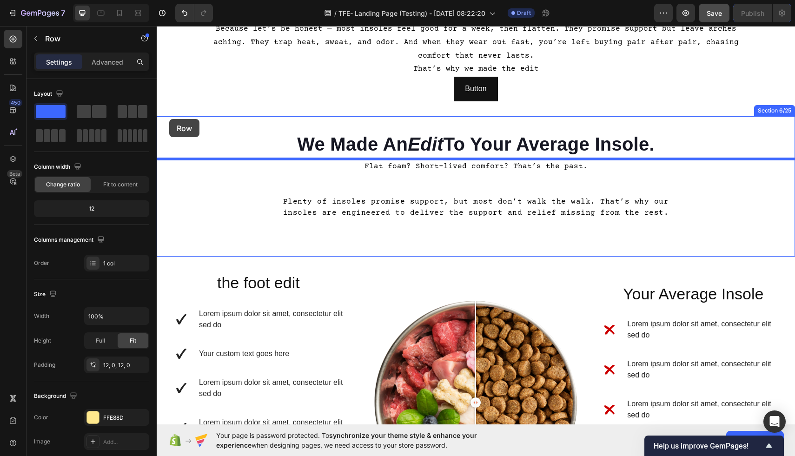
drag, startPoint x: 163, startPoint y: 313, endPoint x: 169, endPoint y: 119, distance: 193.9
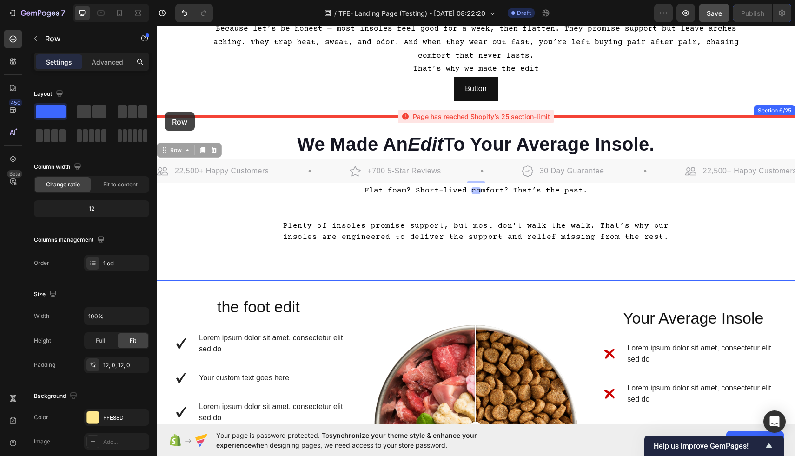
drag, startPoint x: 165, startPoint y: 150, endPoint x: 164, endPoint y: 112, distance: 37.6
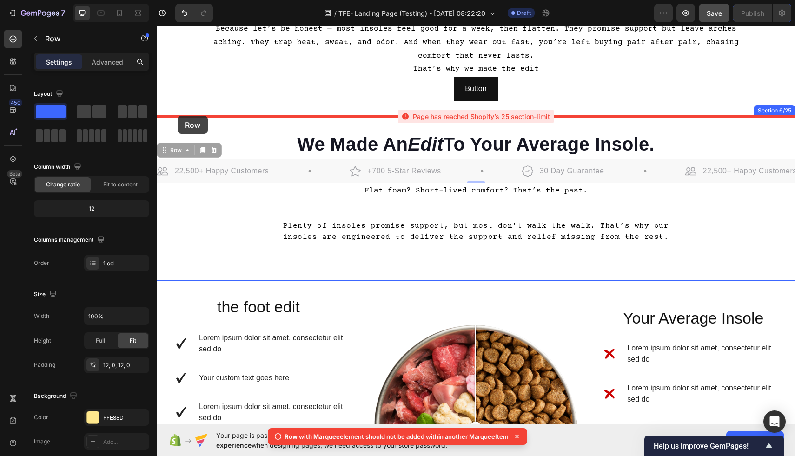
drag, startPoint x: 162, startPoint y: 150, endPoint x: 177, endPoint y: 116, distance: 37.6
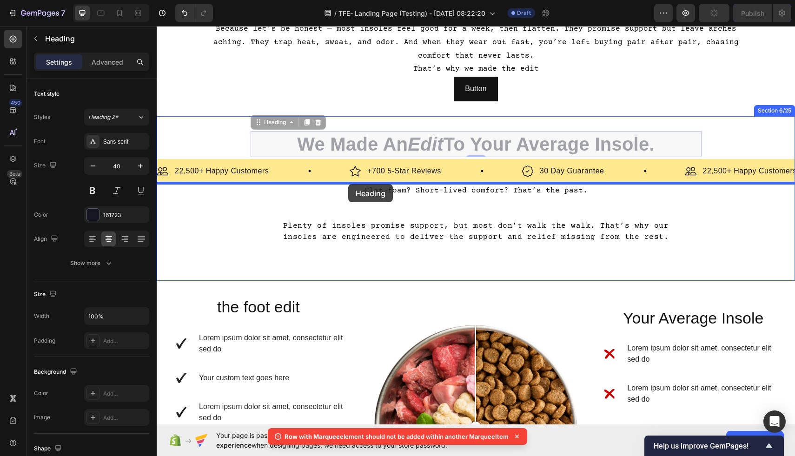
drag, startPoint x: 312, startPoint y: 138, endPoint x: 348, endPoint y: 184, distance: 58.6
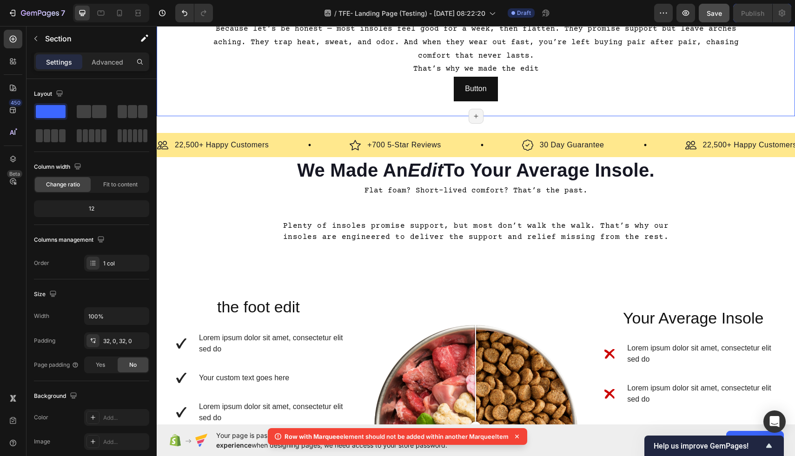
click at [341, 115] on div "Most insoles haven’t changed in decades. That’s the problem. Thin foam. Generic…" at bounding box center [476, 15] width 638 height 204
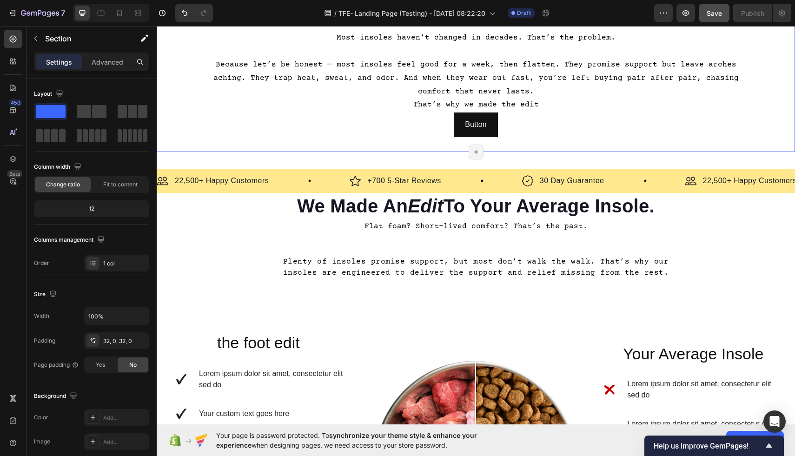
scroll to position [660, 0]
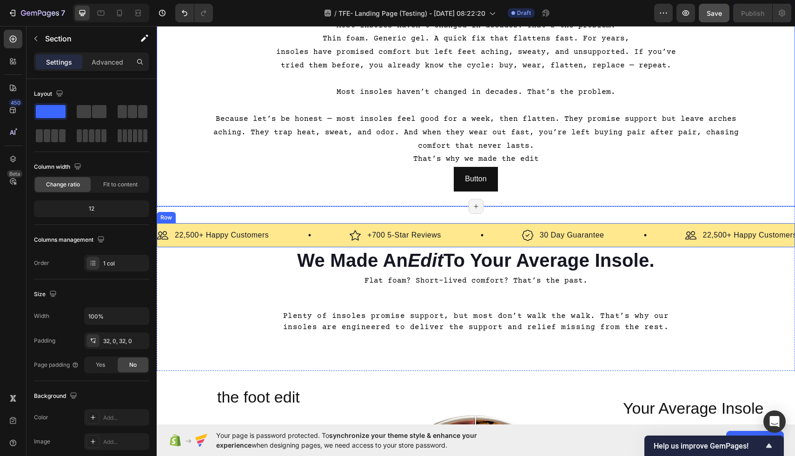
click at [165, 220] on div "Row" at bounding box center [166, 217] width 19 height 11
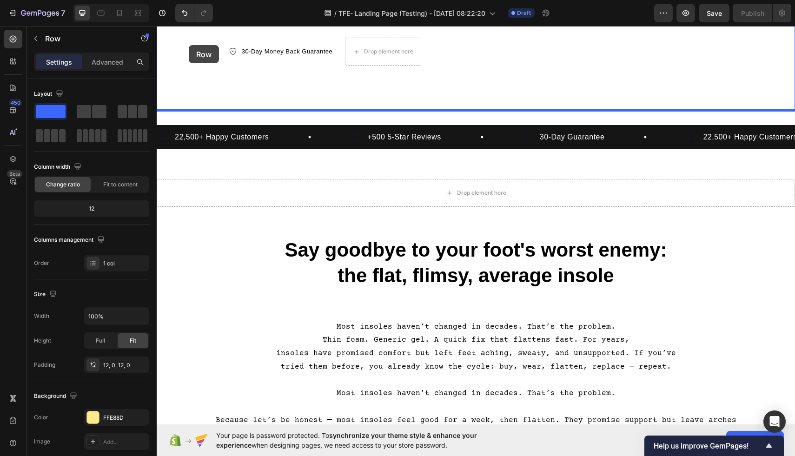
scroll to position [322, 0]
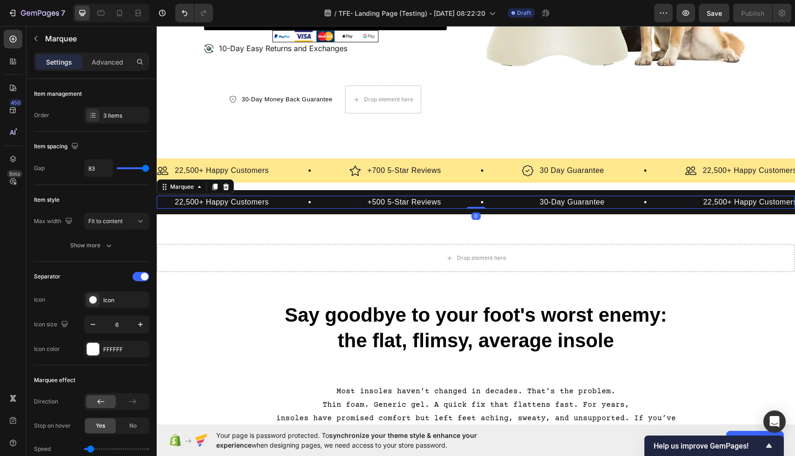
click at [312, 204] on div "Image 22,500+ Happy Customers Text Block Row" at bounding box center [253, 202] width 192 height 13
click at [225, 190] on icon at bounding box center [226, 187] width 6 height 7
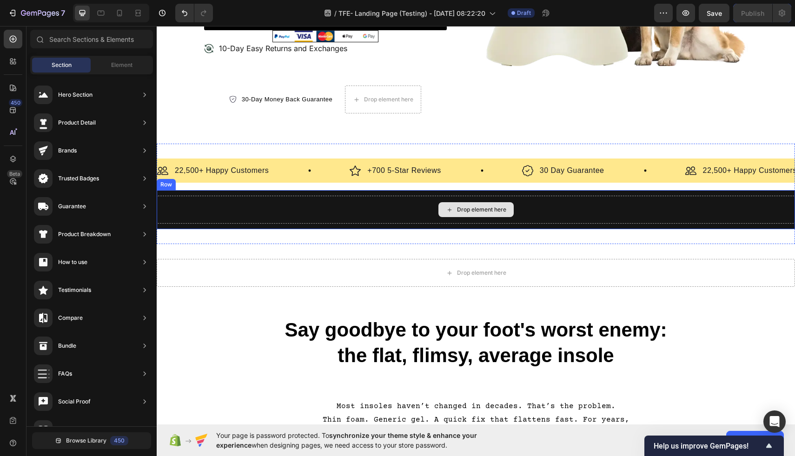
click at [236, 213] on div "Drop element here" at bounding box center [476, 210] width 638 height 28
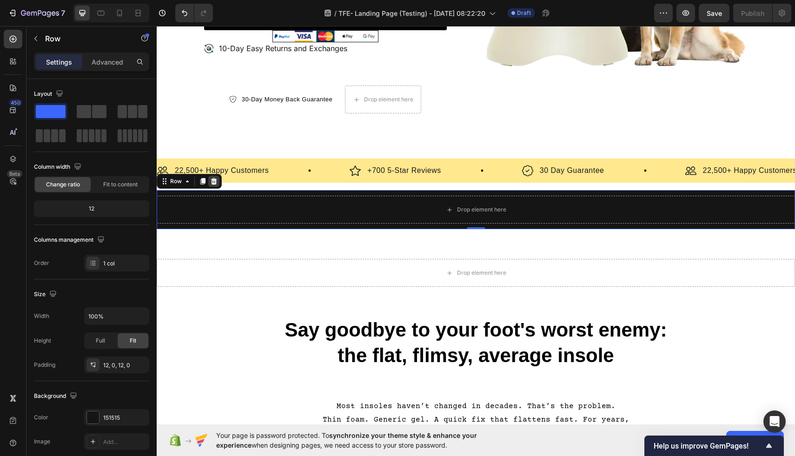
click at [213, 185] on icon at bounding box center [213, 180] width 7 height 7
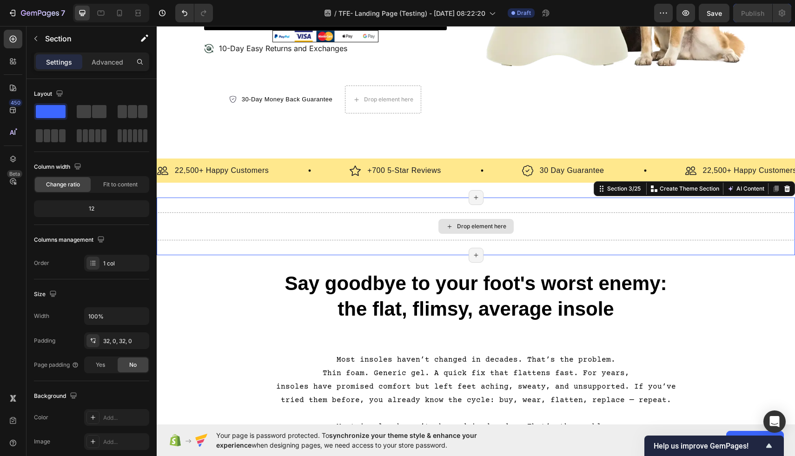
click at [229, 218] on div "Drop element here" at bounding box center [476, 226] width 638 height 28
click at [785, 192] on icon at bounding box center [787, 188] width 6 height 7
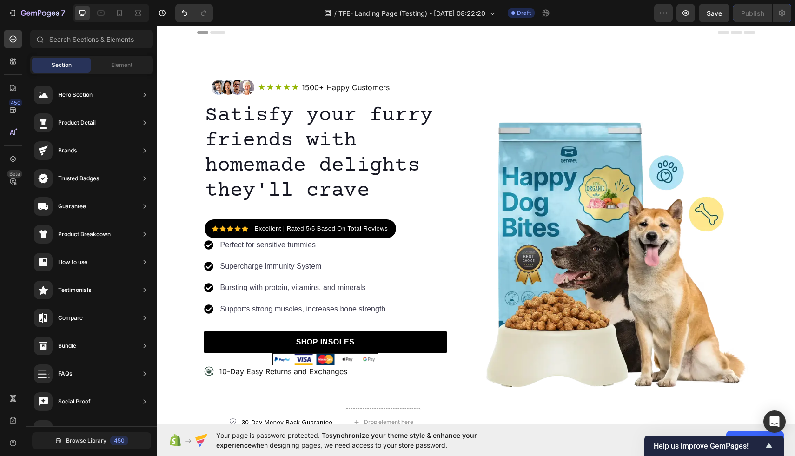
scroll to position [0, 0]
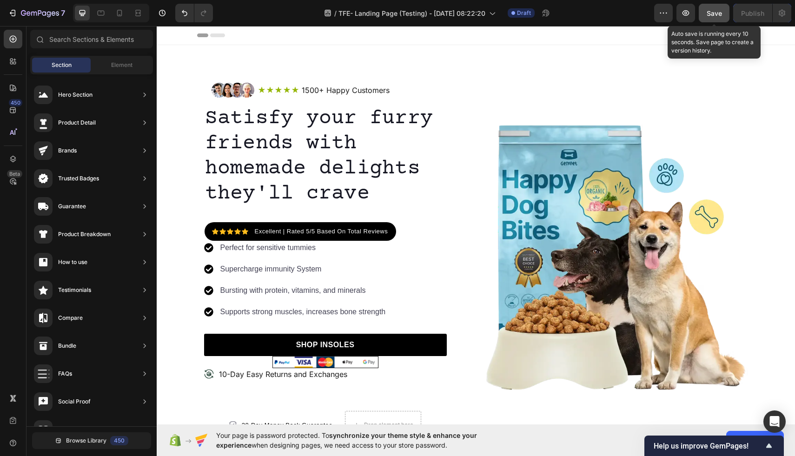
click at [721, 17] on span "Save" at bounding box center [713, 13] width 15 height 8
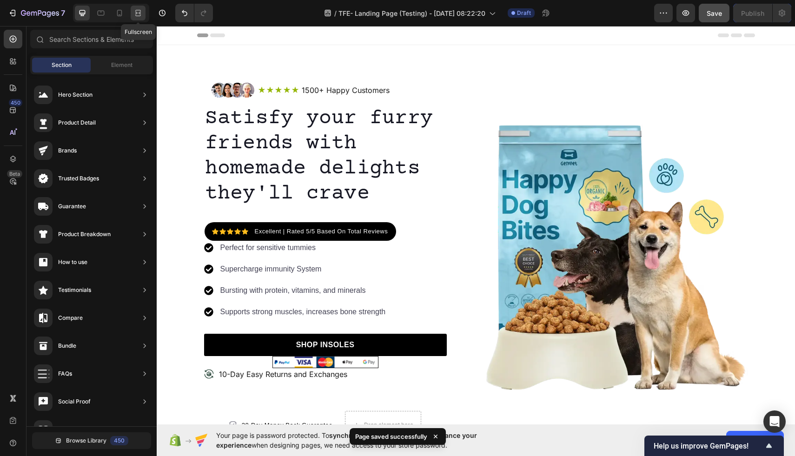
click at [141, 10] on icon at bounding box center [137, 12] width 9 height 9
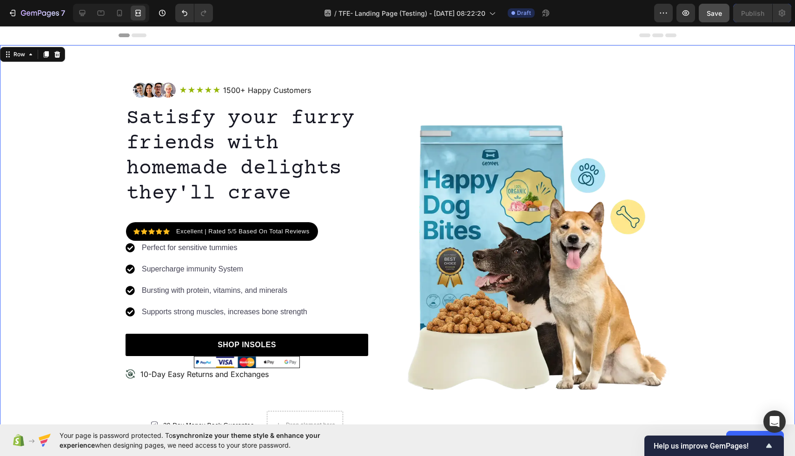
click at [99, 147] on div "Image Icon Icon Icon Icon Icon Icon List 1500+ Happy Customers Text Block Row R…" at bounding box center [397, 256] width 795 height 363
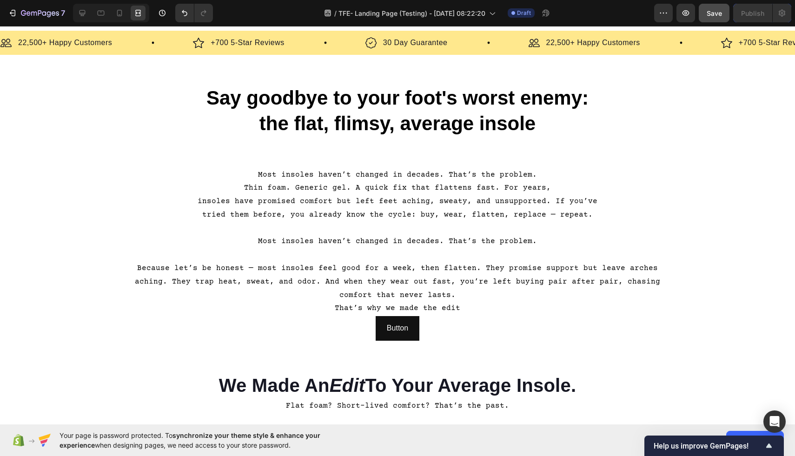
scroll to position [453, 0]
click at [84, 17] on icon at bounding box center [82, 12] width 9 height 9
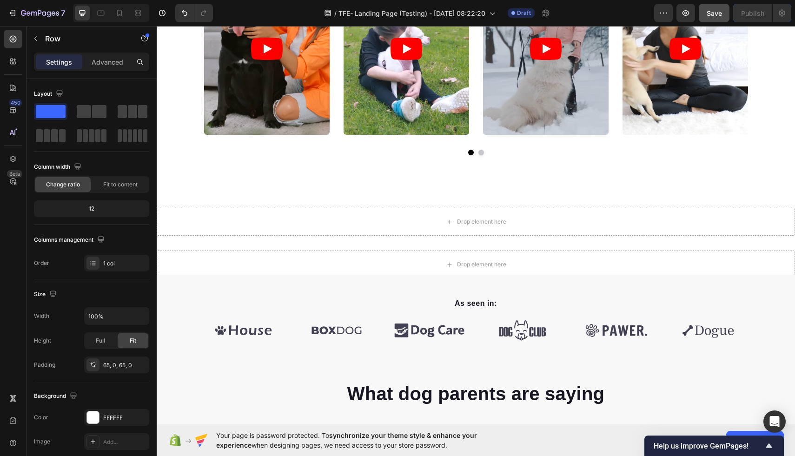
scroll to position [1413, 0]
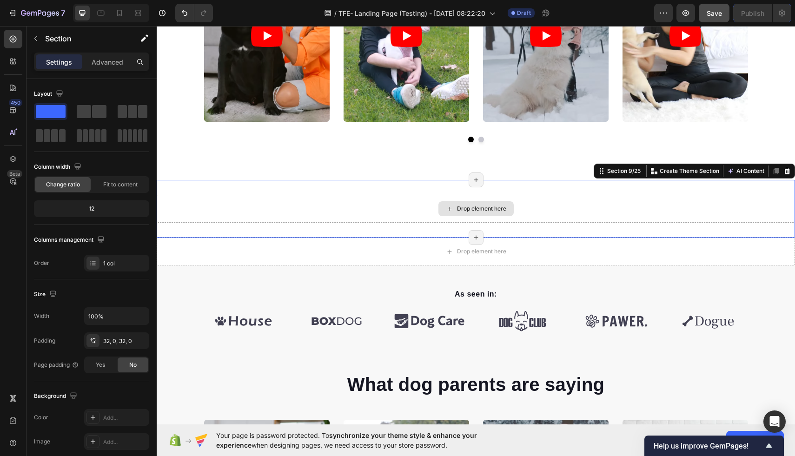
click at [615, 205] on div "Drop element here" at bounding box center [476, 209] width 638 height 28
click at [788, 168] on icon at bounding box center [786, 170] width 7 height 7
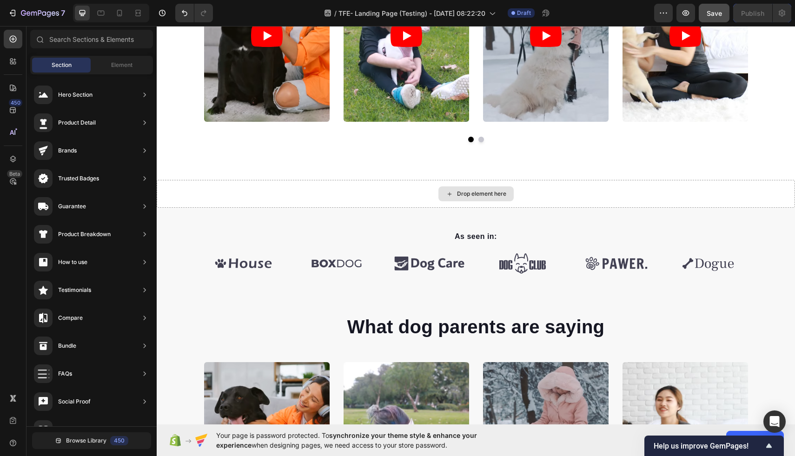
click at [724, 194] on div "Drop element here" at bounding box center [476, 194] width 638 height 28
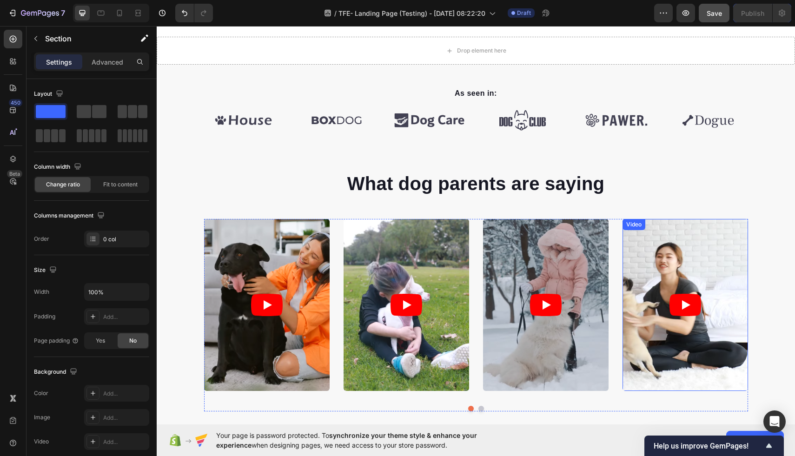
scroll to position [1499, 0]
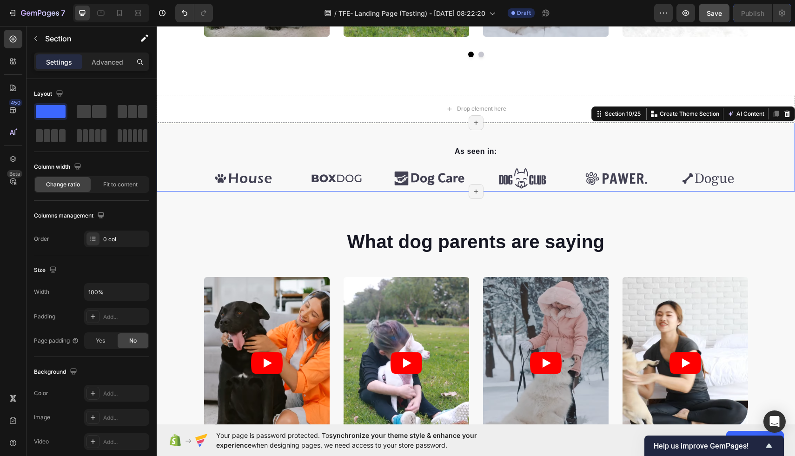
click at [716, 140] on div "As seen in: Text block Image Image Image Image Image Image Carousel Row Section…" at bounding box center [476, 157] width 638 height 69
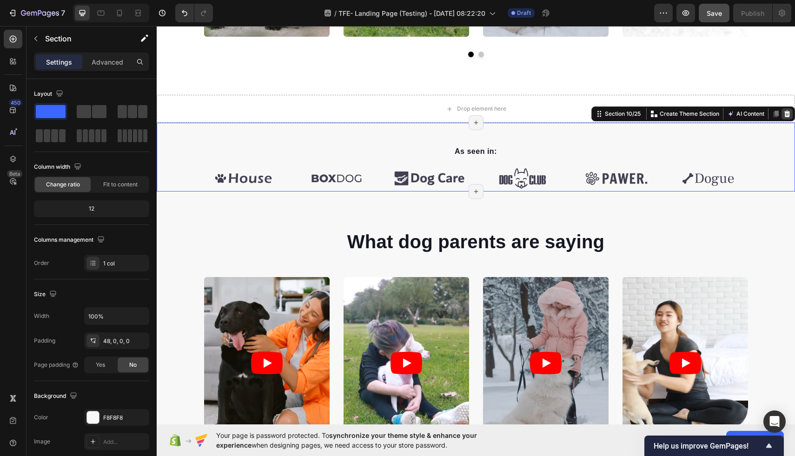
click at [788, 114] on icon at bounding box center [787, 114] width 6 height 7
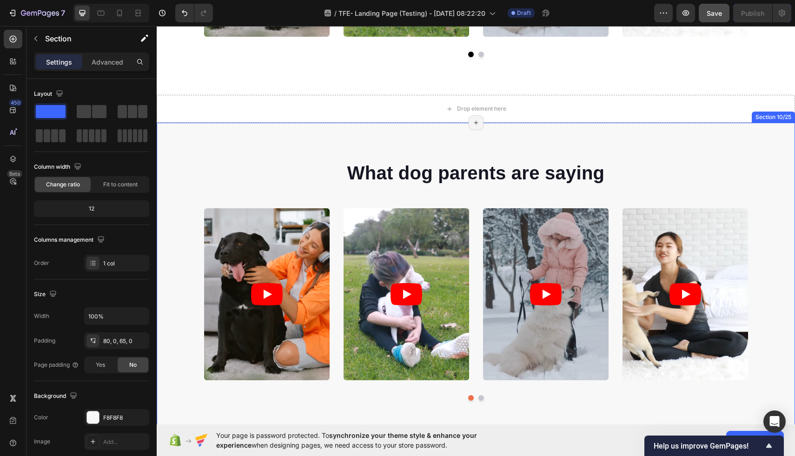
click at [764, 140] on div "What dog parents are saying Heading Video Video Video Video Video Carousel Row …" at bounding box center [476, 280] width 638 height 315
click at [785, 116] on icon at bounding box center [787, 114] width 6 height 7
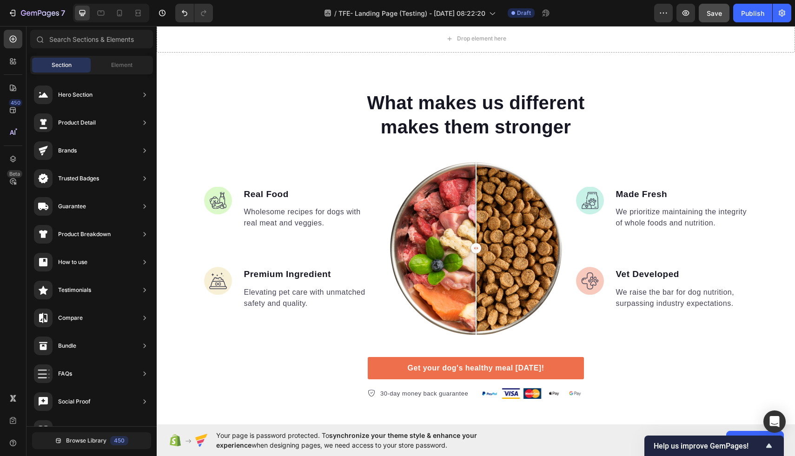
scroll to position [1570, 0]
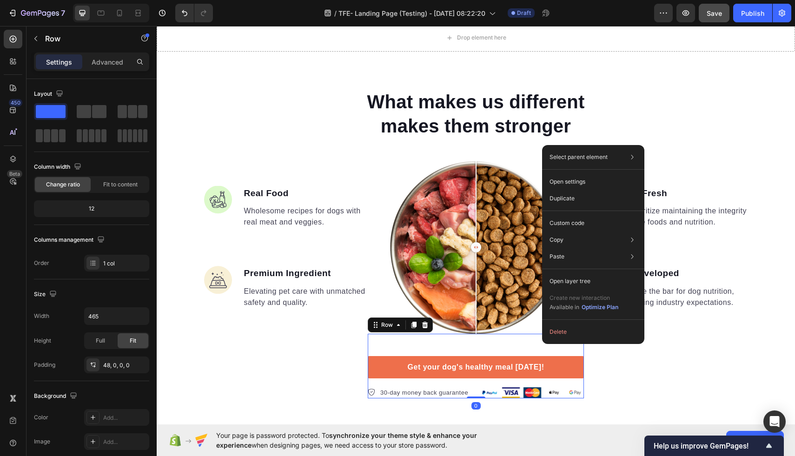
drag, startPoint x: 542, startPoint y: 344, endPoint x: 466, endPoint y: 345, distance: 75.7
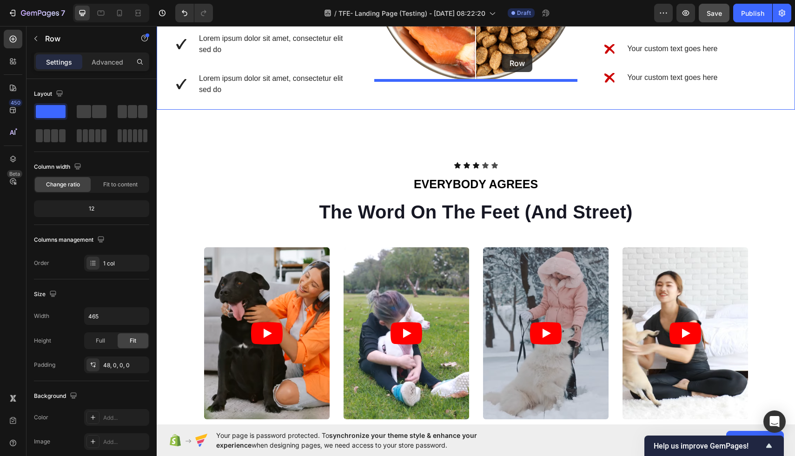
scroll to position [1112, 0]
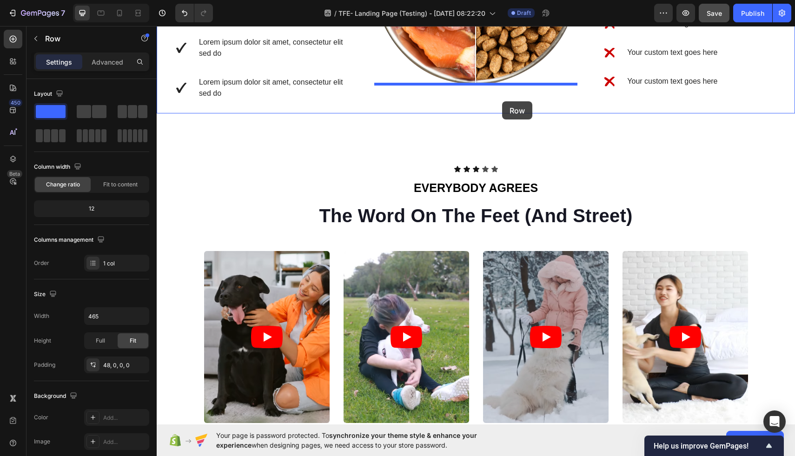
drag, startPoint x: 447, startPoint y: 336, endPoint x: 502, endPoint y: 101, distance: 241.4
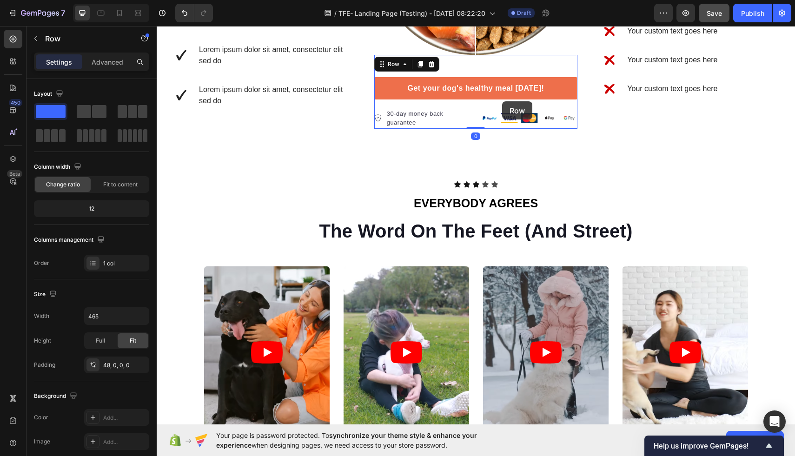
scroll to position [1120, 0]
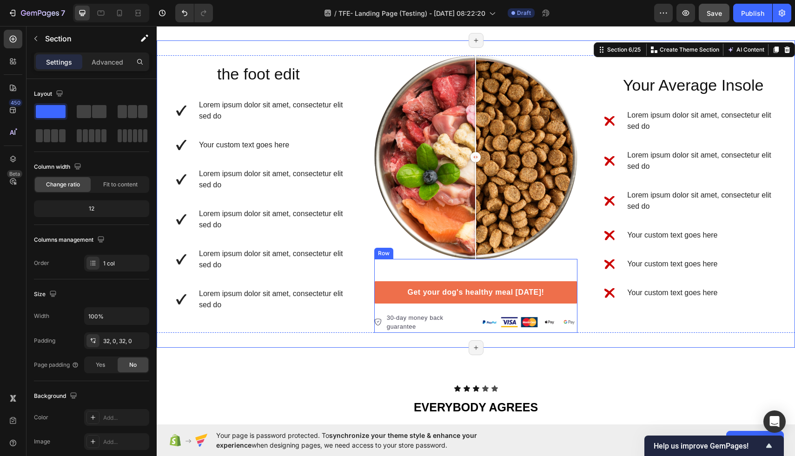
scroll to position [911, 0]
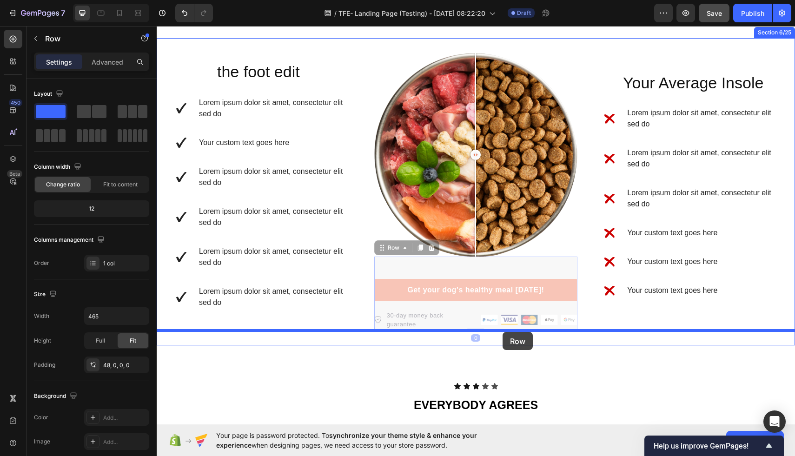
drag, startPoint x: 517, startPoint y: 262, endPoint x: 502, endPoint y: 332, distance: 71.7
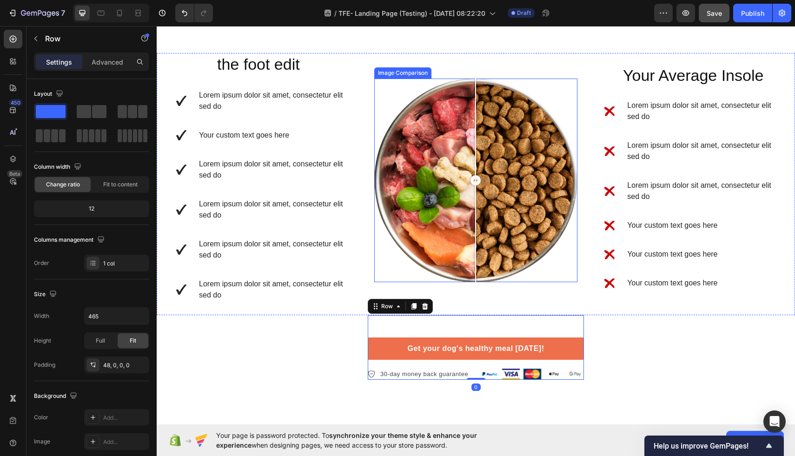
click at [549, 281] on div at bounding box center [476, 181] width 204 height 204
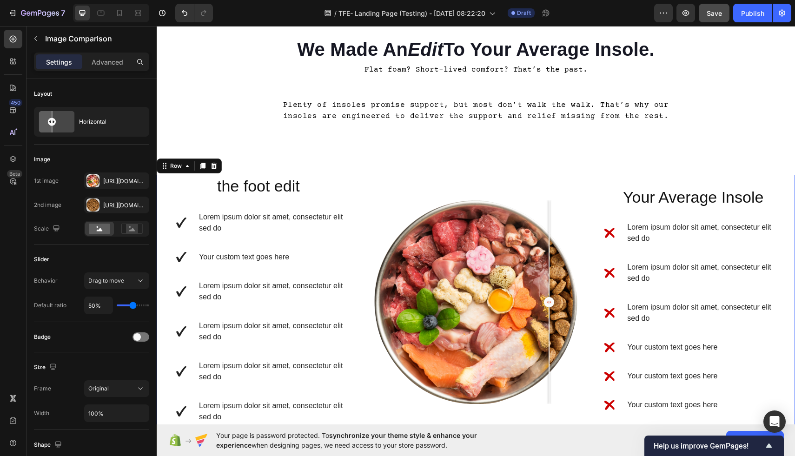
click at [546, 178] on div "Image Comparison" at bounding box center [476, 306] width 204 height 262
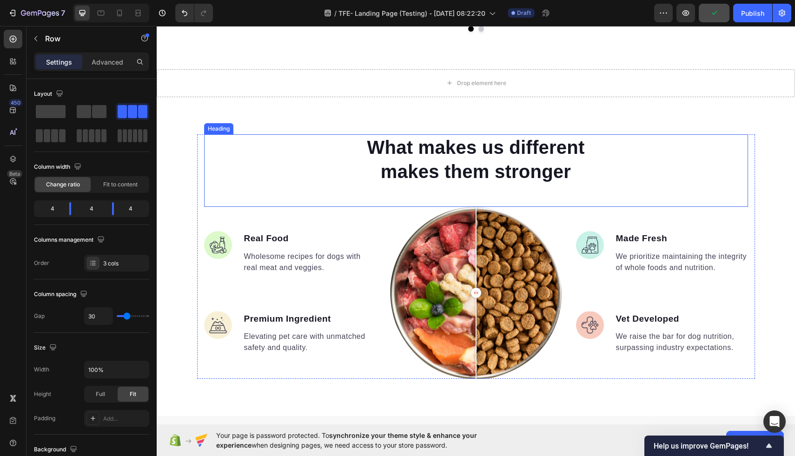
scroll to position [1569, 0]
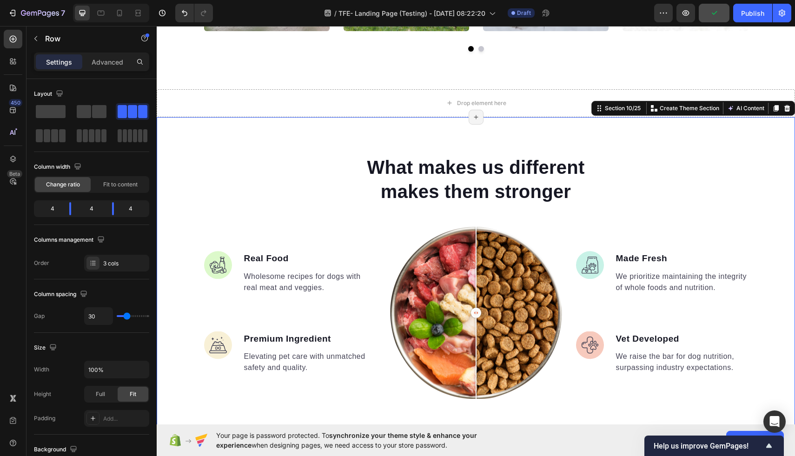
click at [657, 129] on div "What makes us different makes them stronger Heading Image Real Food Text block …" at bounding box center [476, 276] width 638 height 319
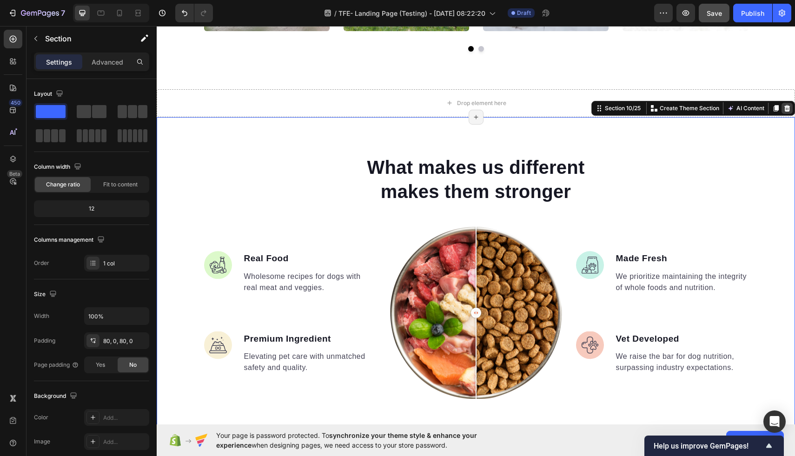
click at [785, 110] on icon at bounding box center [787, 108] width 6 height 7
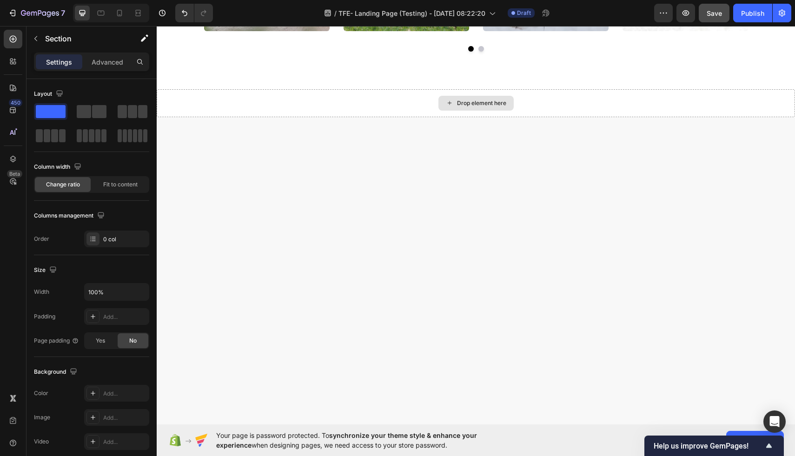
click at [613, 107] on div "Drop element here" at bounding box center [476, 103] width 638 height 28
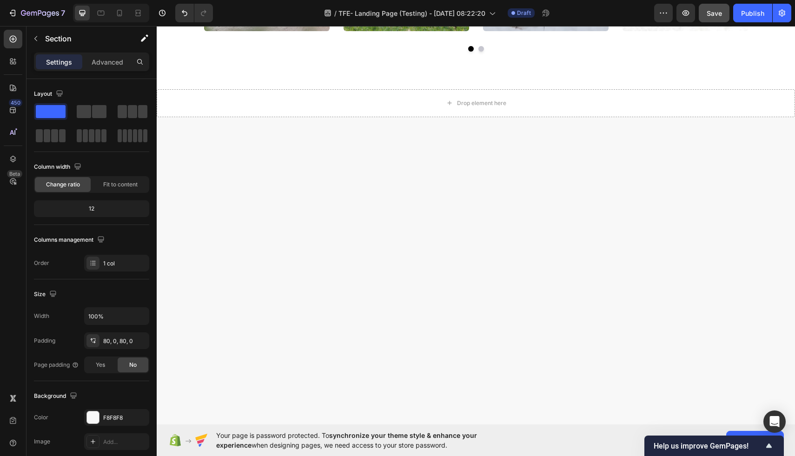
click at [703, 134] on div at bounding box center [476, 311] width 638 height 389
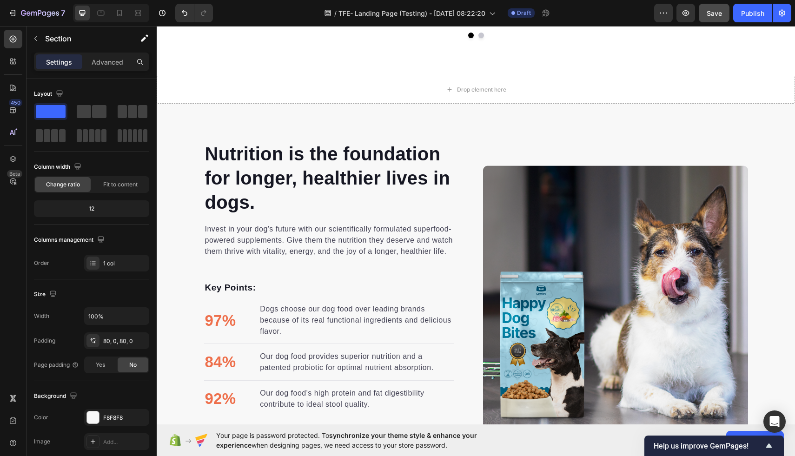
scroll to position [1570, 0]
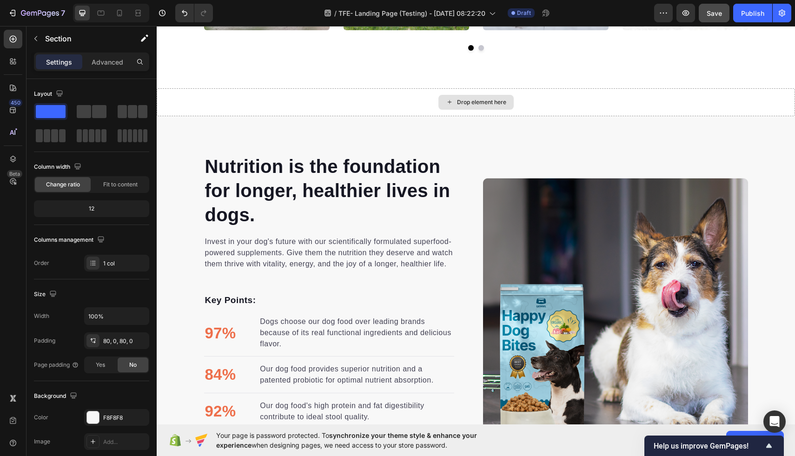
click at [678, 101] on div "Drop element here" at bounding box center [476, 102] width 638 height 28
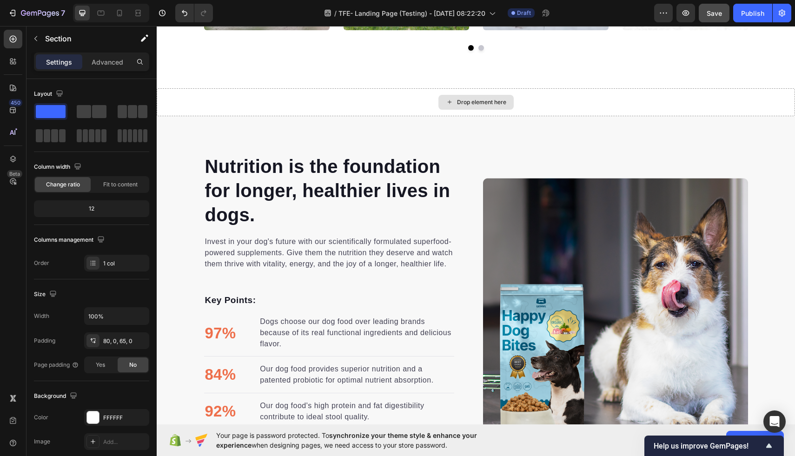
click at [727, 99] on div "Drop element here" at bounding box center [476, 102] width 638 height 28
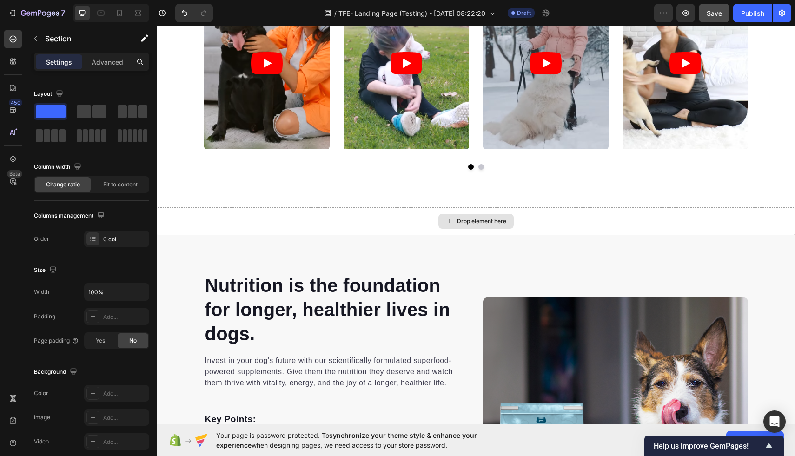
scroll to position [1459, 0]
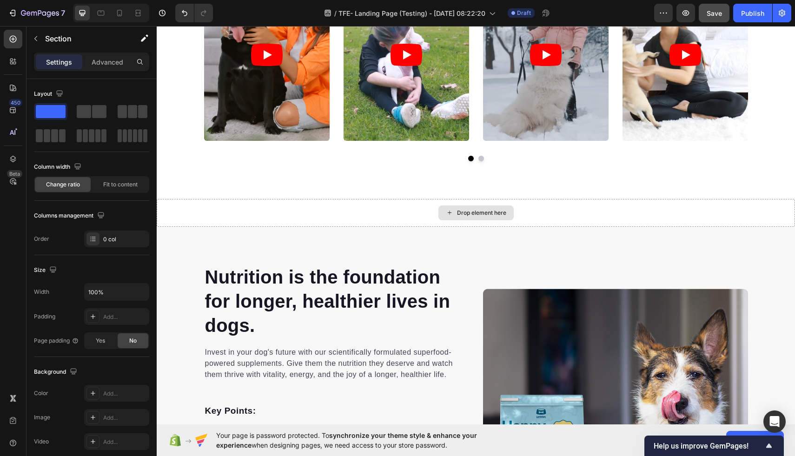
click at [277, 209] on div "Drop element here" at bounding box center [476, 213] width 638 height 28
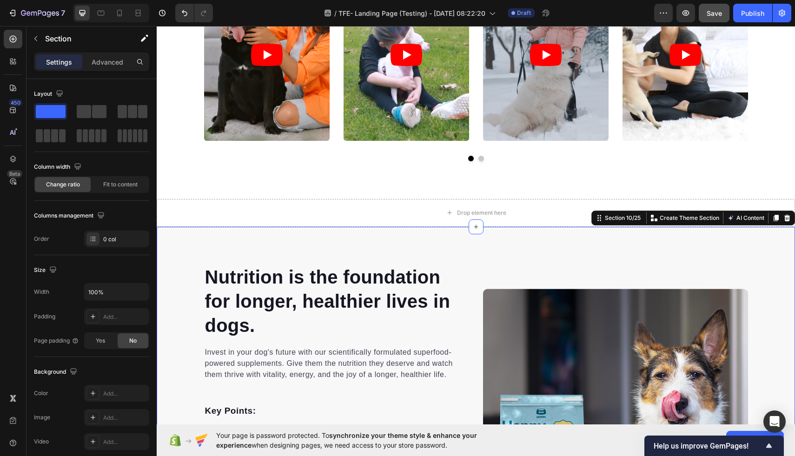
click at [289, 243] on div "Nutrition is the foundation for longer, healthier lives in dogs. Heading Invest…" at bounding box center [476, 421] width 638 height 389
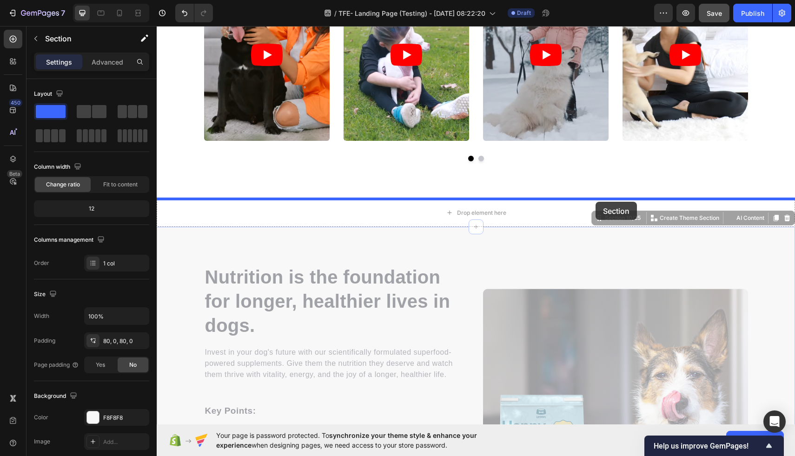
drag, startPoint x: 594, startPoint y: 221, endPoint x: 595, endPoint y: 202, distance: 19.1
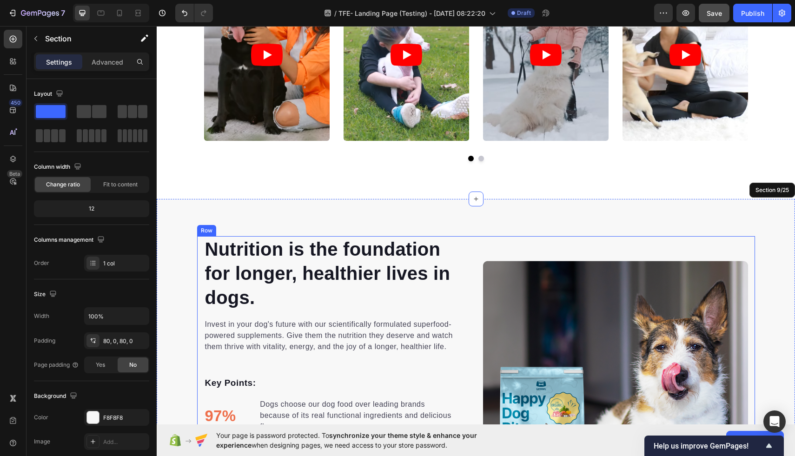
click at [535, 239] on div "Image Image" at bounding box center [615, 393] width 265 height 315
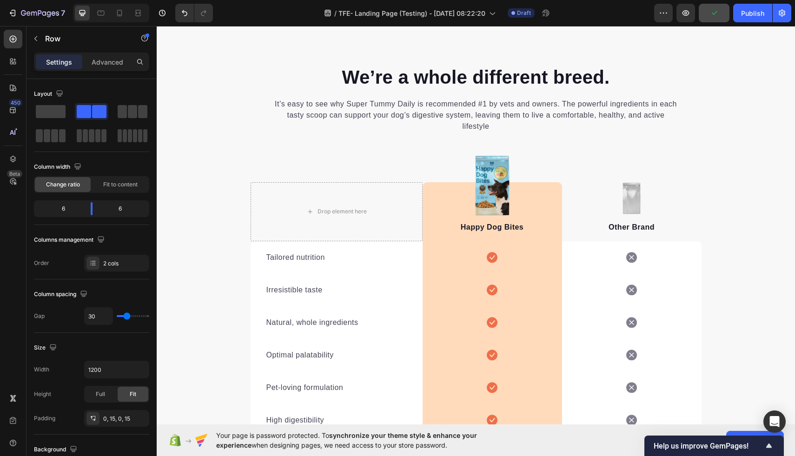
scroll to position [2544, 0]
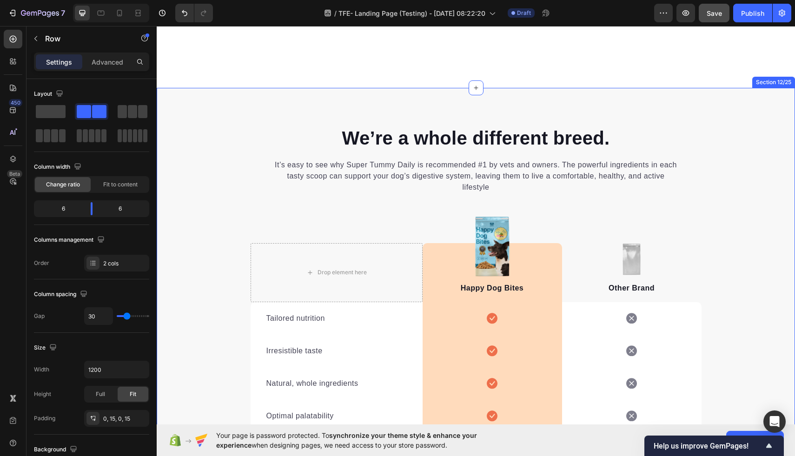
click at [730, 109] on div "We’re a whole different breed. Heading It’s easy to see why Super Tummy Daily i…" at bounding box center [476, 344] width 638 height 512
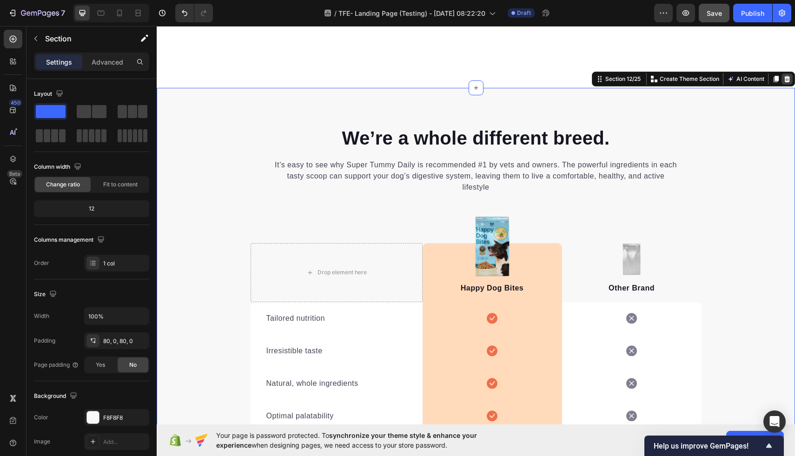
click at [790, 79] on icon at bounding box center [786, 78] width 7 height 7
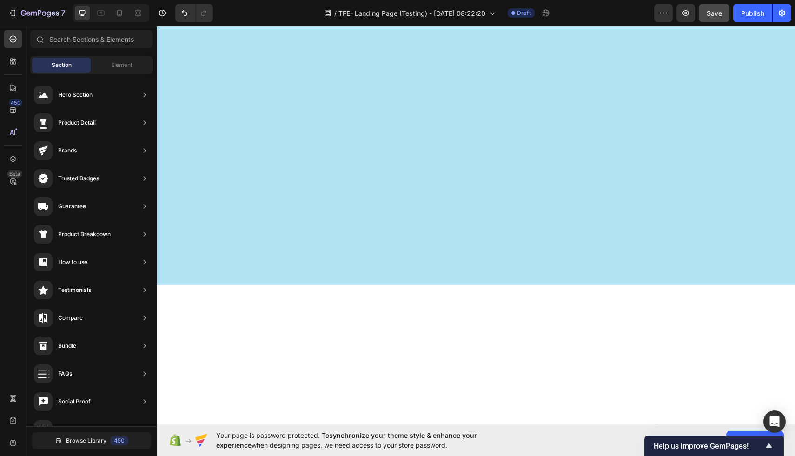
click at [689, 169] on div at bounding box center [476, 139] width 638 height 292
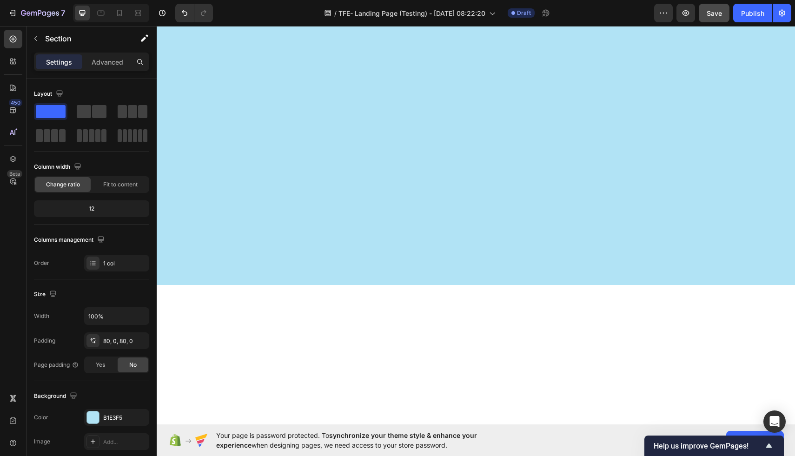
click at [711, 117] on div at bounding box center [476, 139] width 638 height 292
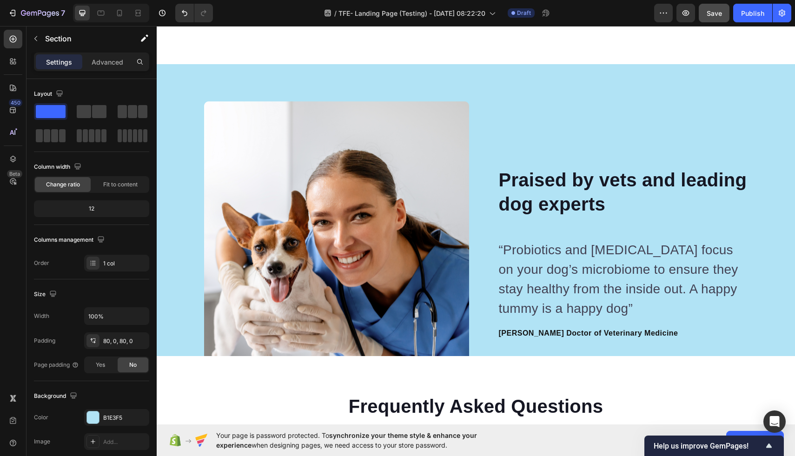
scroll to position [2548, 0]
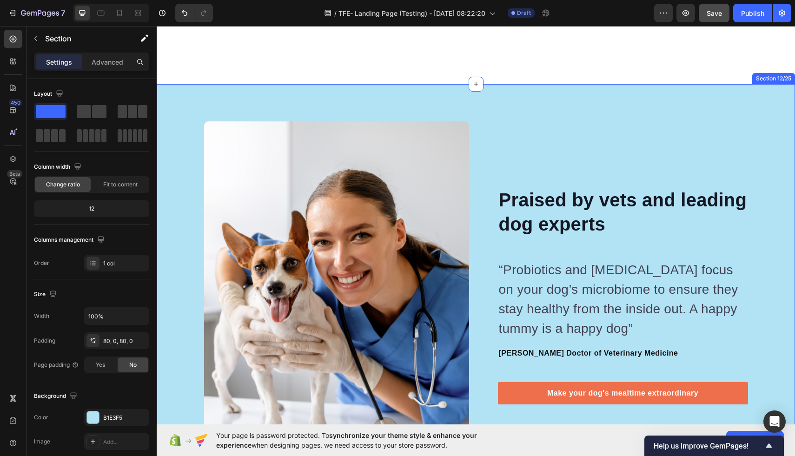
click at [702, 115] on div "Image Image Praised by vets and leading dog experts Heading “Probiotics and pre…" at bounding box center [476, 295] width 638 height 423
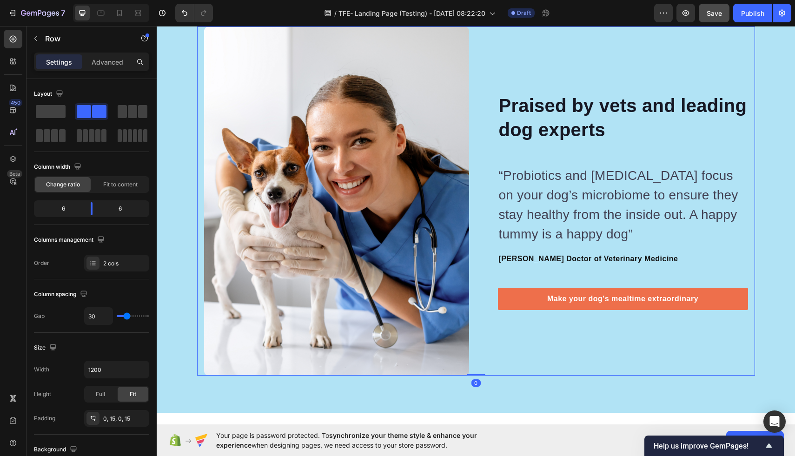
click at [651, 139] on div "Praised by vets and leading dog experts Heading “Probiotics and prebiotics focu…" at bounding box center [615, 200] width 265 height 348
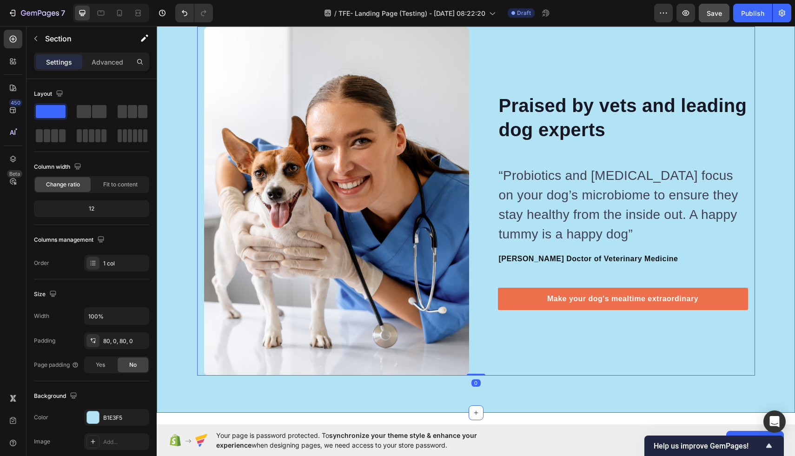
click at [630, 108] on div "Image Image Praised by vets and leading dog experts Heading “Probiotics and pre…" at bounding box center [476, 200] width 638 height 423
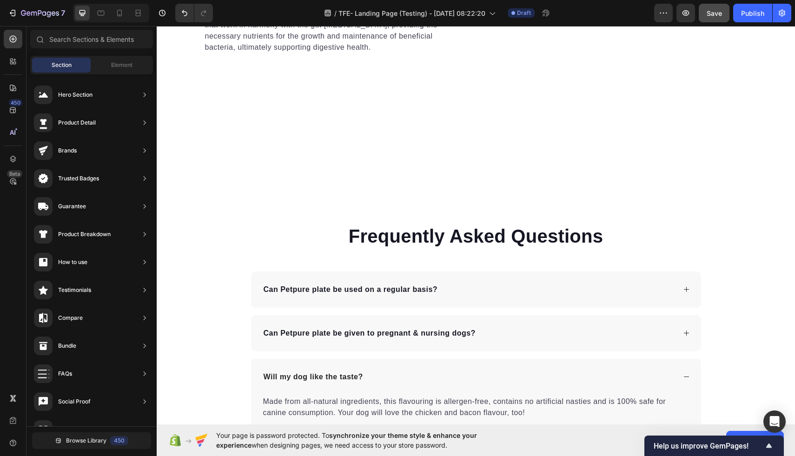
scroll to position [2440, 0]
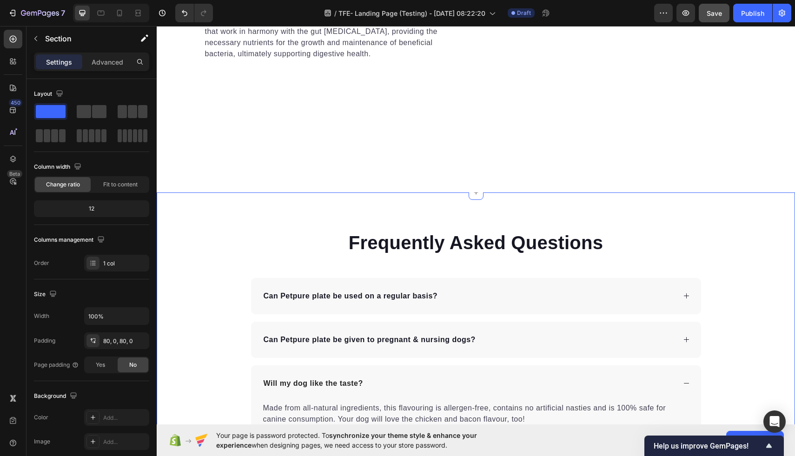
click at [738, 238] on div "Frequently Asked Questions Heading Can Petpure plate be used on a regular basis…" at bounding box center [476, 399] width 638 height 338
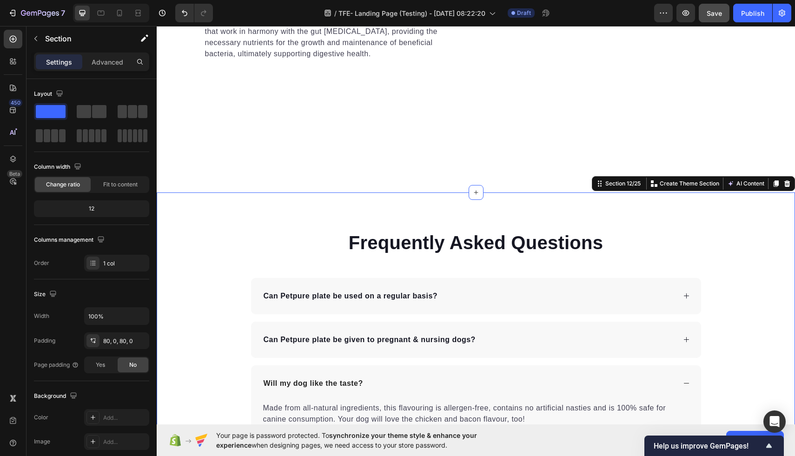
click at [789, 183] on icon at bounding box center [786, 183] width 7 height 7
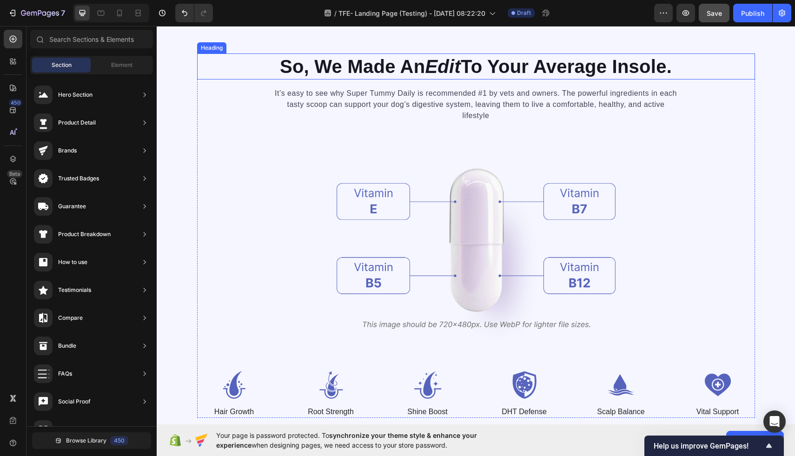
click at [718, 79] on h2 "So, We Made An Edit To Your Average Insole." at bounding box center [476, 66] width 558 height 26
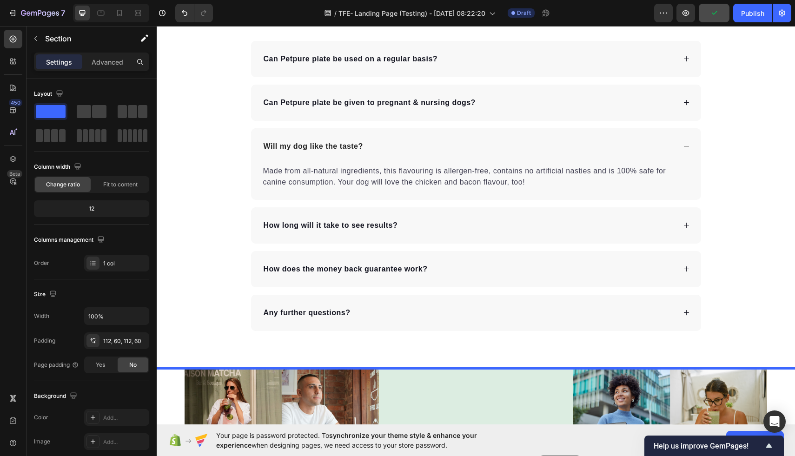
scroll to position [4065, 0]
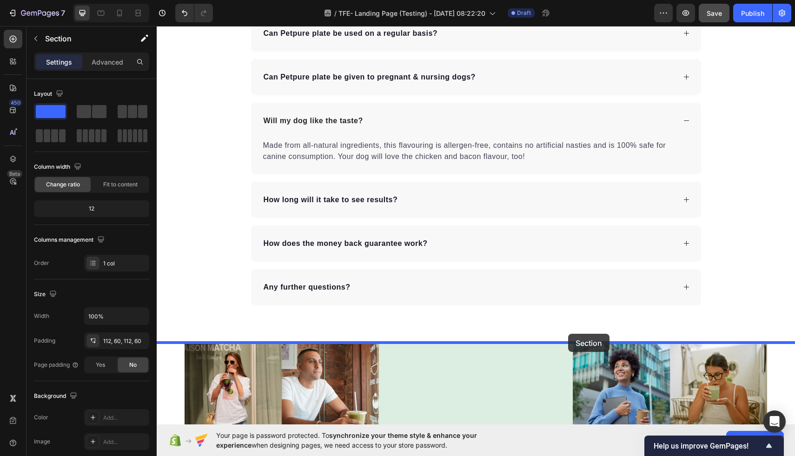
drag, startPoint x: 618, startPoint y: 156, endPoint x: 568, endPoint y: 334, distance: 184.3
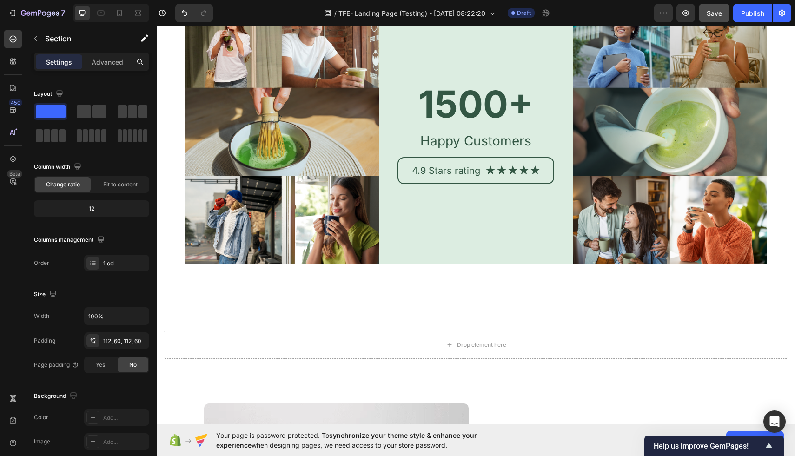
scroll to position [4419, 0]
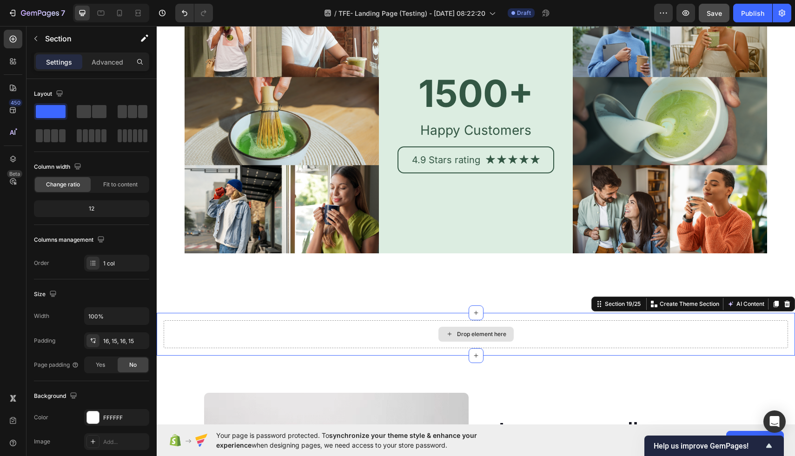
click at [552, 322] on div "Drop element here" at bounding box center [476, 334] width 624 height 28
click at [787, 304] on icon at bounding box center [786, 303] width 7 height 7
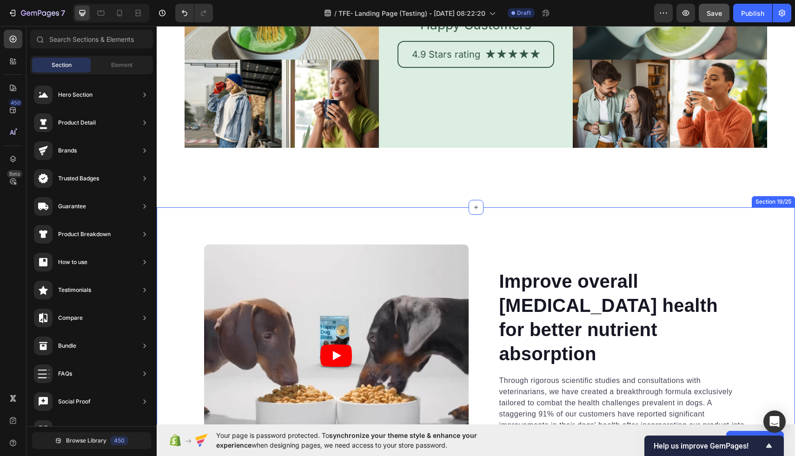
scroll to position [4527, 0]
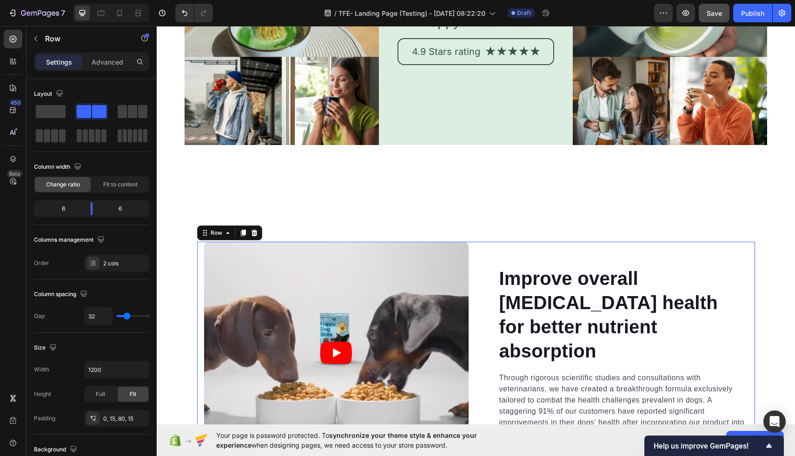
click at [660, 259] on div "Improve overall gastrointestinal health for better nutrient absorption Heading …" at bounding box center [615, 353] width 264 height 223
click at [700, 261] on div "Improve overall gastrointestinal health for better nutrient absorption Heading …" at bounding box center [615, 353] width 264 height 223
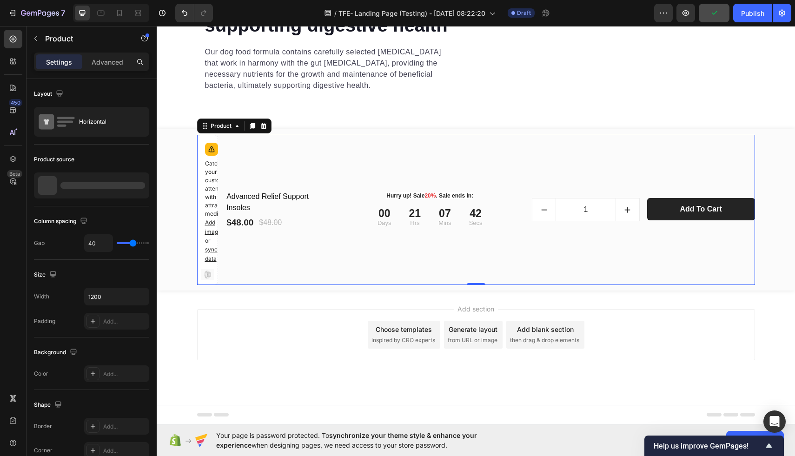
click at [668, 208] on div "Hurry up! Sale 20% . Sale ends in: Text block Row 00 Days 21 Hrs 07 Mins 42 Sec…" at bounding box center [552, 254] width 404 height 150
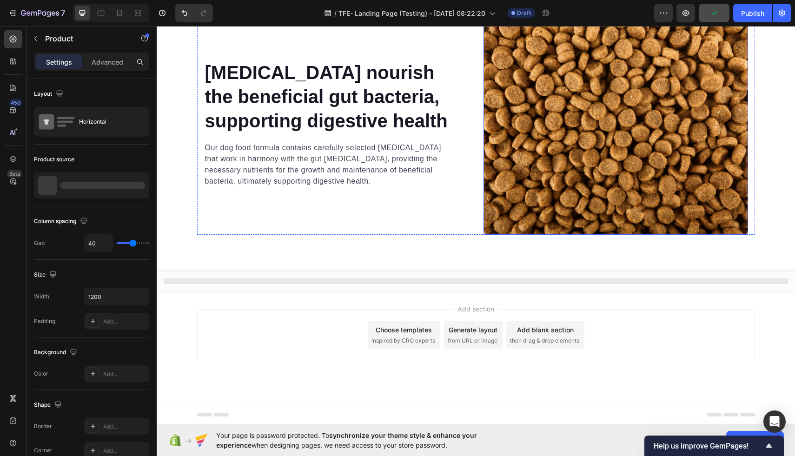
scroll to position [5114, 0]
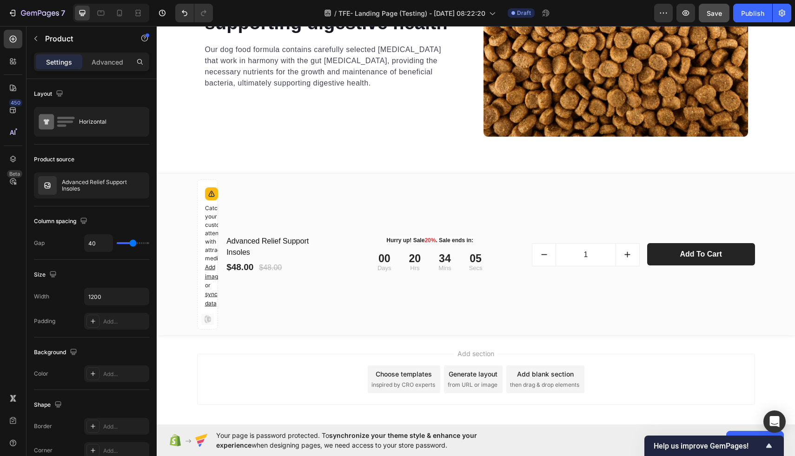
click at [460, 205] on div "Hurry up! Sale 20% . Sale ends in: Text block Row 00 Days 20 Hrs 34 Mins 05 Sec…" at bounding box center [552, 254] width 404 height 150
click at [291, 184] on div "Advanced Relief Support Insoles (P) Title $48.00 (P) Price (P) Price $48.00 (P)…" at bounding box center [278, 254] width 106 height 150
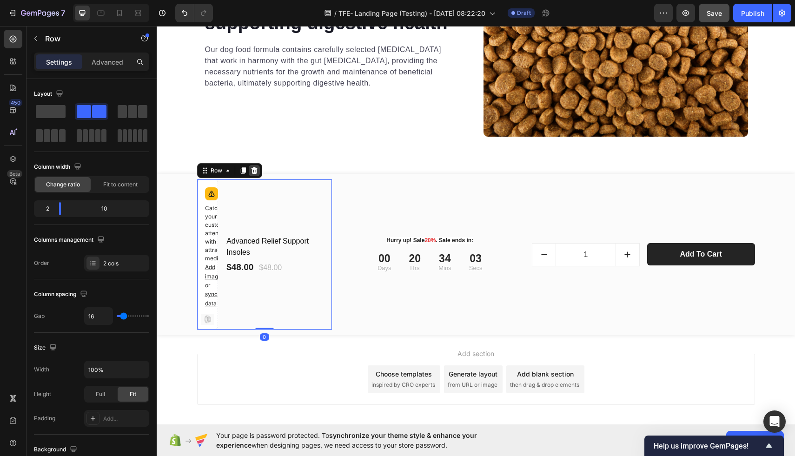
click at [254, 170] on icon at bounding box center [253, 170] width 7 height 7
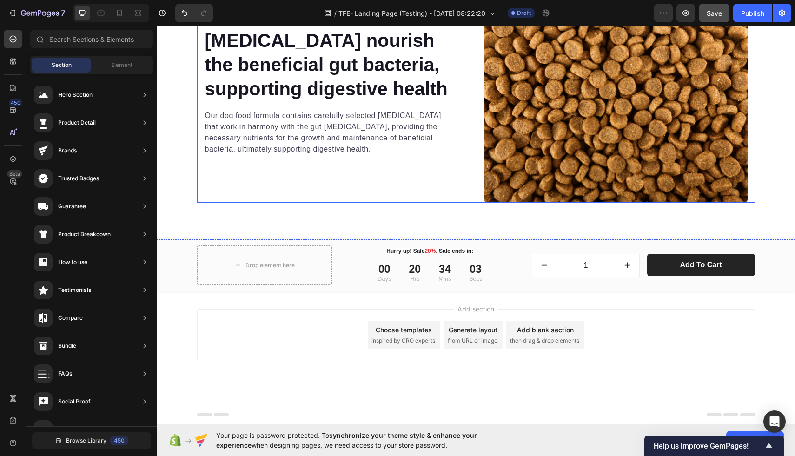
scroll to position [5048, 0]
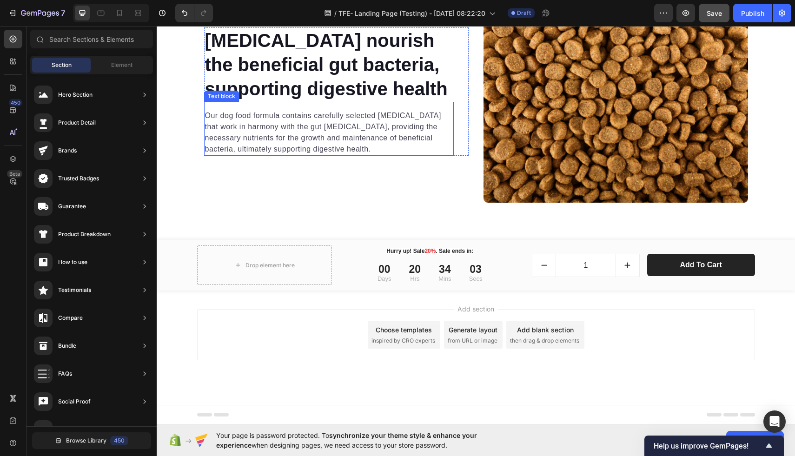
click at [322, 154] on div "Our dog food formula contains carefully selected prebiotics that work in harmon…" at bounding box center [329, 129] width 250 height 54
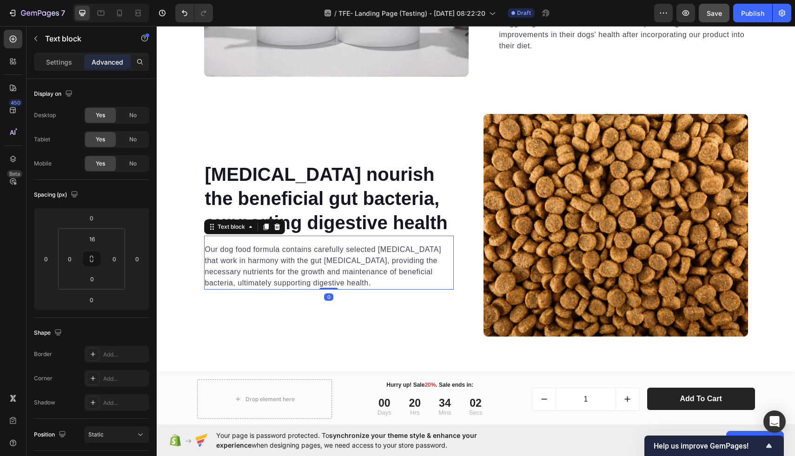
scroll to position [4871, 0]
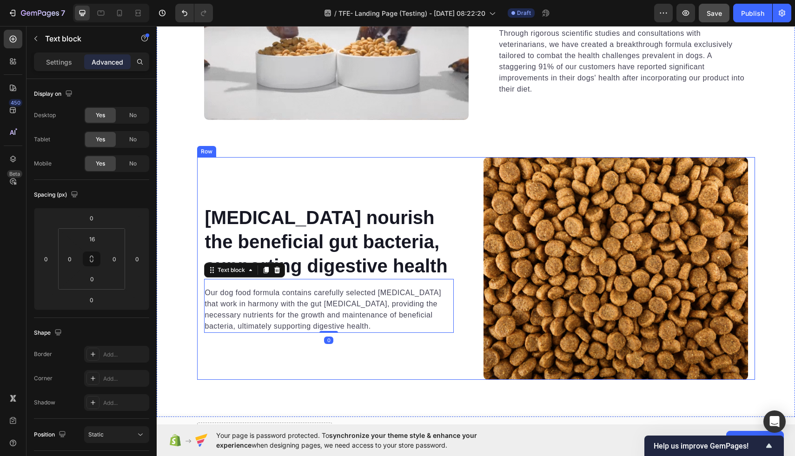
click at [345, 166] on div "Prebiotics nourish the beneficial gut bacteria, supporting digestive health Hea…" at bounding box center [336, 268] width 264 height 223
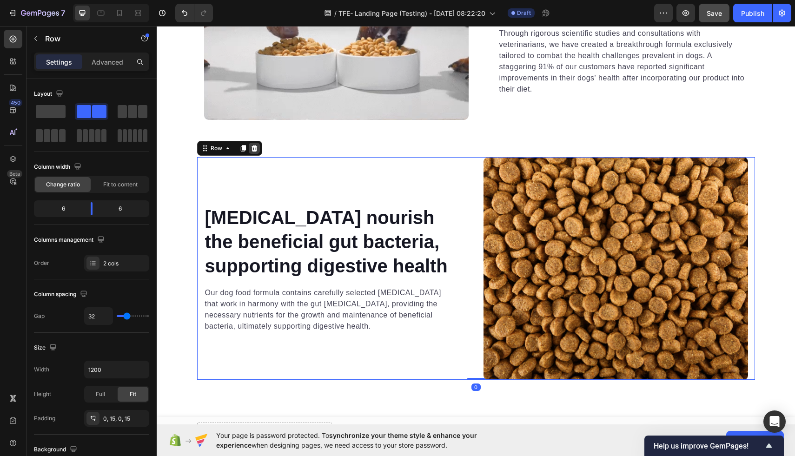
click at [249, 148] on div at bounding box center [254, 148] width 11 height 11
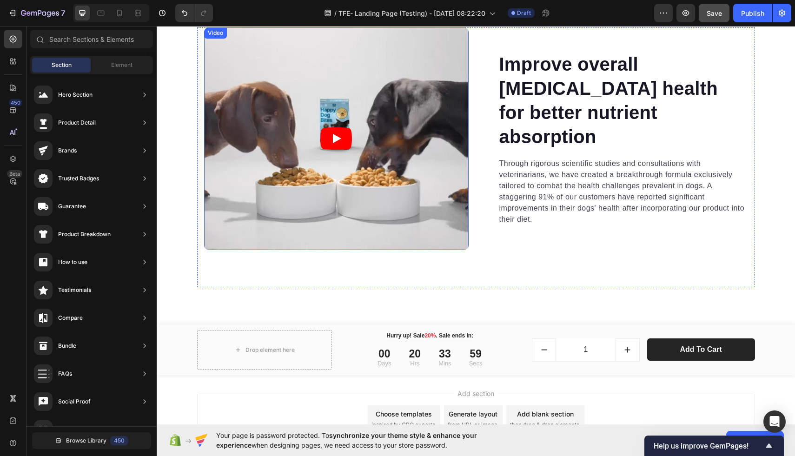
scroll to position [4675, 0]
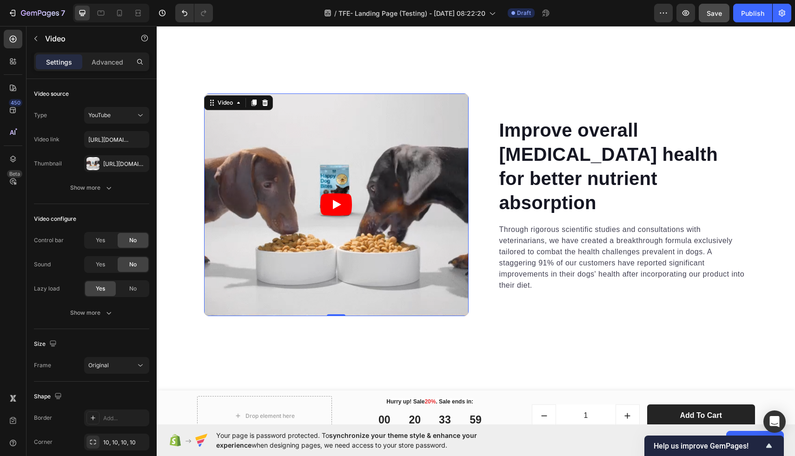
click at [275, 109] on article at bounding box center [336, 204] width 264 height 223
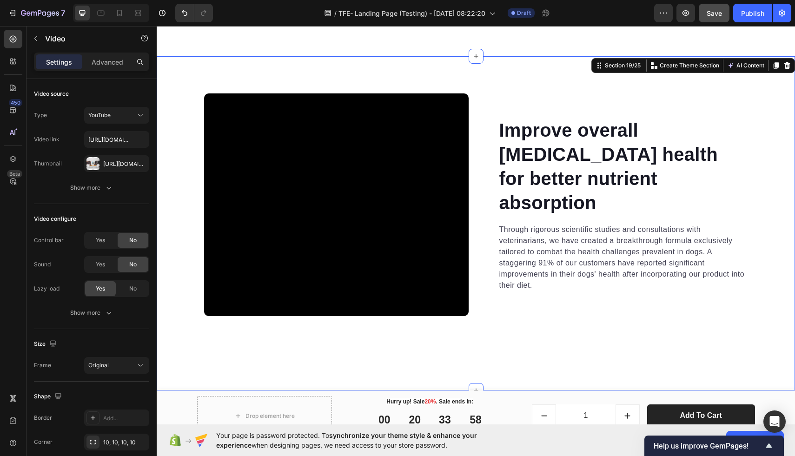
click at [273, 72] on div "Video Improve overall gastrointestinal health for better nutrient absorption He…" at bounding box center [476, 223] width 638 height 334
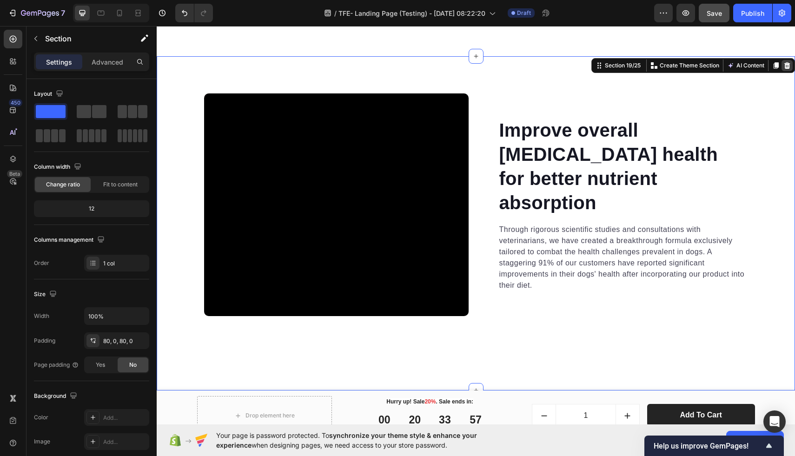
click at [788, 69] on div at bounding box center [786, 65] width 11 height 11
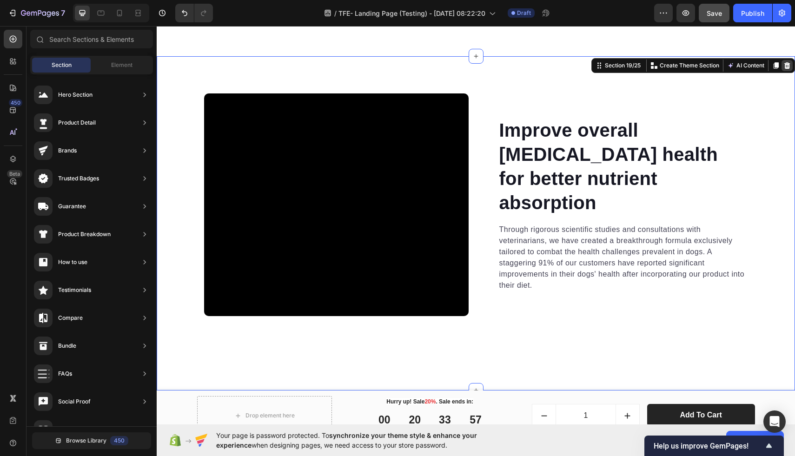
scroll to position [4491, 0]
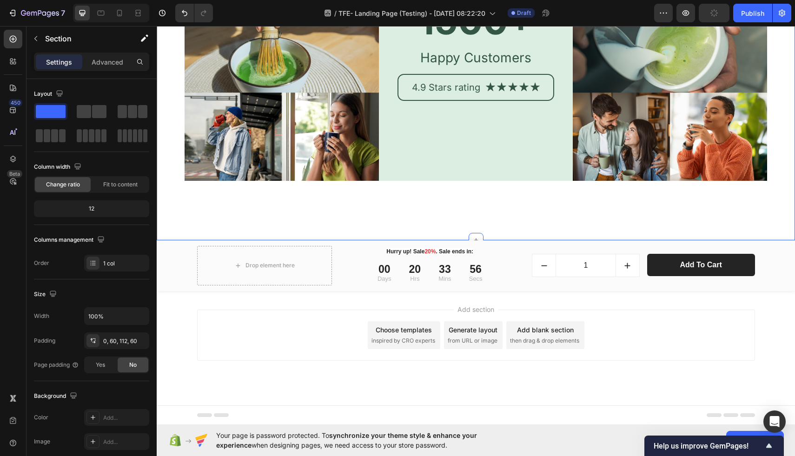
click at [620, 227] on div "Image 1500+ Heading Happy Customers Text Block 4.9 Stars rating Text Block Icon…" at bounding box center [476, 78] width 638 height 324
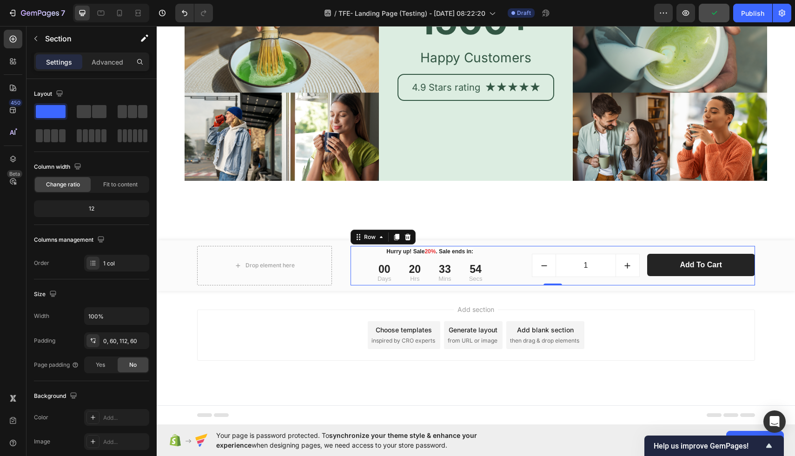
click at [644, 247] on div "1 (P) Quantity Add to Cart (P) Cart Button Row" at bounding box center [643, 265] width 223 height 39
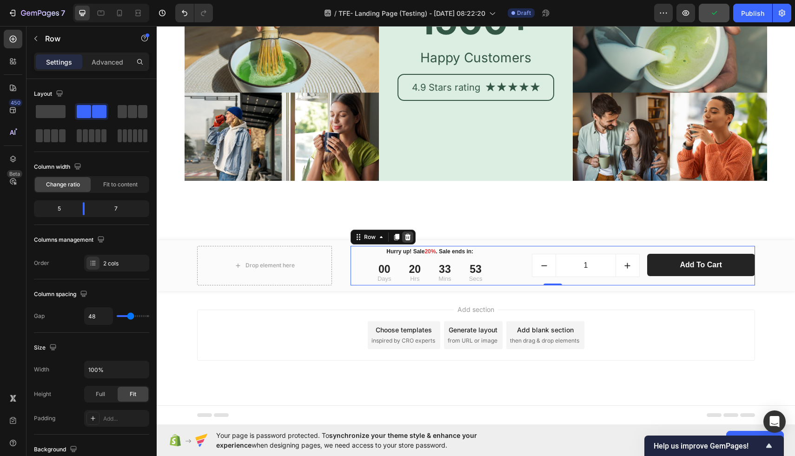
click at [409, 235] on icon at bounding box center [407, 237] width 6 height 7
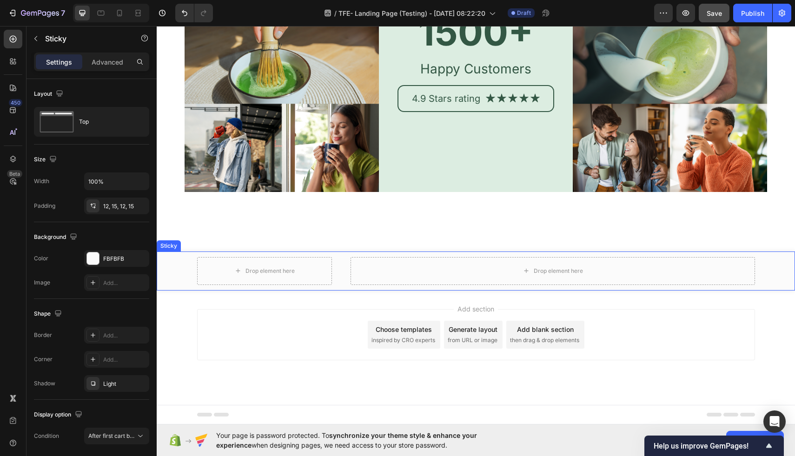
click at [345, 256] on div "Drop element here Drop element here Product Sticky" at bounding box center [476, 270] width 638 height 39
click at [223, 240] on icon at bounding box center [223, 242] width 6 height 7
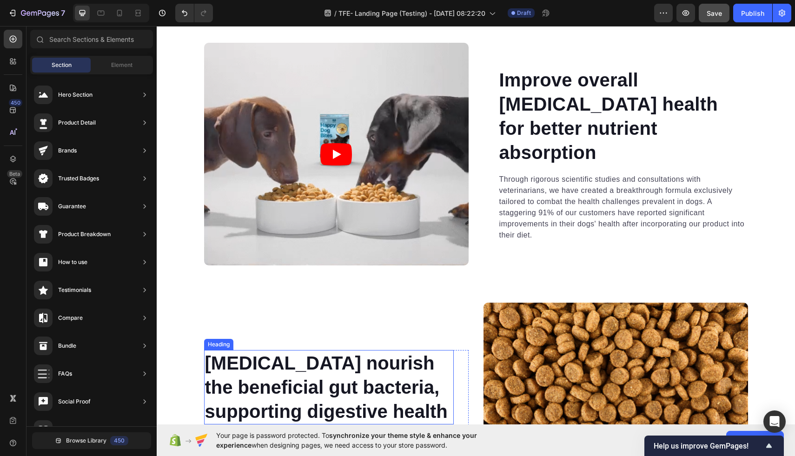
scroll to position [2071, 0]
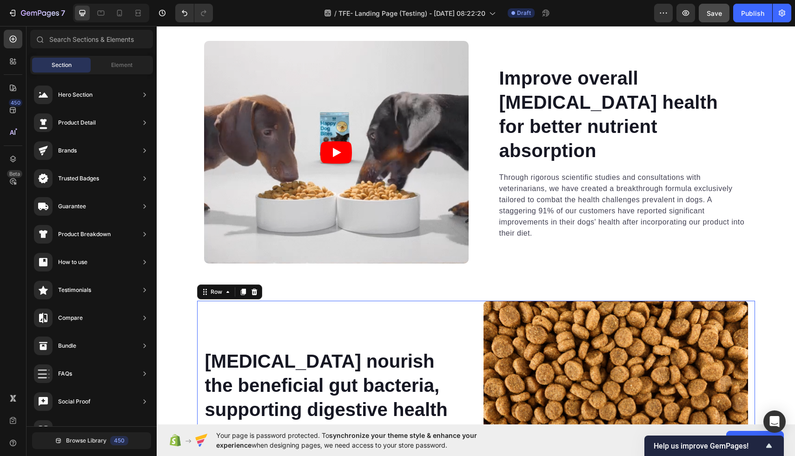
click at [398, 319] on div "Prebiotics nourish the beneficial gut bacteria, supporting digestive health Hea…" at bounding box center [336, 412] width 264 height 223
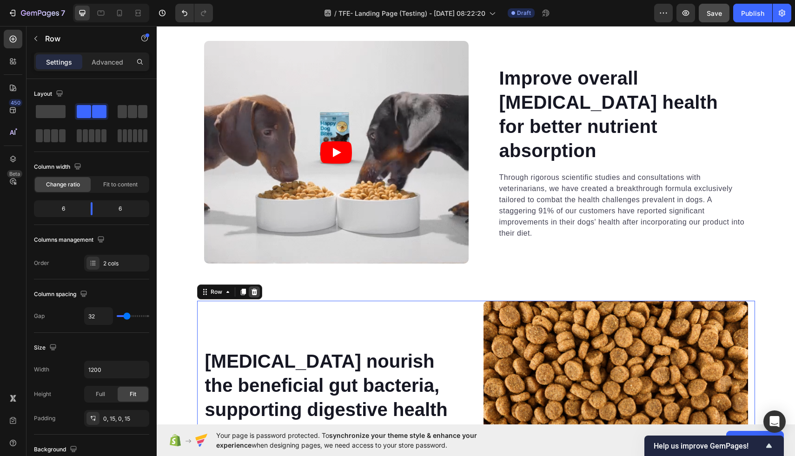
click at [255, 293] on icon at bounding box center [254, 292] width 6 height 7
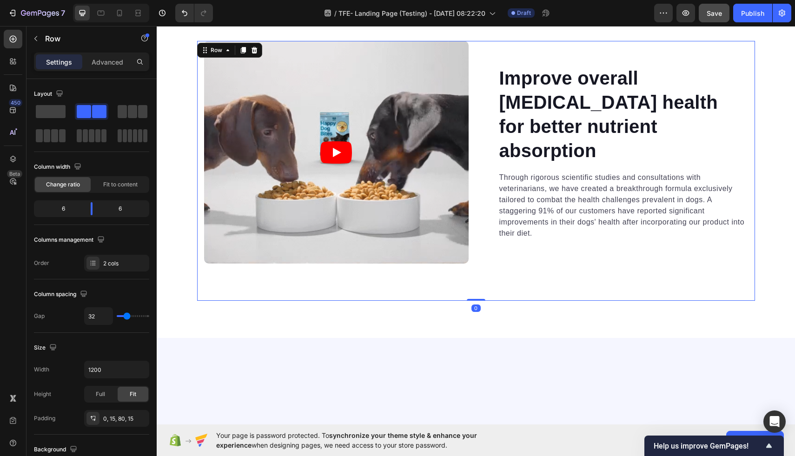
click at [603, 61] on div "Improve overall gastrointestinal health for better nutrient absorption Heading …" at bounding box center [615, 152] width 264 height 223
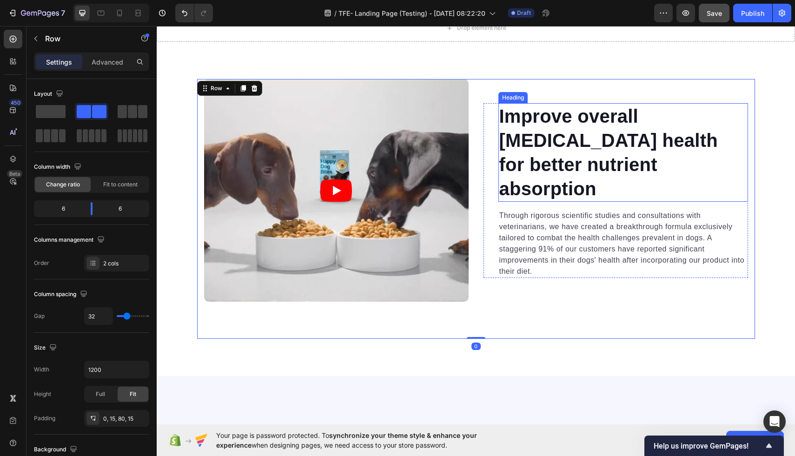
scroll to position [1996, 0]
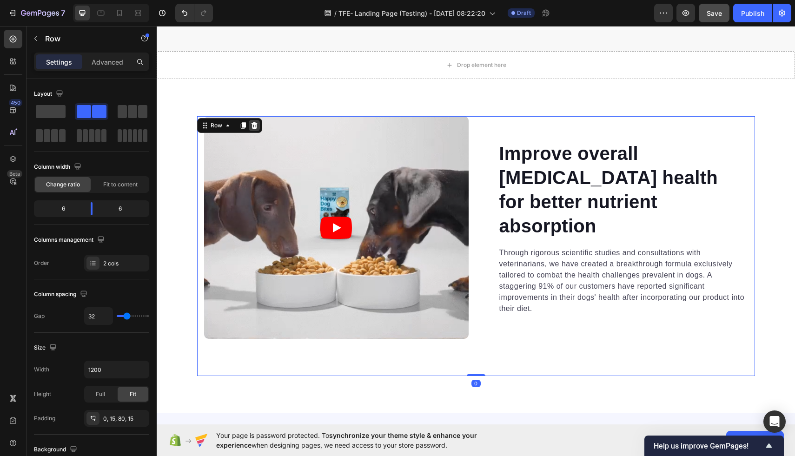
click at [255, 125] on icon at bounding box center [254, 125] width 6 height 7
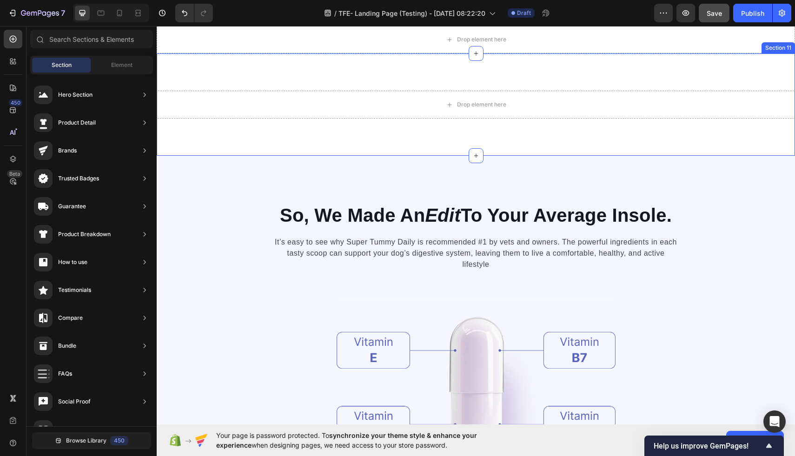
scroll to position [2025, 0]
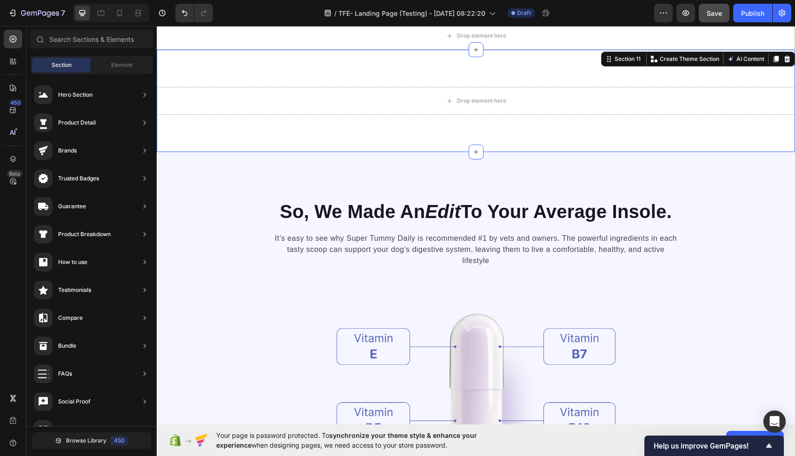
click at [313, 125] on div "Drop element here Section 11 You can create reusable sections Create Theme Sect…" at bounding box center [476, 101] width 638 height 102
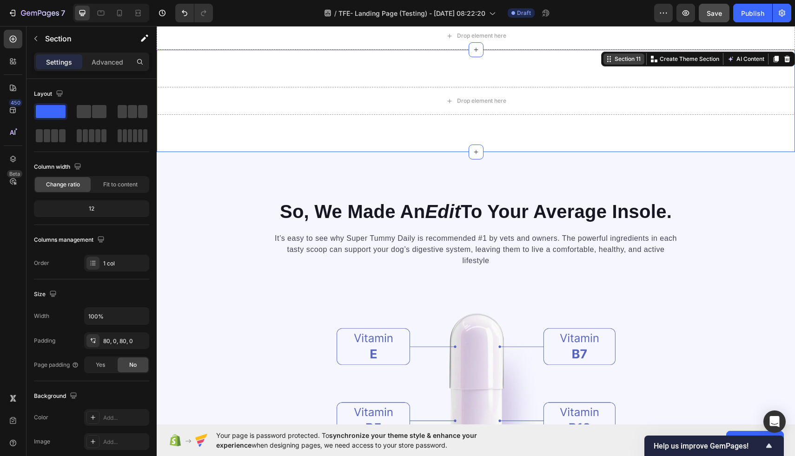
click at [782, 64] on div "Drop element here Section 11 You can create reusable sections Create Theme Sect…" at bounding box center [476, 101] width 638 height 102
click at [783, 62] on icon at bounding box center [786, 58] width 7 height 7
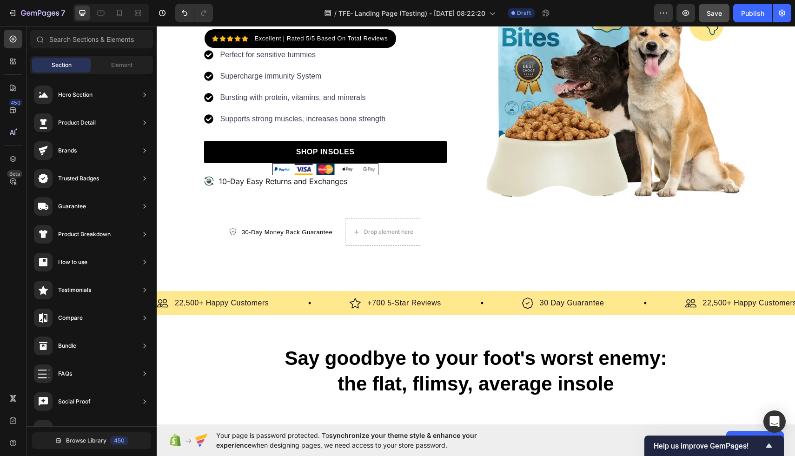
scroll to position [0, 0]
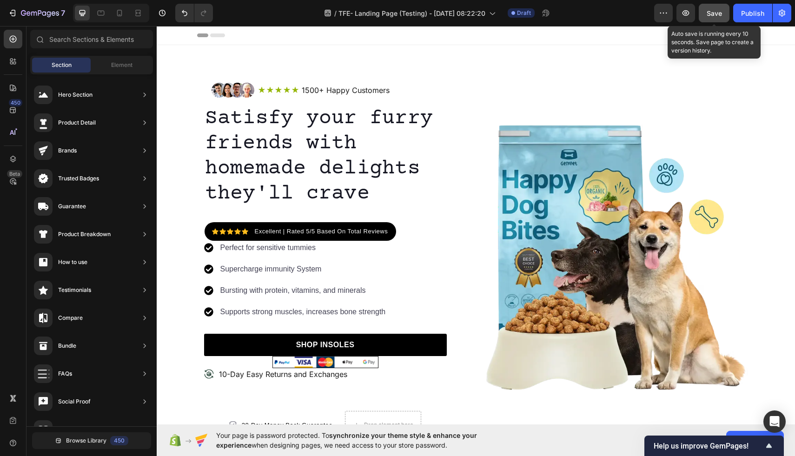
click at [711, 14] on span "Save" at bounding box center [713, 13] width 15 height 8
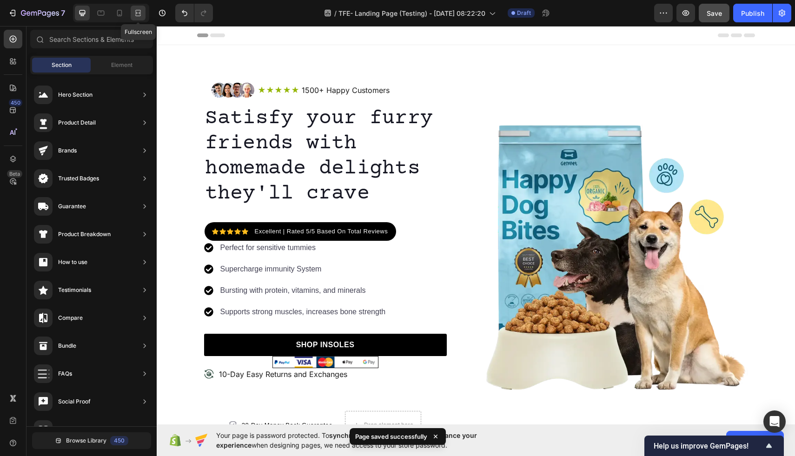
click at [138, 17] on div at bounding box center [138, 13] width 15 height 15
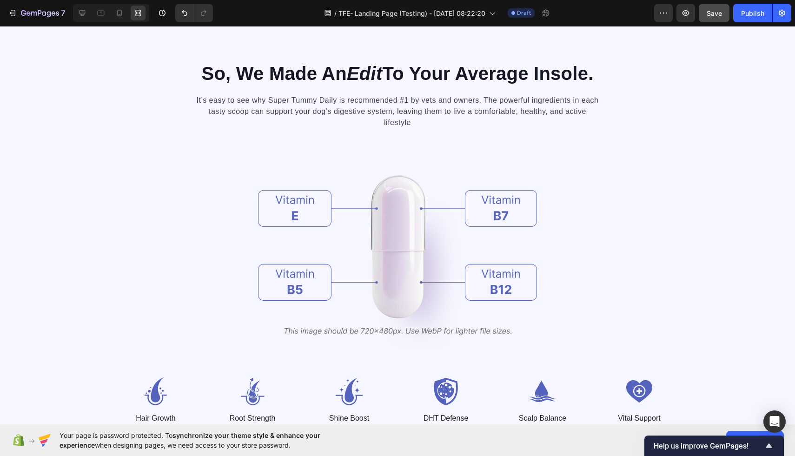
scroll to position [1824, 0]
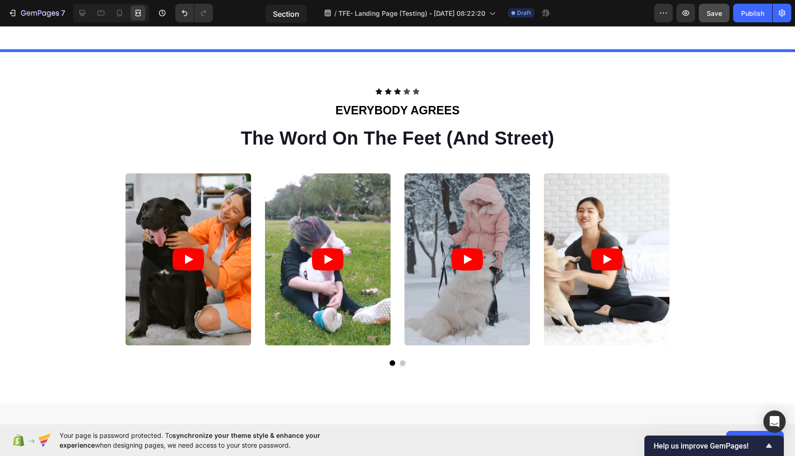
scroll to position [1233, 0]
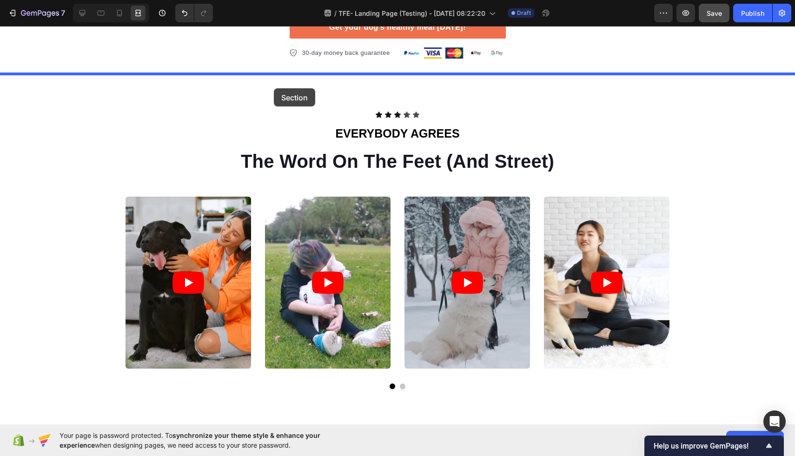
drag, startPoint x: 211, startPoint y: 280, endPoint x: 274, endPoint y: 88, distance: 201.7
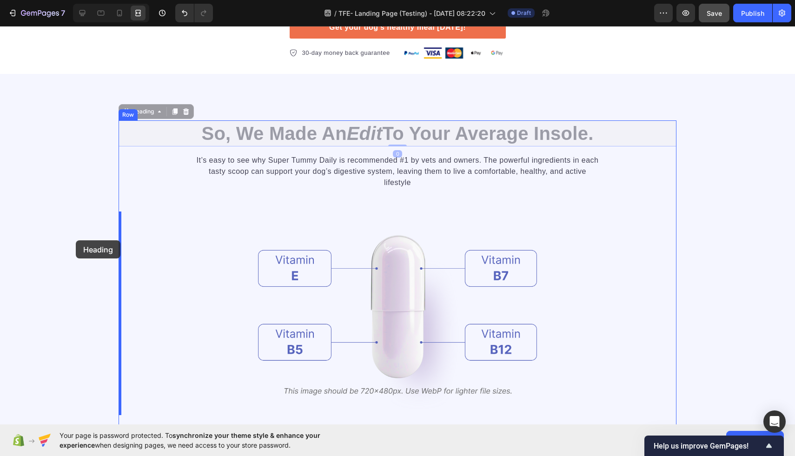
drag, startPoint x: 369, startPoint y: 137, endPoint x: 76, endPoint y: 240, distance: 311.4
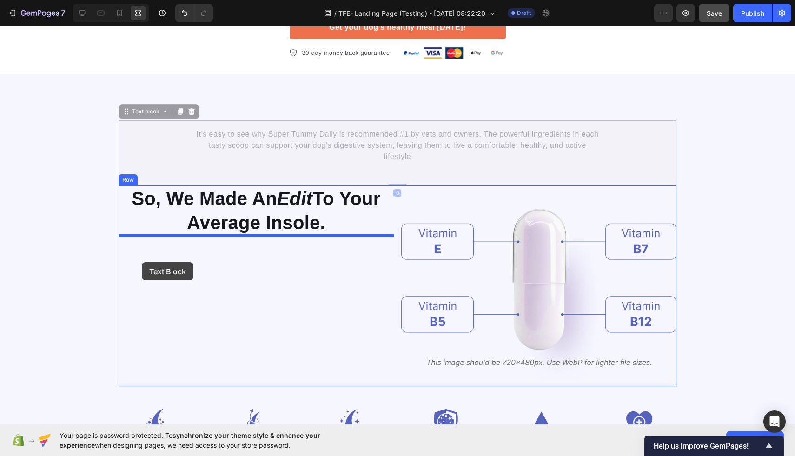
drag, startPoint x: 428, startPoint y: 139, endPoint x: 142, endPoint y: 262, distance: 311.6
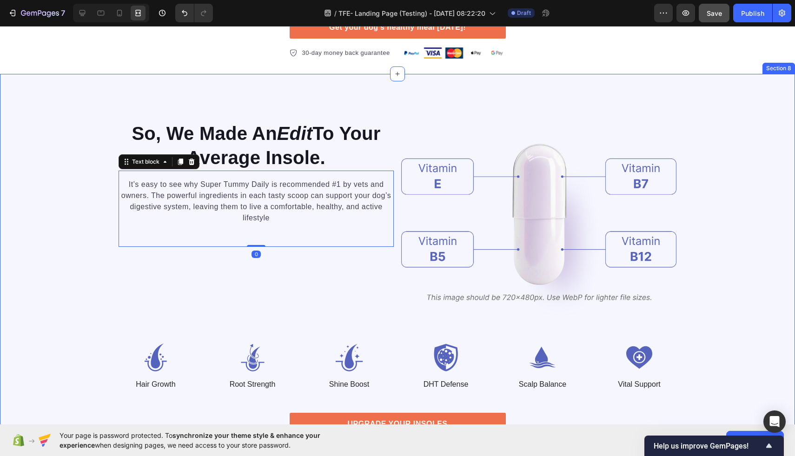
click at [546, 89] on div "So, We Made An Edit To Your Average Insole. Heading It’s easy to see why Super …" at bounding box center [397, 288] width 795 height 428
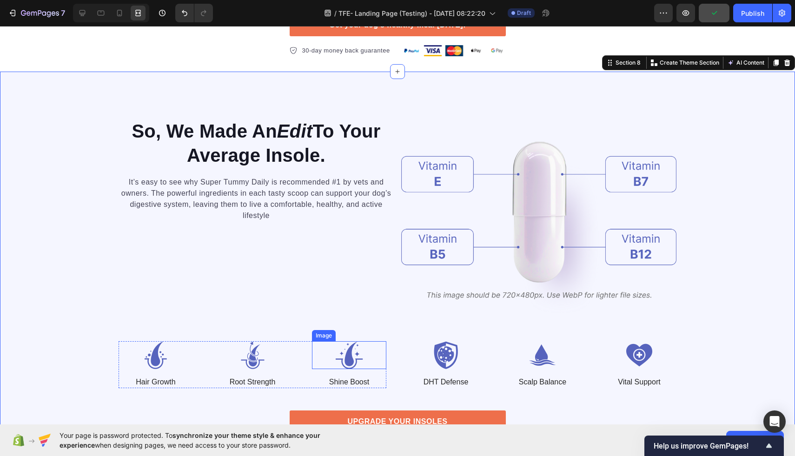
scroll to position [1213, 0]
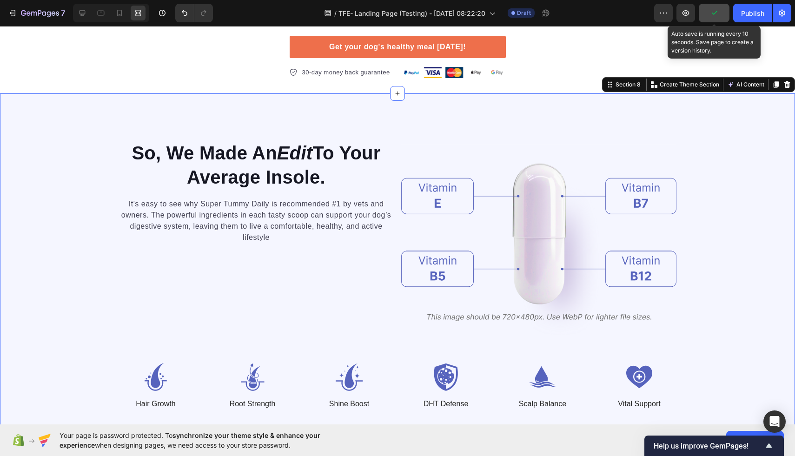
click at [714, 15] on icon "button" at bounding box center [713, 12] width 9 height 9
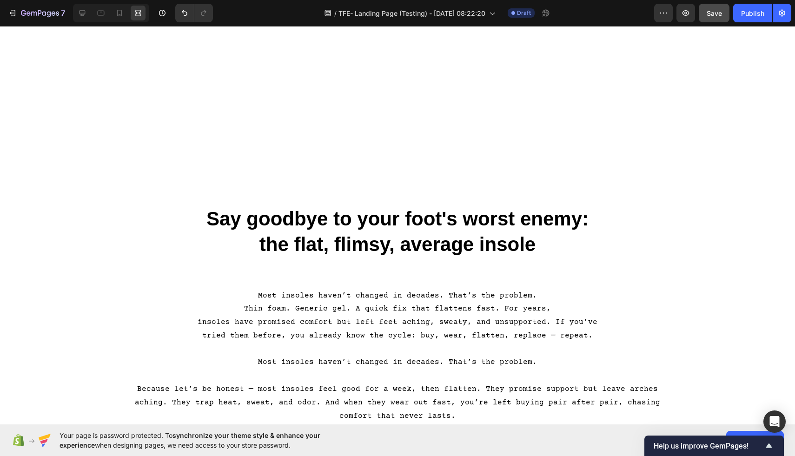
scroll to position [0, 0]
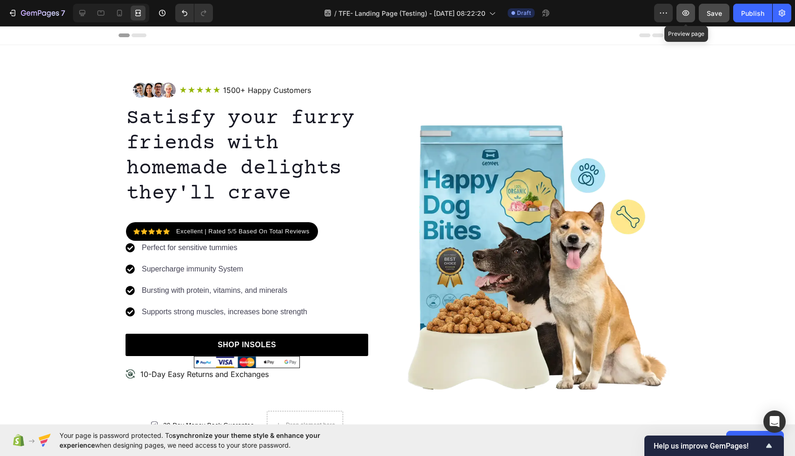
click at [685, 16] on icon "button" at bounding box center [685, 12] width 9 height 9
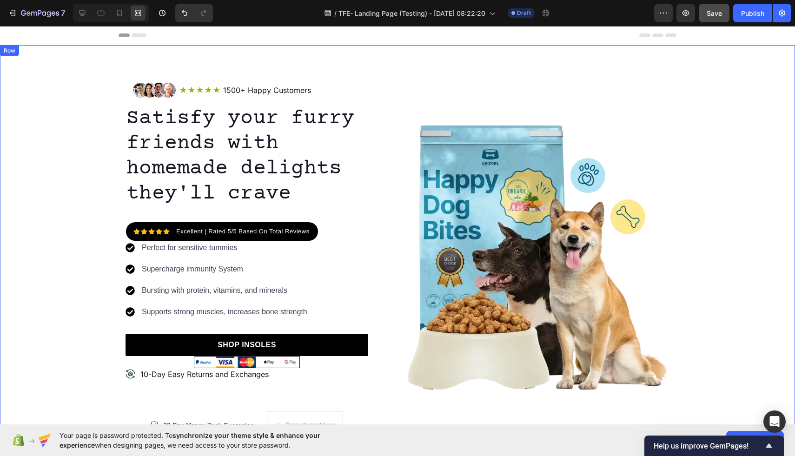
click at [332, 66] on div "Image Icon Icon Icon Icon Icon Icon List 1500+ Happy Customers Text Block Row R…" at bounding box center [397, 257] width 795 height 424
click at [324, 66] on div "Image Icon Icon Icon Icon Icon Icon List 1500+ Happy Customers Text Block Row R…" at bounding box center [397, 257] width 795 height 424
click at [769, 443] on icon "Show survey - Help us improve GemPages!" at bounding box center [768, 445] width 11 height 11
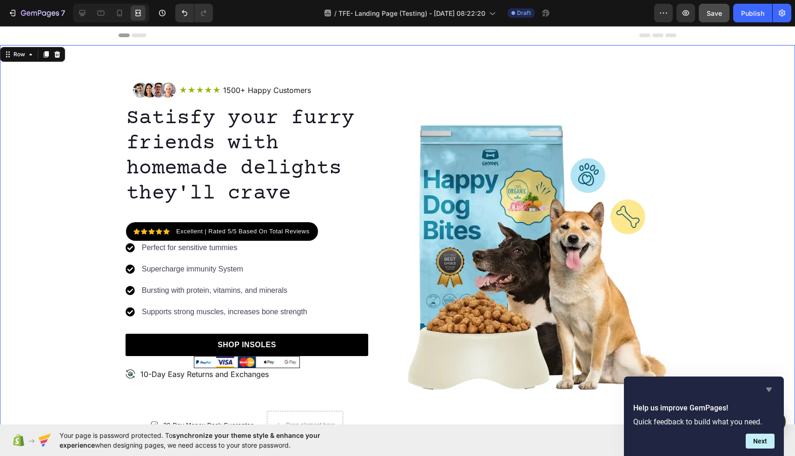
click at [772, 386] on icon "Hide survey" at bounding box center [768, 389] width 11 height 11
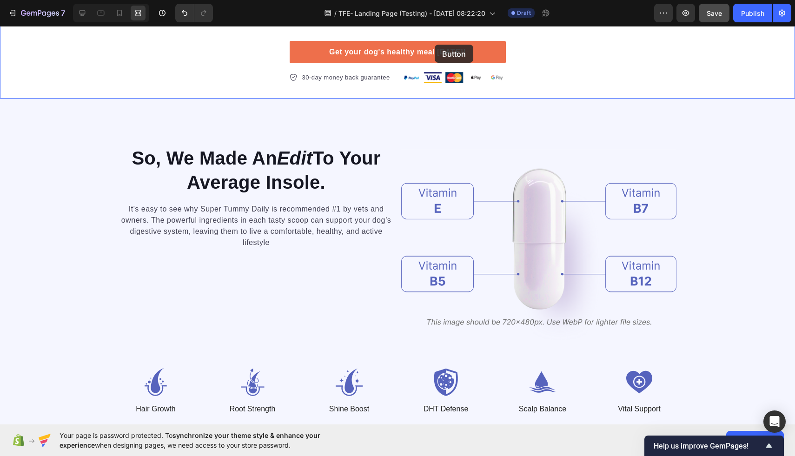
scroll to position [1190, 0]
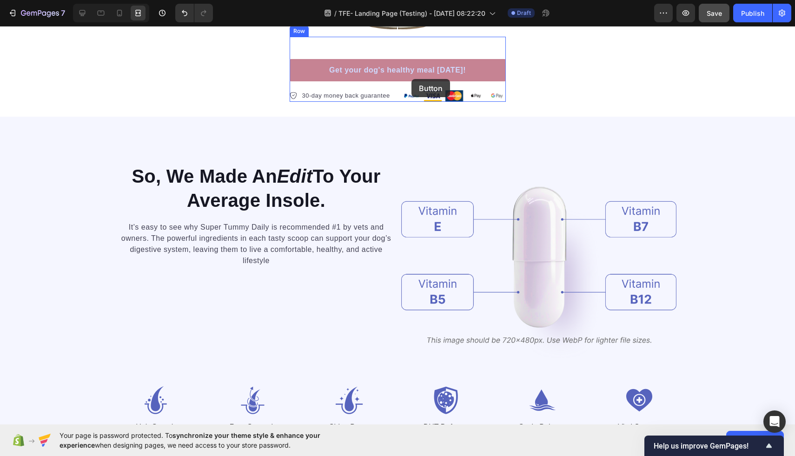
drag, startPoint x: 472, startPoint y: 43, endPoint x: 411, endPoint y: 79, distance: 70.6
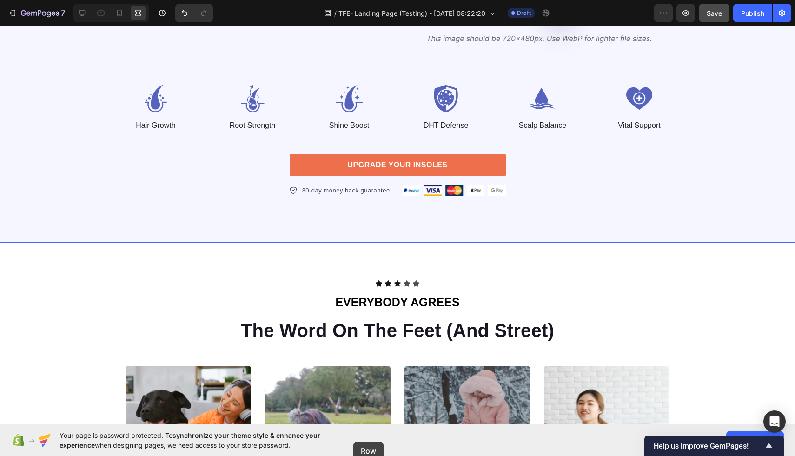
scroll to position [1511, 0]
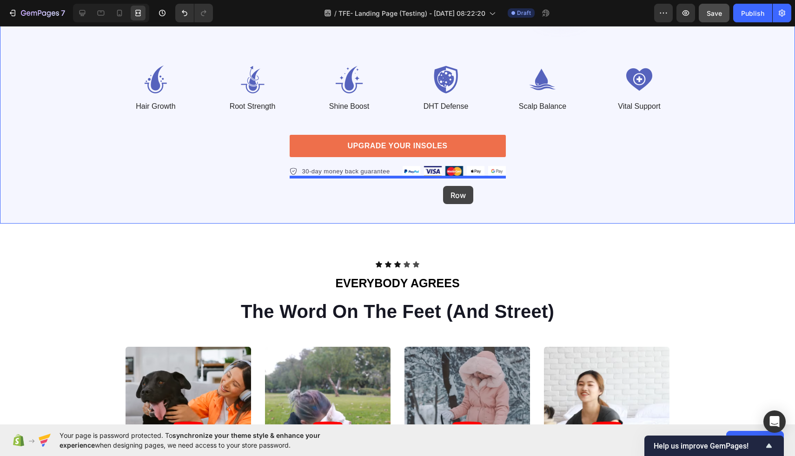
drag, startPoint x: 414, startPoint y: 46, endPoint x: 443, endPoint y: 186, distance: 142.8
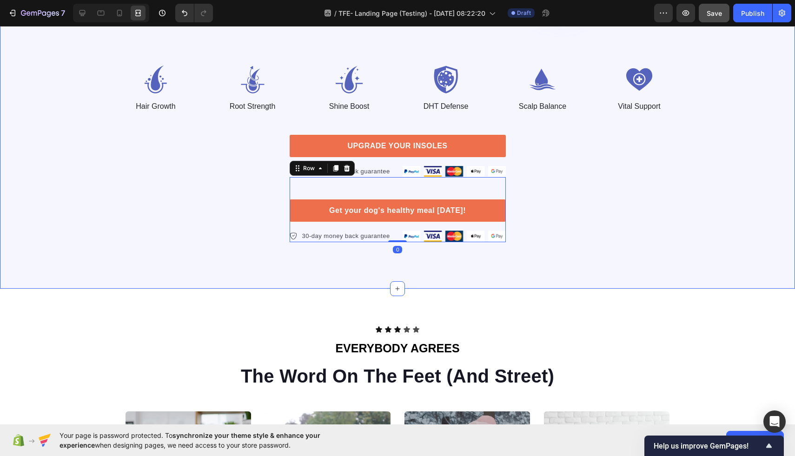
click at [538, 185] on div "So, We Made An Edit To Your Average Insole. Heading It’s easy to see why Super …" at bounding box center [397, 42] width 720 height 400
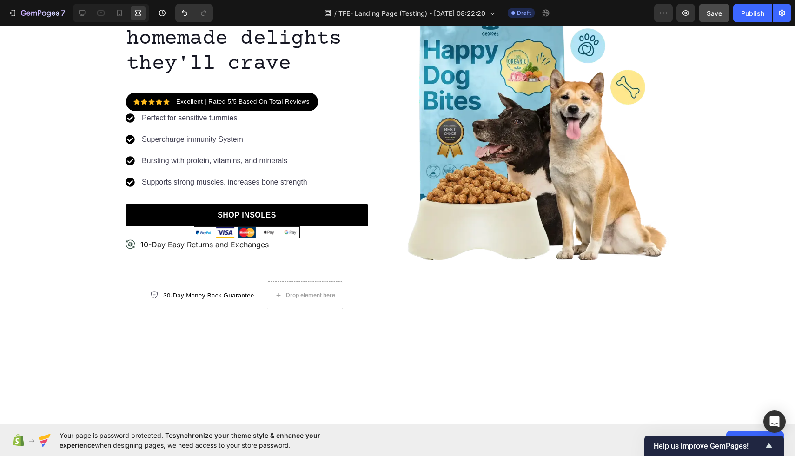
scroll to position [0, 0]
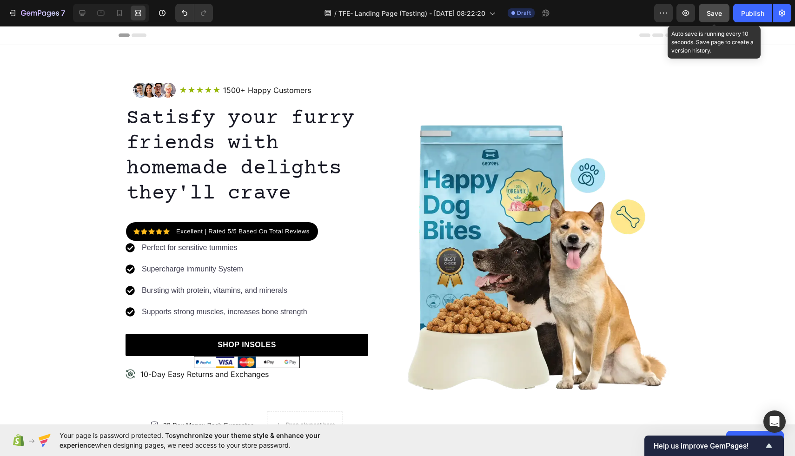
click at [709, 16] on span "Save" at bounding box center [713, 13] width 15 height 8
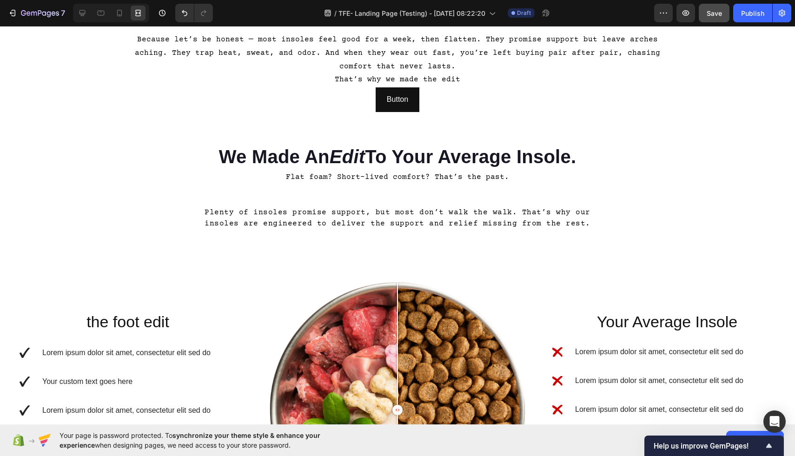
scroll to position [686, 0]
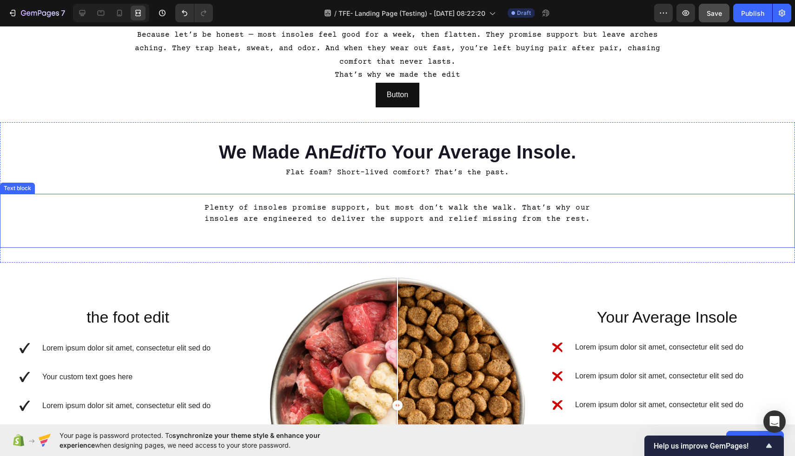
click at [336, 190] on p at bounding box center [397, 185] width 793 height 13
click at [289, 170] on p "Flat foam? Short-lived comfort? That’s the past." at bounding box center [397, 172] width 793 height 13
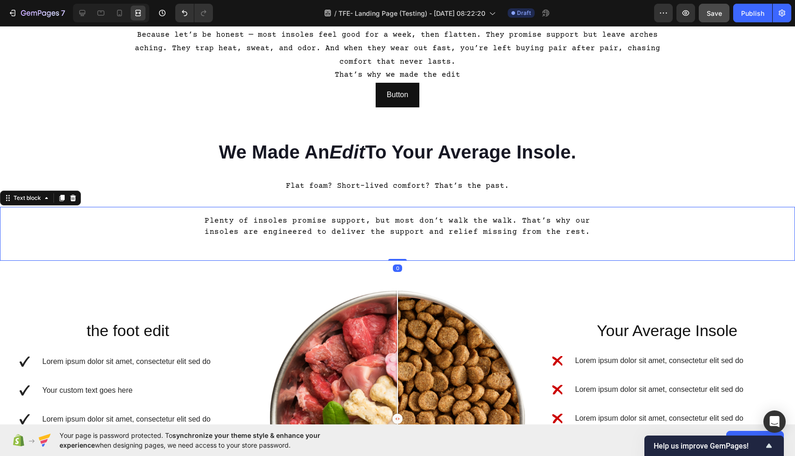
click at [314, 241] on div "Plenty of insoles promise support, but most don’t walk the walk. That’s why our…" at bounding box center [397, 234] width 795 height 54
click at [707, 12] on span "Save" at bounding box center [713, 13] width 15 height 8
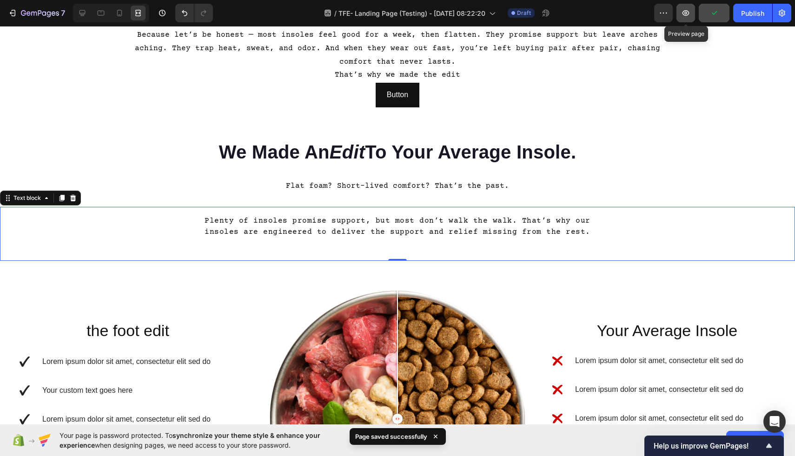
click at [686, 16] on icon "button" at bounding box center [685, 12] width 9 height 9
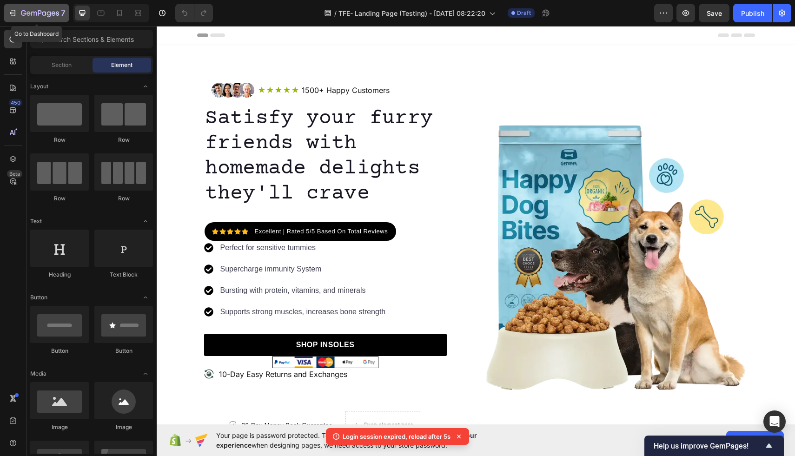
click at [8, 8] on icon "button" at bounding box center [12, 12] width 9 height 9
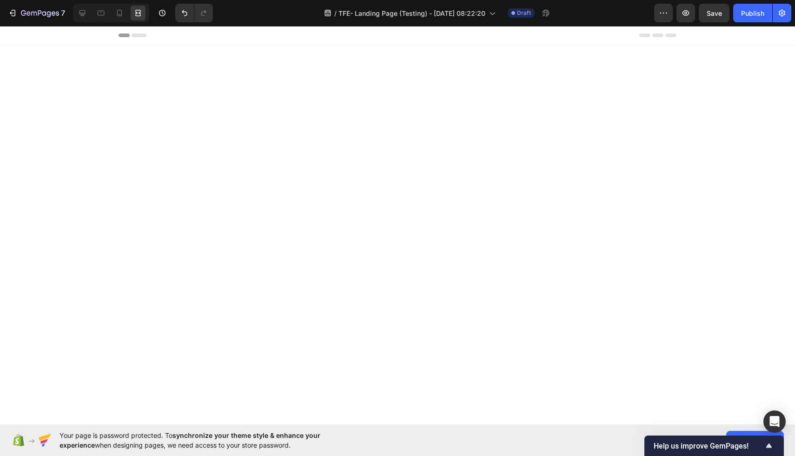
scroll to position [686, 0]
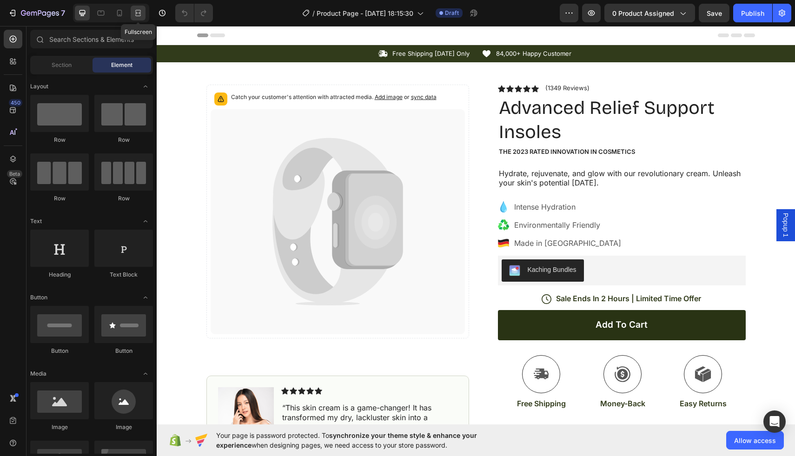
click at [138, 11] on icon at bounding box center [137, 12] width 9 height 9
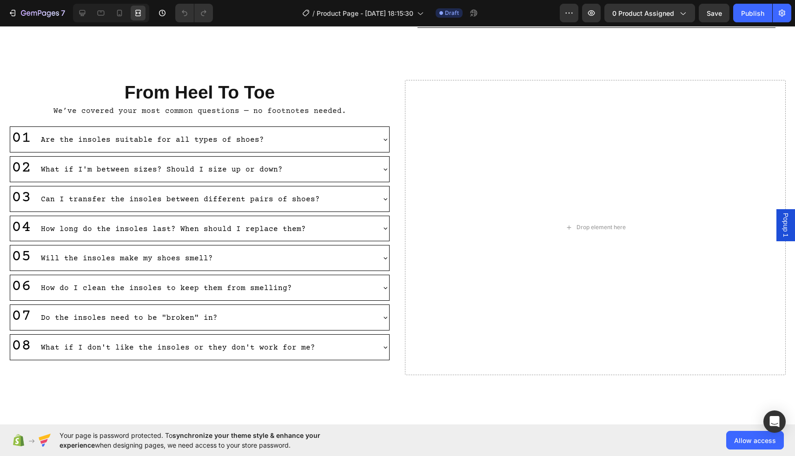
scroll to position [2700, 0]
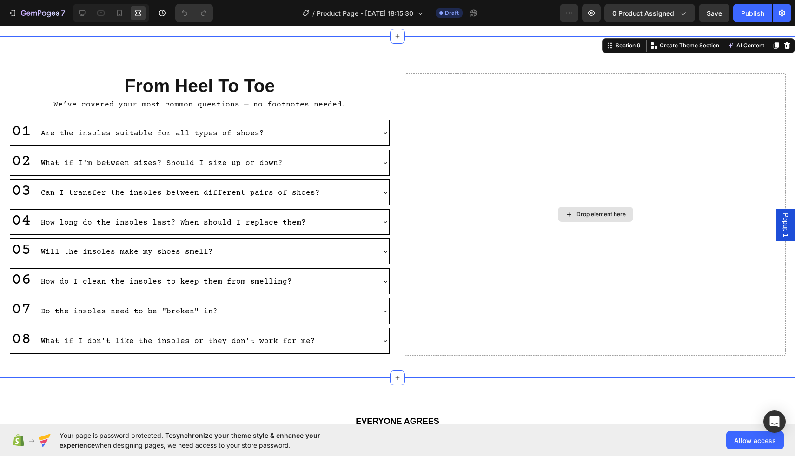
click at [519, 107] on div "Drop element here" at bounding box center [595, 214] width 381 height 282
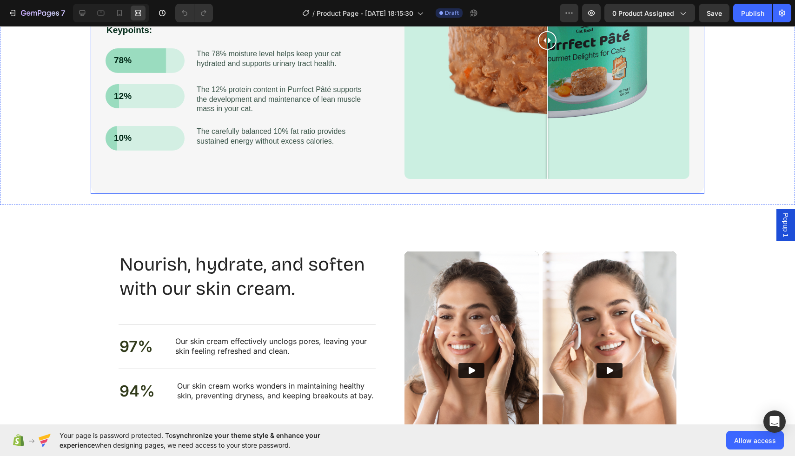
scroll to position [1460, 0]
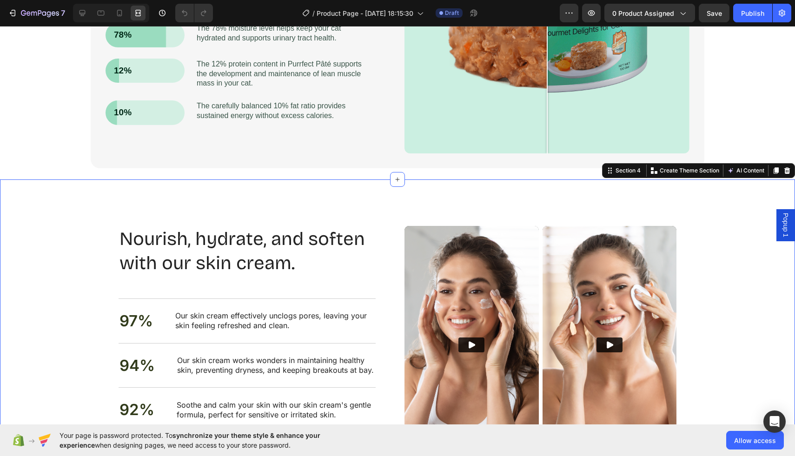
click at [362, 205] on div "Nourish, hydrate, and soften with our skin cream. Heading Nourish, hydrate, and…" at bounding box center [397, 345] width 795 height 333
click at [787, 169] on icon at bounding box center [787, 170] width 6 height 7
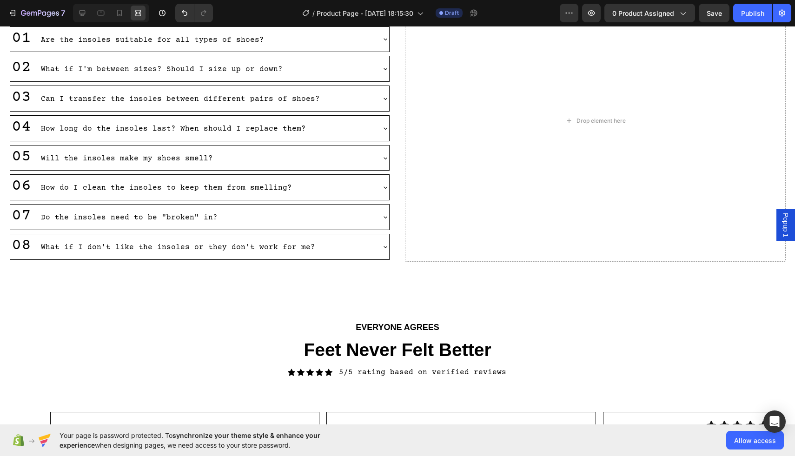
scroll to position [2349, 0]
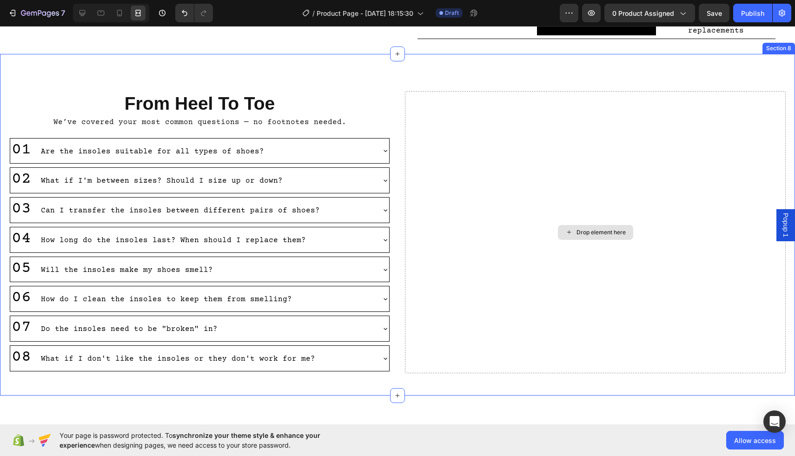
click at [529, 166] on div "Drop element here" at bounding box center [595, 232] width 381 height 282
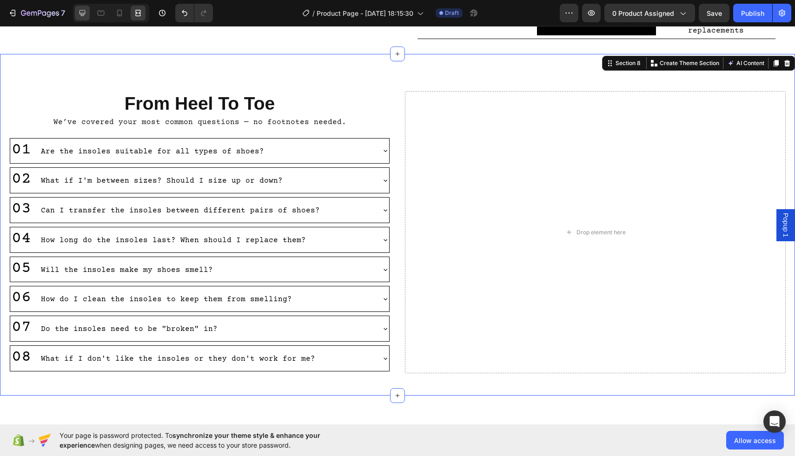
click at [80, 11] on icon at bounding box center [82, 12] width 9 height 9
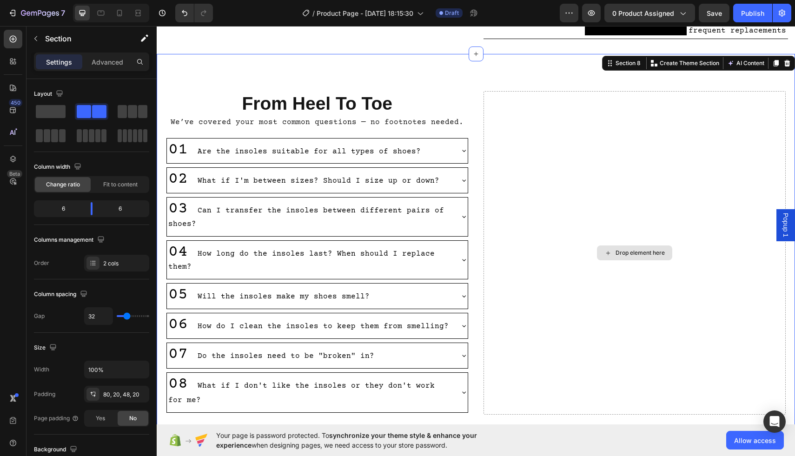
click at [539, 166] on div "Drop element here" at bounding box center [634, 252] width 302 height 323
click at [52, 112] on span at bounding box center [51, 111] width 30 height 13
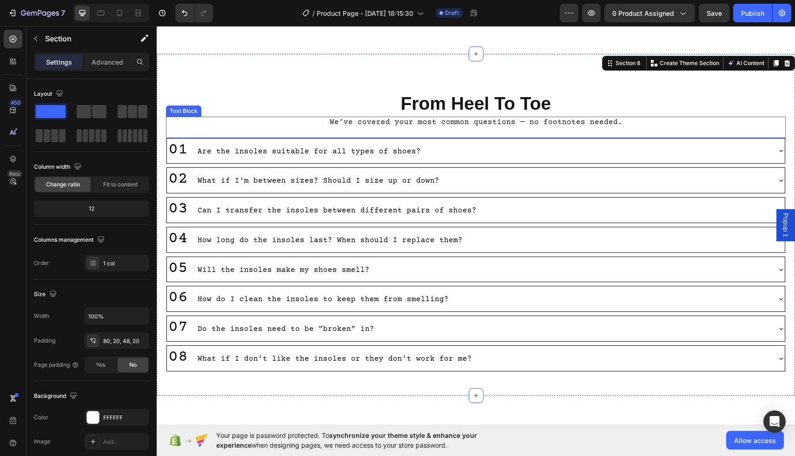
scroll to position [2463, 0]
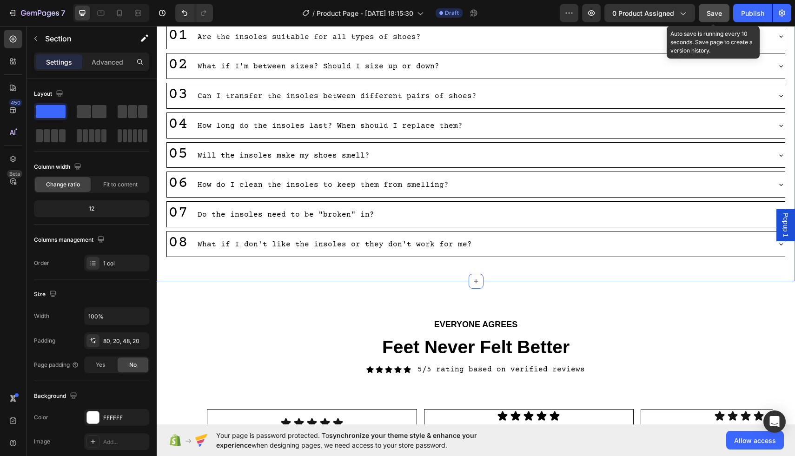
click at [718, 11] on span "Save" at bounding box center [713, 13] width 15 height 8
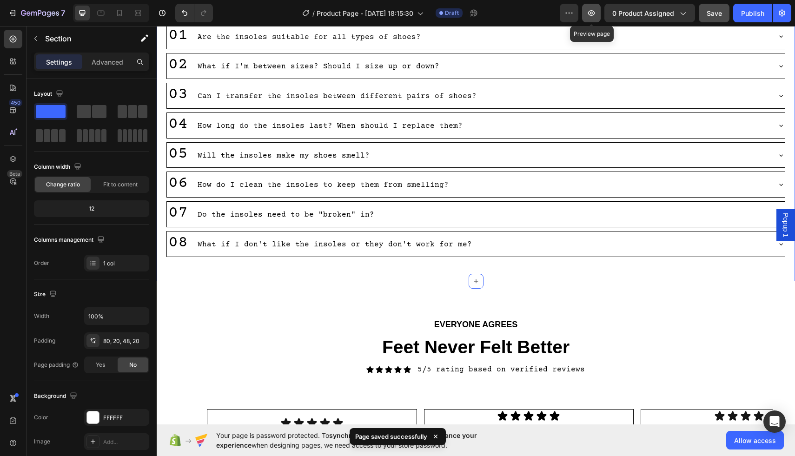
click at [594, 12] on icon "button" at bounding box center [590, 12] width 9 height 9
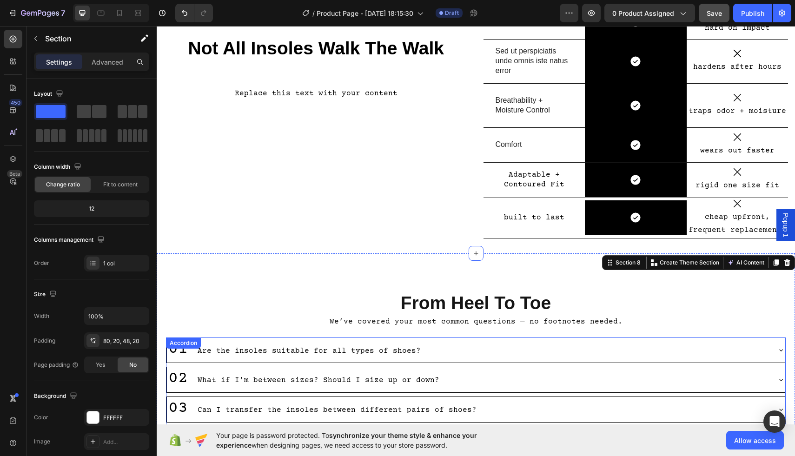
scroll to position [1939, 0]
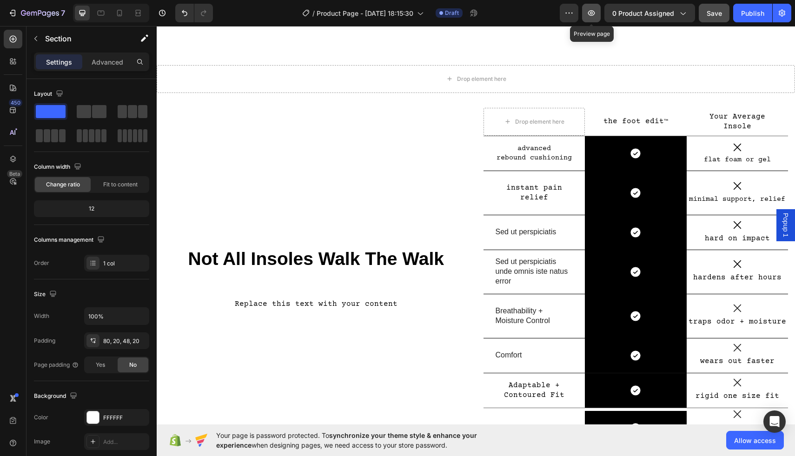
click at [585, 16] on button "button" at bounding box center [591, 13] width 19 height 19
